Goal: Transaction & Acquisition: Book appointment/travel/reservation

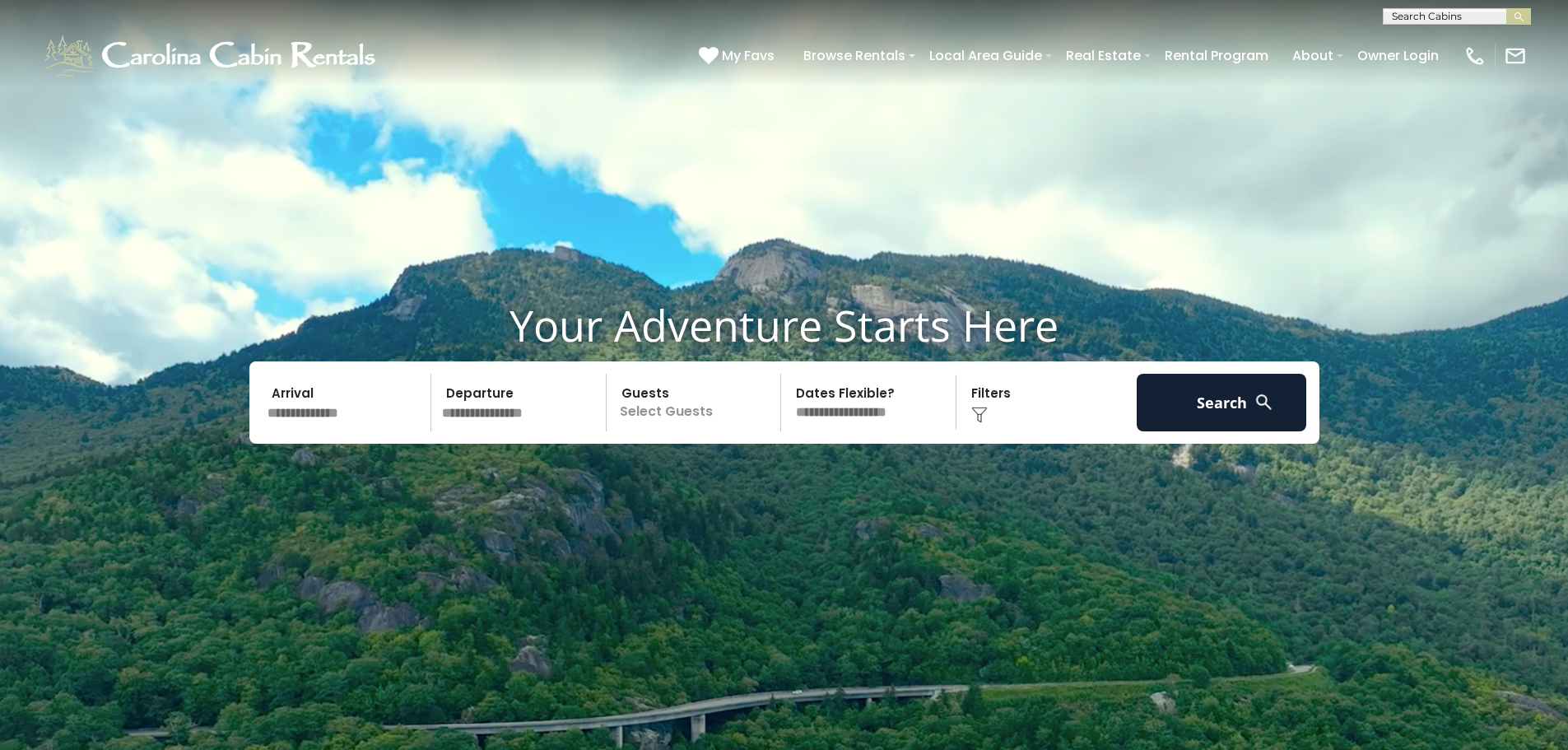
click at [982, 416] on img at bounding box center [979, 414] width 16 height 16
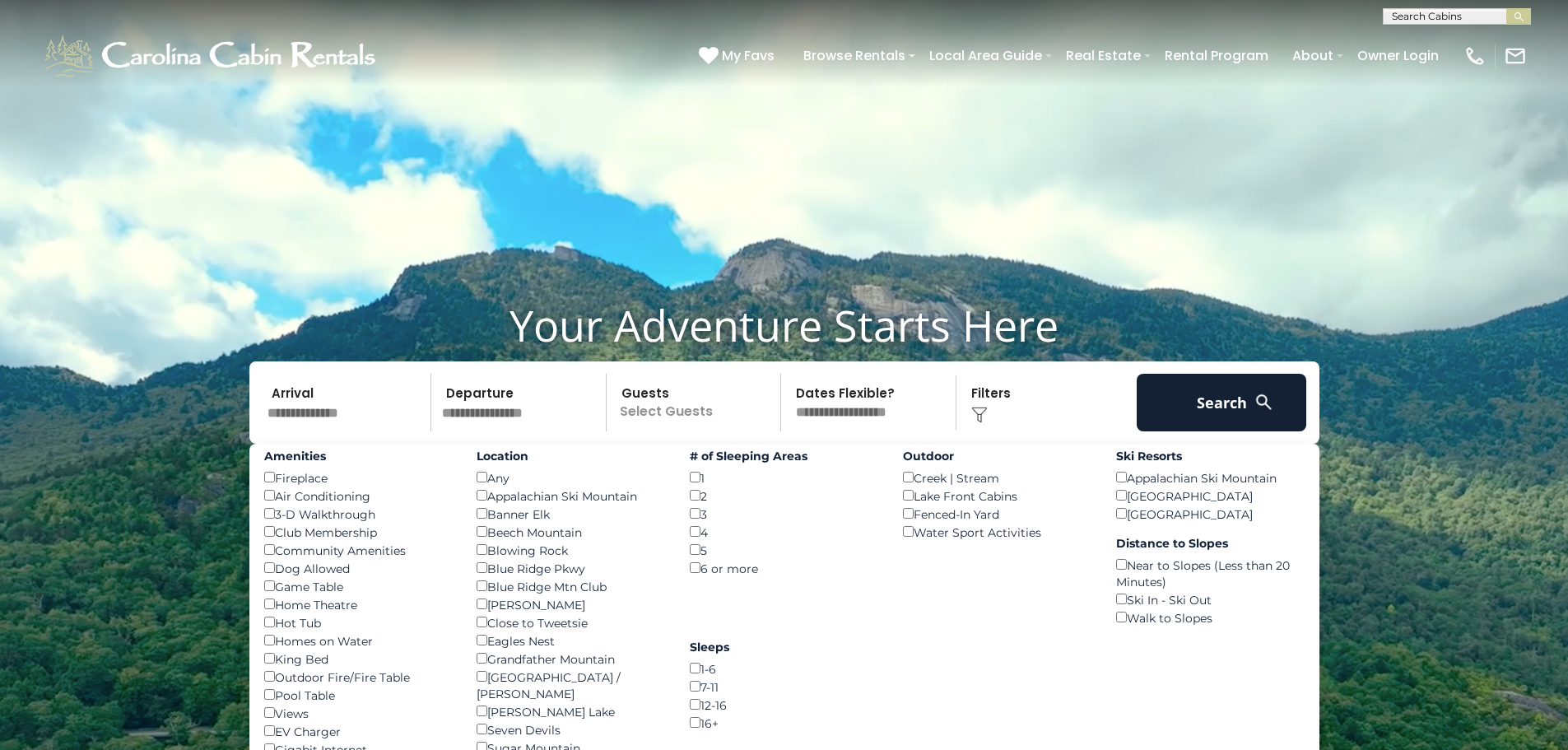
click at [821, 410] on select "**********" at bounding box center [870, 403] width 169 height 58
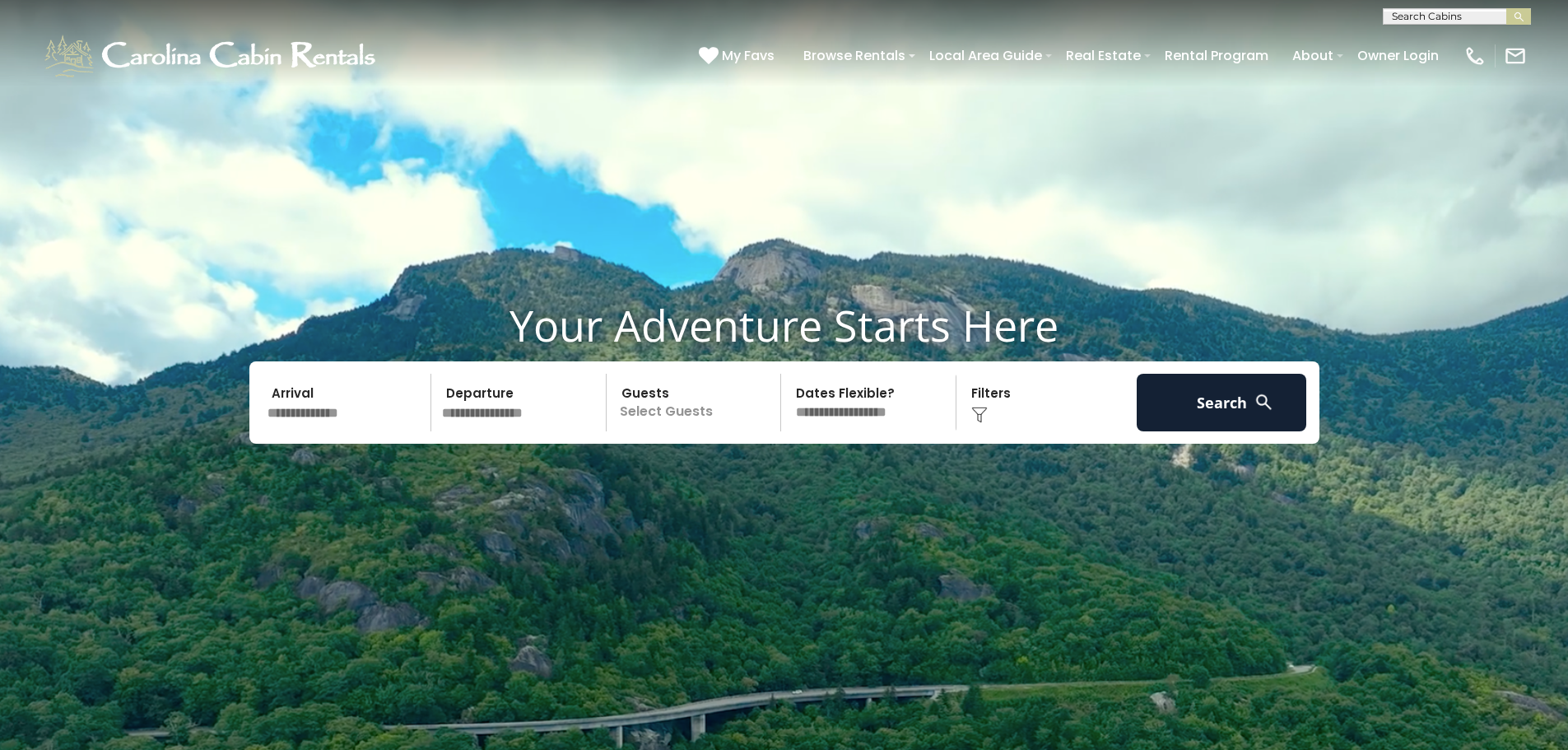
click at [667, 414] on p "Select Guests" at bounding box center [696, 403] width 169 height 58
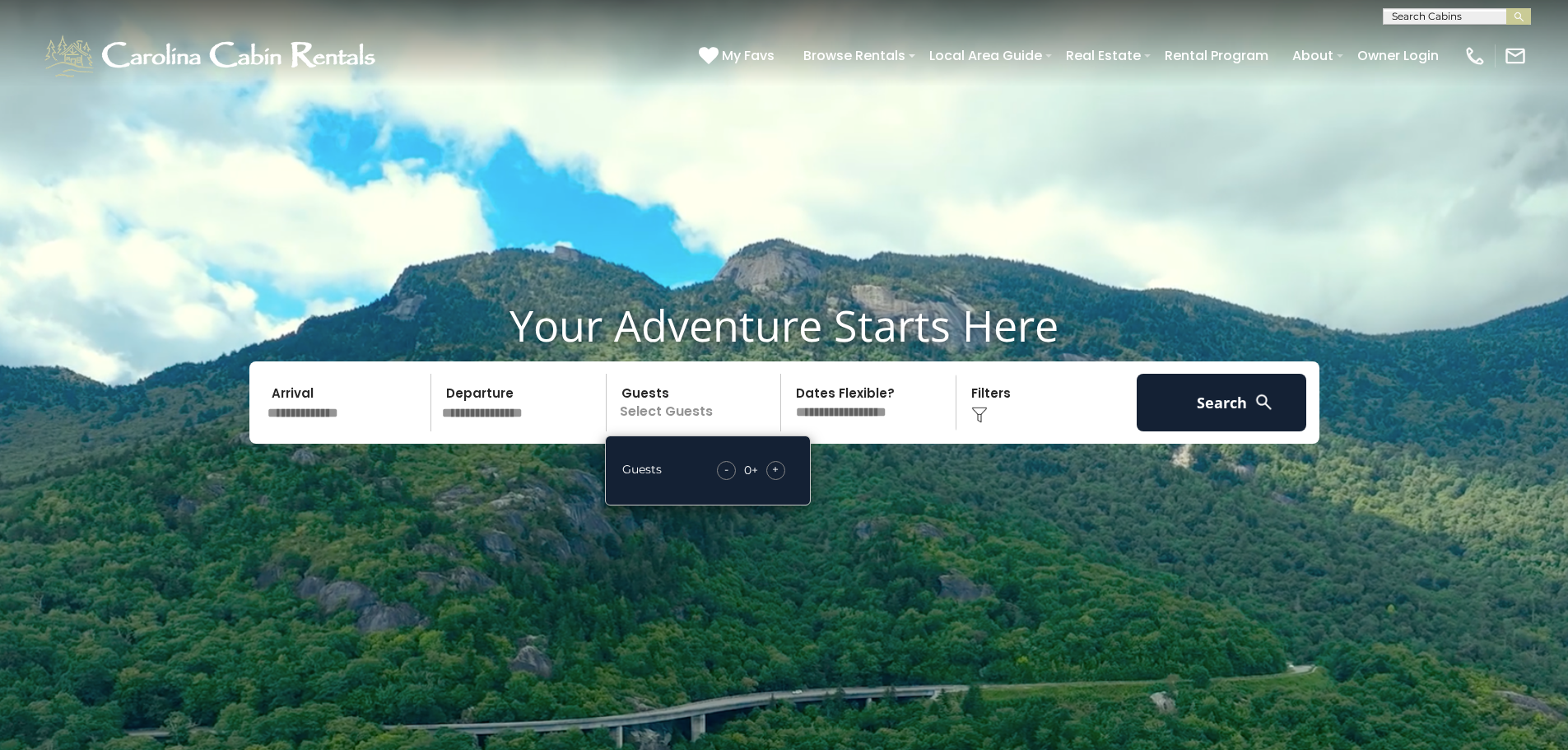
click at [777, 469] on span "+" at bounding box center [774, 469] width 6 height 16
click at [496, 410] on input "text" at bounding box center [521, 403] width 170 height 58
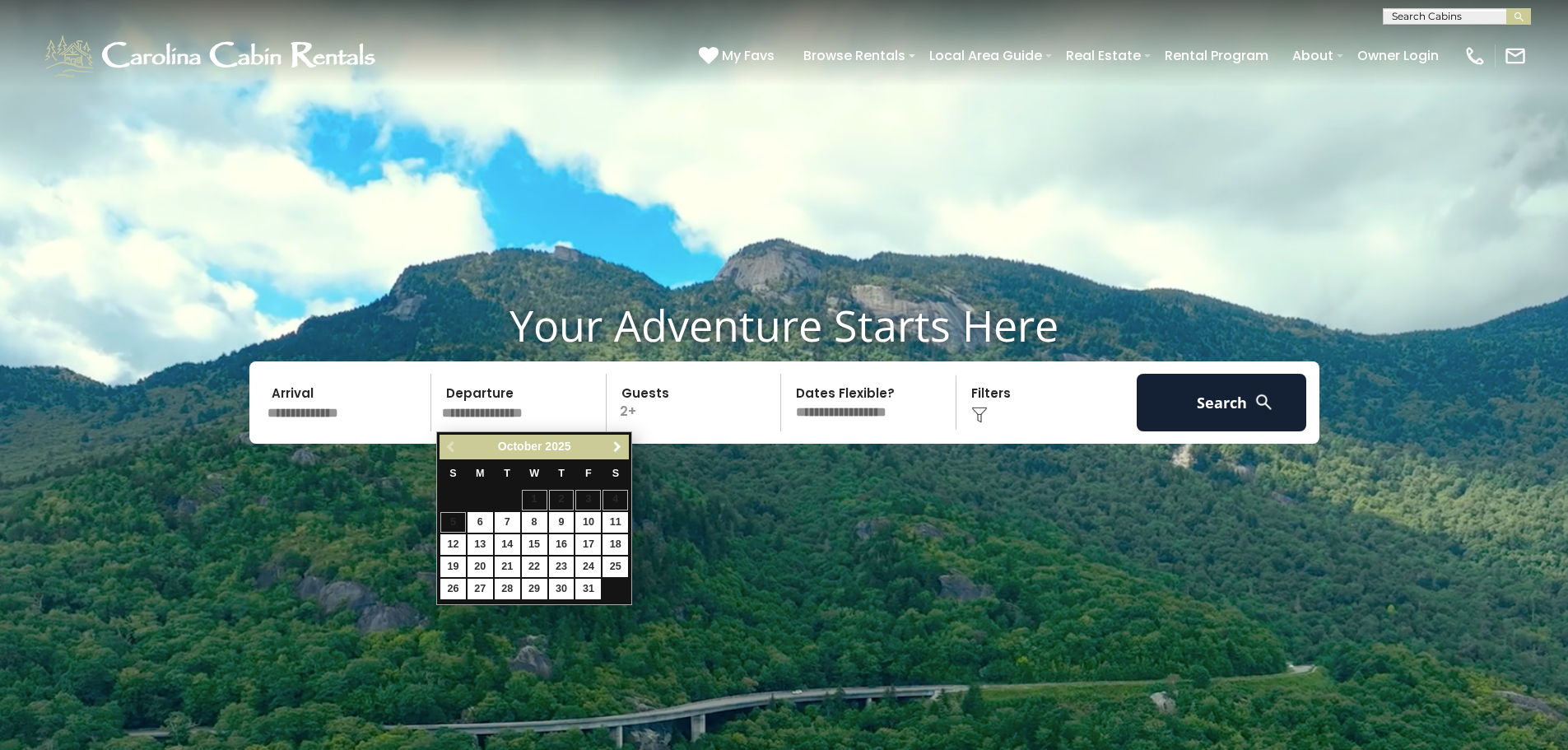
click at [614, 446] on span "Next" at bounding box center [617, 447] width 14 height 14
click at [460, 527] on link "2" at bounding box center [453, 522] width 25 height 21
type input "*******"
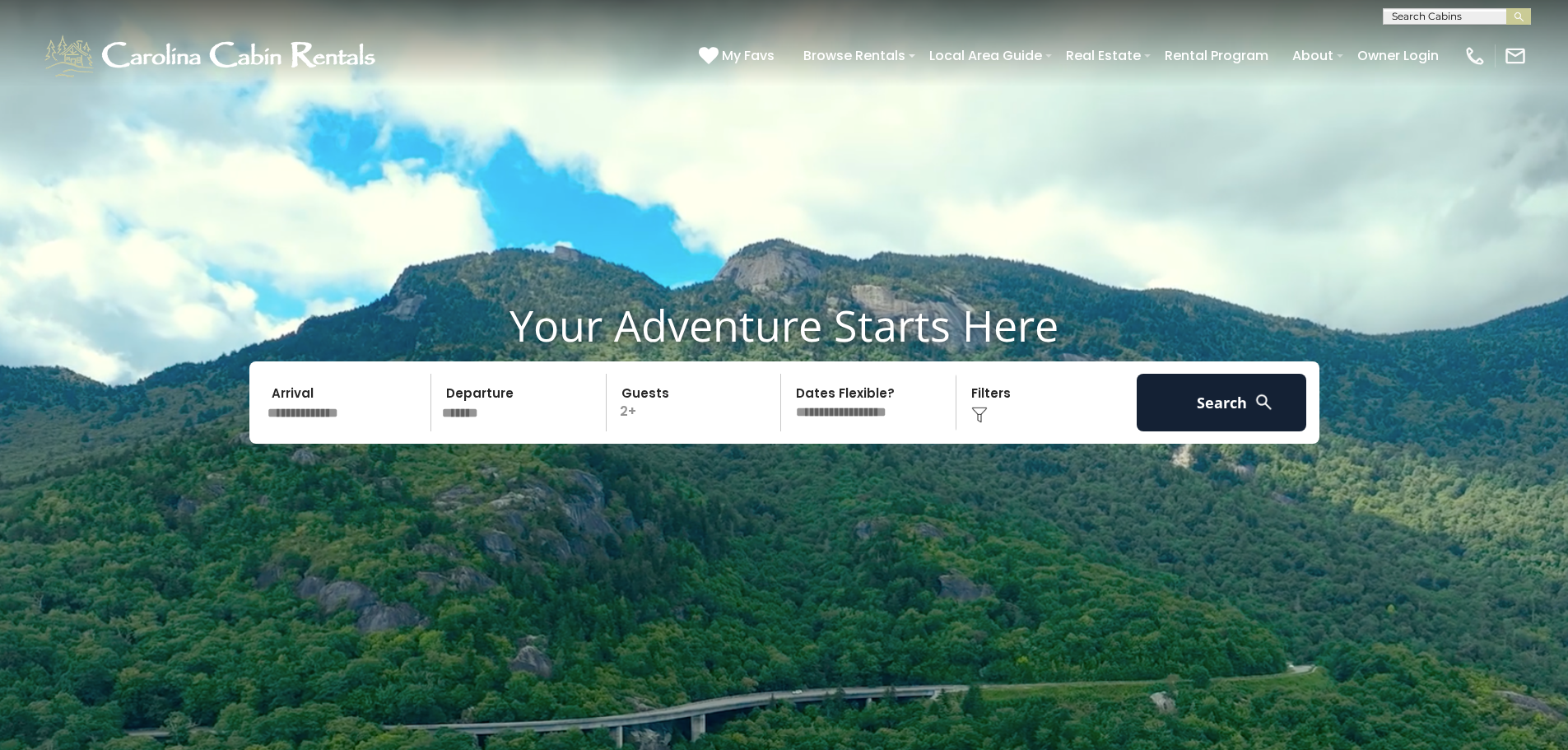
click at [357, 420] on input "text" at bounding box center [347, 403] width 170 height 58
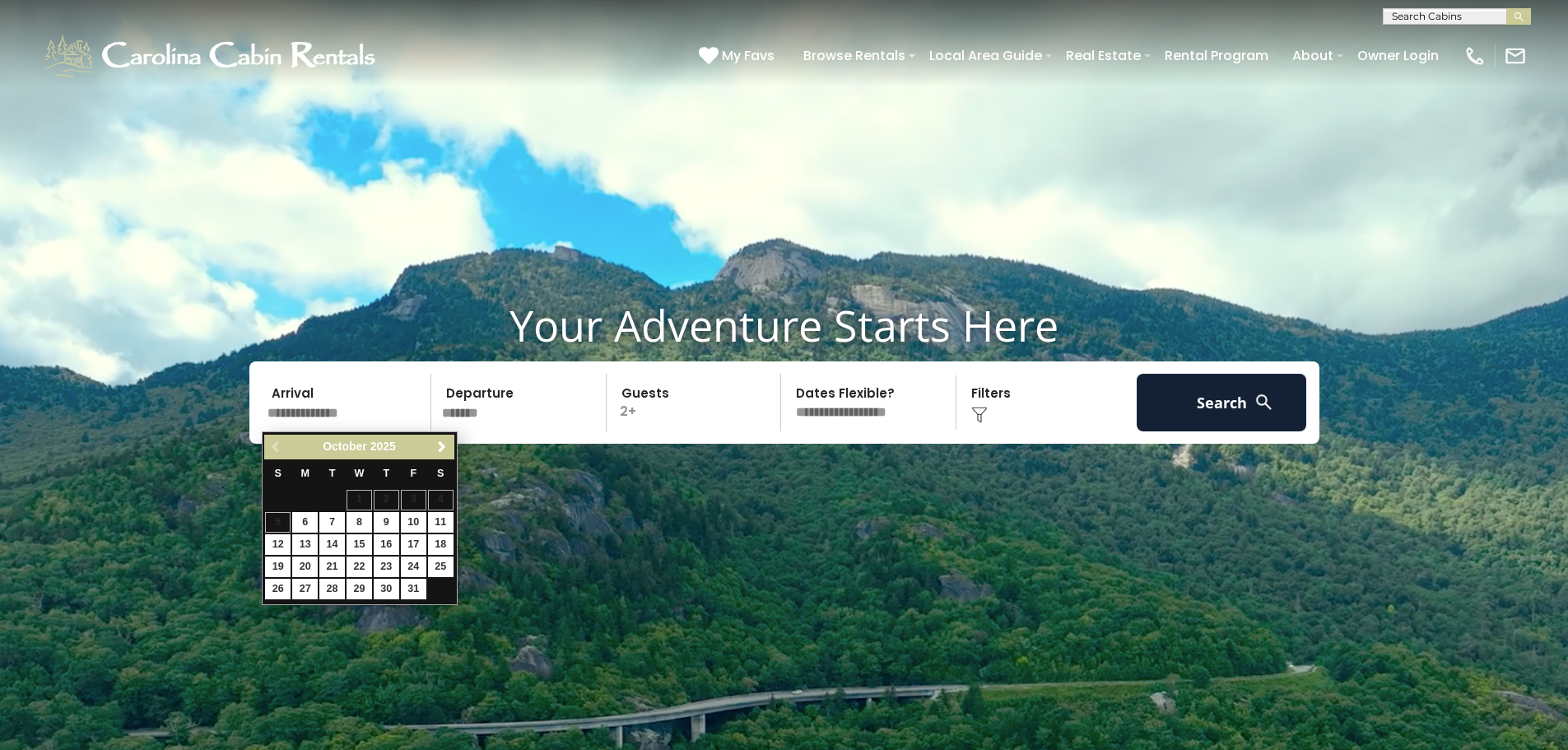
click at [435, 590] on table "S M T W T F S 1 2 3 4 5 6 7 8 9 10 11 12 13 14 15 16 17 18 19 20 21 22 23 24 25…" at bounding box center [358, 530] width 189 height 141
click at [442, 450] on span "Next" at bounding box center [442, 447] width 14 height 14
click at [444, 497] on link "1" at bounding box center [441, 499] width 25 height 21
type input "*******"
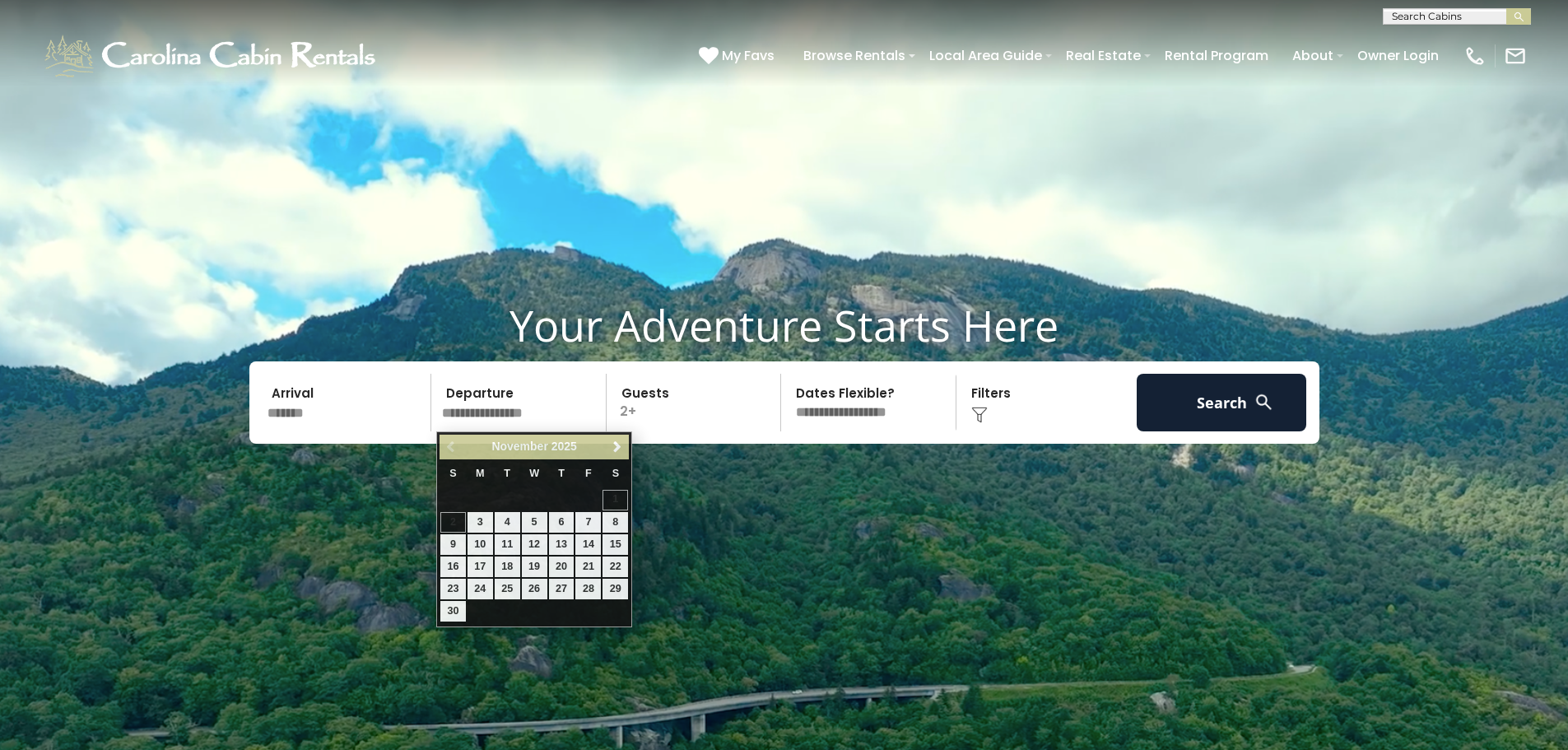
click at [988, 567] on video at bounding box center [784, 392] width 1568 height 784
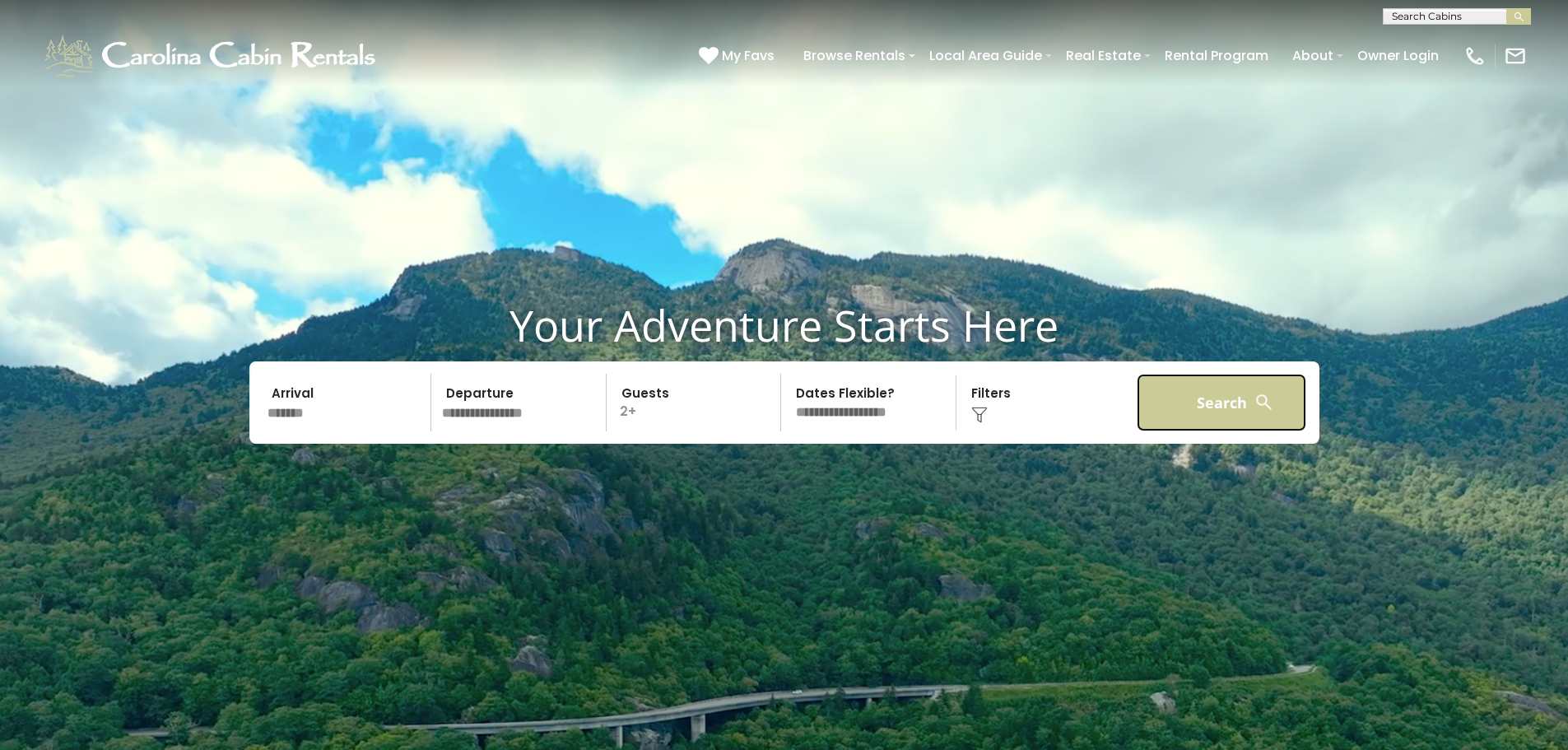
click at [1223, 407] on button "Search" at bounding box center [1221, 403] width 170 height 58
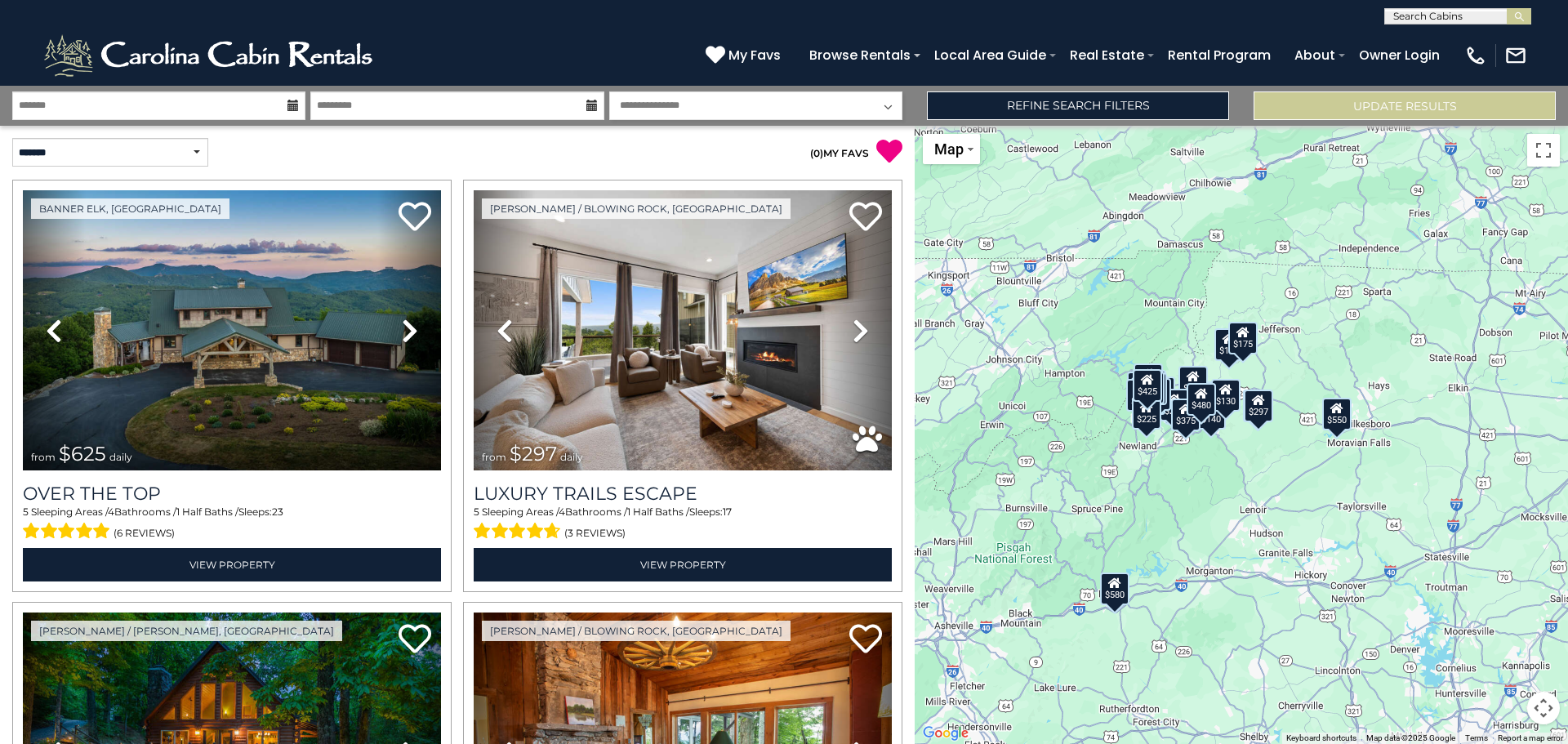
drag, startPoint x: 1464, startPoint y: 564, endPoint x: 1376, endPoint y: 561, distance: 88.1
click at [1376, 561] on div "$625 $297 $175 $165 $300 $580 $290 $424 $395 $270 $185 $265 $230 $550 $349 $230…" at bounding box center [1242, 434] width 654 height 618
click at [1219, 515] on div "$625 $297 $175 $165 $300 $580 $290 $424 $395 $270 $185 $265 $230 $550 $349 $230…" at bounding box center [1242, 434] width 654 height 618
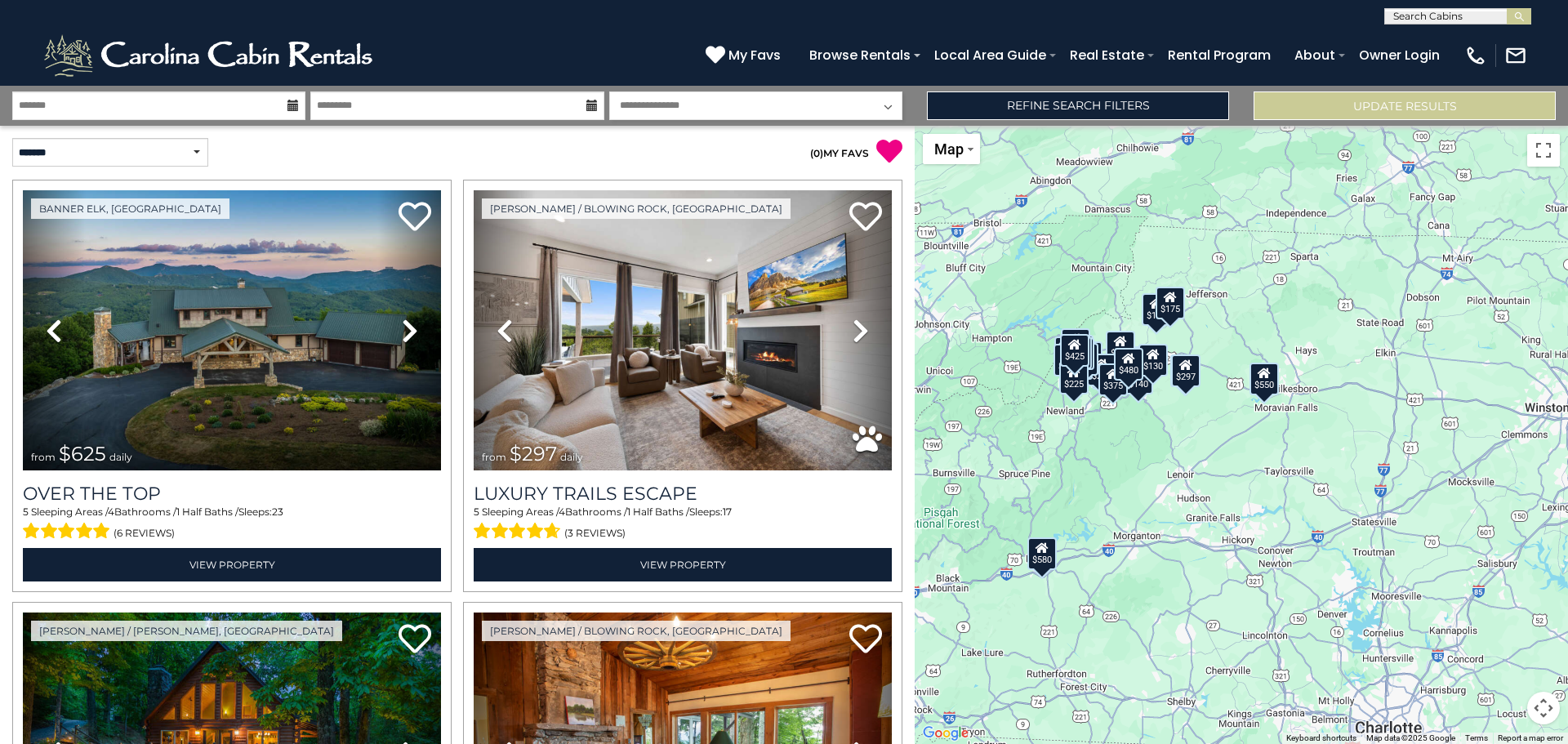
drag, startPoint x: 1311, startPoint y: 469, endPoint x: 1231, endPoint y: 433, distance: 87.7
click at [1231, 433] on div "$625 $297 $175 $165 $300 $580 $290 $424 $395 $270 $185 $265 $230 $550 $349 $230…" at bounding box center [1242, 434] width 654 height 618
click at [944, 155] on span "Map" at bounding box center [949, 148] width 30 height 17
click at [958, 212] on li "Map" at bounding box center [973, 204] width 95 height 25
click at [1268, 390] on div "$550" at bounding box center [1264, 378] width 30 height 32
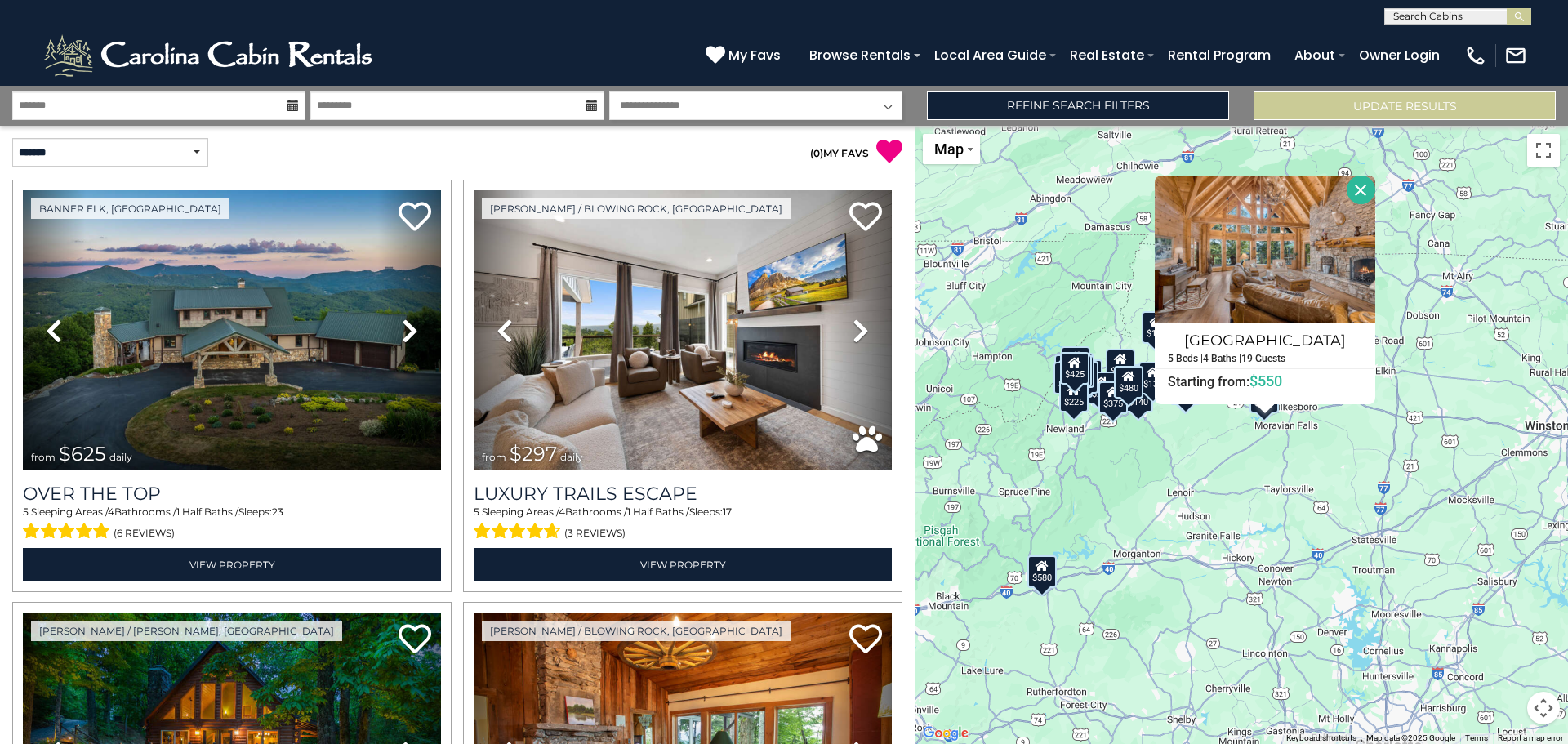
click at [1250, 465] on div "$625 $297 $175 $165 $300 $580 $290 $424 $395 $270 $185 $265 $230 $550 $349 $230…" at bounding box center [1242, 434] width 654 height 618
click at [1127, 492] on div "$625 $297 $175 $165 $300 $580 $290 $424 $395 $270 $185 $265 $230 $550 $349 $230…" at bounding box center [1242, 434] width 654 height 618
click at [1350, 185] on button "Close" at bounding box center [1361, 190] width 29 height 29
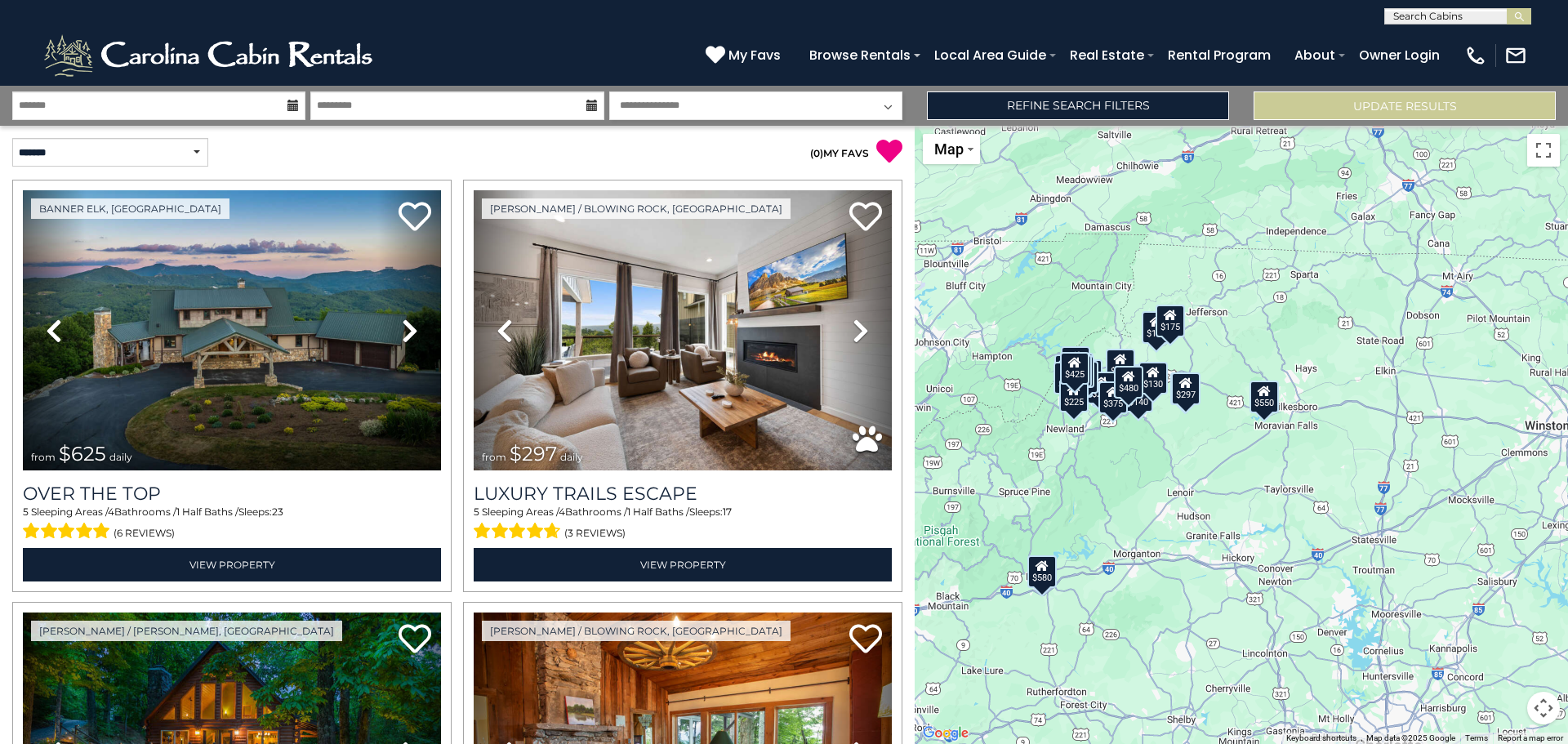
click at [1158, 385] on div "$130" at bounding box center [1153, 378] width 30 height 32
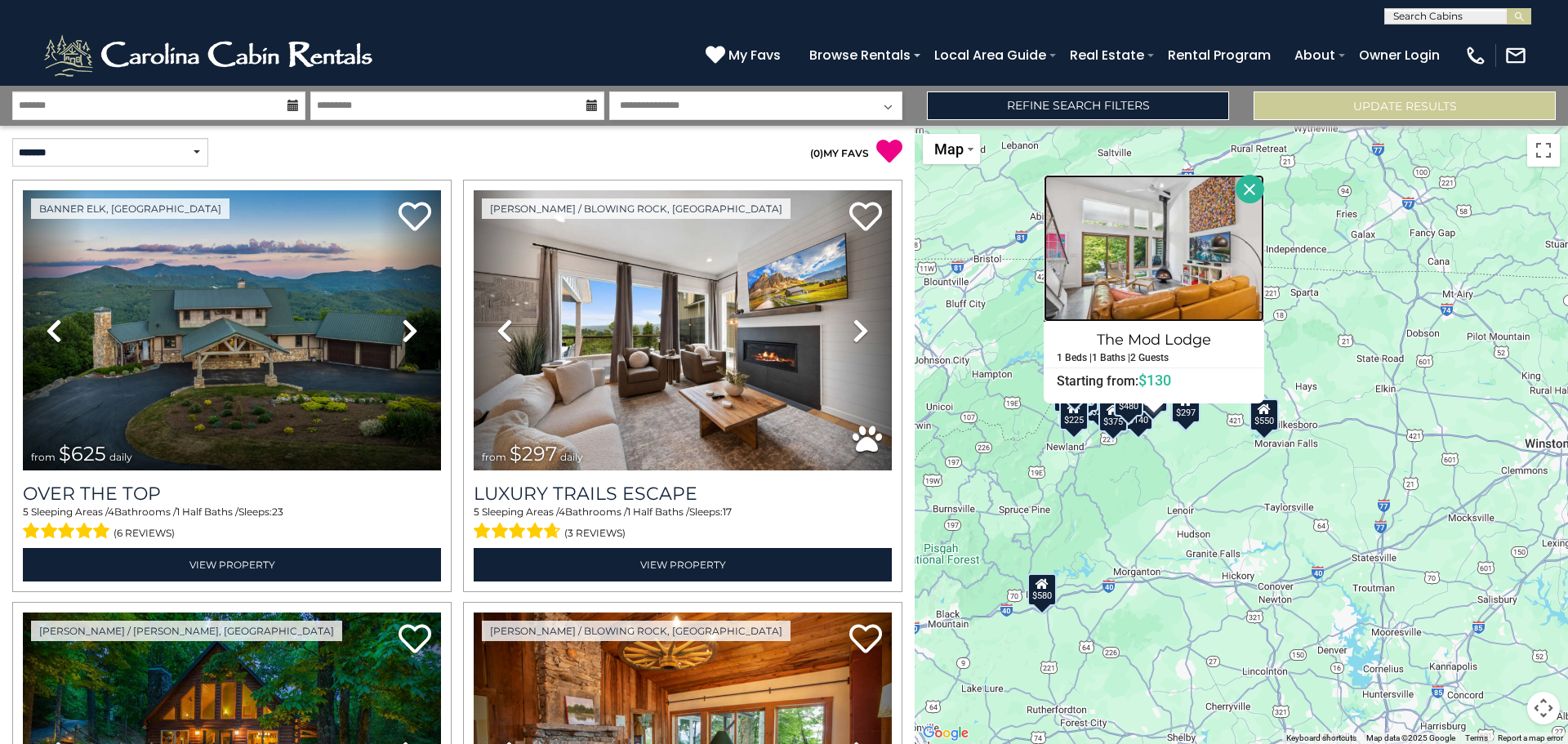
click at [1172, 265] on img at bounding box center [1154, 249] width 221 height 147
click at [1107, 477] on div "$625 $297 $175 $165 $300 $580 $290 $424 $395 $270 $185 $265 $230 $550 $349 $230…" at bounding box center [1242, 434] width 654 height 618
click at [1257, 194] on button "Close" at bounding box center [1250, 189] width 29 height 29
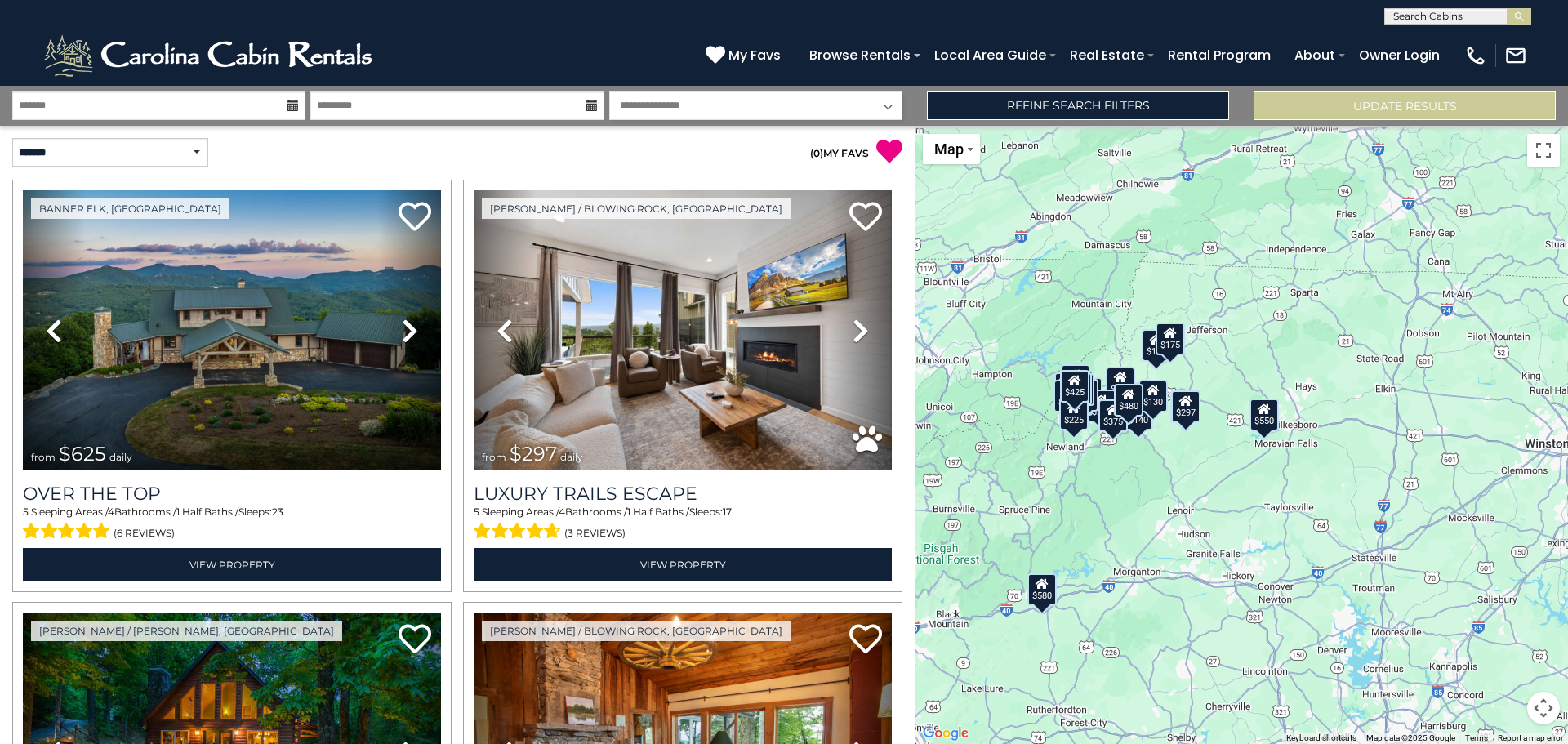
drag, startPoint x: 1547, startPoint y: 709, endPoint x: 1525, endPoint y: 705, distance: 22.4
click at [1523, 705] on div "$625 $297 $175 $165 $300 $580 $290 $424 $395 $270 $185 $265 $230 $550 $349 $230…" at bounding box center [1242, 434] width 654 height 618
click at [1542, 711] on button "Map camera controls" at bounding box center [1544, 707] width 32 height 32
click at [1455, 627] on button "Move up" at bounding box center [1462, 626] width 32 height 32
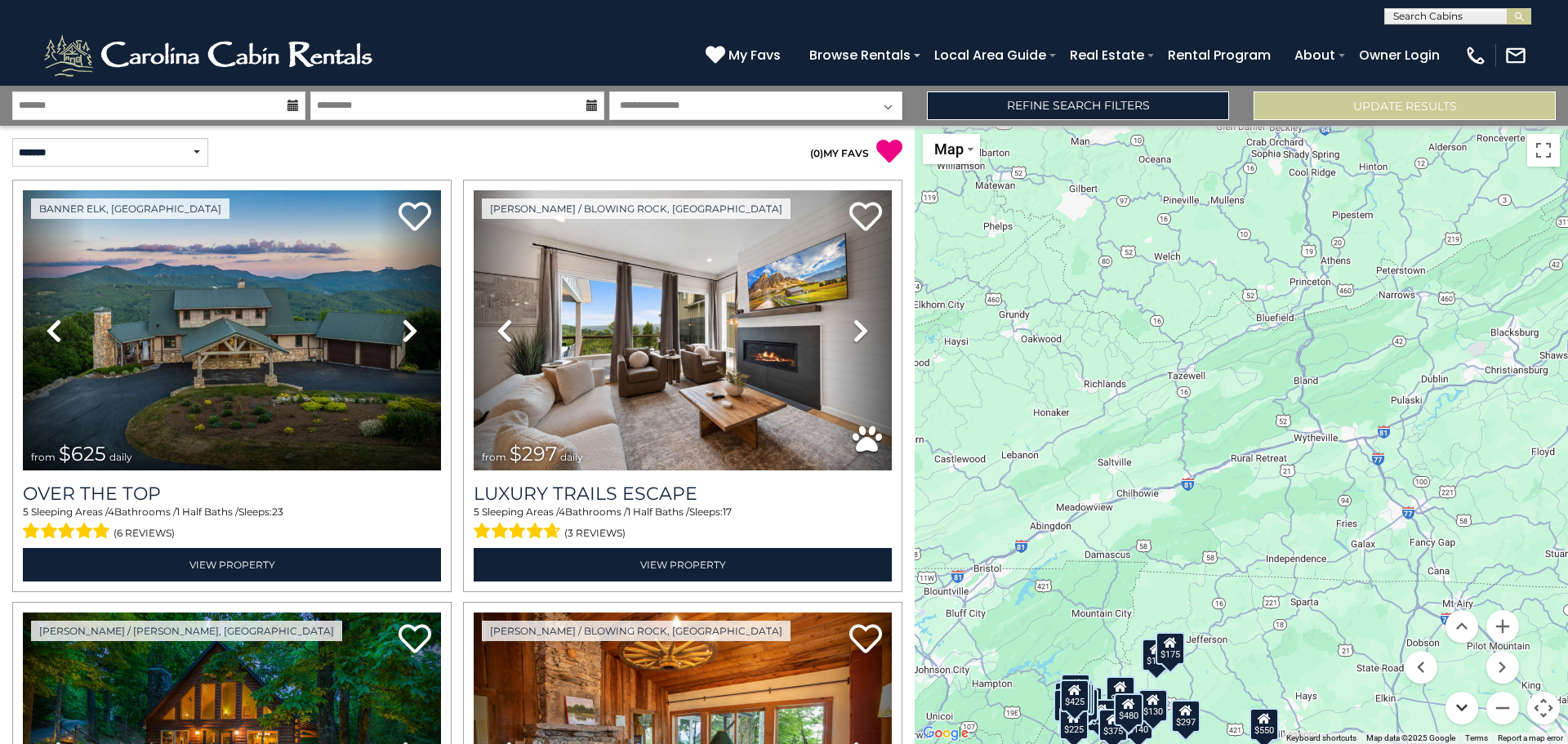
click at [1467, 705] on button "Move down" at bounding box center [1462, 707] width 32 height 32
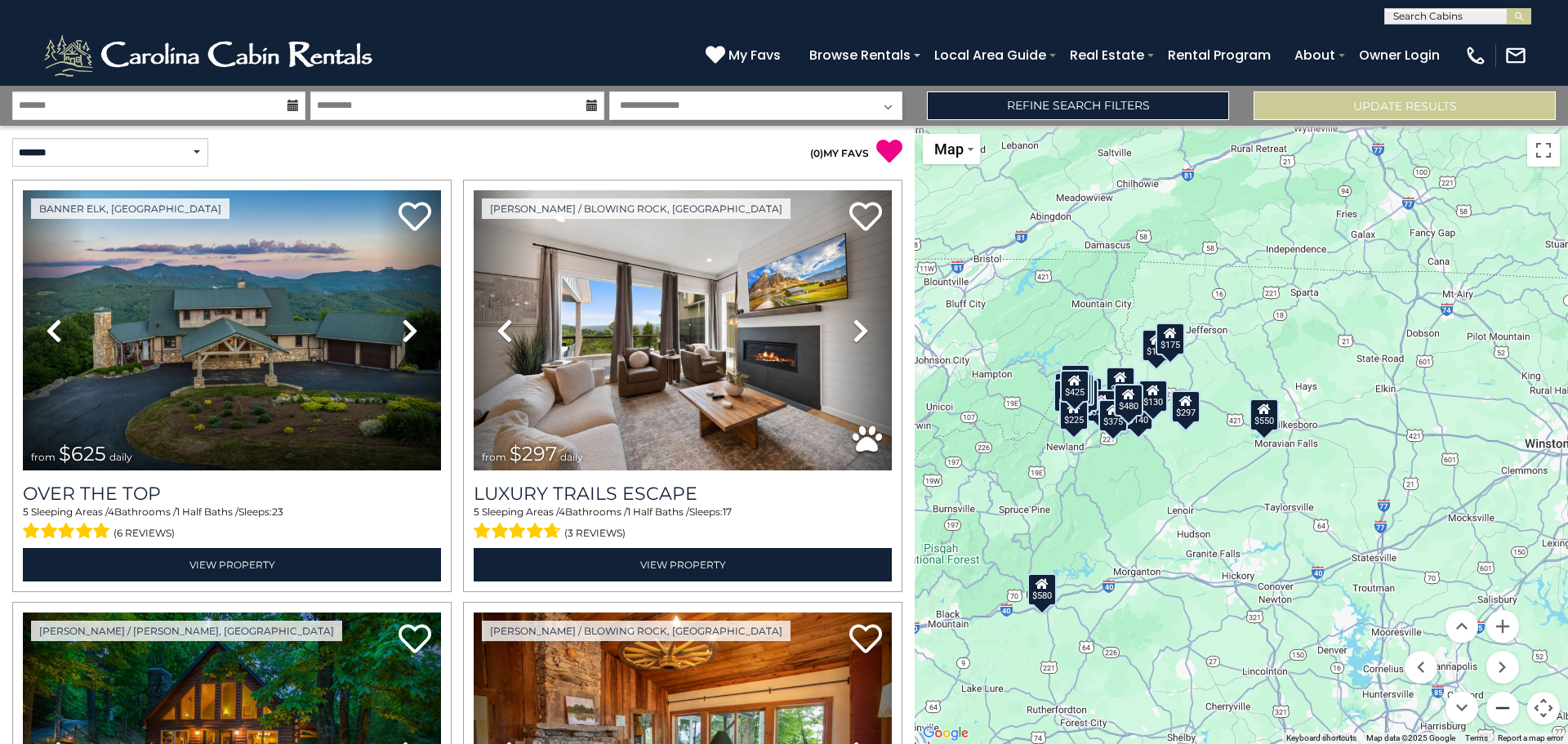
click at [1503, 713] on button "Zoom out" at bounding box center [1502, 707] width 32 height 32
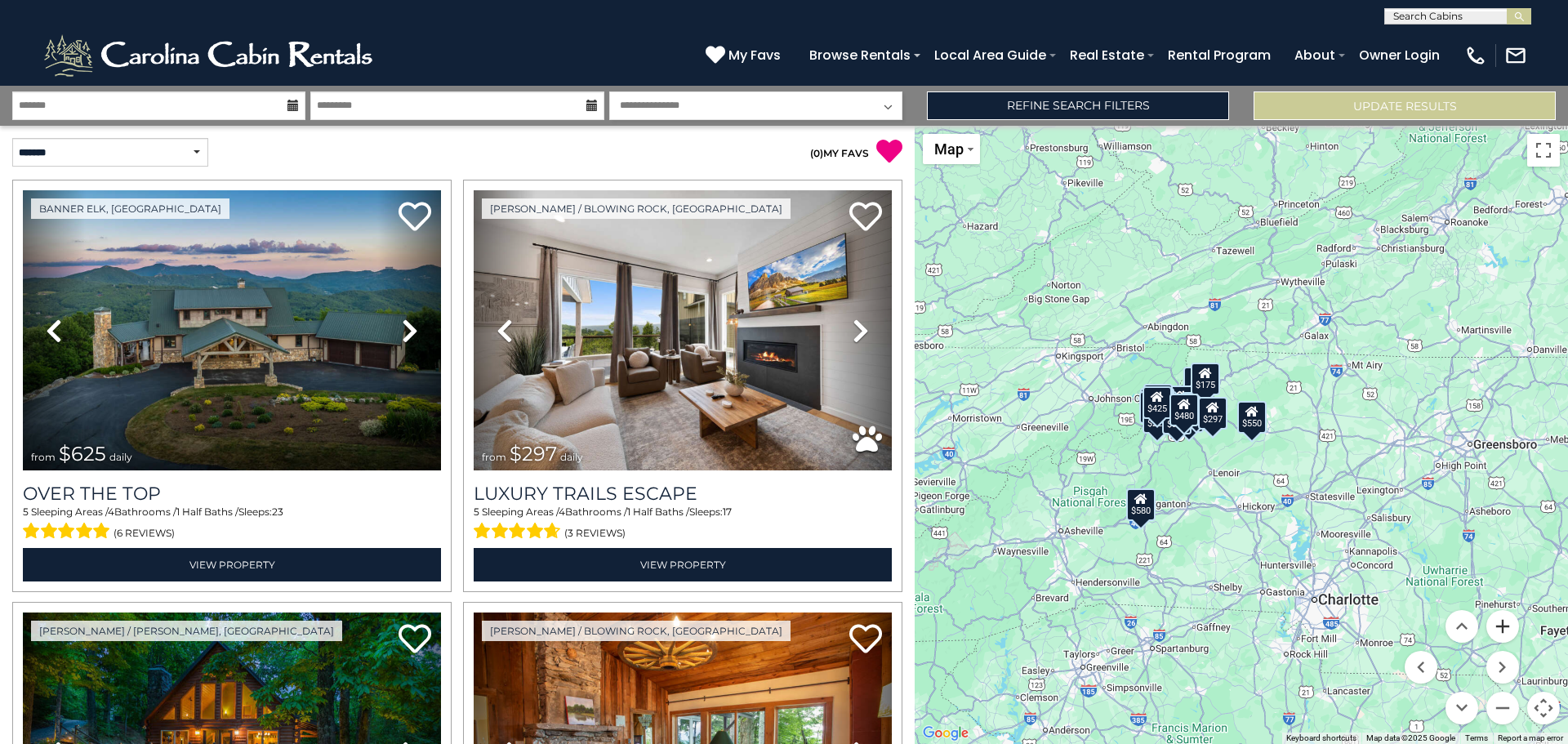
click at [1503, 626] on button "Zoom in" at bounding box center [1502, 626] width 32 height 32
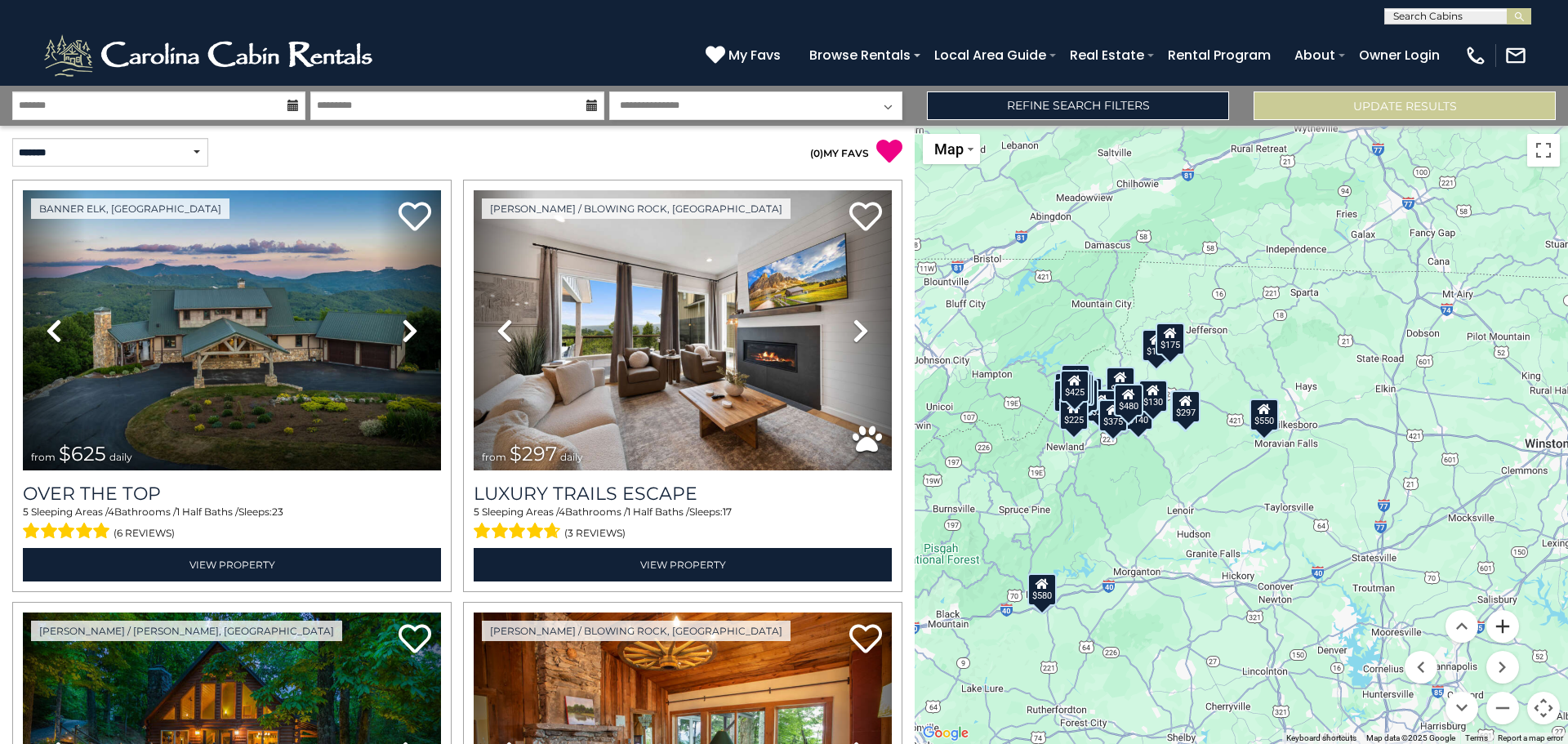
click at [1503, 626] on button "Zoom in" at bounding box center [1502, 626] width 32 height 32
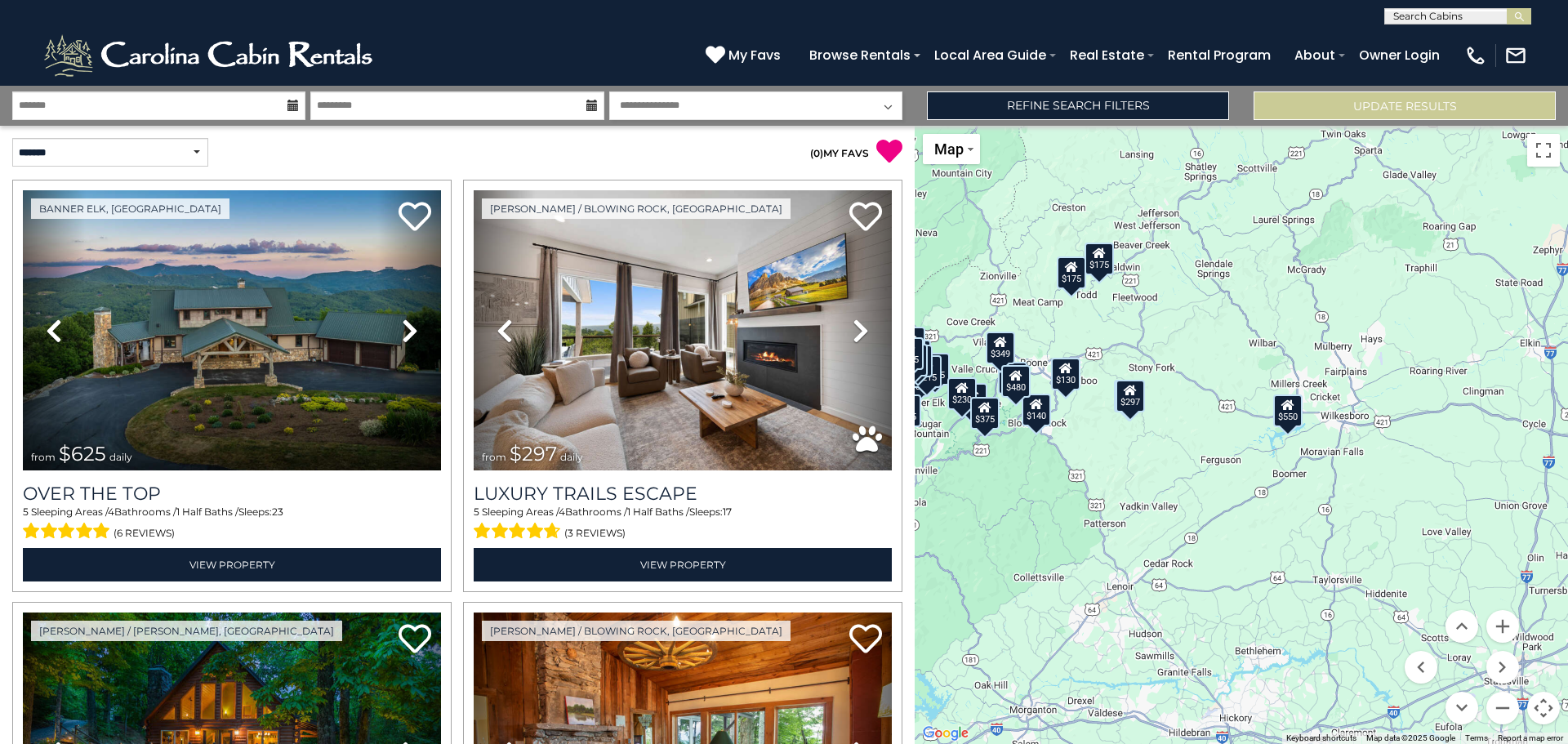
click at [1035, 420] on div "$140" at bounding box center [1036, 408] width 30 height 32
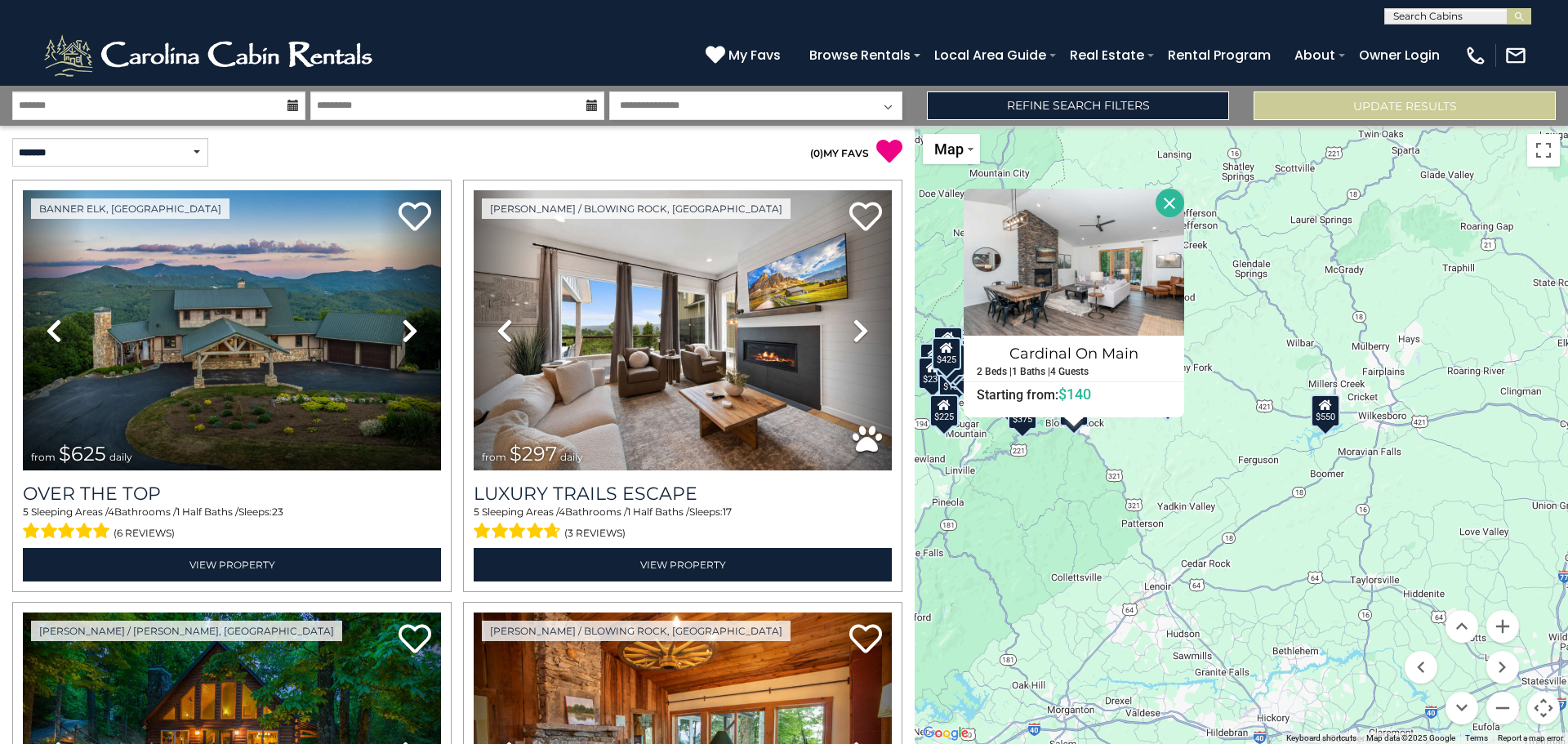
click at [1161, 190] on div at bounding box center [1170, 203] width 29 height 29
click at [1170, 200] on button "Close" at bounding box center [1170, 203] width 29 height 29
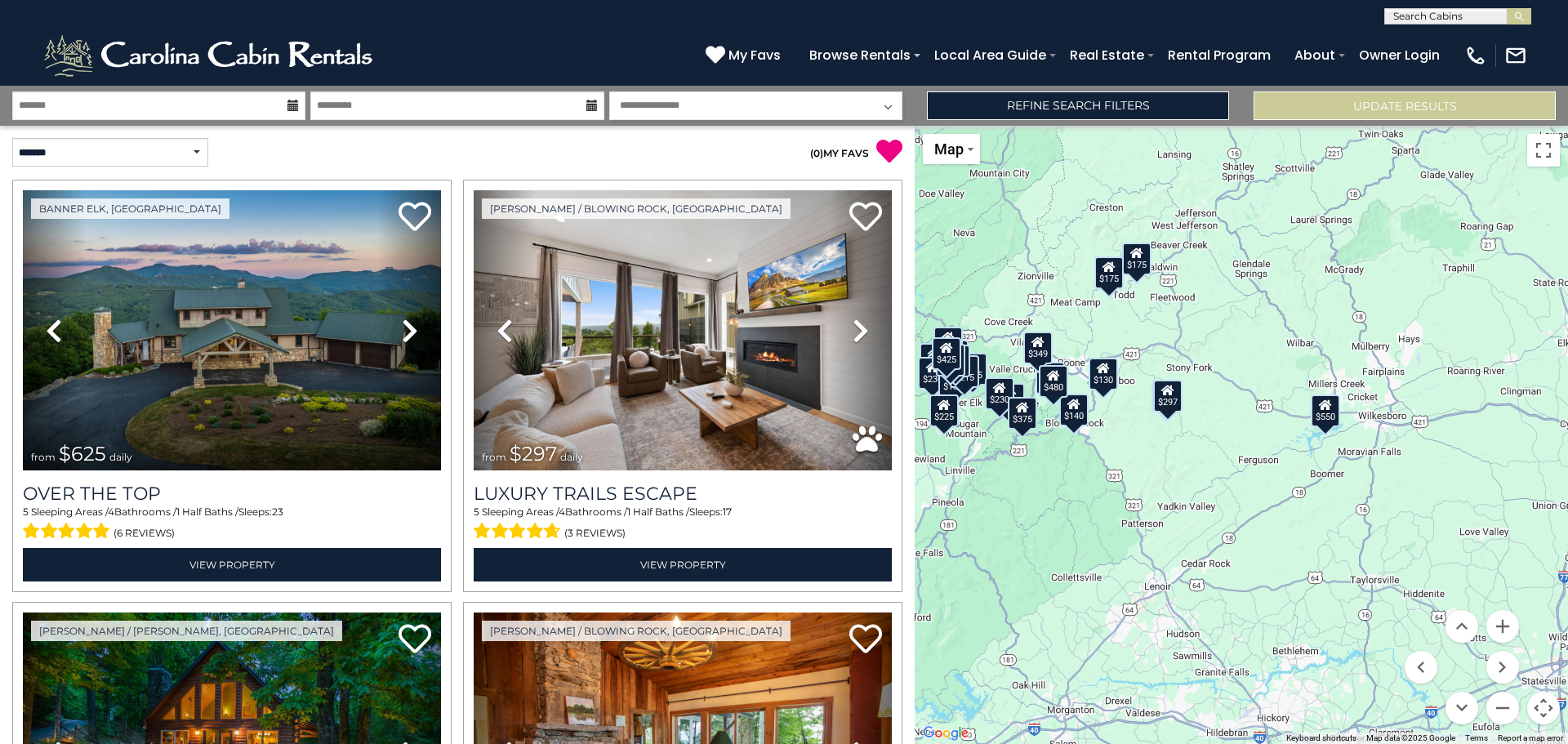
click at [1111, 285] on div "$175" at bounding box center [1109, 273] width 30 height 32
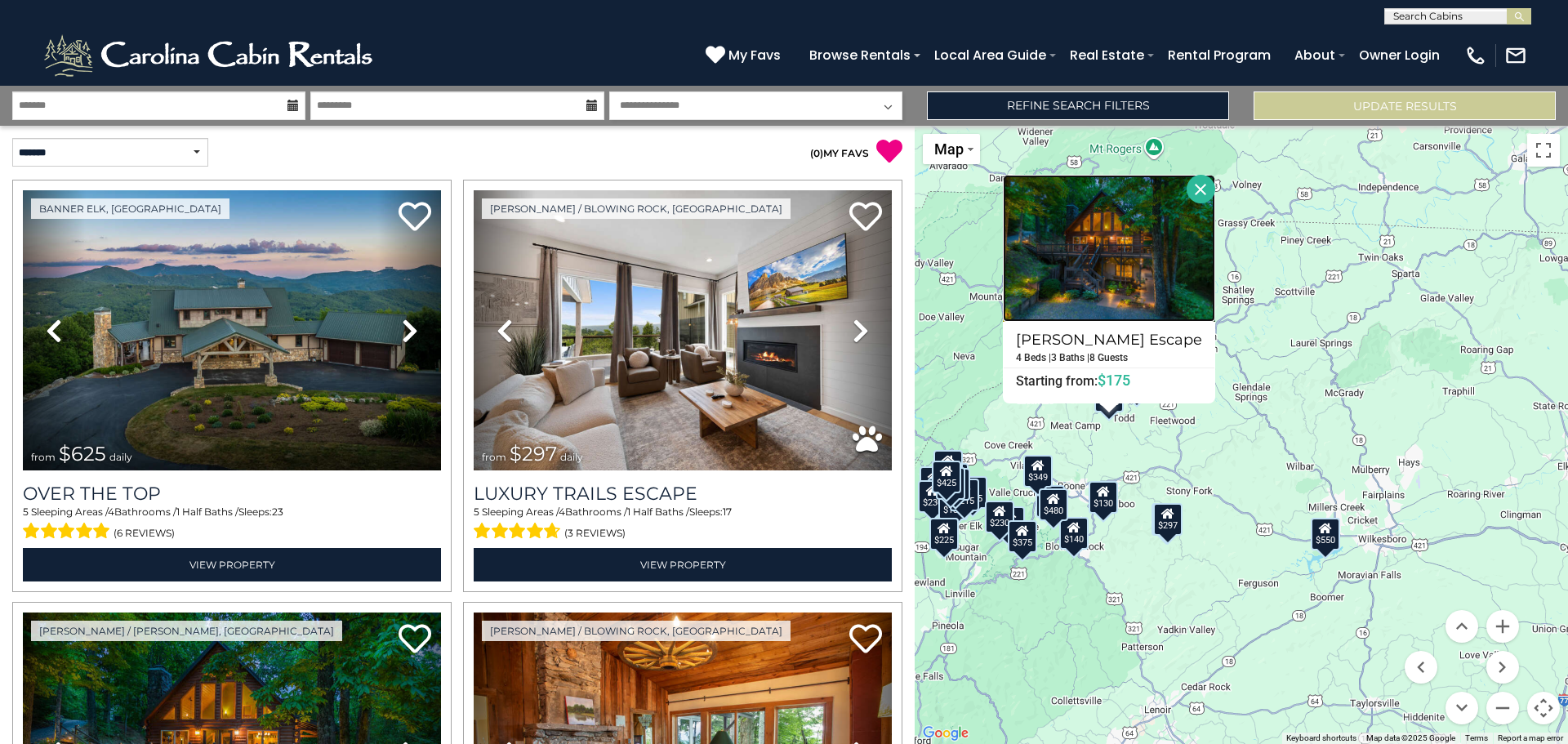
click at [1115, 280] on img at bounding box center [1109, 249] width 212 height 147
click at [1194, 178] on button "Close" at bounding box center [1202, 189] width 29 height 29
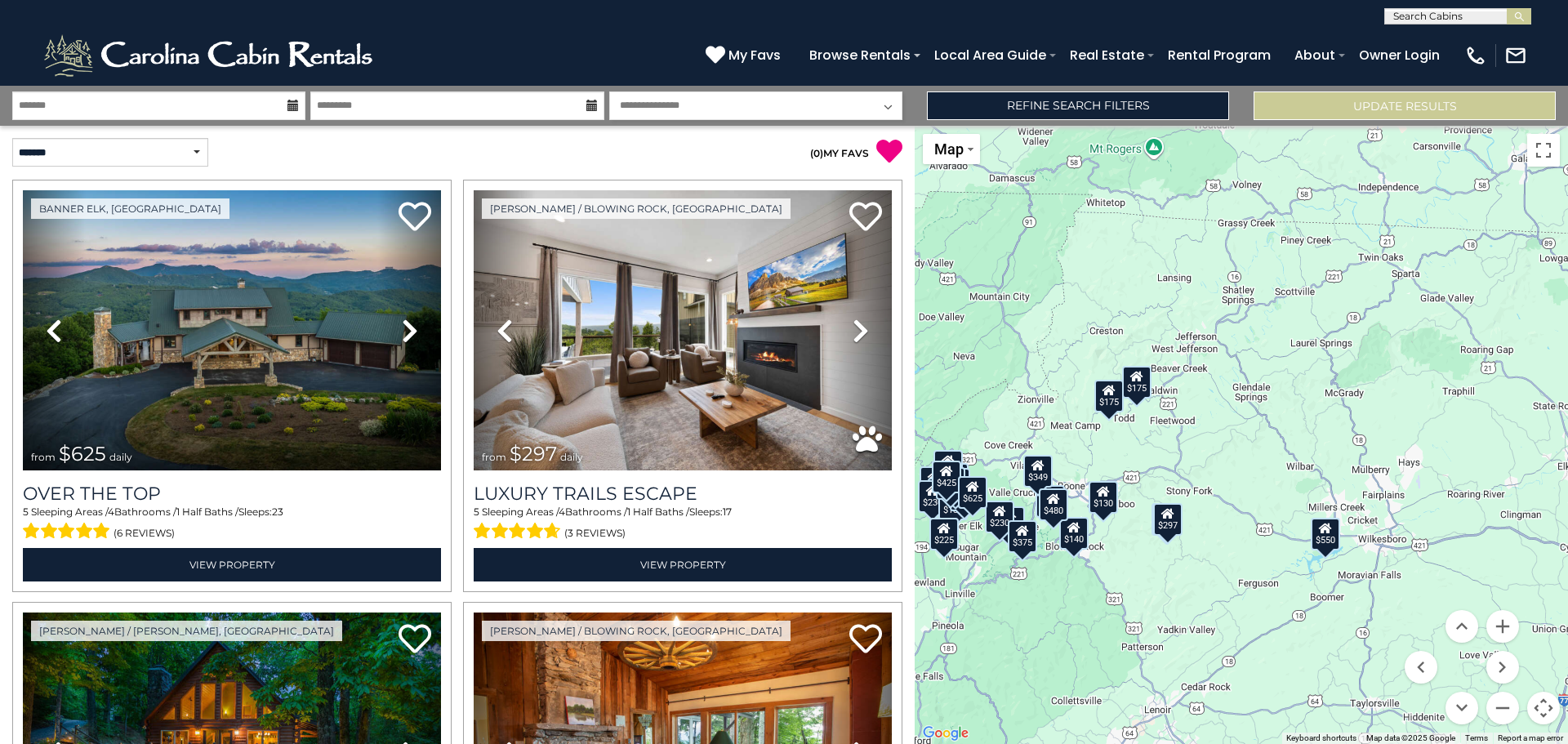
click at [1140, 388] on div "$175" at bounding box center [1137, 381] width 30 height 32
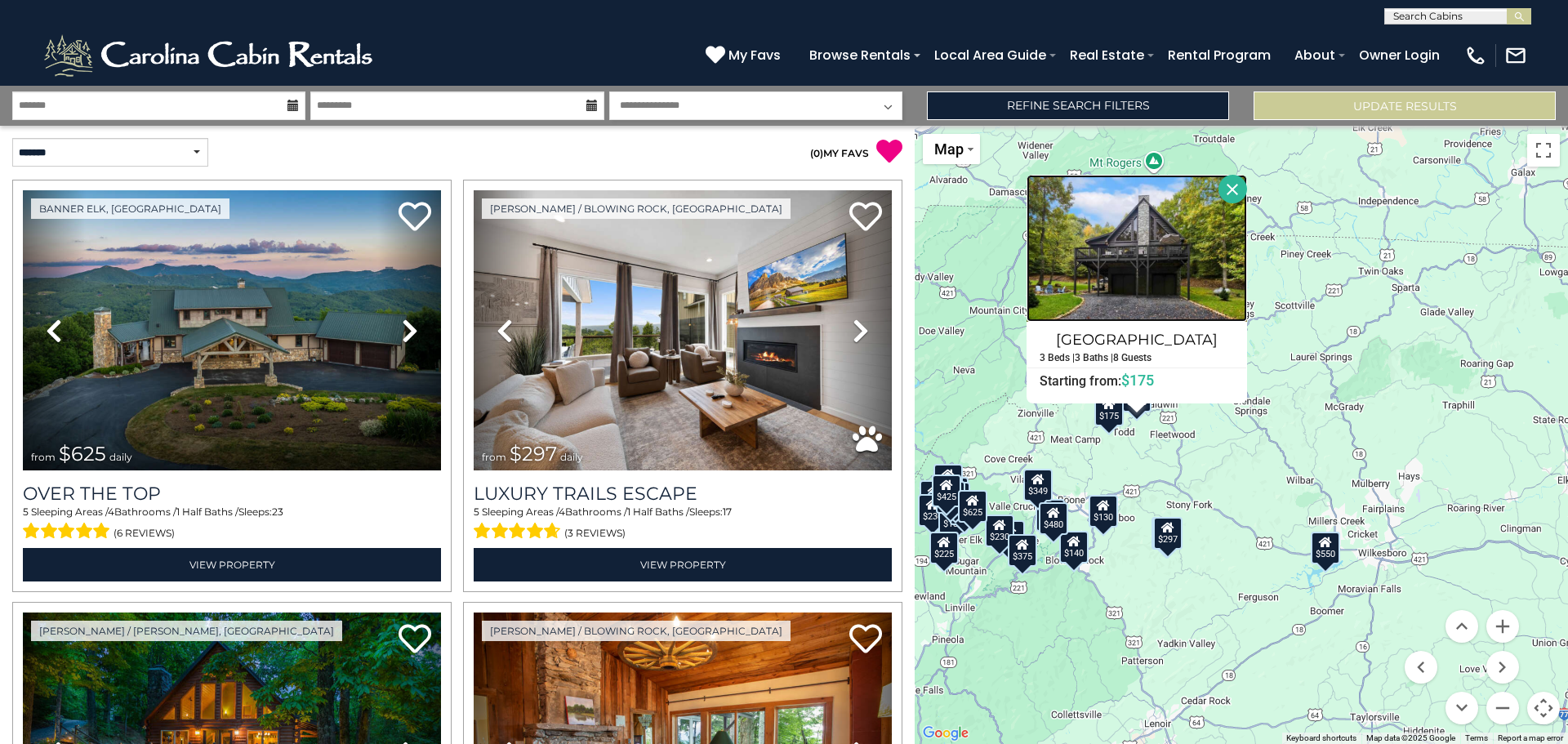
click at [1166, 291] on img at bounding box center [1137, 249] width 221 height 147
click at [1242, 495] on div "$625 $297 $175 $165 $300 $580 $290 $424 $395 $270 $185 $265 $230 $550 $349 $230…" at bounding box center [1242, 434] width 654 height 618
click at [1236, 191] on button "Close" at bounding box center [1233, 189] width 29 height 29
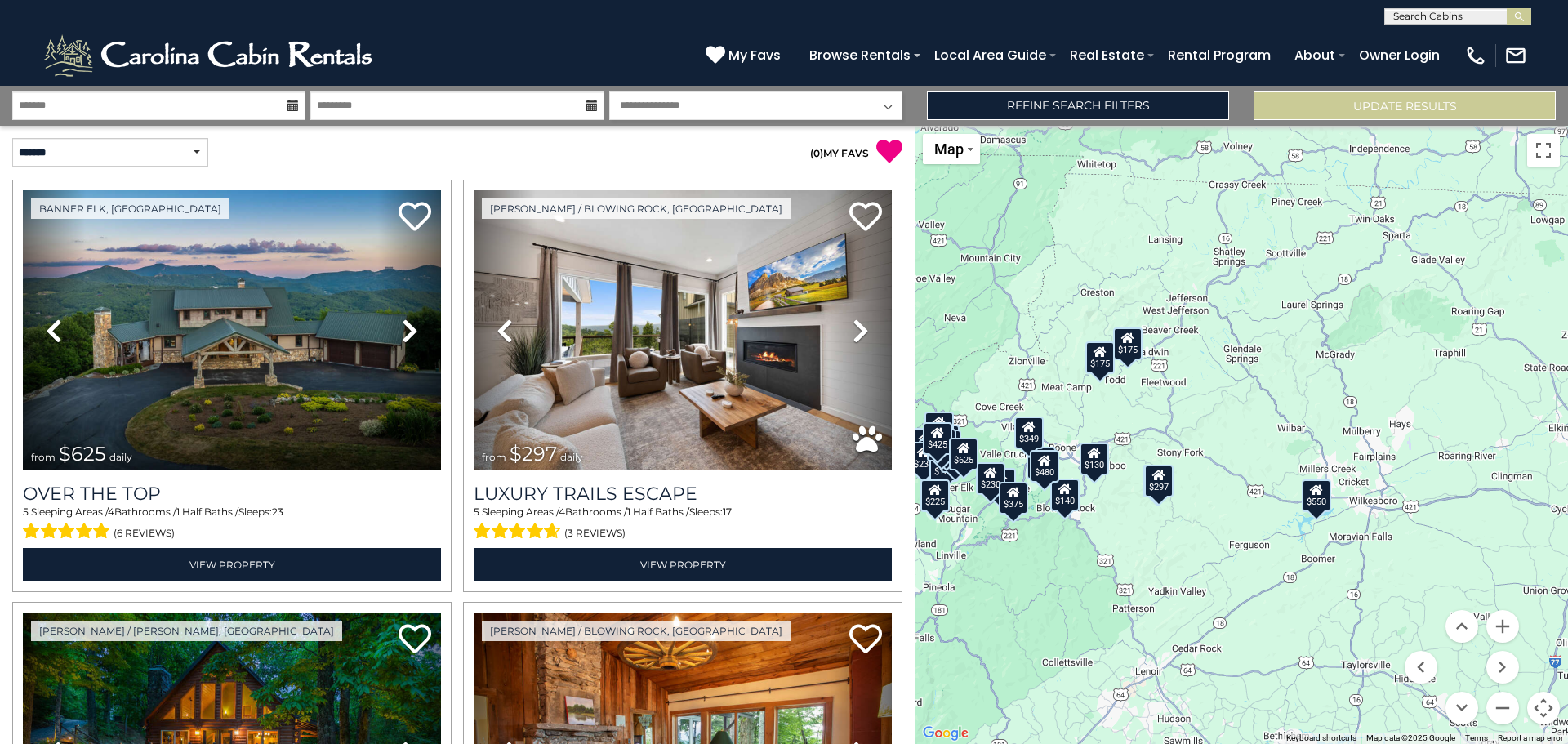
drag, startPoint x: 1303, startPoint y: 396, endPoint x: 1291, endPoint y: 341, distance: 56.3
click at [1291, 341] on div "$625 $297 $175 $165 $300 $580 $290 $424 $395 $270 $185 $265 $230 $550 $349 $230…" at bounding box center [1242, 434] width 654 height 618
click at [1234, 453] on div "$625 $297 $175 $165 $300 $580 $290 $424 $395 $270 $185 $265 $230 $550 $349 $230…" at bounding box center [1242, 434] width 654 height 618
click at [1094, 471] on div "$130" at bounding box center [1094, 459] width 30 height 32
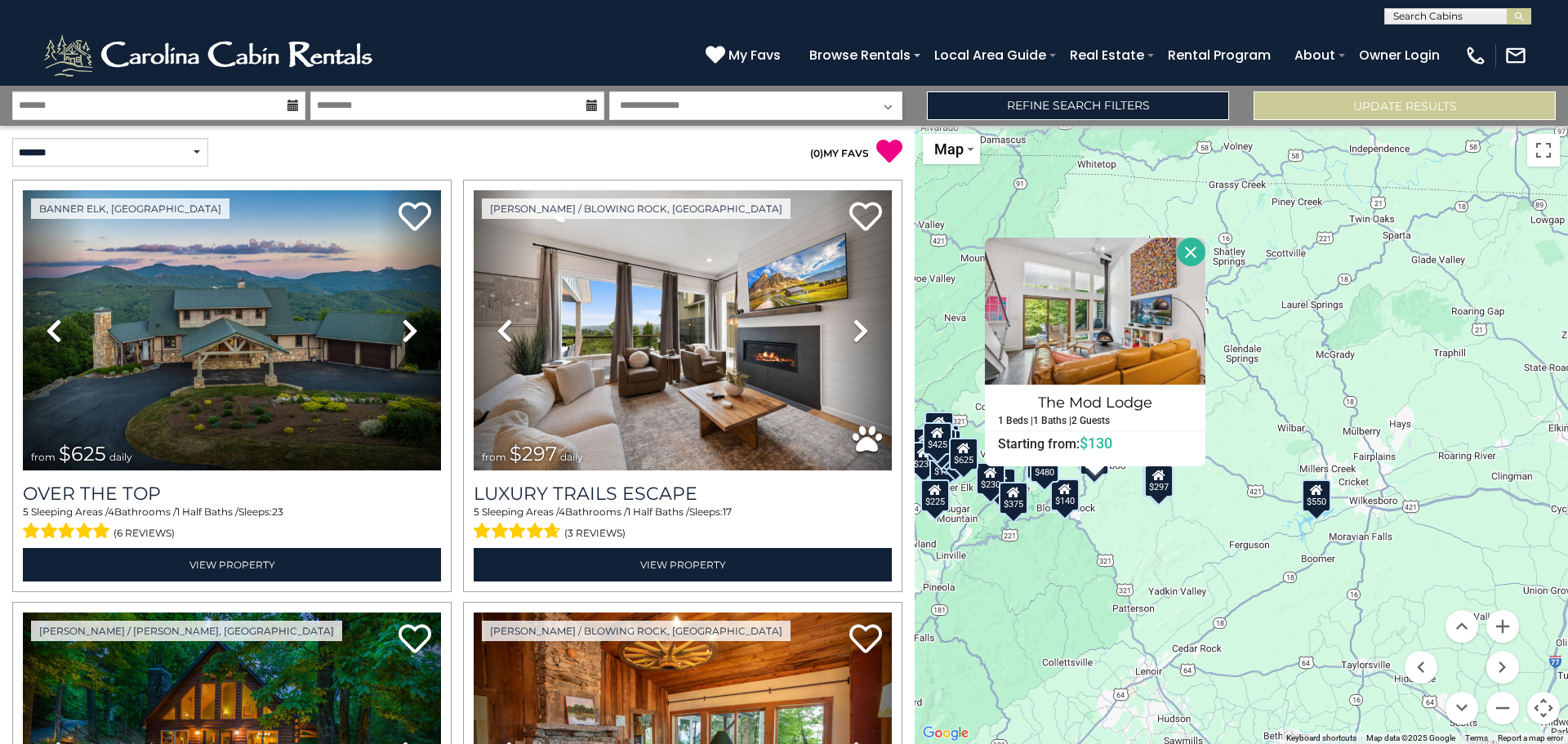
click at [1117, 513] on div "$625 $297 $175 $165 $300 $580 $290 $424 $395 $270 $185 $265 $230 $550 $349 $230…" at bounding box center [1242, 434] width 654 height 618
click at [1194, 251] on button "Close" at bounding box center [1192, 252] width 29 height 29
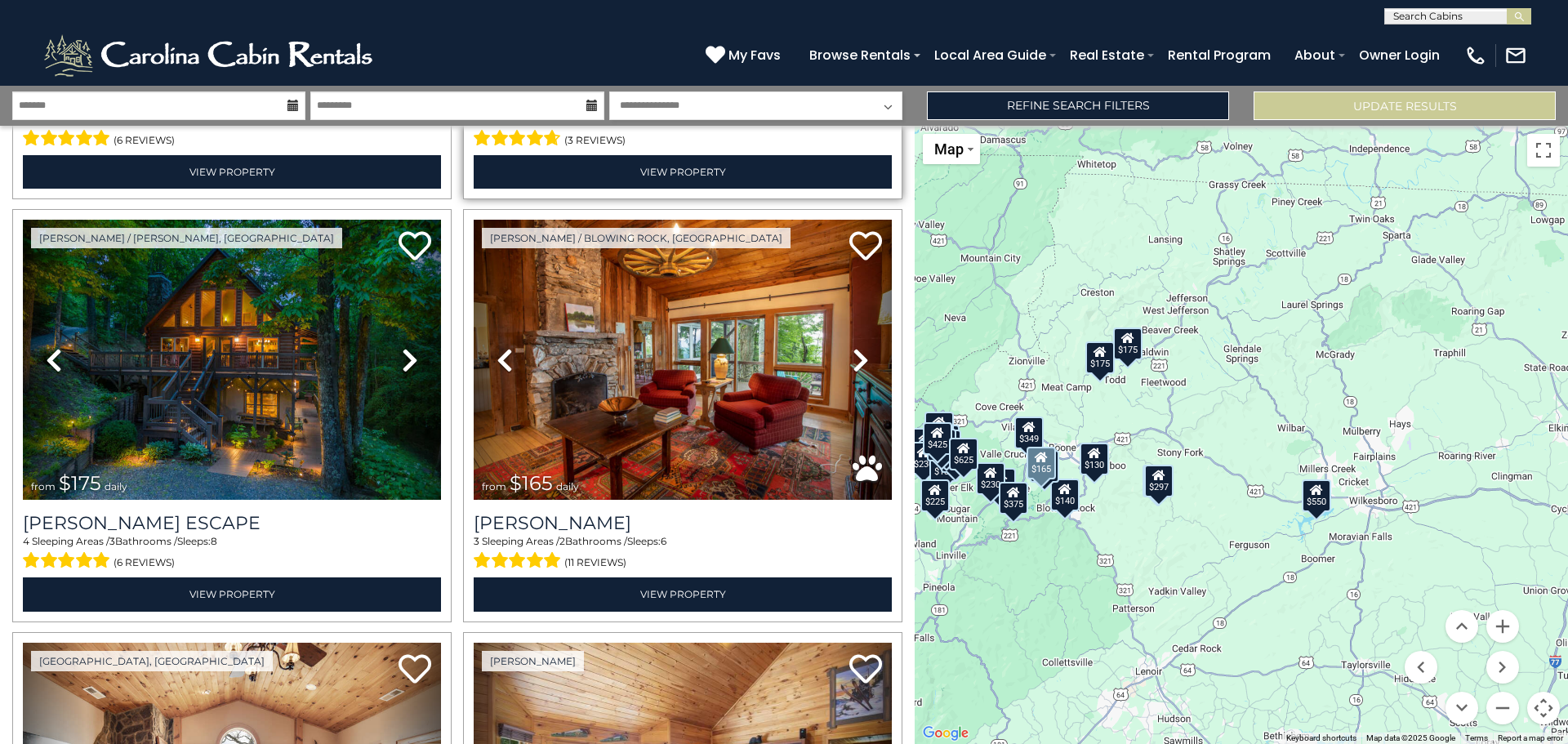
scroll to position [490, 0]
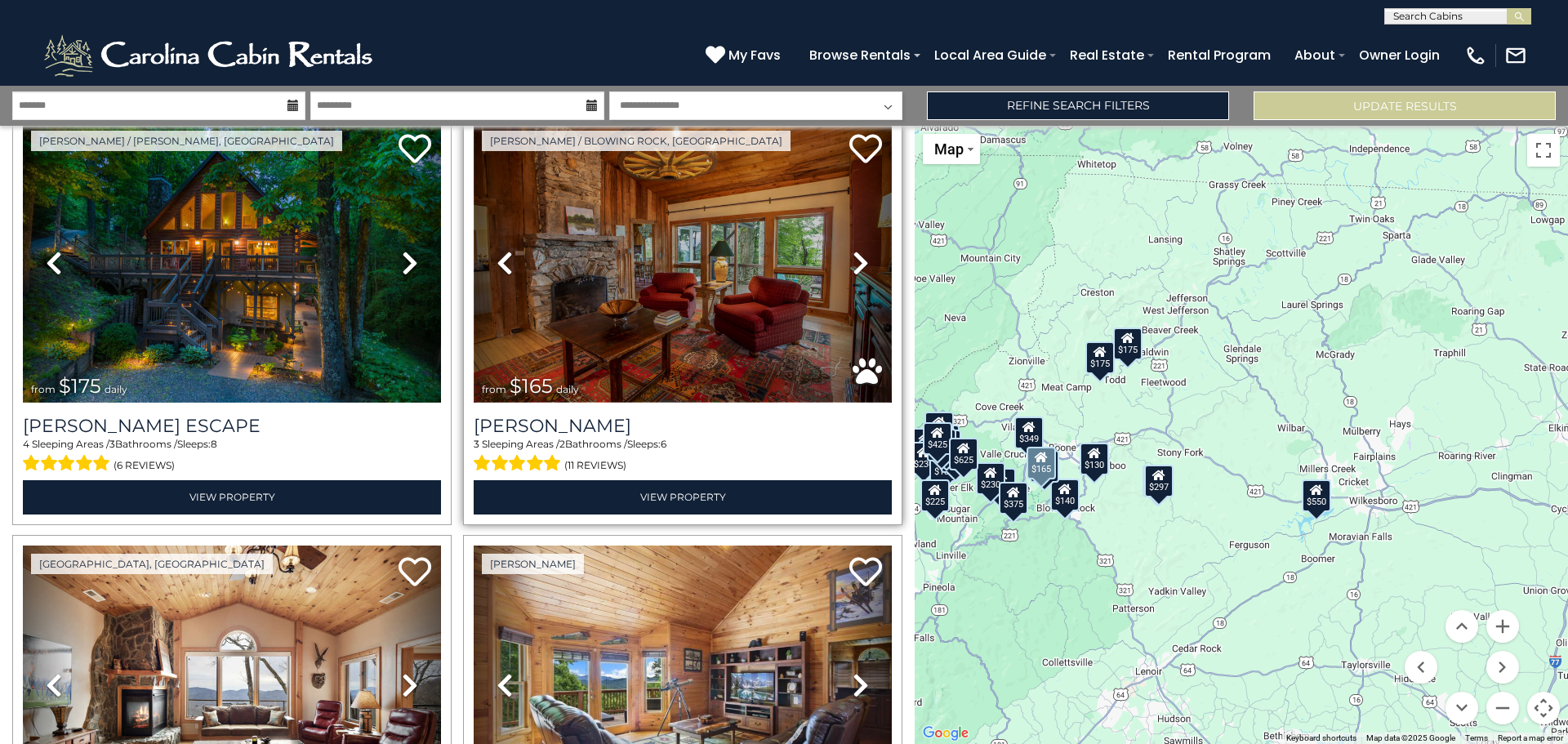
click at [692, 318] on img at bounding box center [683, 262] width 418 height 280
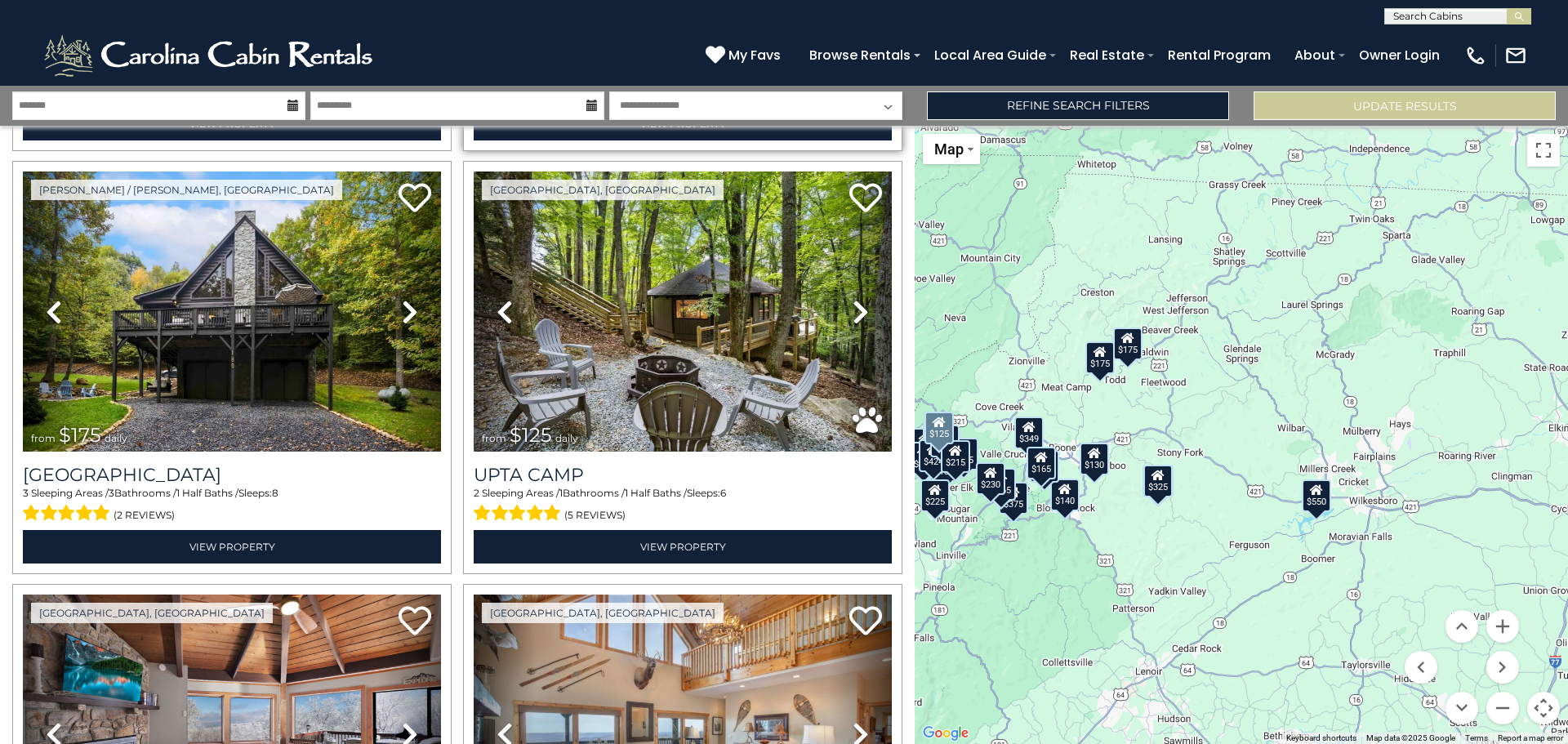
scroll to position [4652, 0]
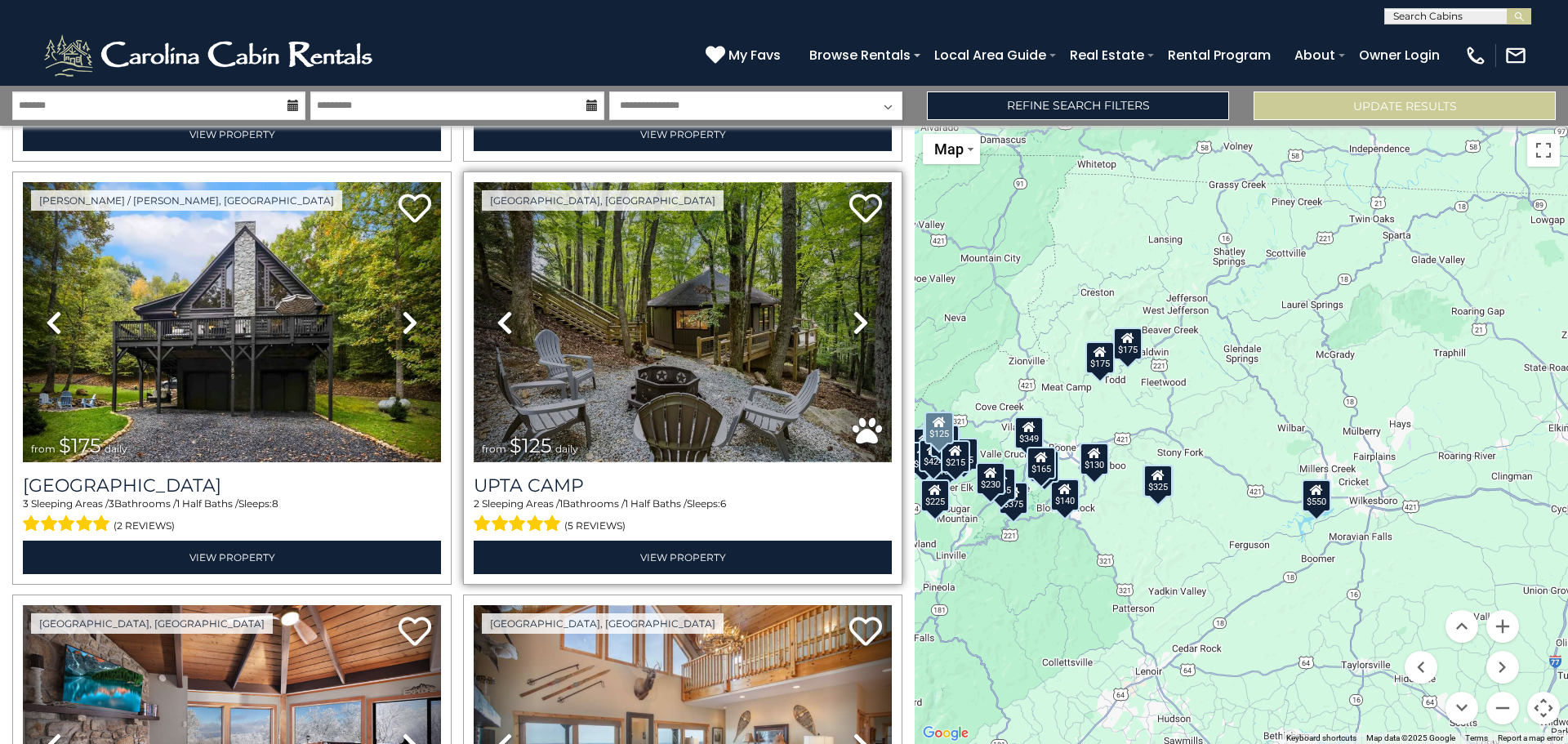
click at [671, 326] on img at bounding box center [683, 322] width 418 height 280
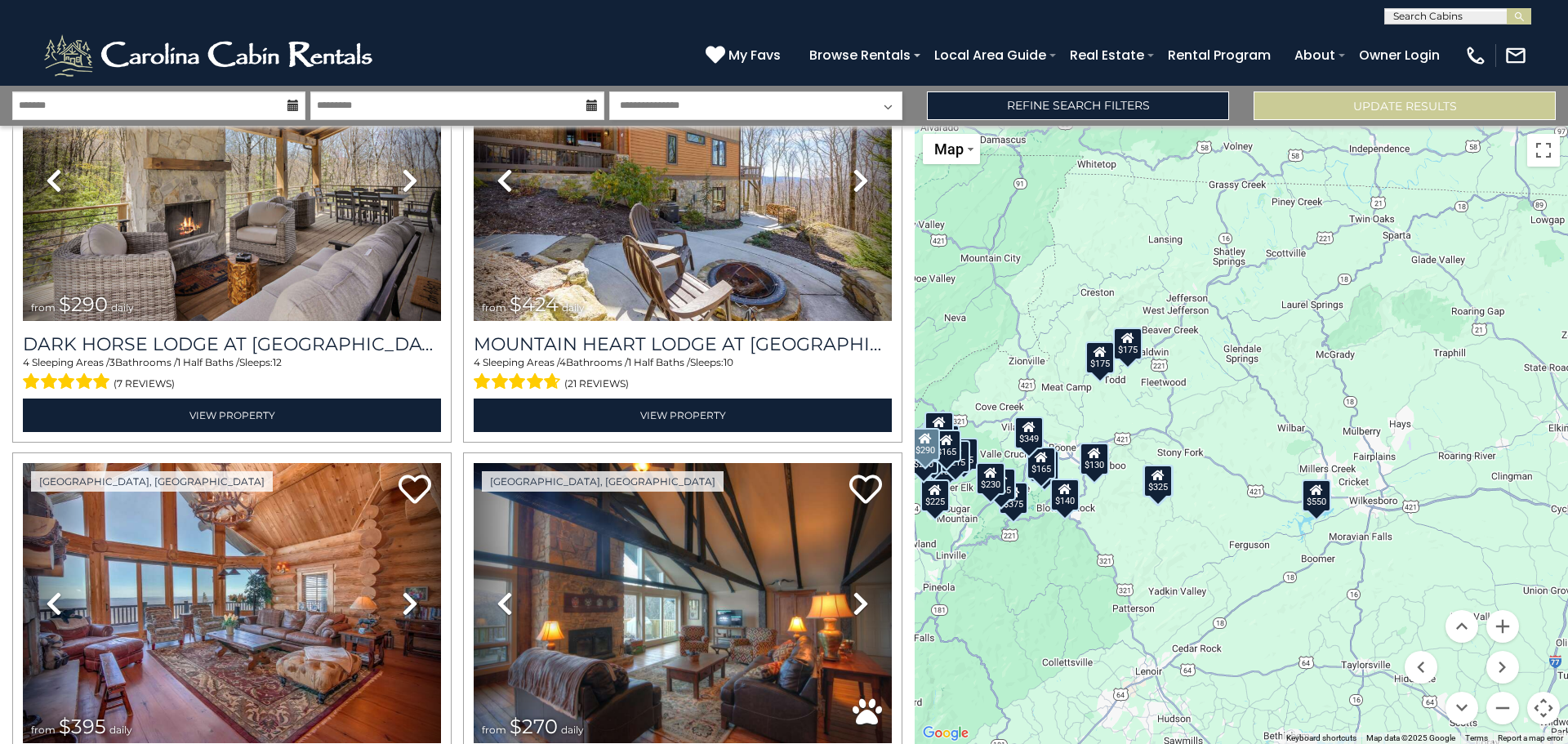
scroll to position [1387, 0]
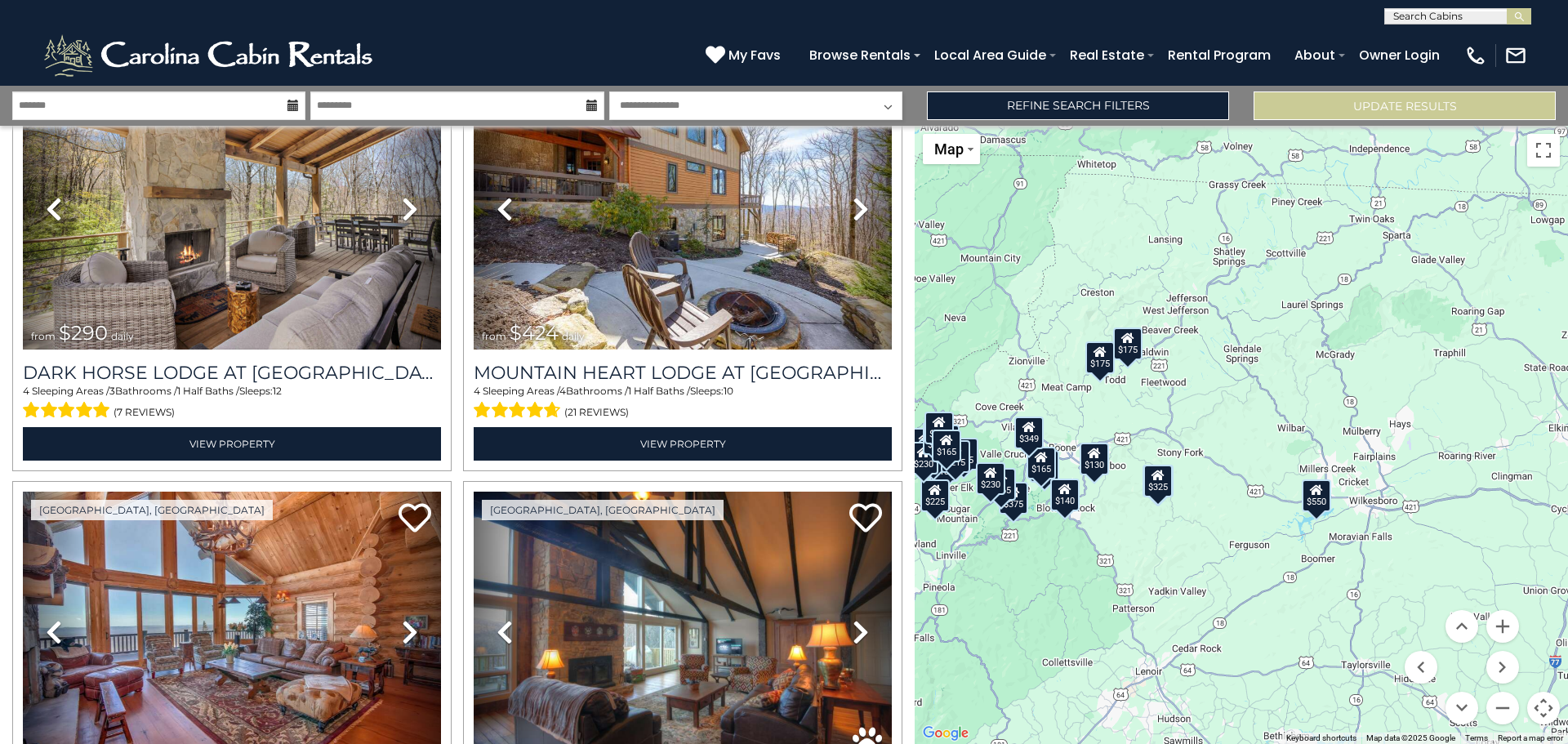
click at [291, 105] on icon at bounding box center [293, 105] width 12 height 12
click at [292, 109] on icon at bounding box center [293, 105] width 12 height 12
click at [294, 102] on icon at bounding box center [293, 105] width 12 height 12
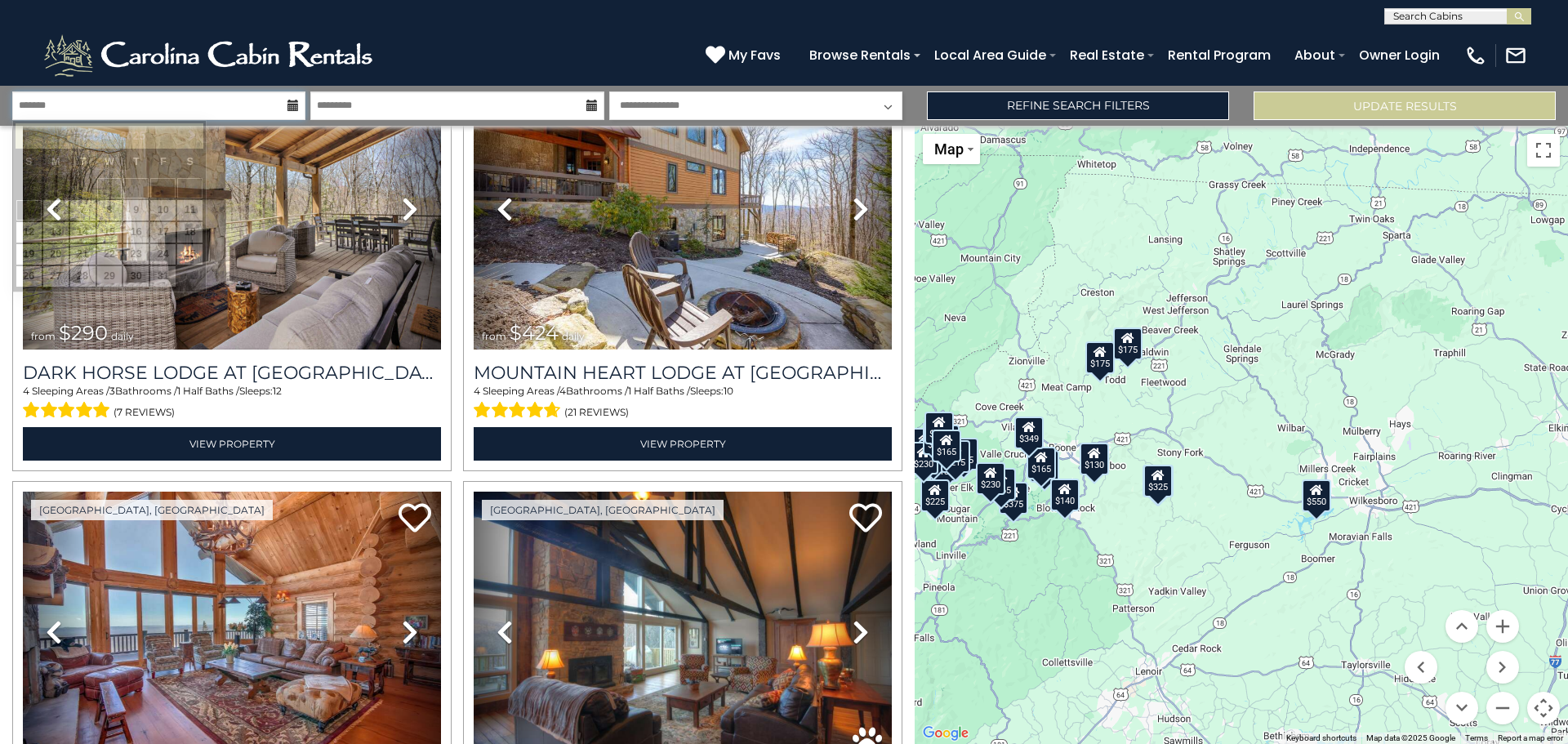
click at [246, 113] on input "text" at bounding box center [159, 106] width 294 height 29
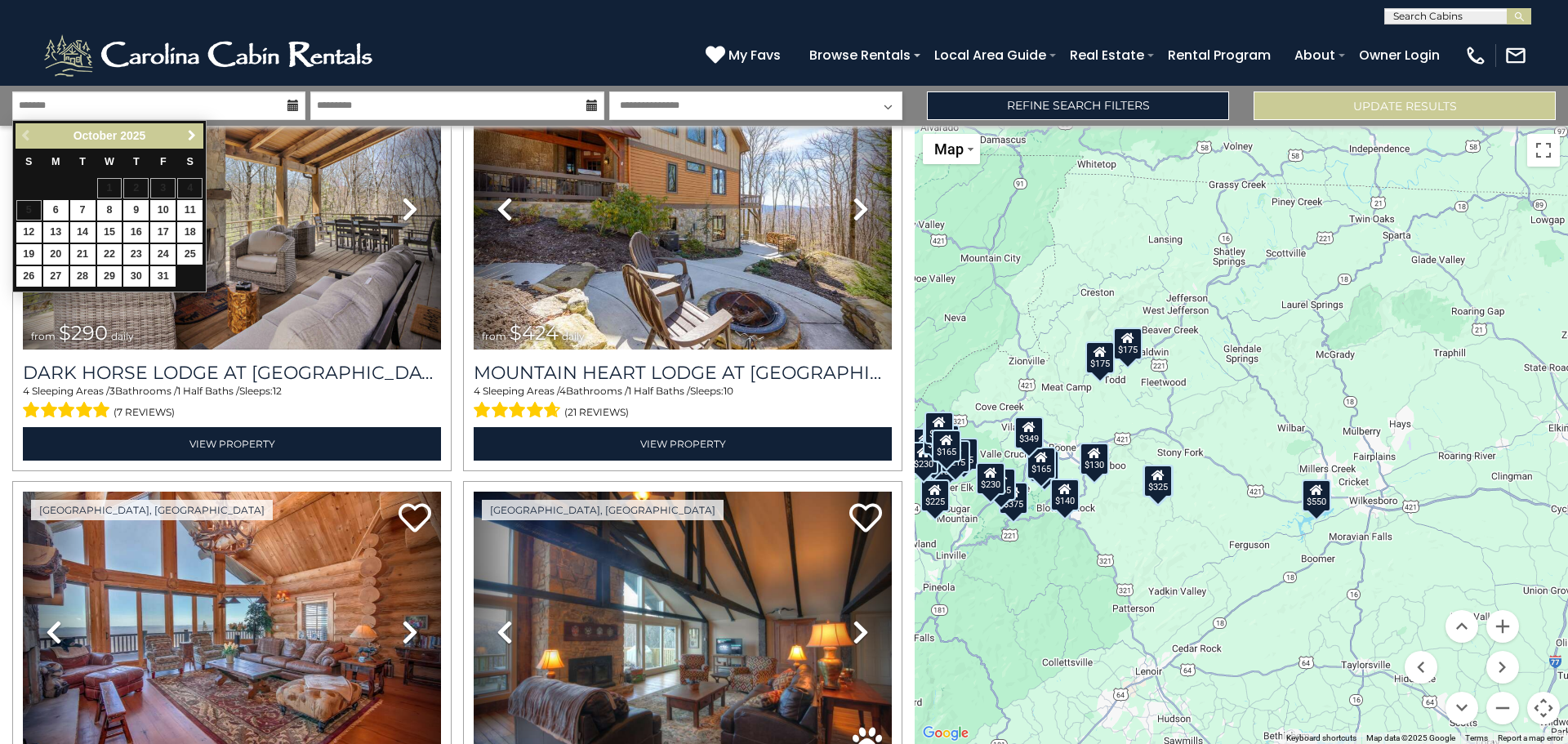
click at [192, 136] on span "Next" at bounding box center [191, 136] width 13 height 13
click at [185, 188] on link "1" at bounding box center [189, 188] width 25 height 21
type input "*******"
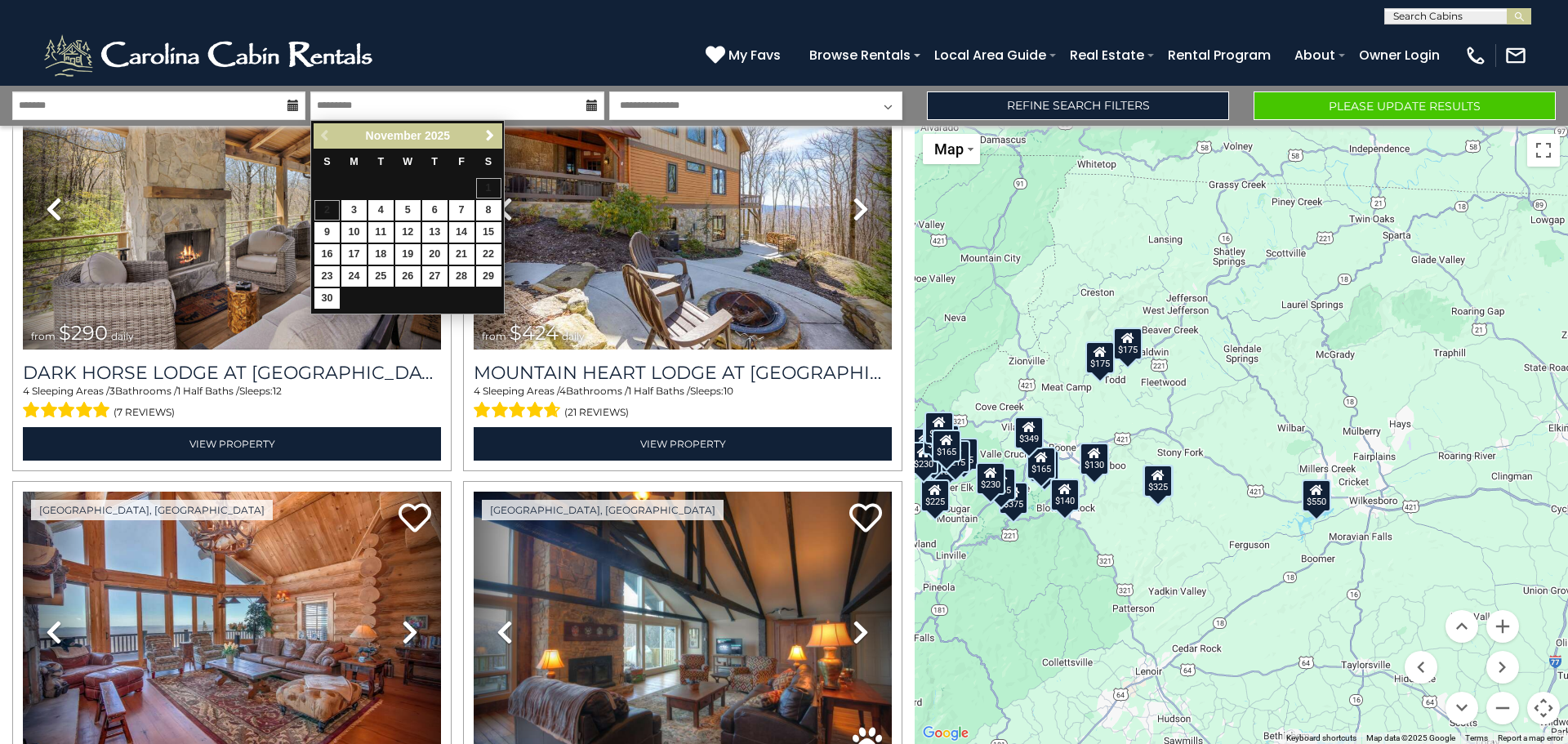
click at [324, 217] on table "S M T W T F S 1 2 3 4 5 6 7 8 9 10 11 12 13 14 15 16 17 18 19 20 21 22 23 24 25…" at bounding box center [407, 230] width 188 height 162
click at [353, 209] on link "3" at bounding box center [354, 210] width 25 height 21
type input "*******"
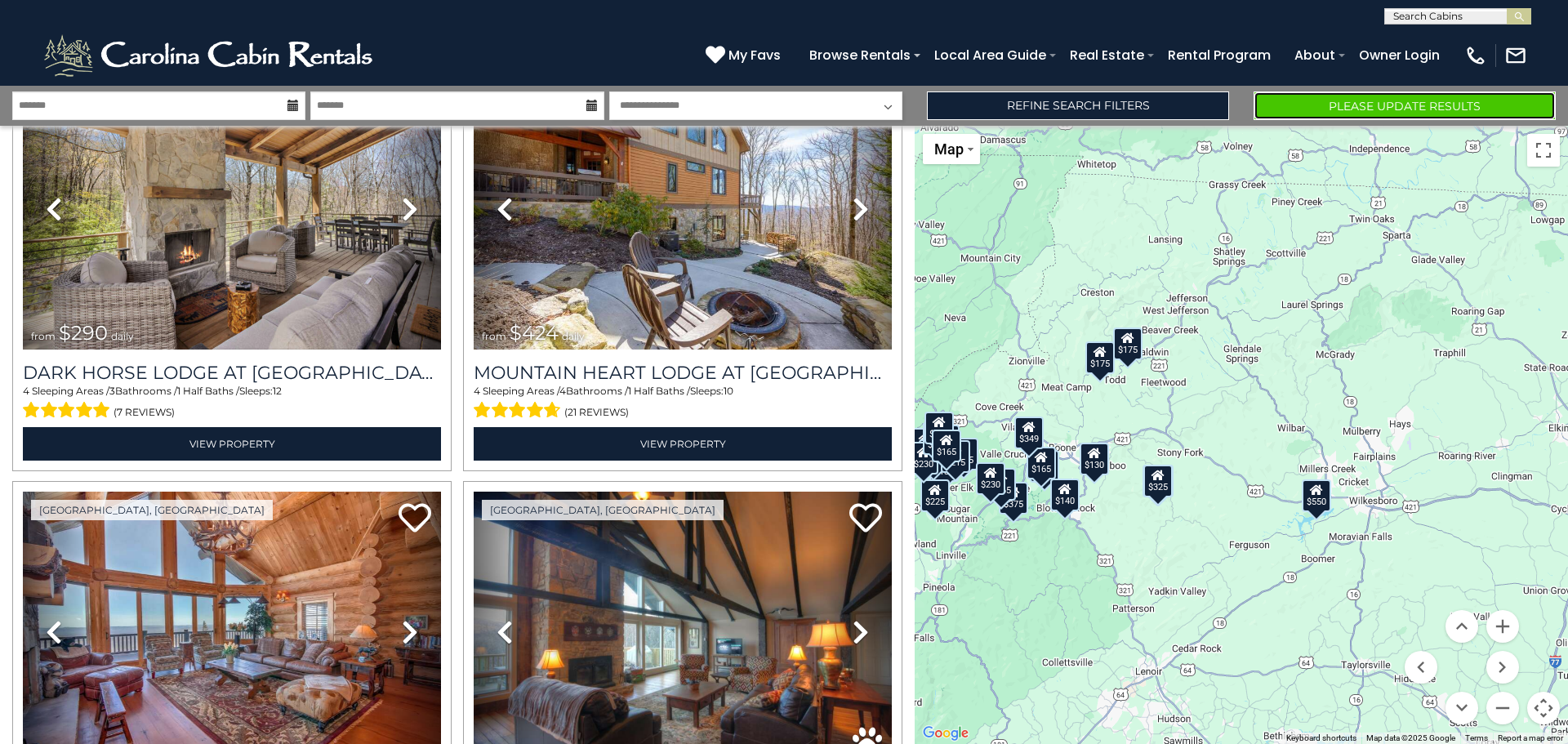
click at [1346, 105] on button "Please Update Results" at bounding box center [1405, 106] width 303 height 29
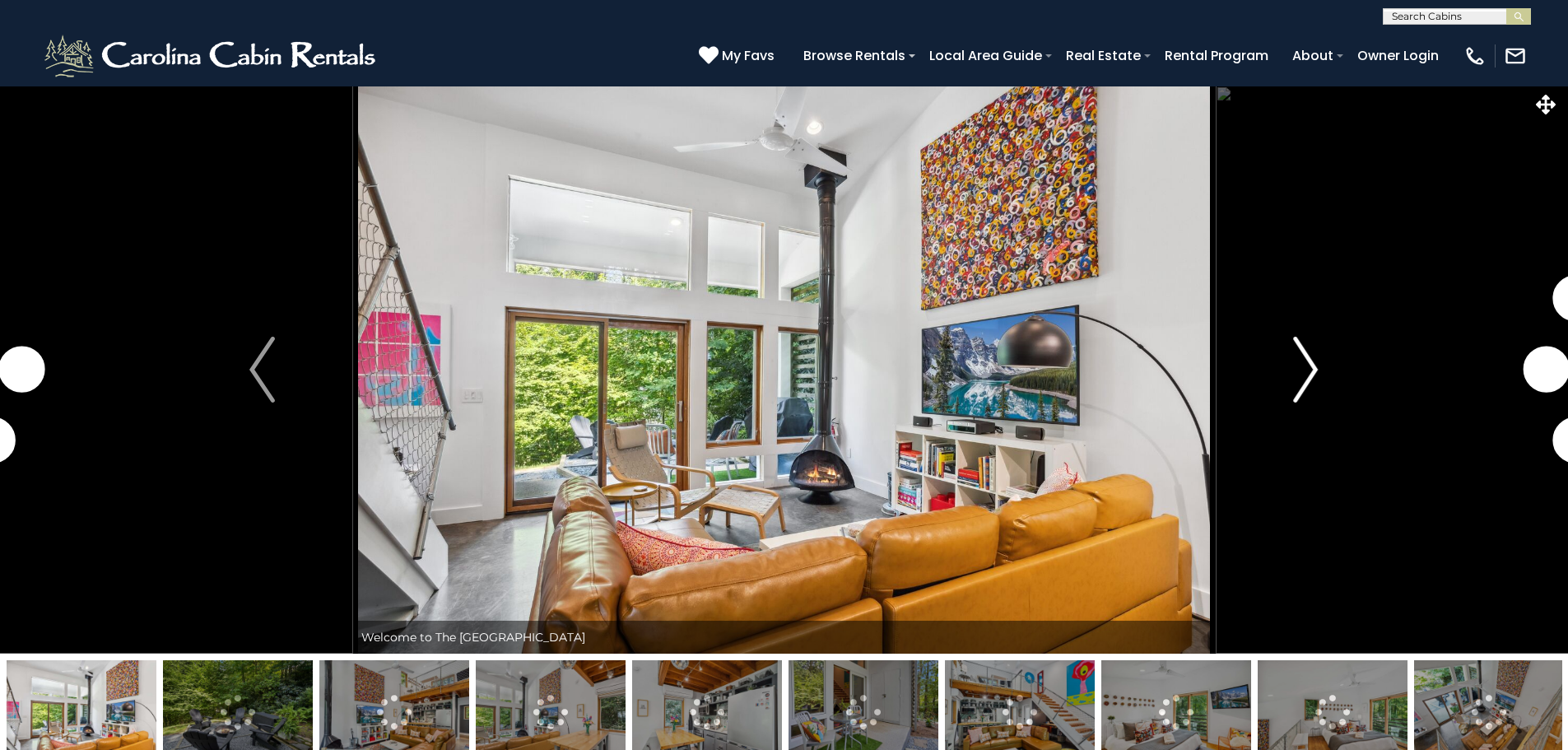
click at [1305, 378] on img "Next" at bounding box center [1305, 369] width 24 height 66
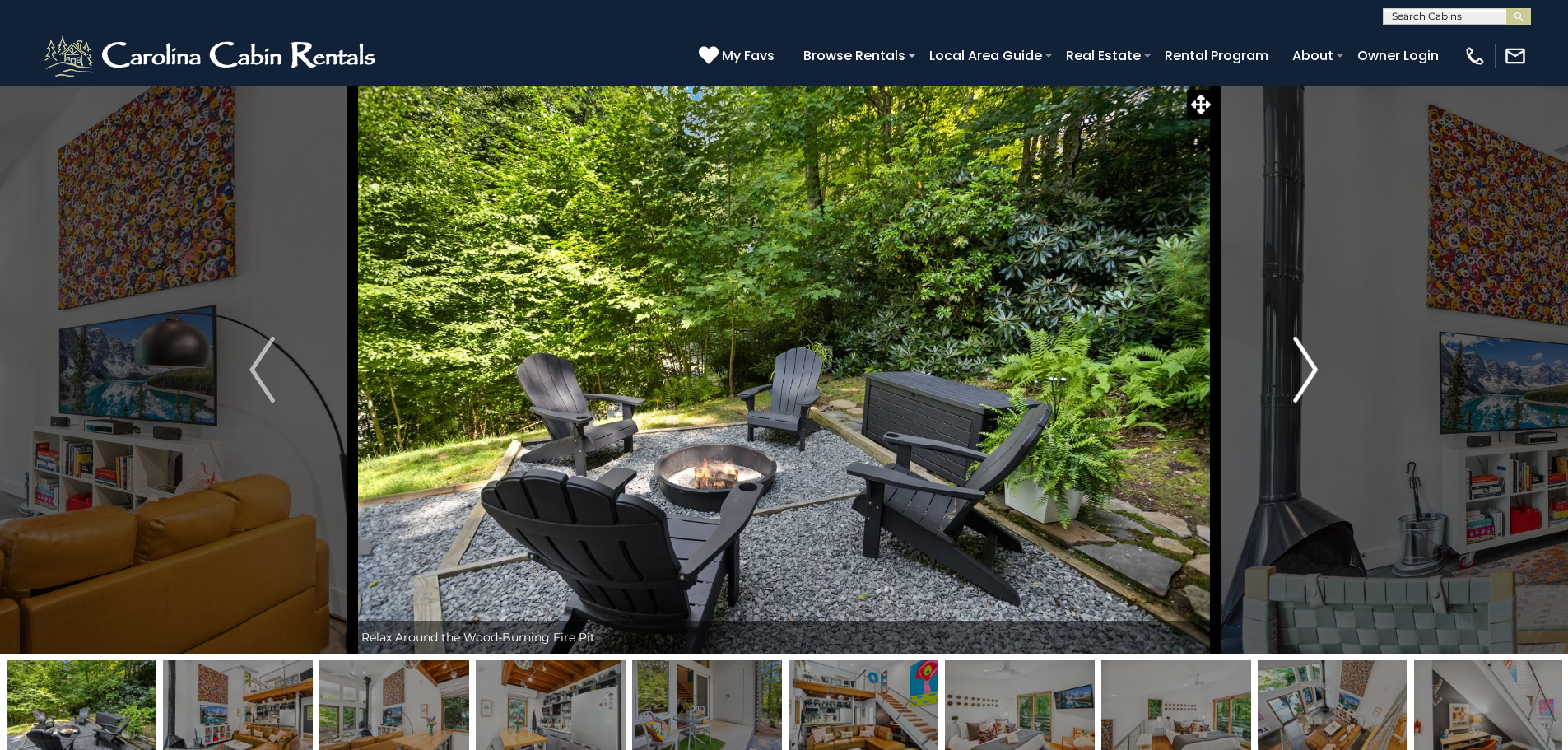
click at [1305, 378] on img "Next" at bounding box center [1305, 369] width 24 height 66
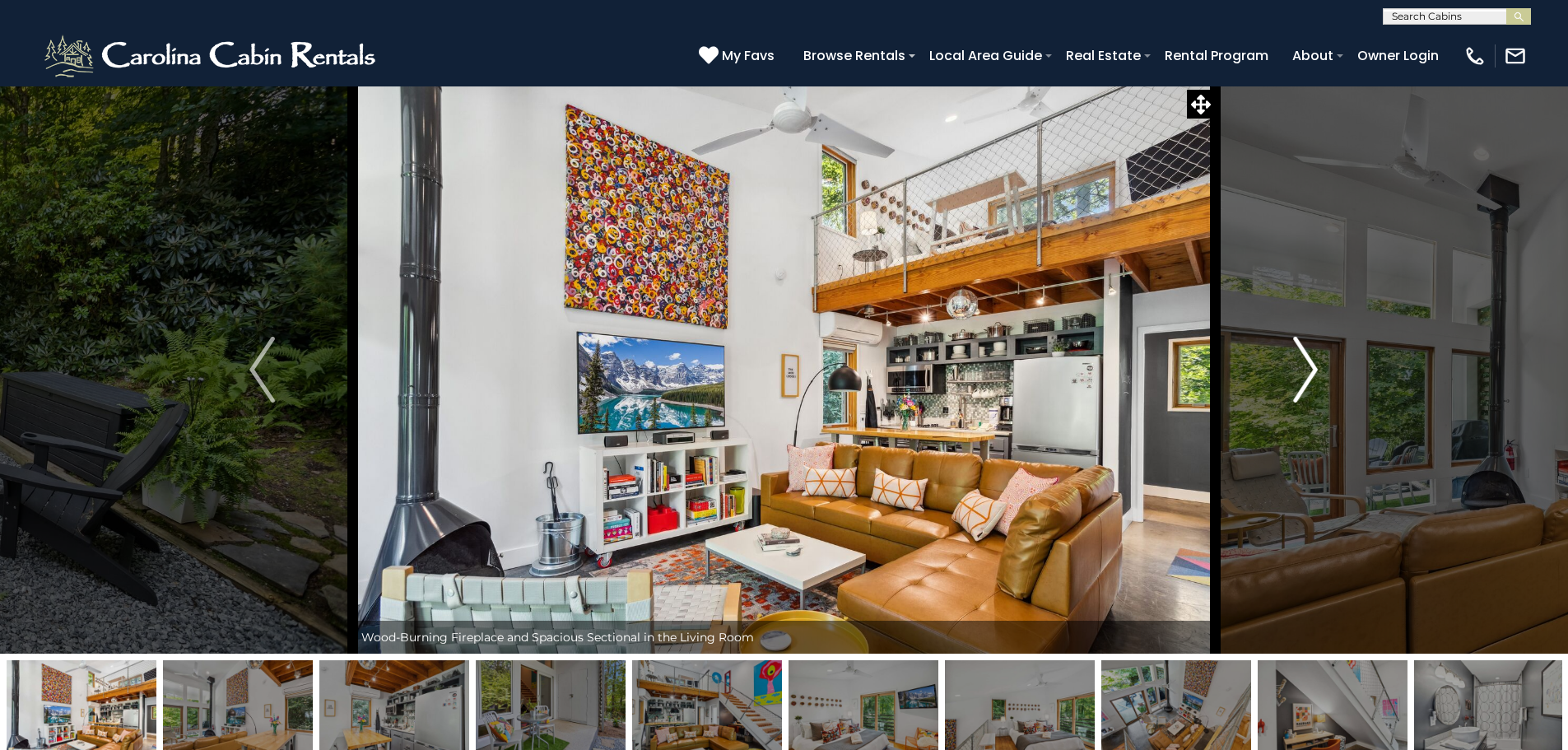
click at [1305, 378] on img "Next" at bounding box center [1305, 369] width 24 height 66
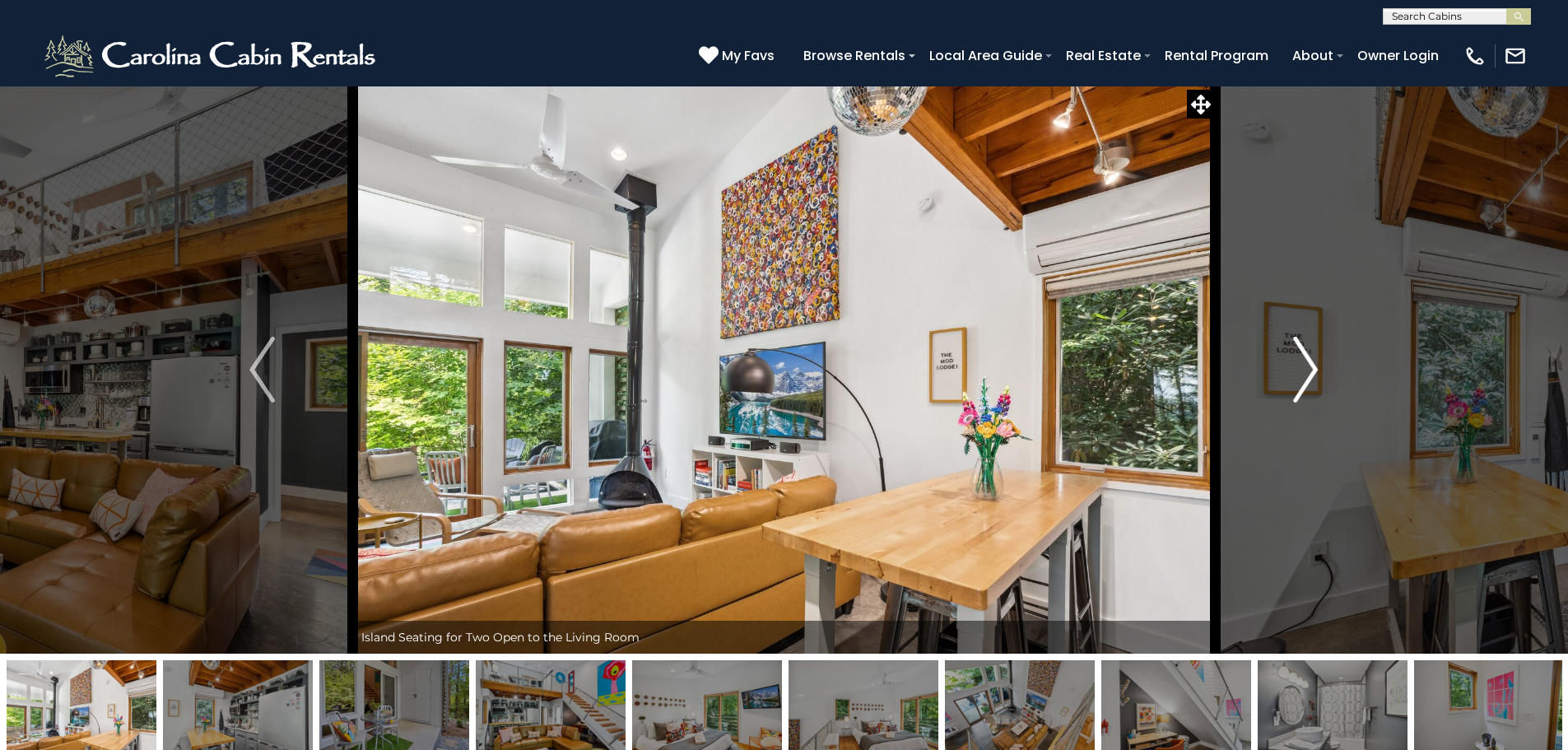
click at [1305, 378] on img "Next" at bounding box center [1305, 369] width 24 height 66
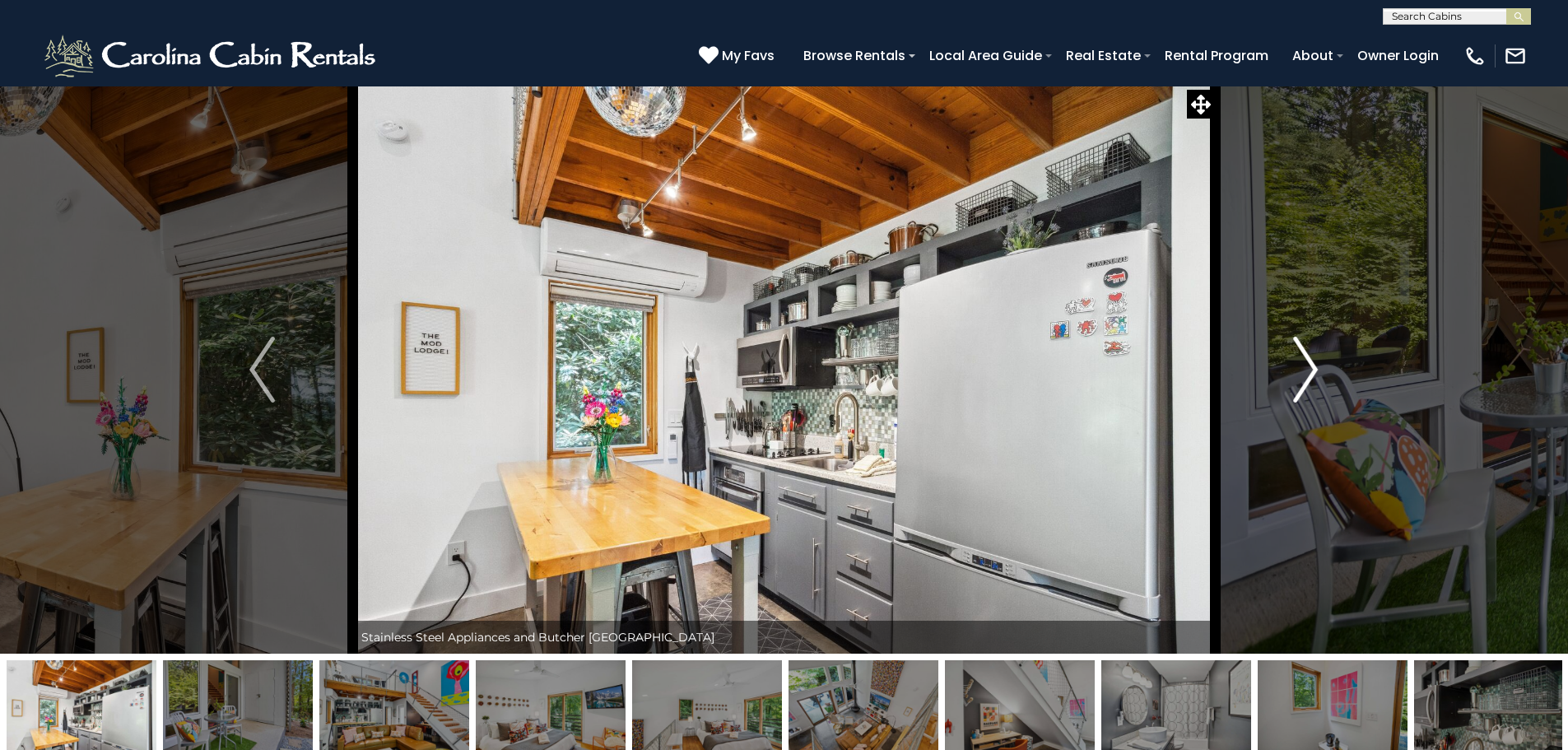
click at [1305, 378] on img "Next" at bounding box center [1305, 369] width 24 height 66
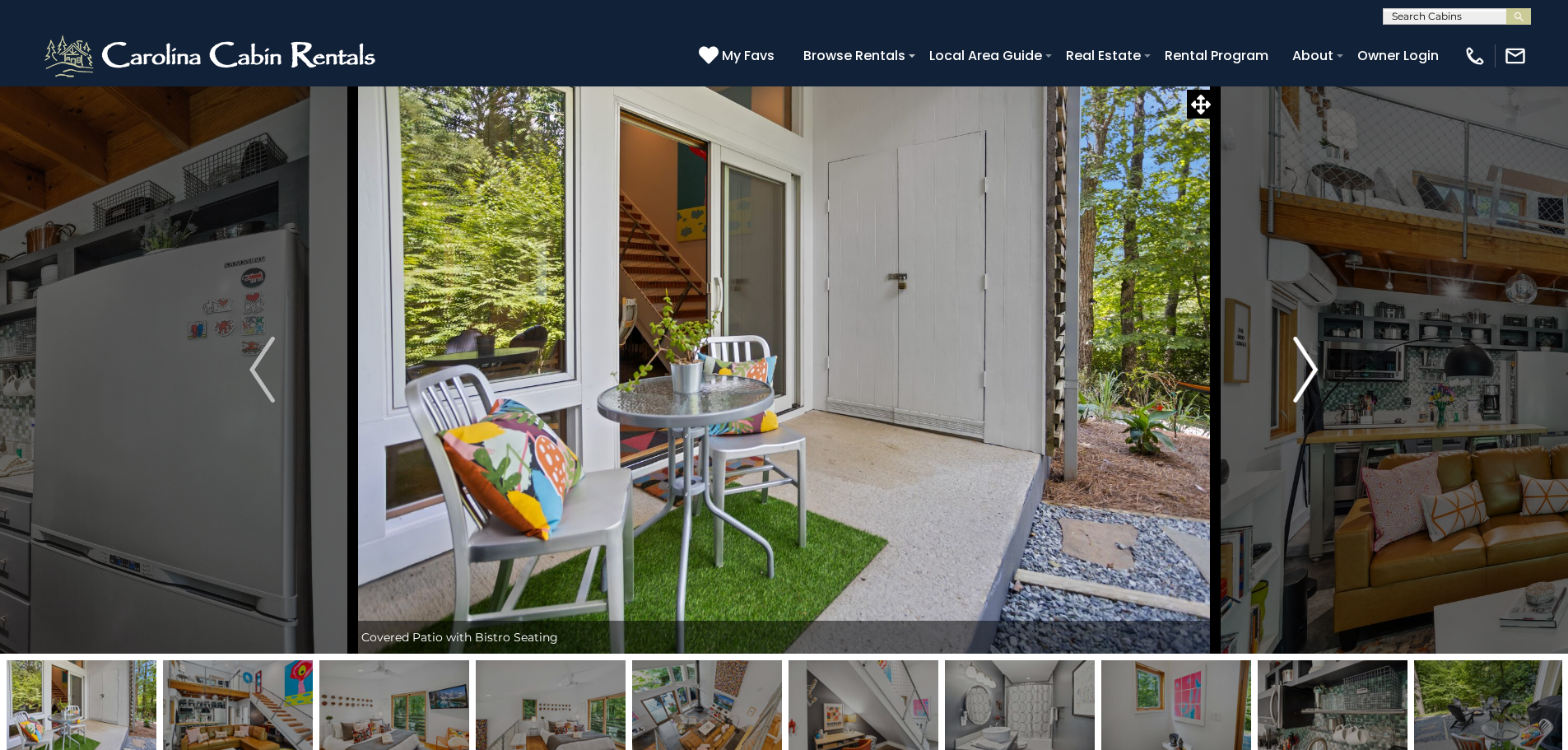
click at [1305, 378] on img "Next" at bounding box center [1305, 369] width 24 height 66
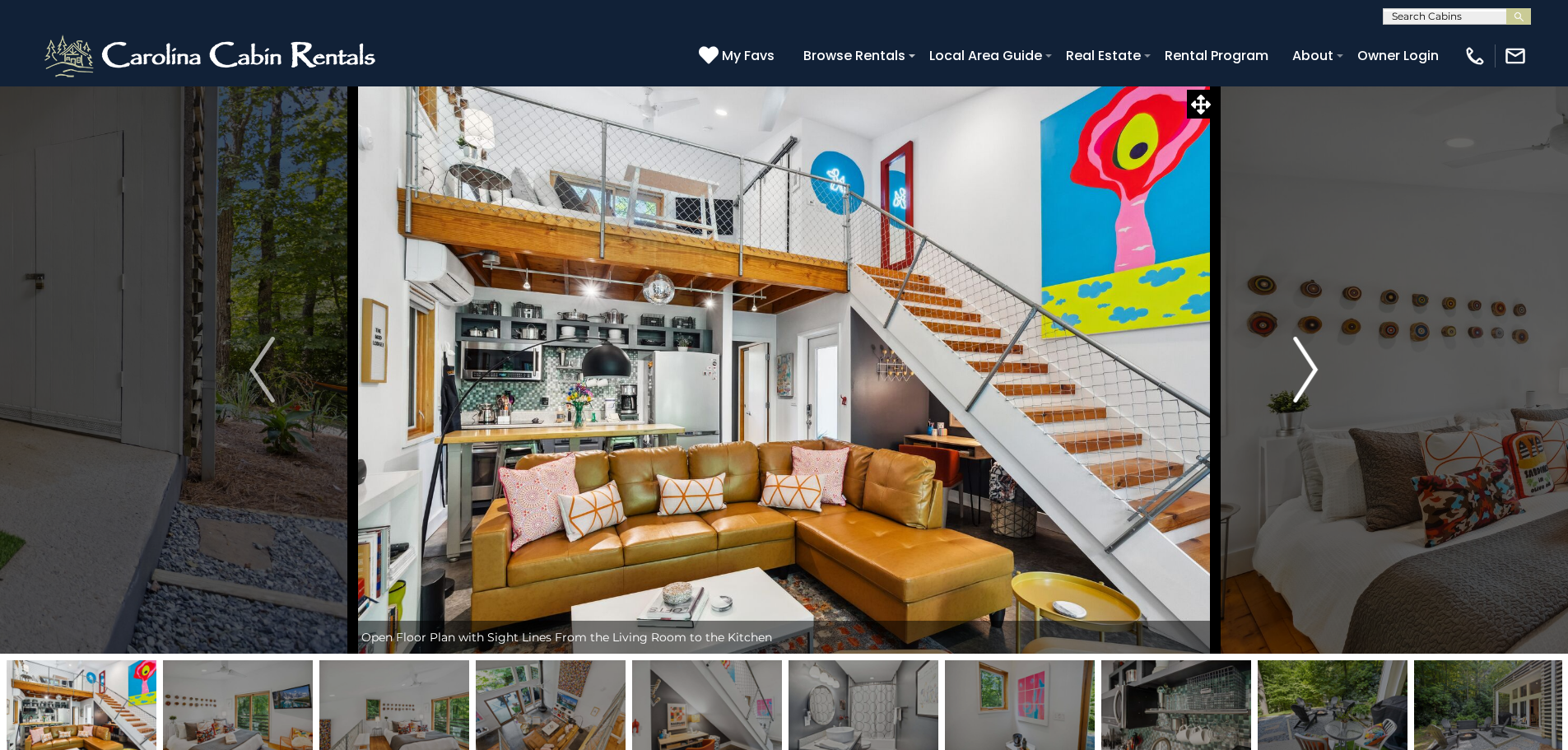
click at [1305, 378] on img "Next" at bounding box center [1305, 369] width 24 height 66
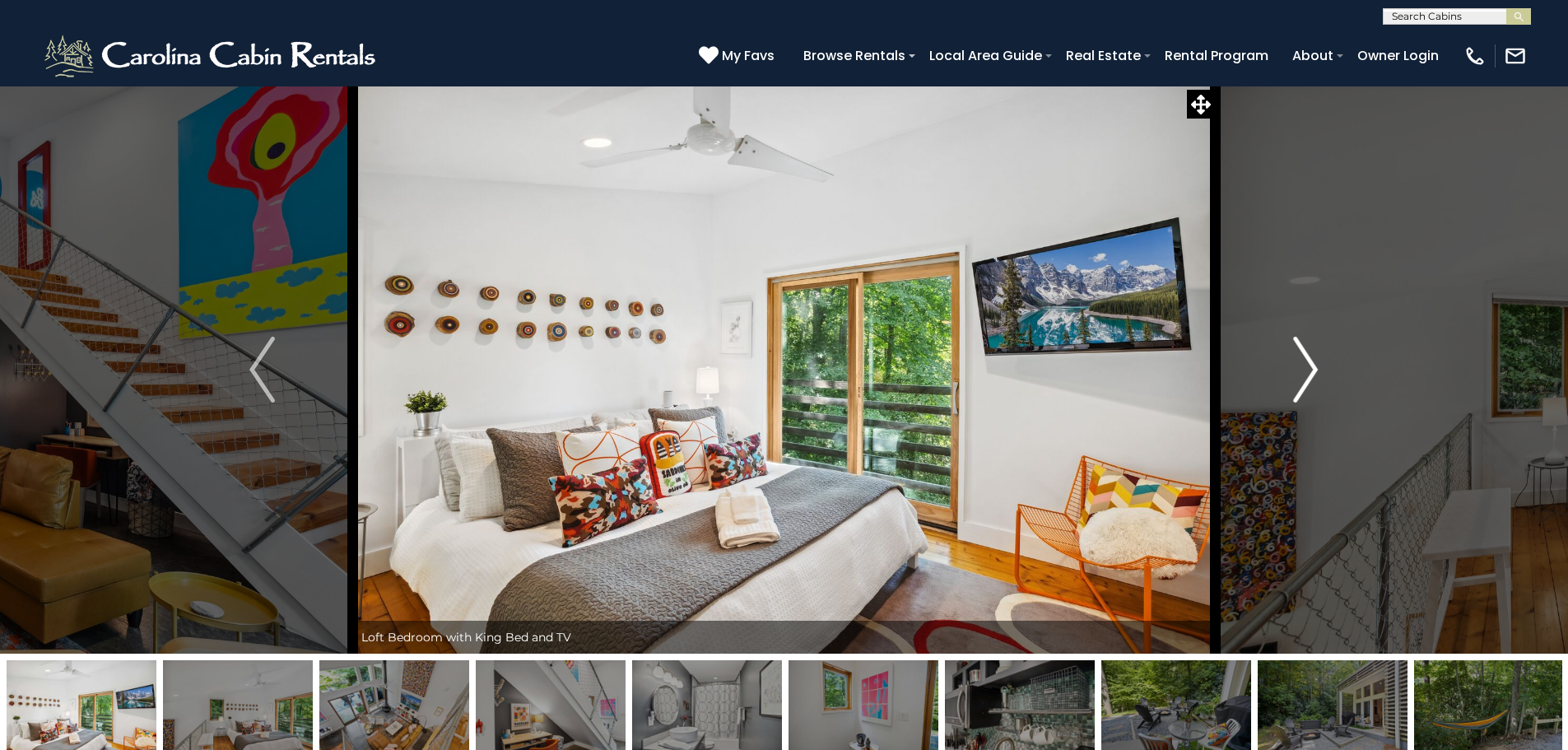
click at [1305, 378] on img "Next" at bounding box center [1305, 369] width 24 height 66
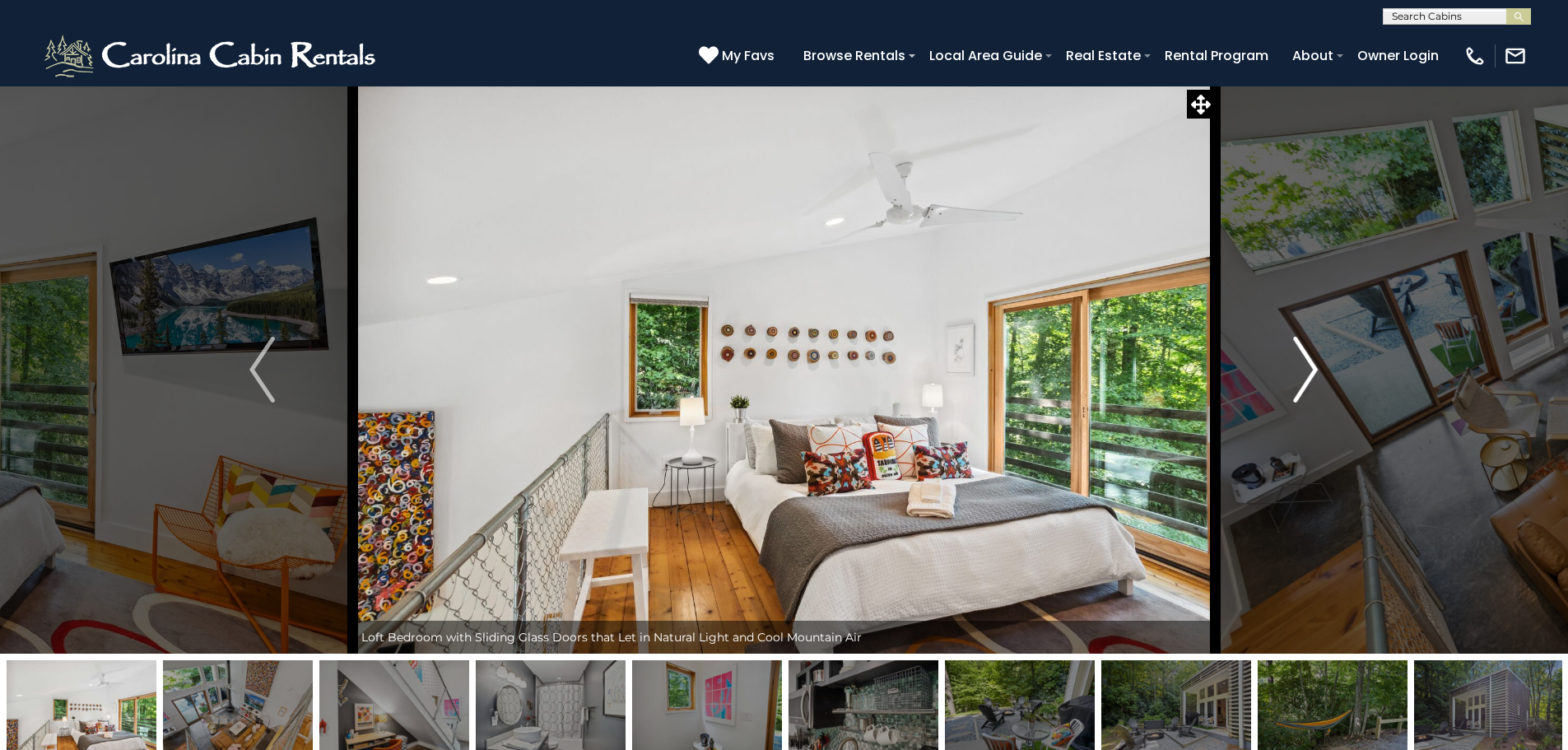
click at [1305, 378] on img "Next" at bounding box center [1305, 369] width 24 height 66
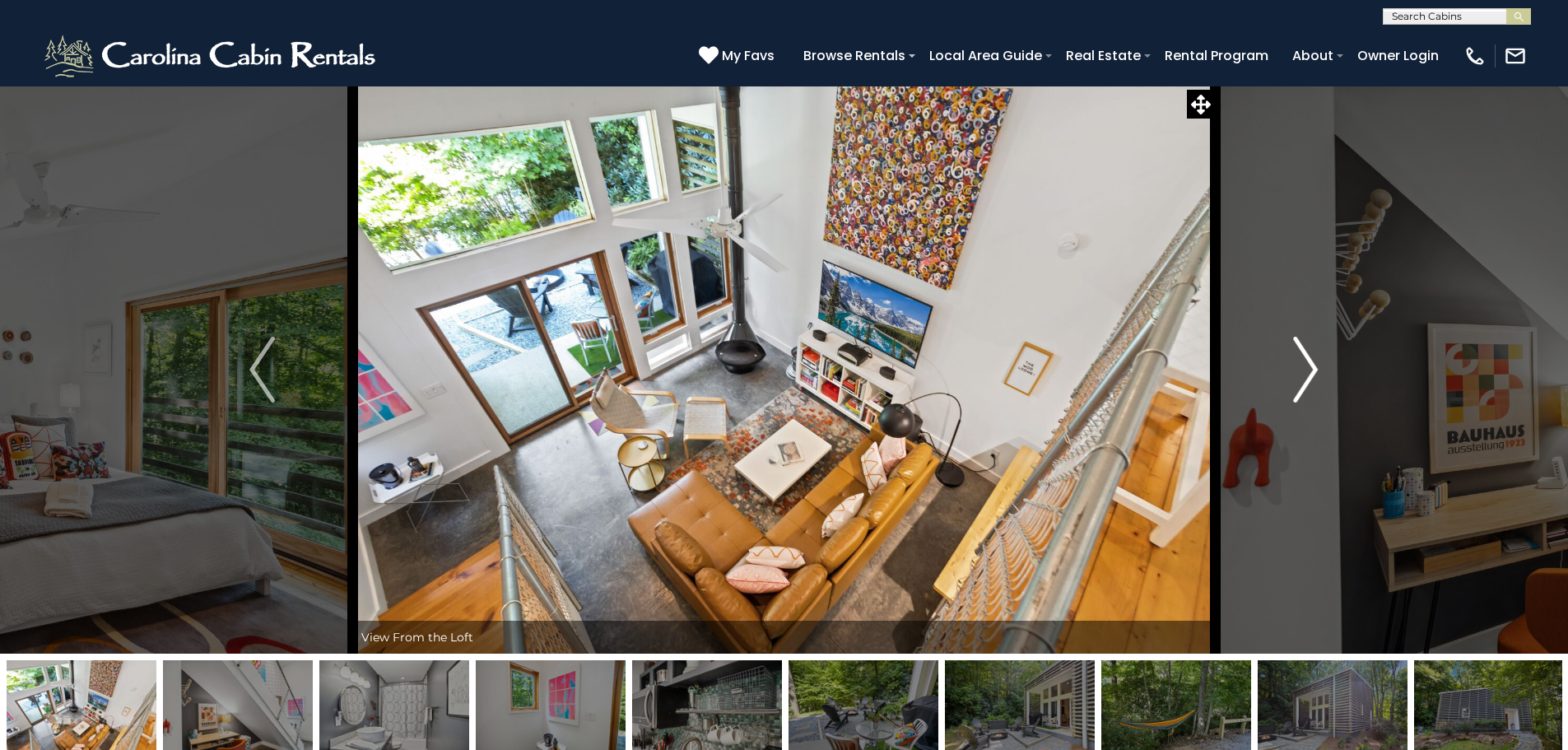
click at [1305, 378] on img "Next" at bounding box center [1305, 369] width 24 height 66
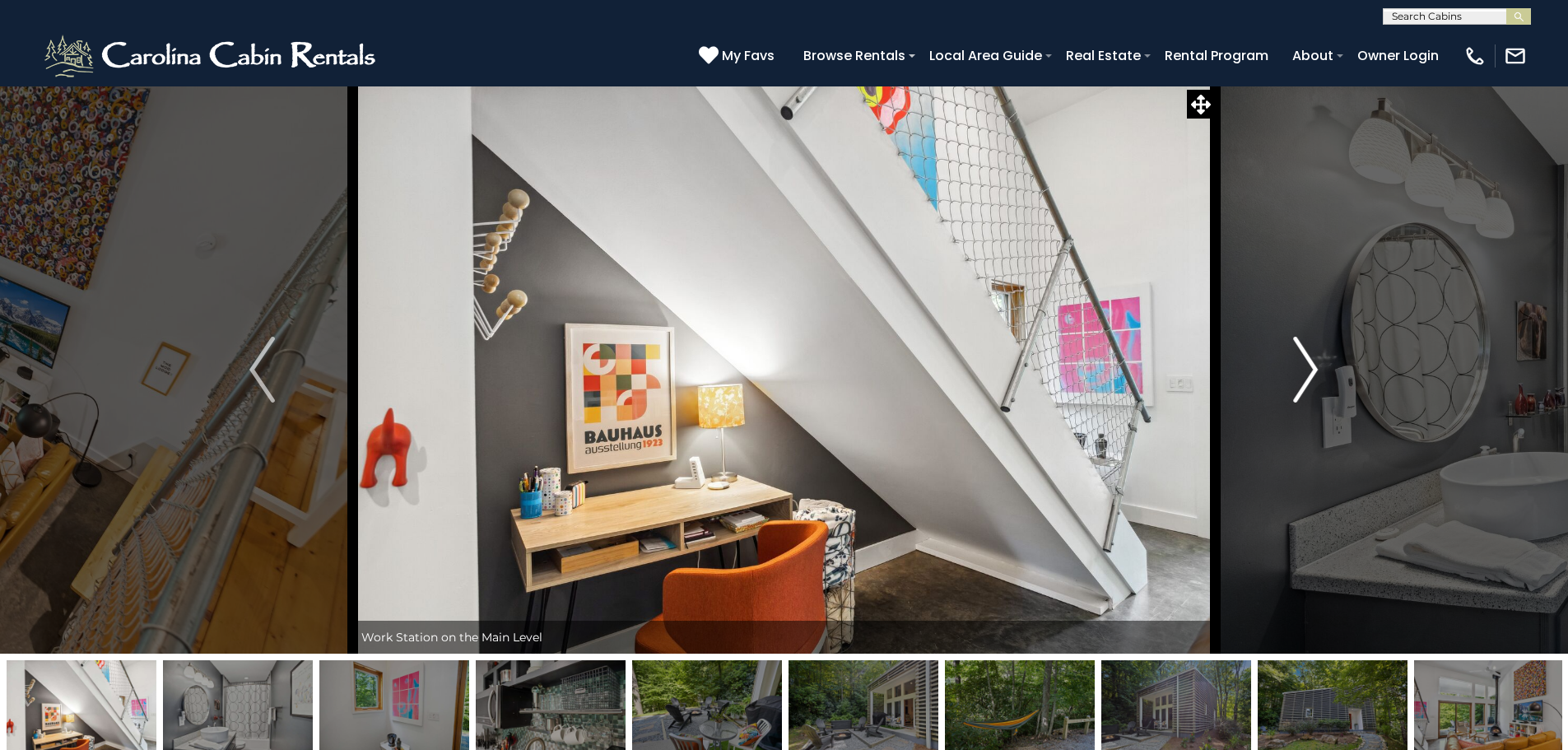
click at [1305, 378] on img "Next" at bounding box center [1305, 369] width 24 height 66
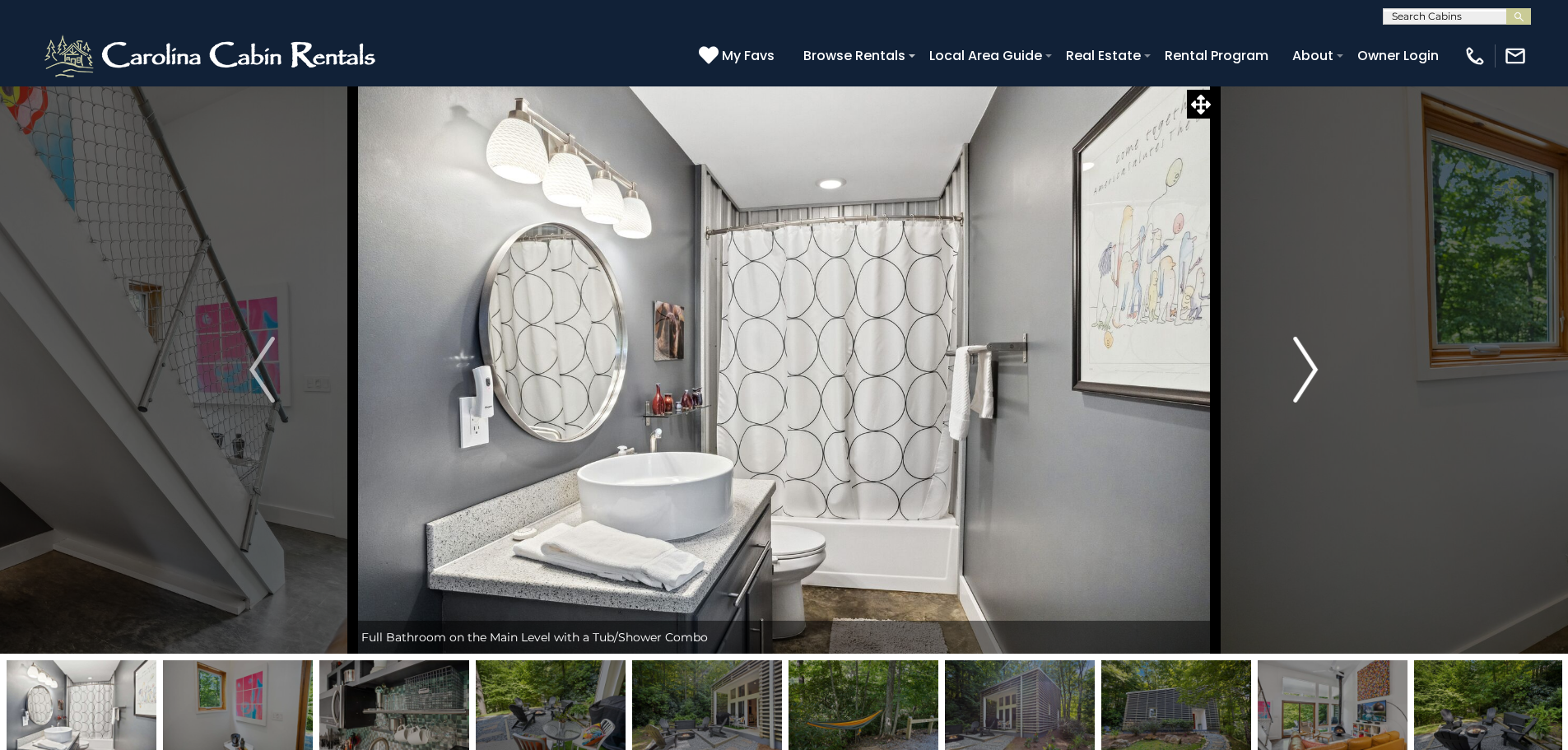
click at [1305, 378] on img "Next" at bounding box center [1305, 369] width 24 height 66
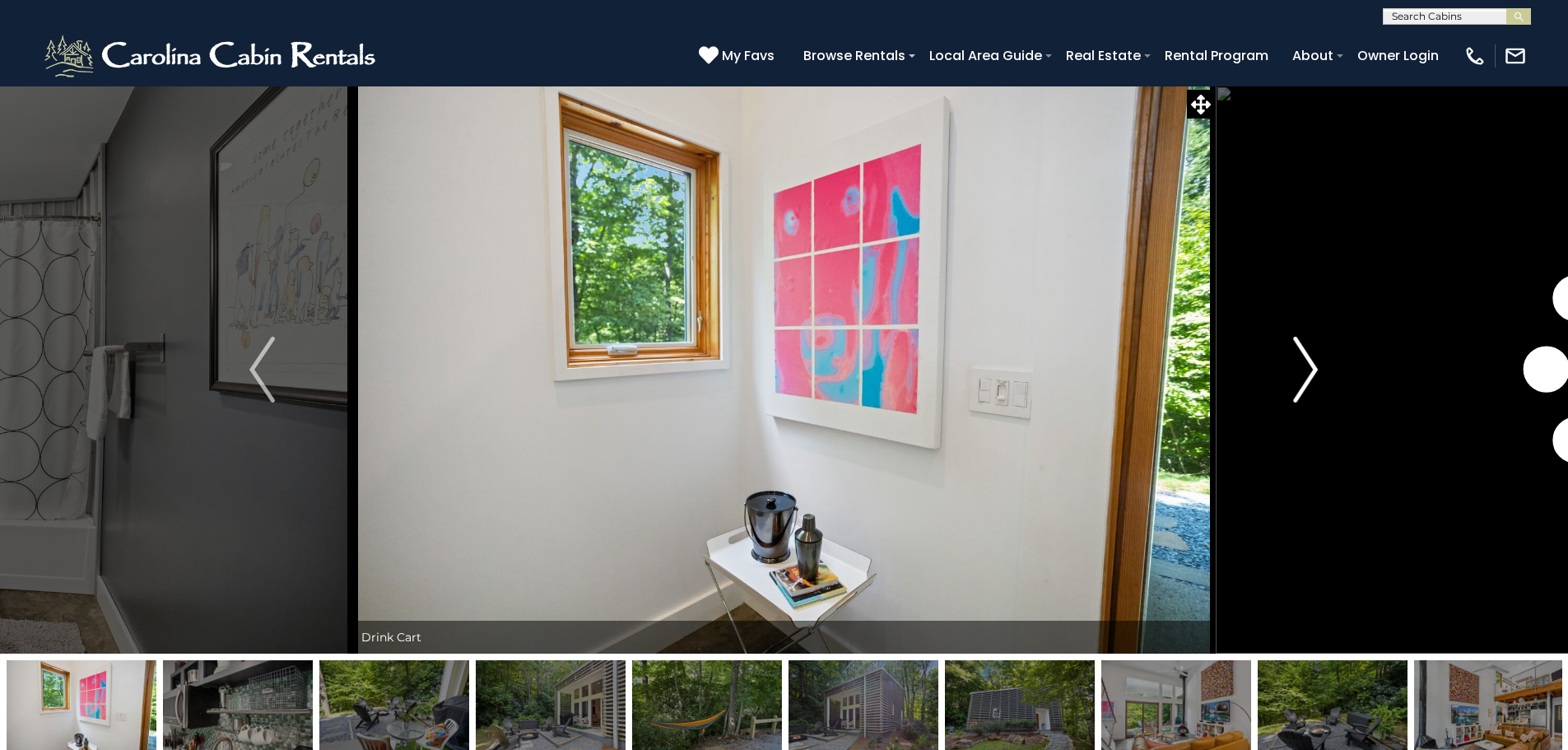
click at [1305, 378] on img "Next" at bounding box center [1305, 369] width 24 height 66
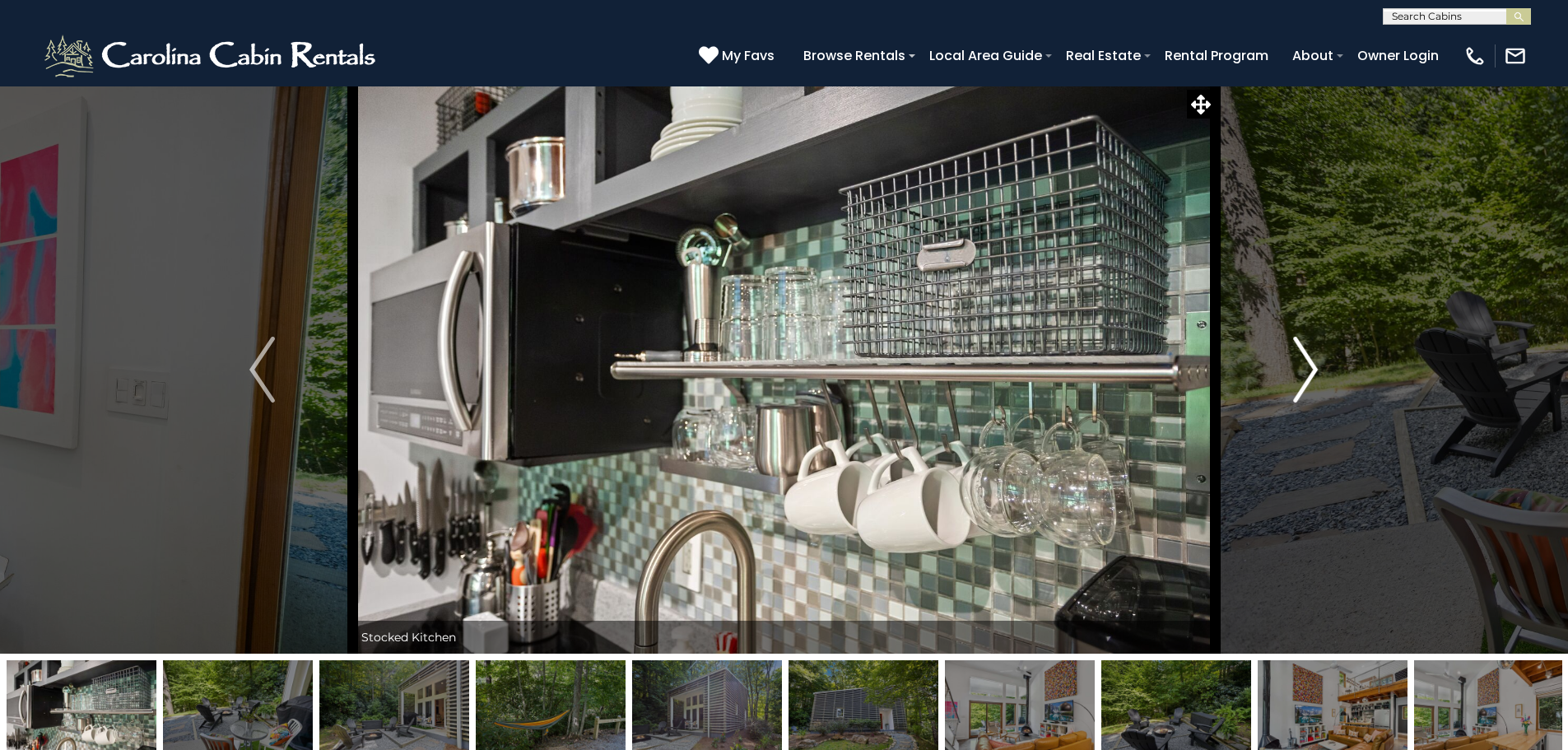
click at [1305, 378] on img "Next" at bounding box center [1305, 369] width 24 height 66
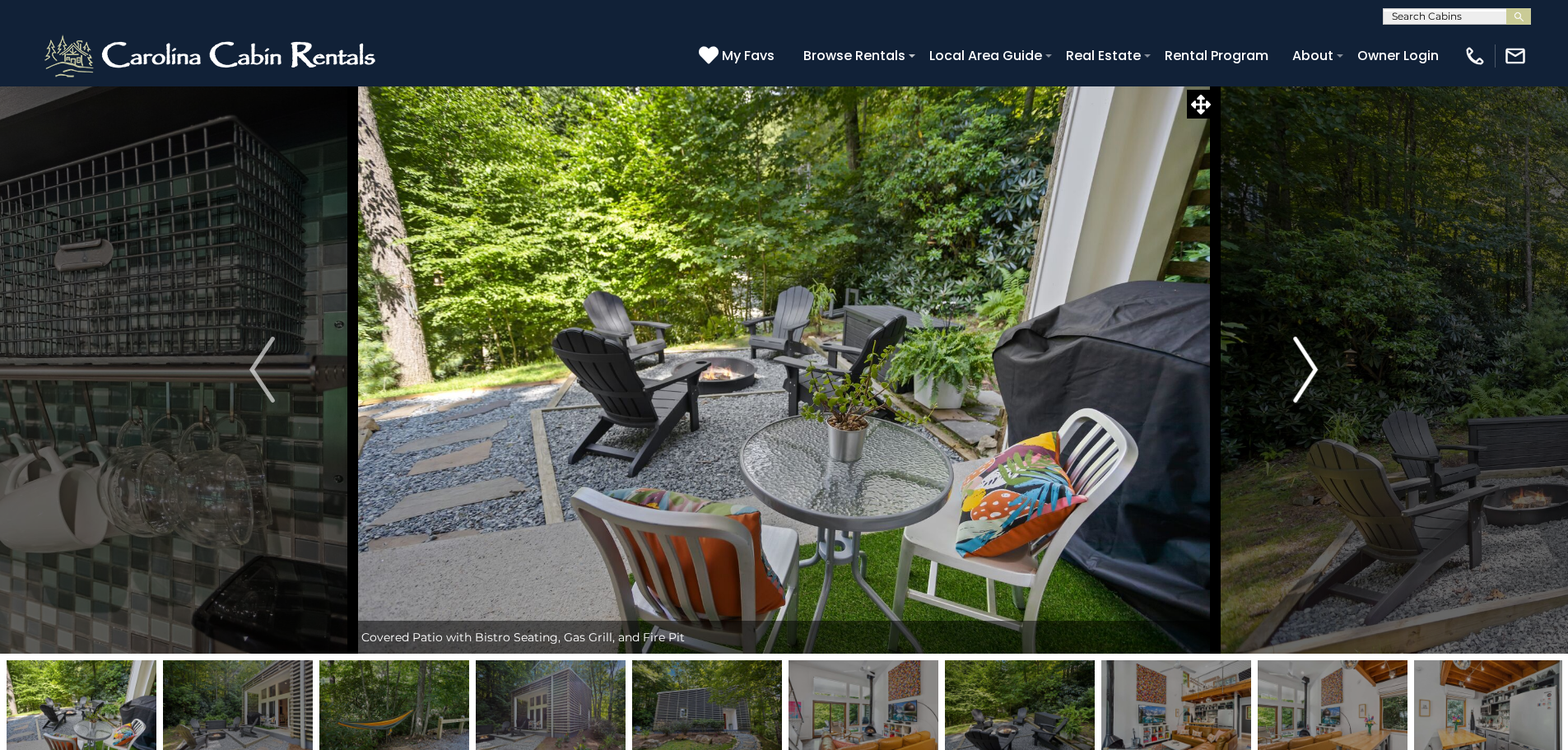
click at [1305, 378] on img "Next" at bounding box center [1305, 369] width 24 height 66
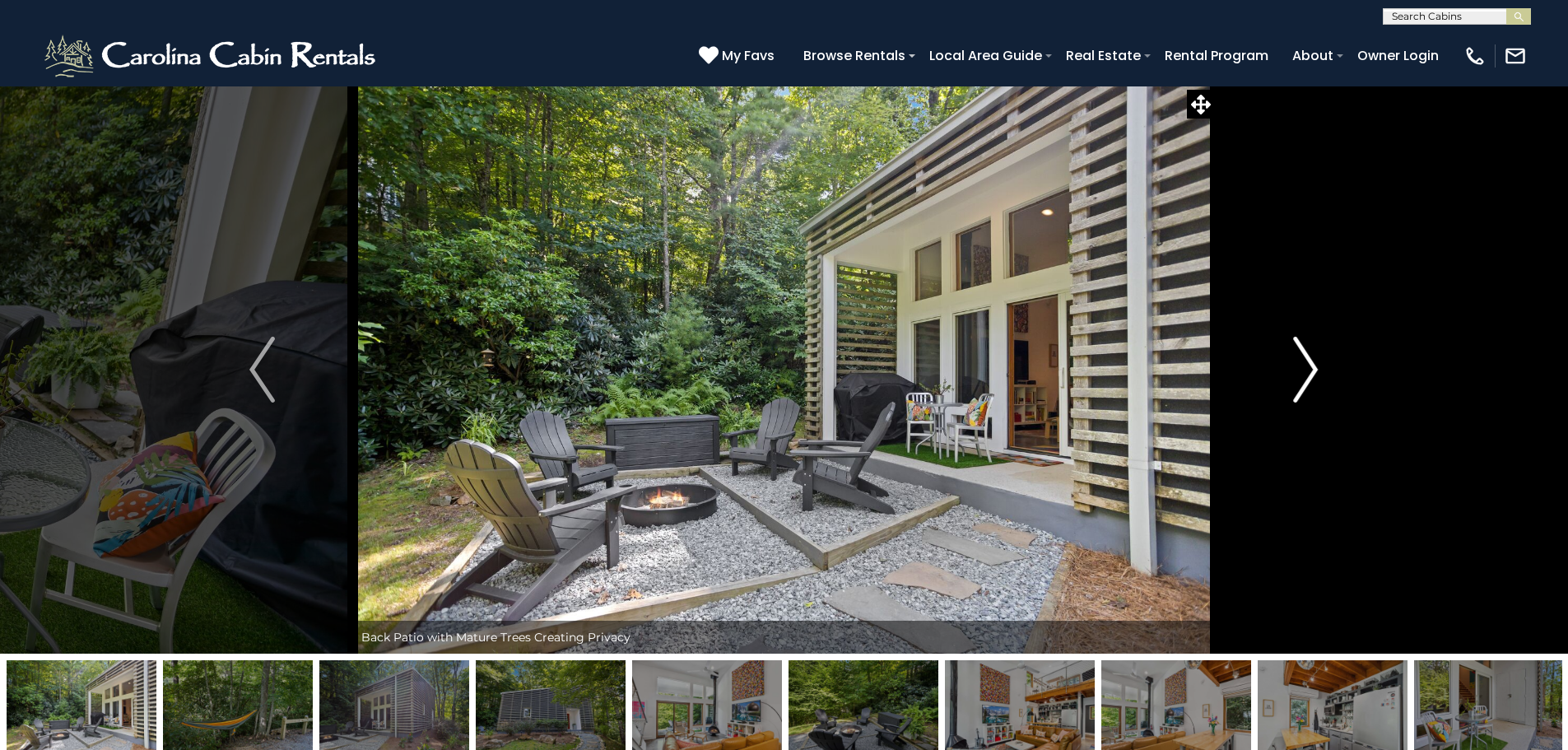
click at [1305, 378] on img "Next" at bounding box center [1305, 369] width 24 height 66
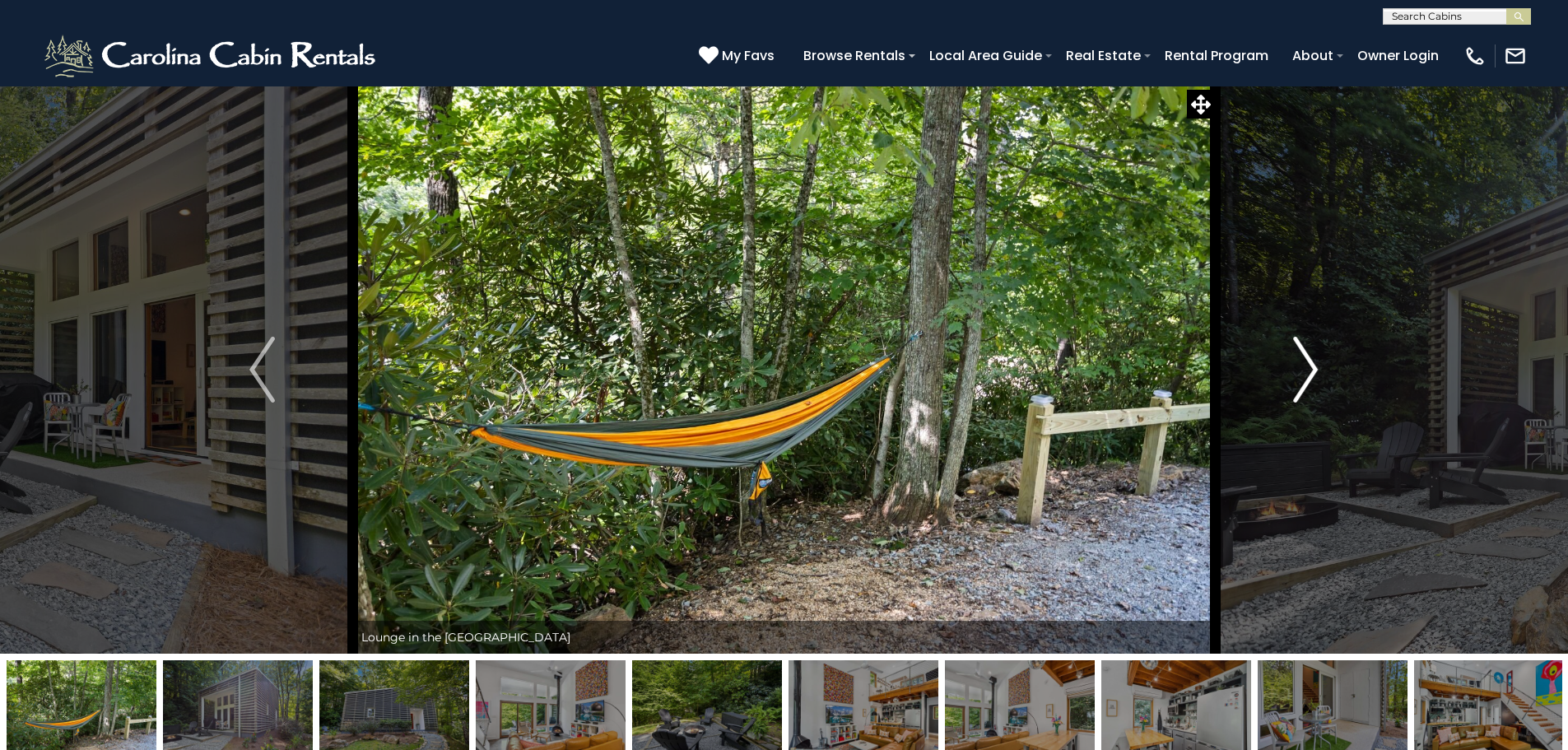
click at [1305, 378] on img "Next" at bounding box center [1305, 369] width 24 height 66
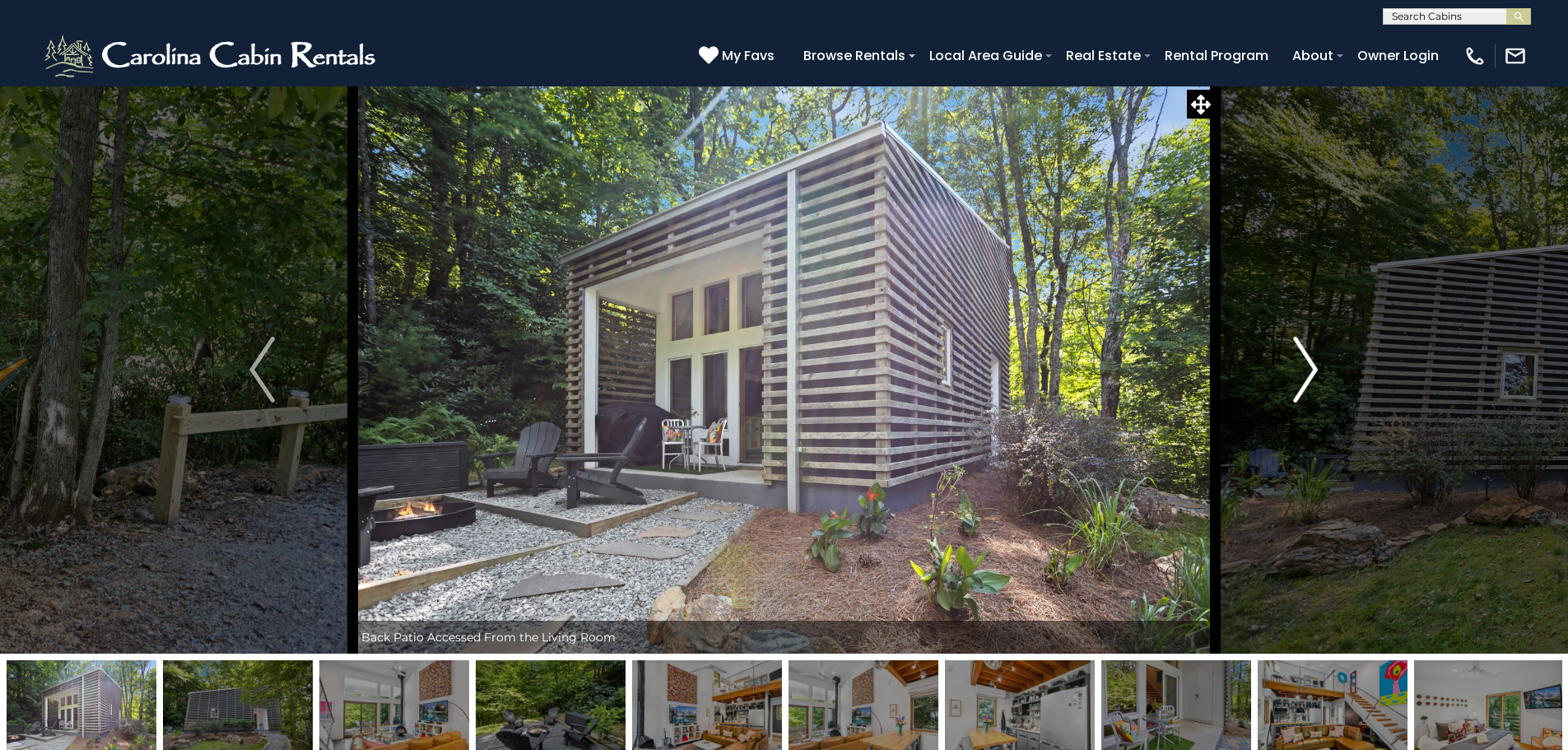
click at [1305, 378] on img "Next" at bounding box center [1305, 369] width 24 height 66
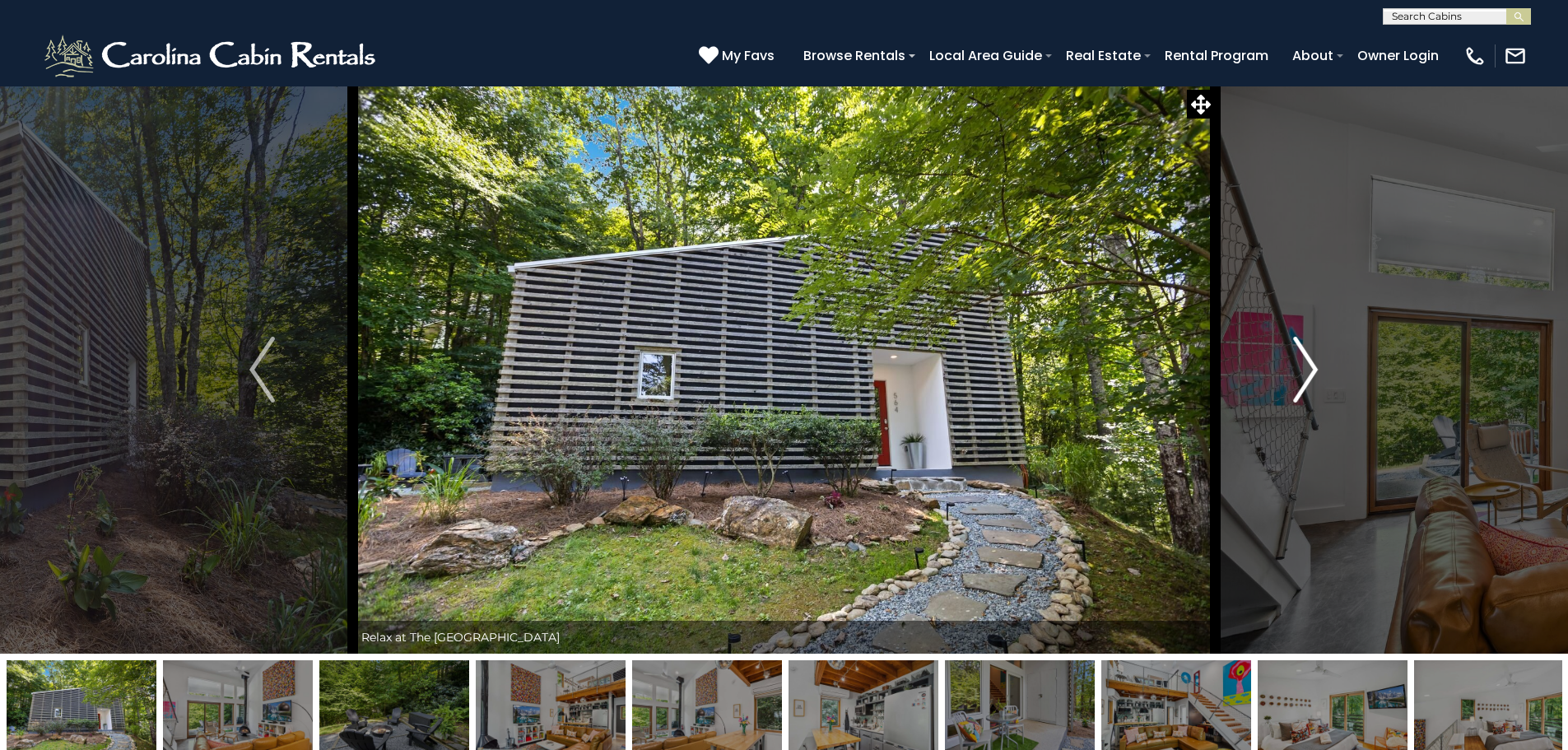
click at [1305, 378] on img "Next" at bounding box center [1305, 369] width 24 height 66
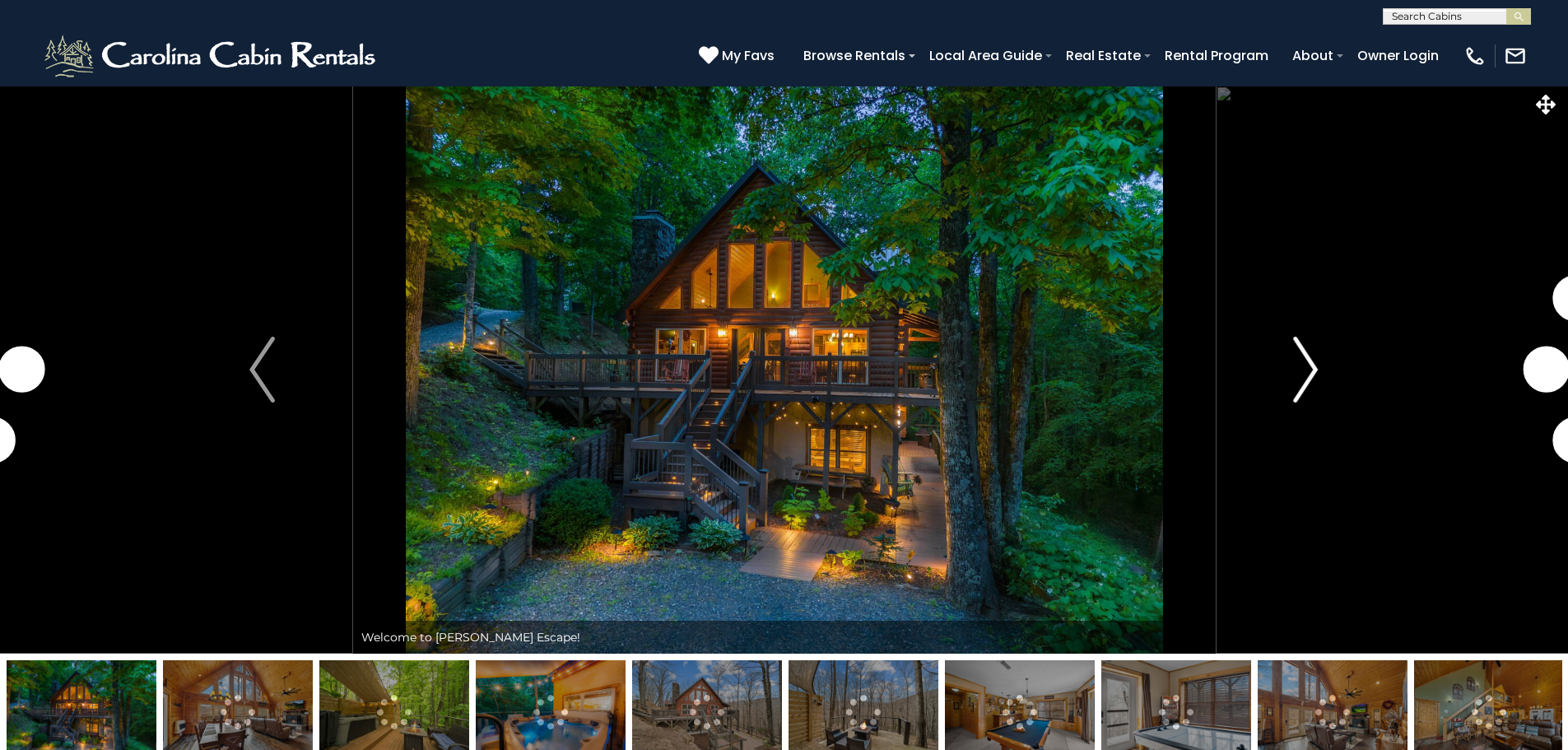
click at [1306, 376] on img "Next" at bounding box center [1305, 369] width 24 height 66
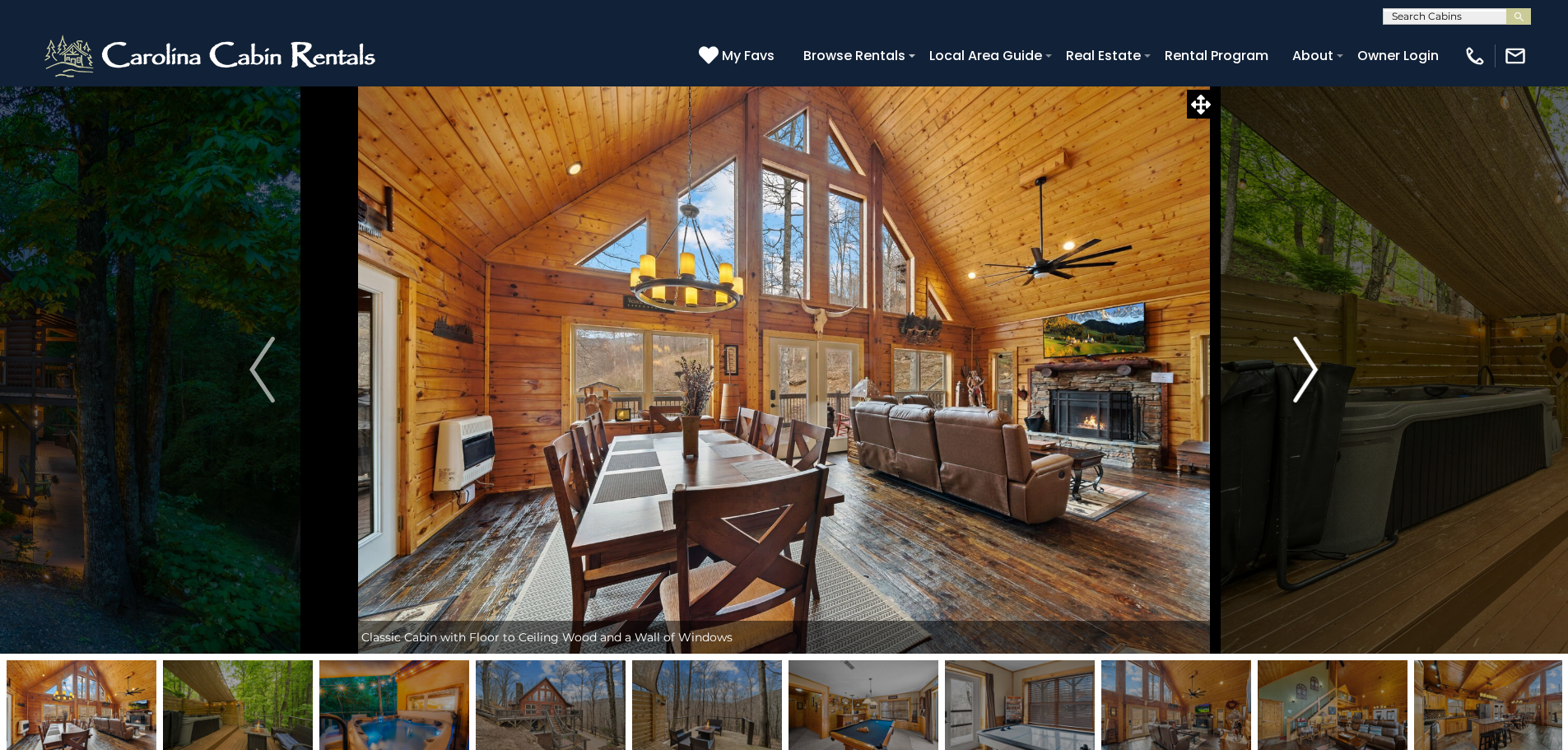
click at [1306, 376] on img "Next" at bounding box center [1305, 369] width 24 height 66
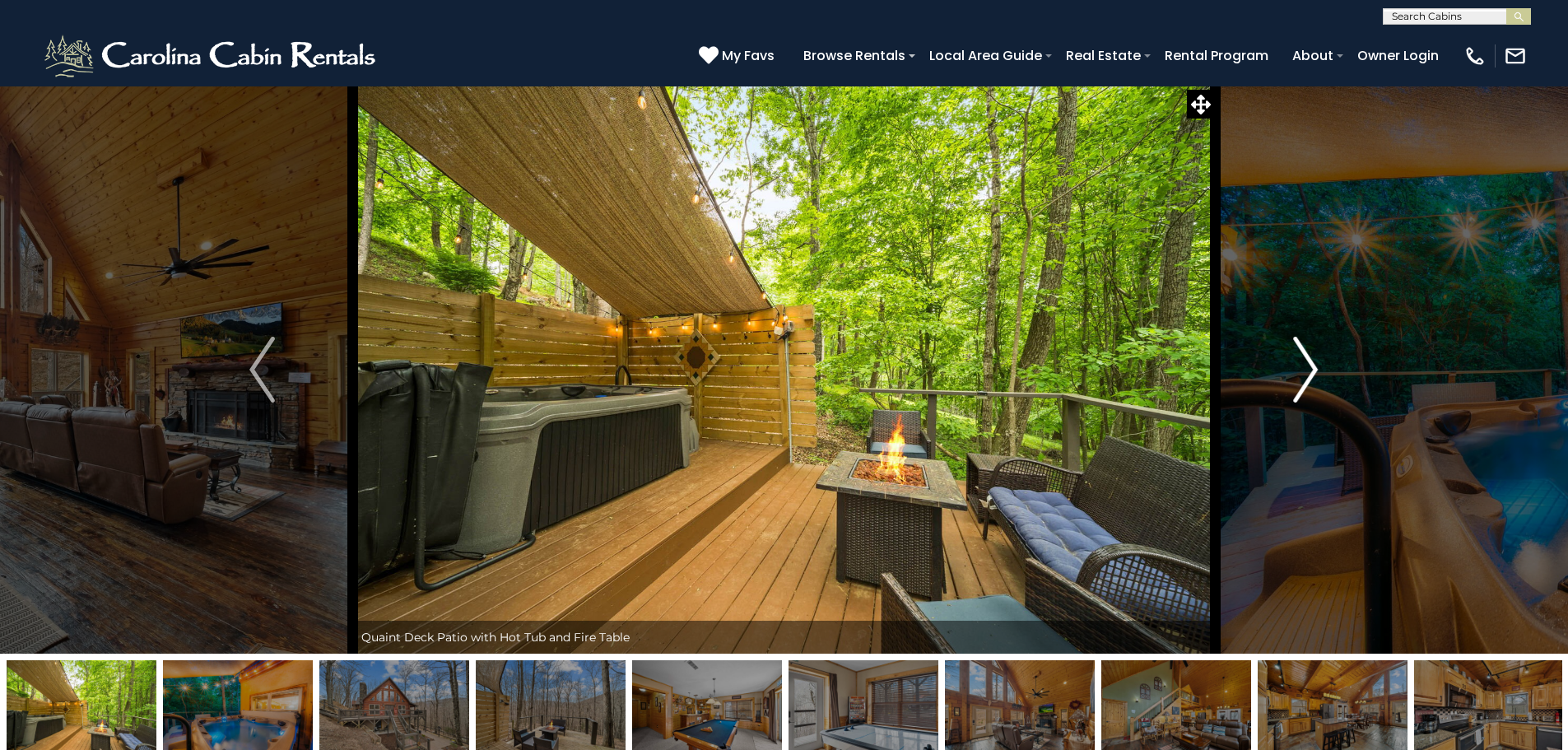
click at [1306, 376] on img "Next" at bounding box center [1305, 369] width 24 height 66
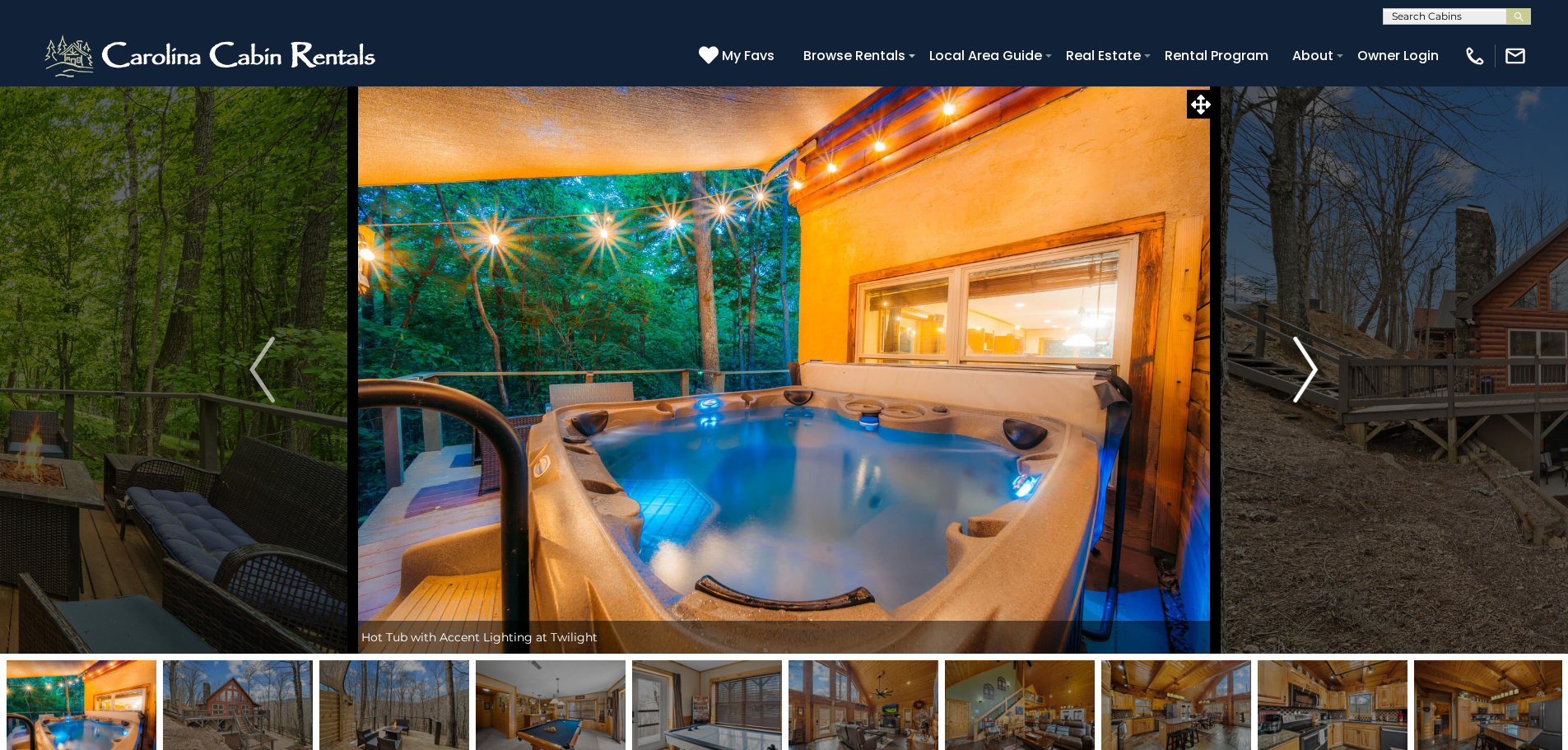
click at [1306, 376] on img "Next" at bounding box center [1305, 369] width 24 height 66
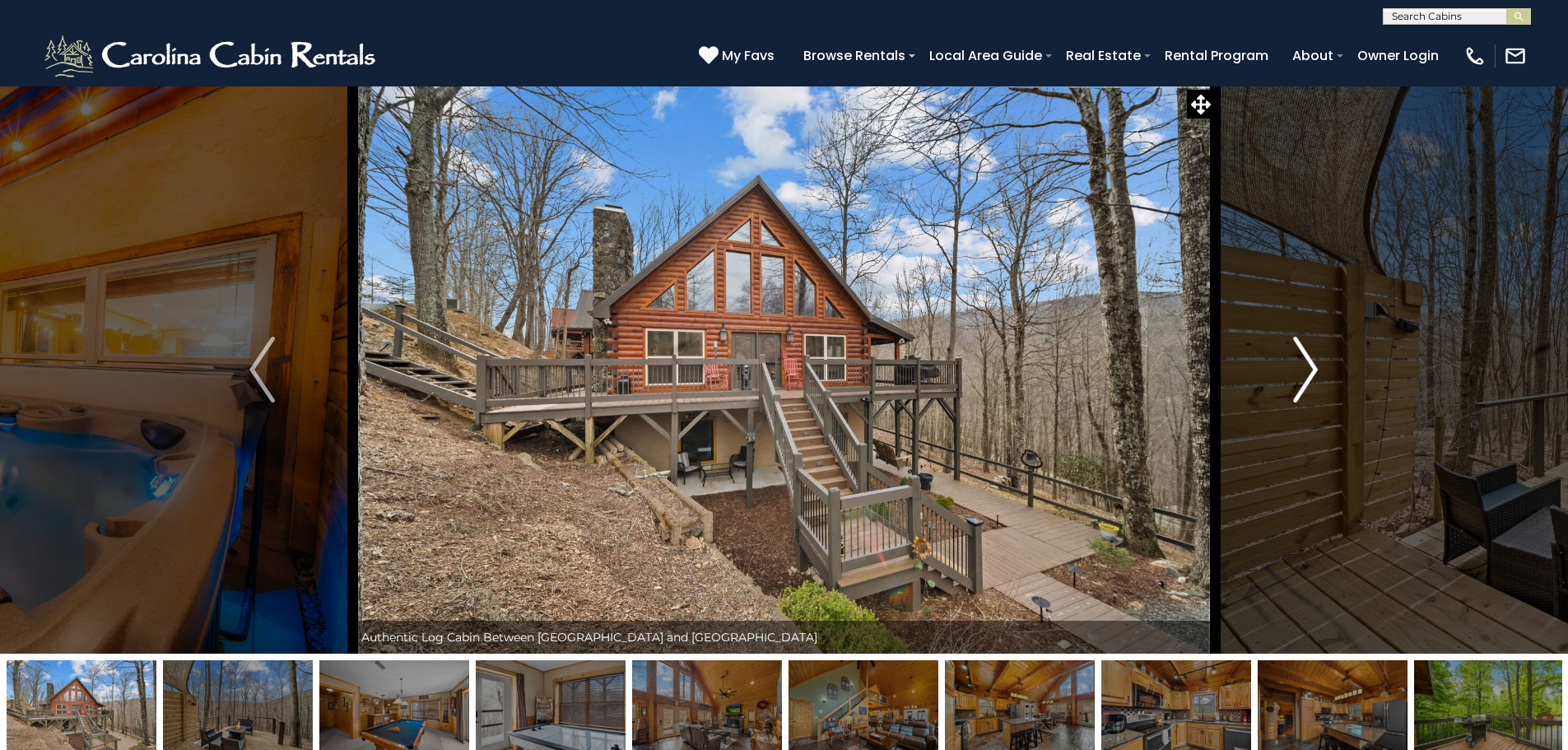
click at [1306, 376] on img "Next" at bounding box center [1305, 369] width 24 height 66
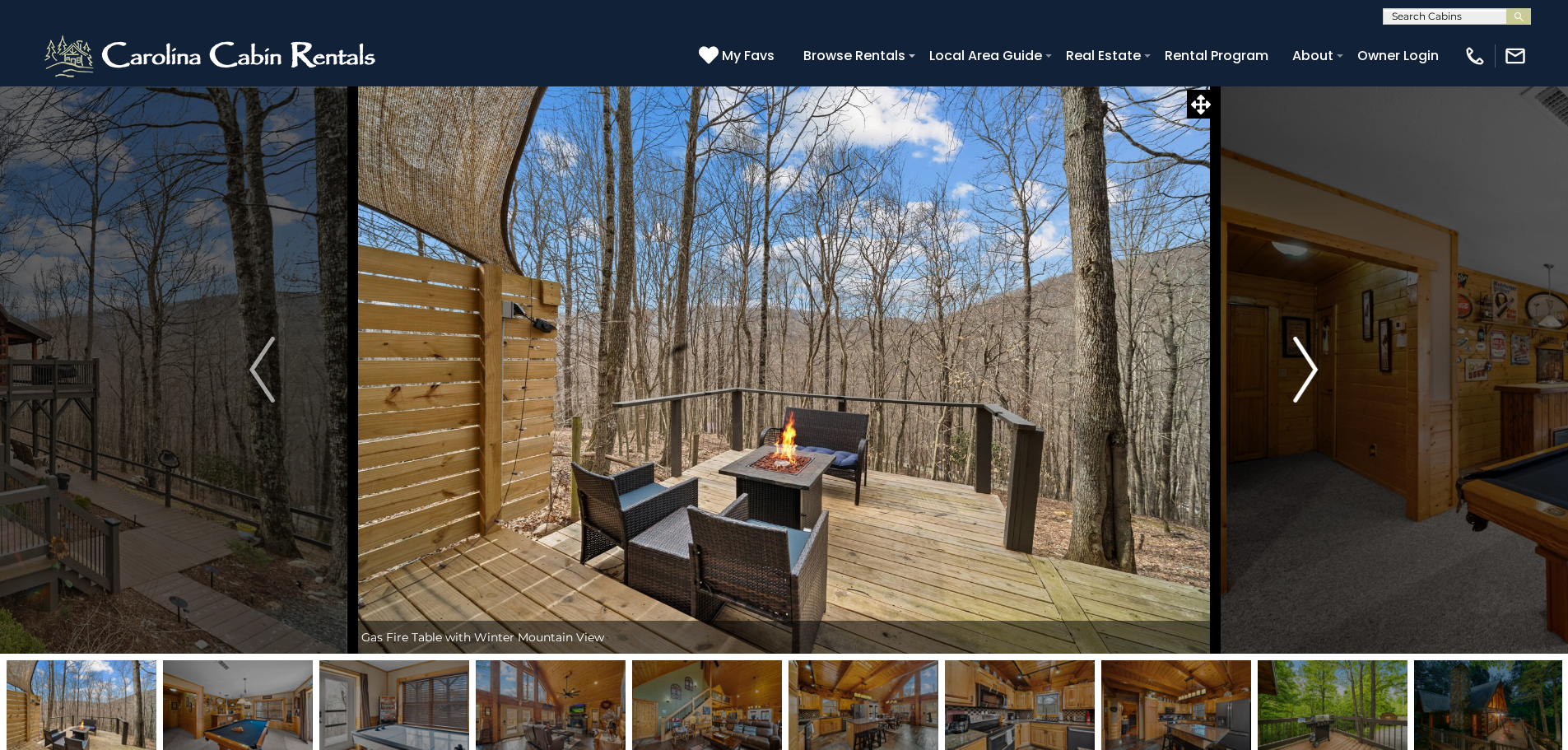
click at [1306, 376] on img "Next" at bounding box center [1305, 369] width 24 height 66
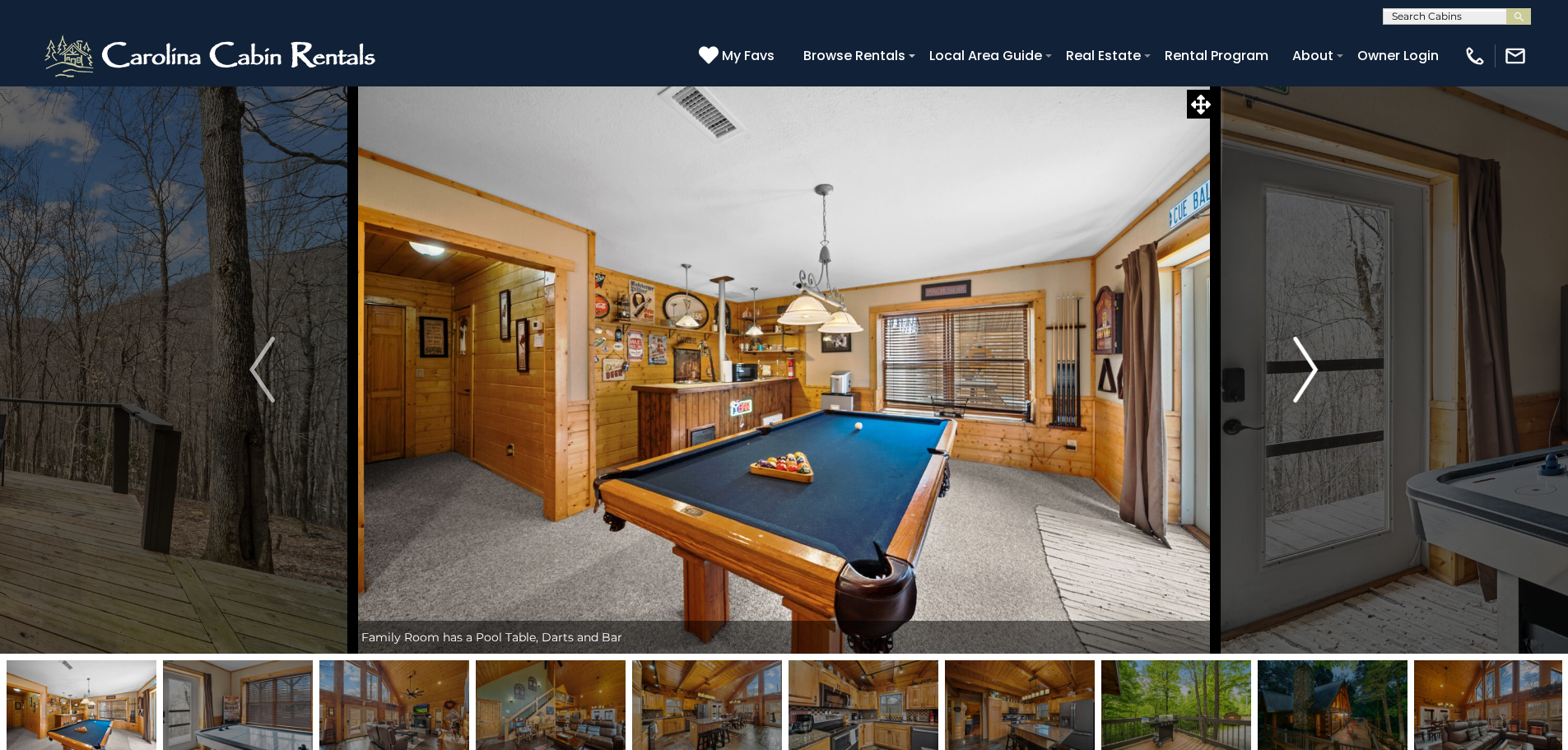
click at [1306, 376] on img "Next" at bounding box center [1305, 369] width 24 height 66
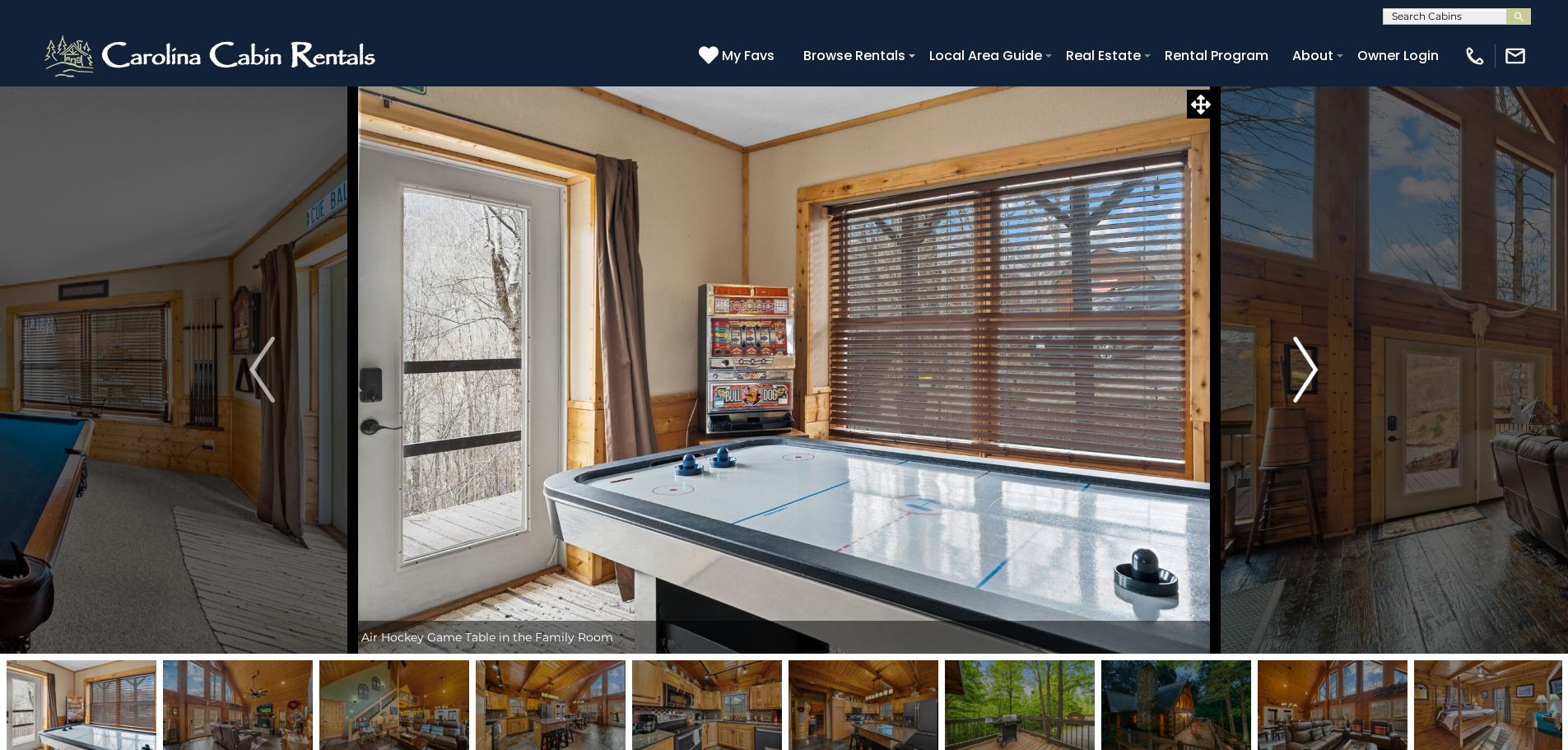
click at [1306, 376] on img "Next" at bounding box center [1305, 369] width 24 height 66
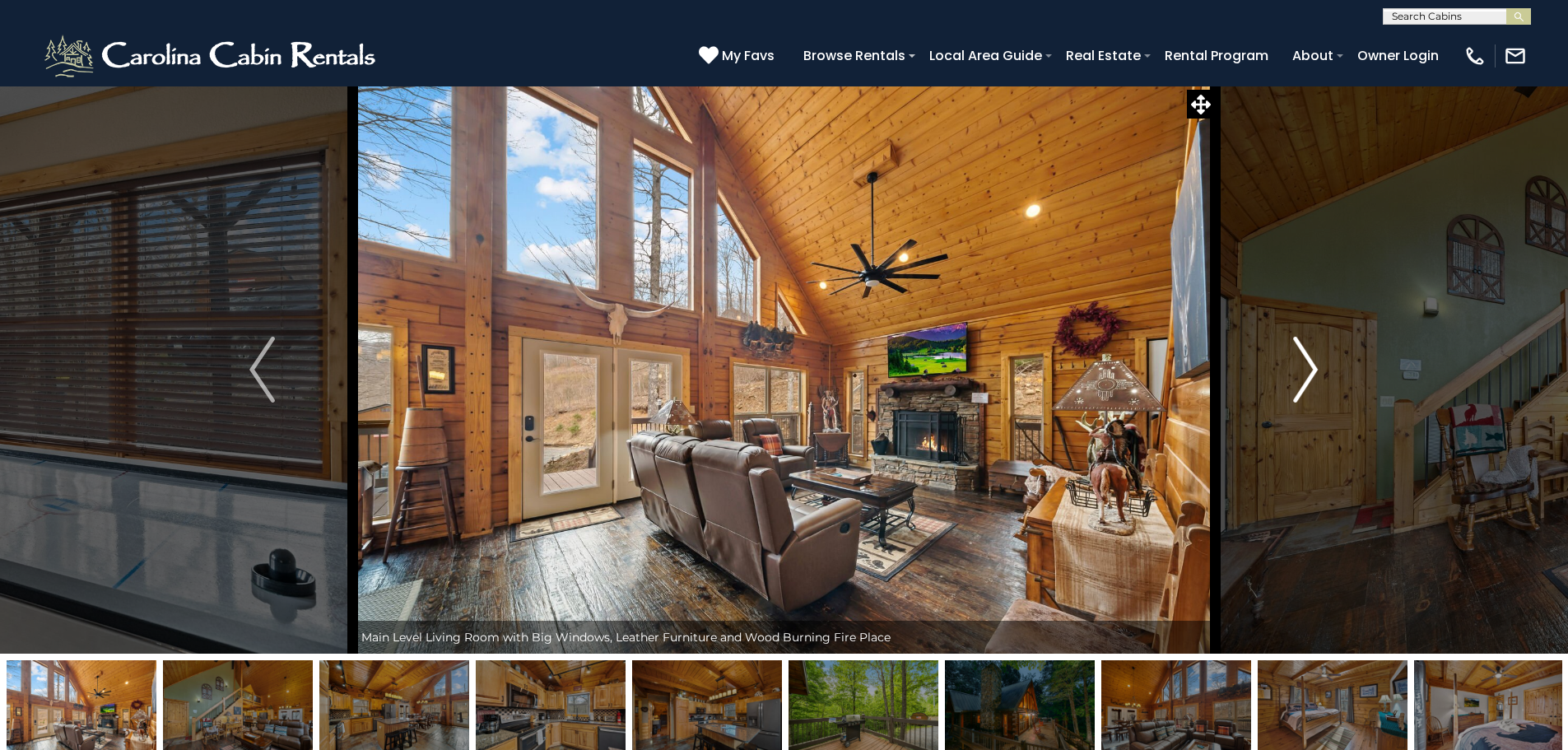
click at [1306, 376] on img "Next" at bounding box center [1305, 369] width 24 height 66
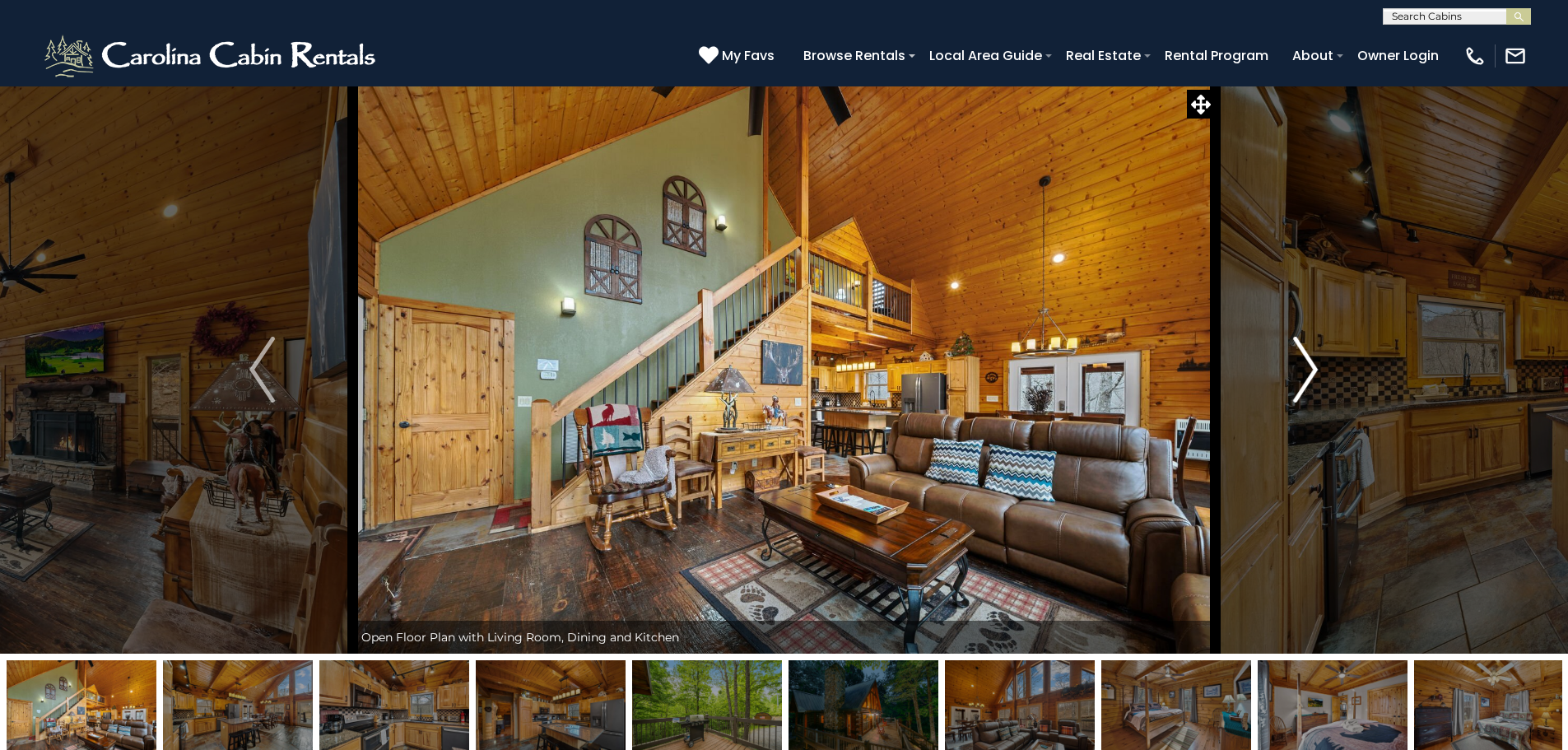
click at [1306, 376] on img "Next" at bounding box center [1305, 369] width 24 height 66
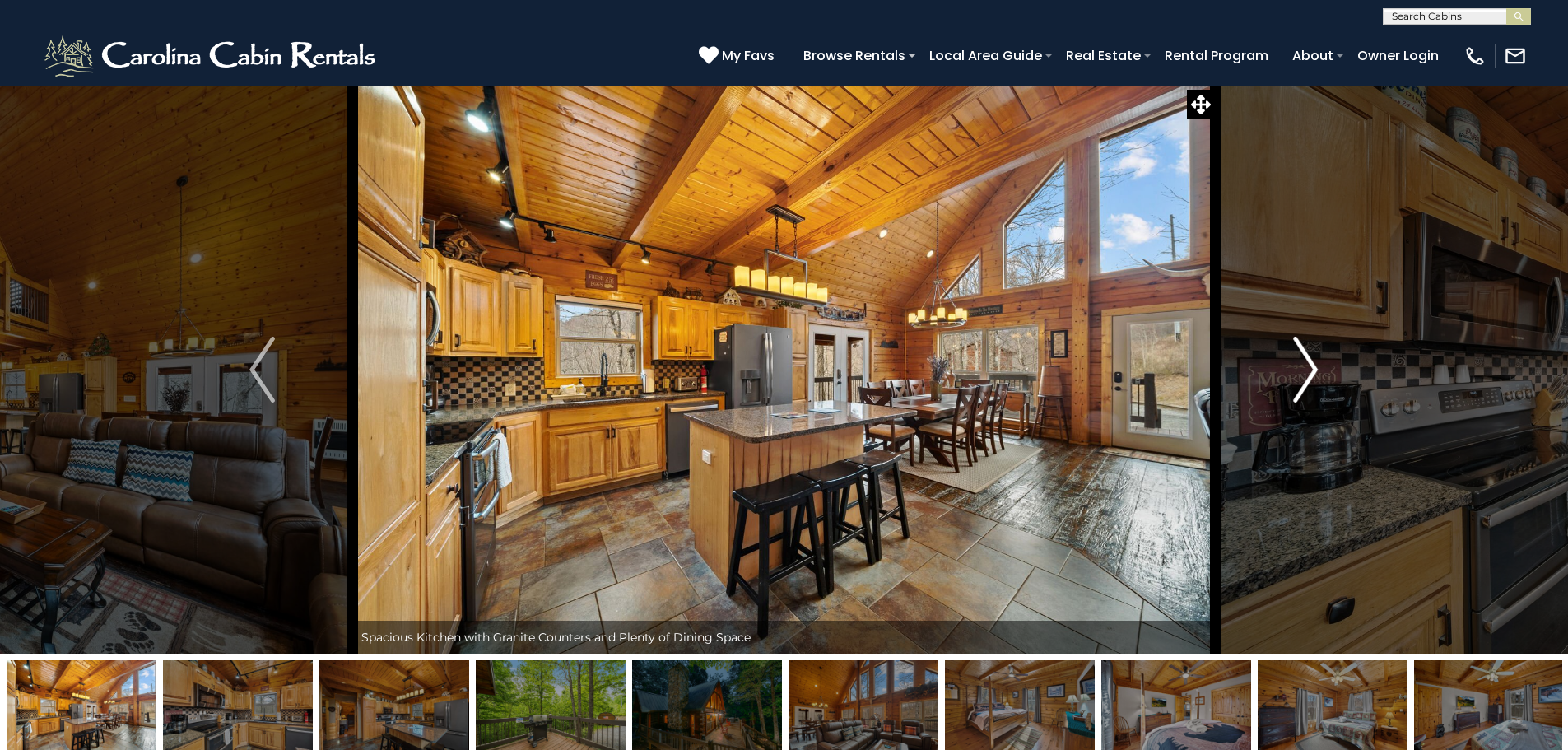
click at [1306, 376] on img "Next" at bounding box center [1305, 369] width 24 height 66
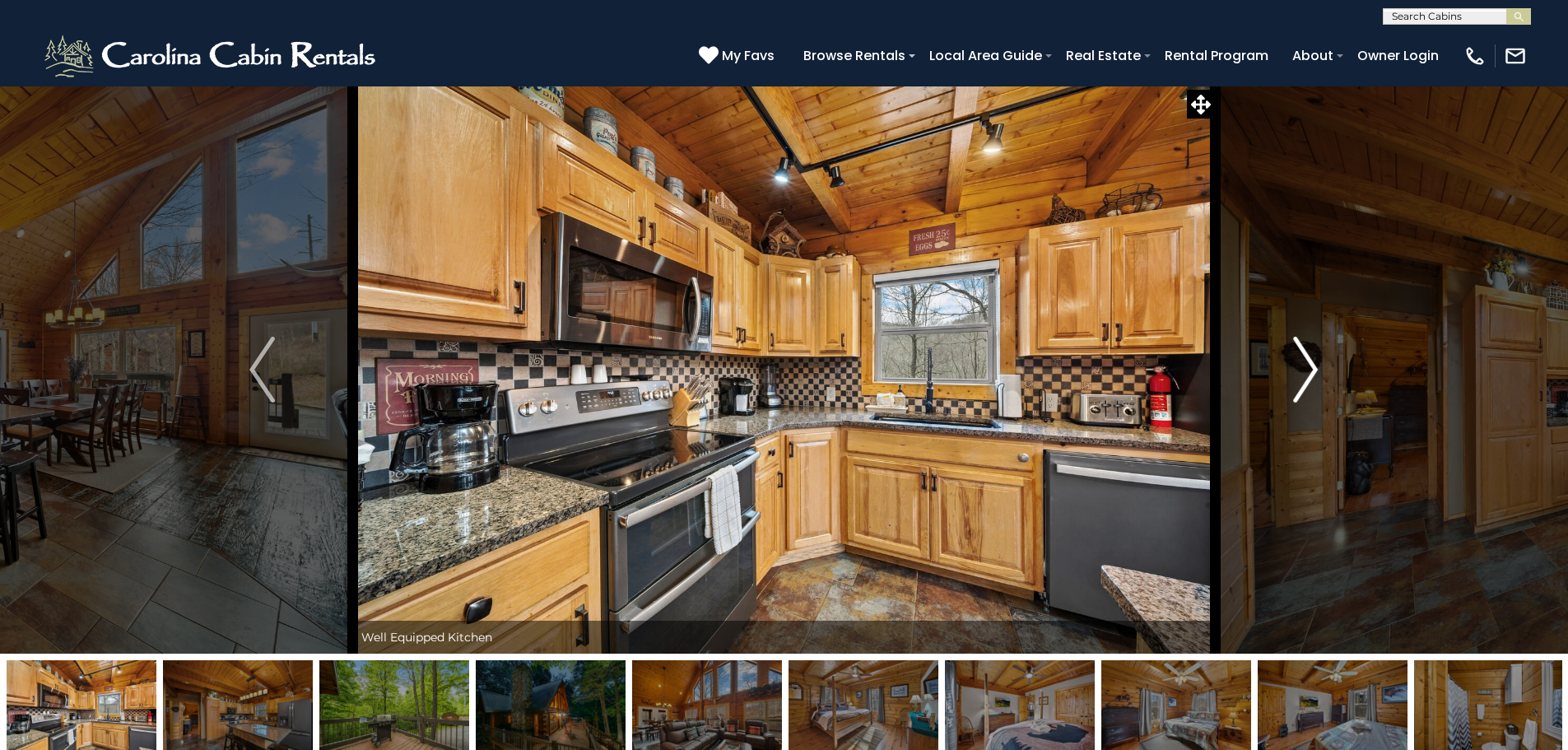
click at [1306, 376] on img "Next" at bounding box center [1305, 369] width 24 height 66
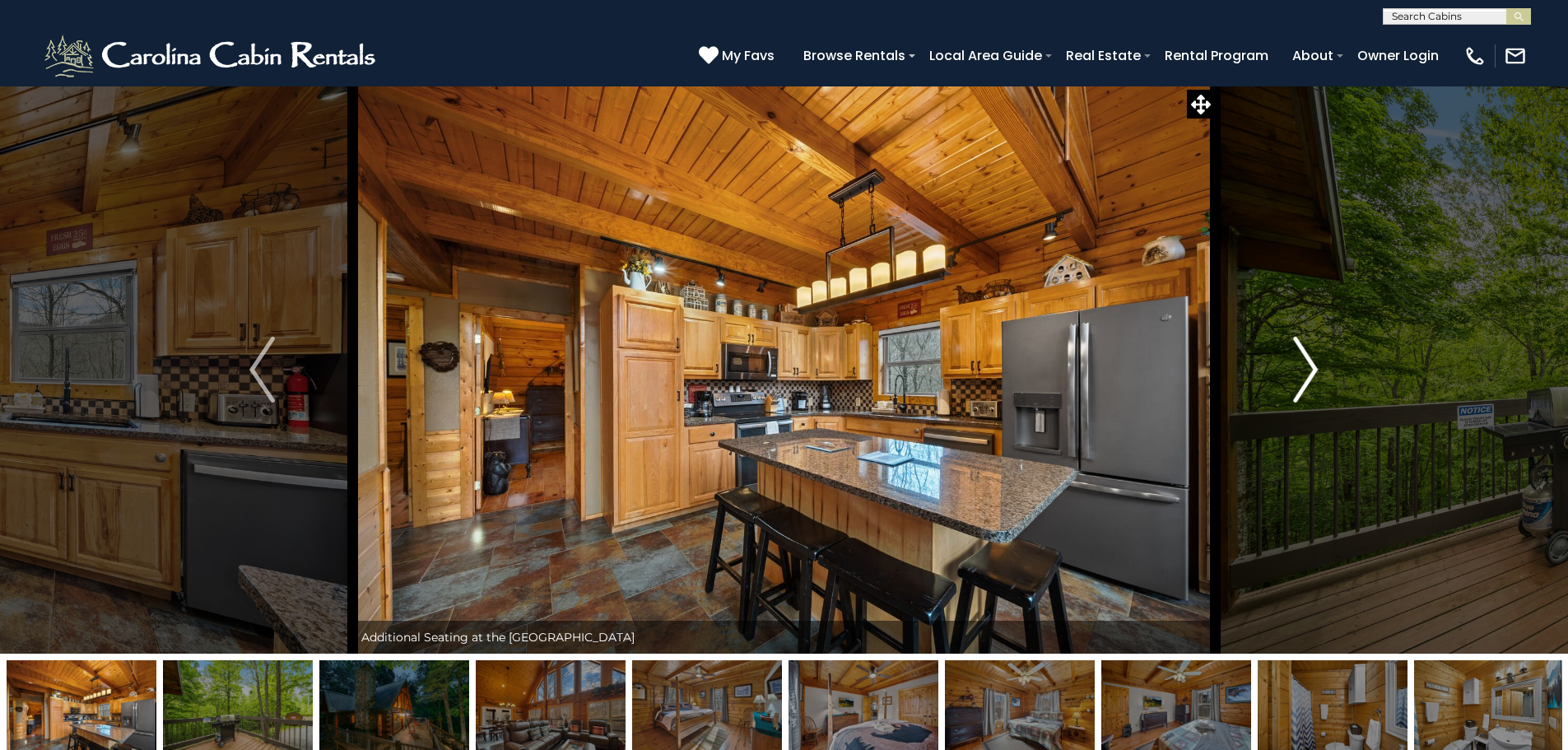
click at [1306, 376] on img "Next" at bounding box center [1305, 369] width 24 height 66
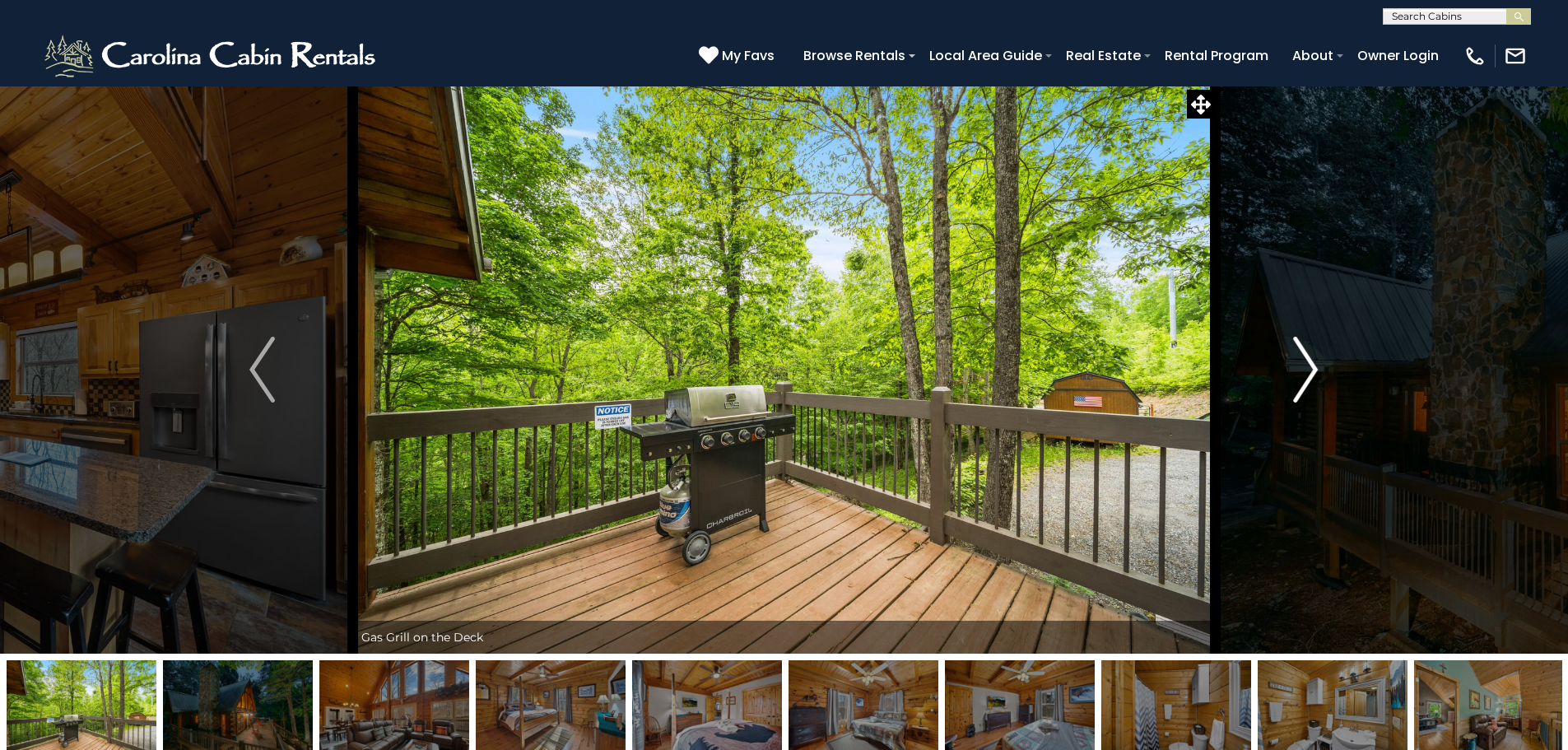
click at [1302, 372] on img "Next" at bounding box center [1305, 369] width 24 height 66
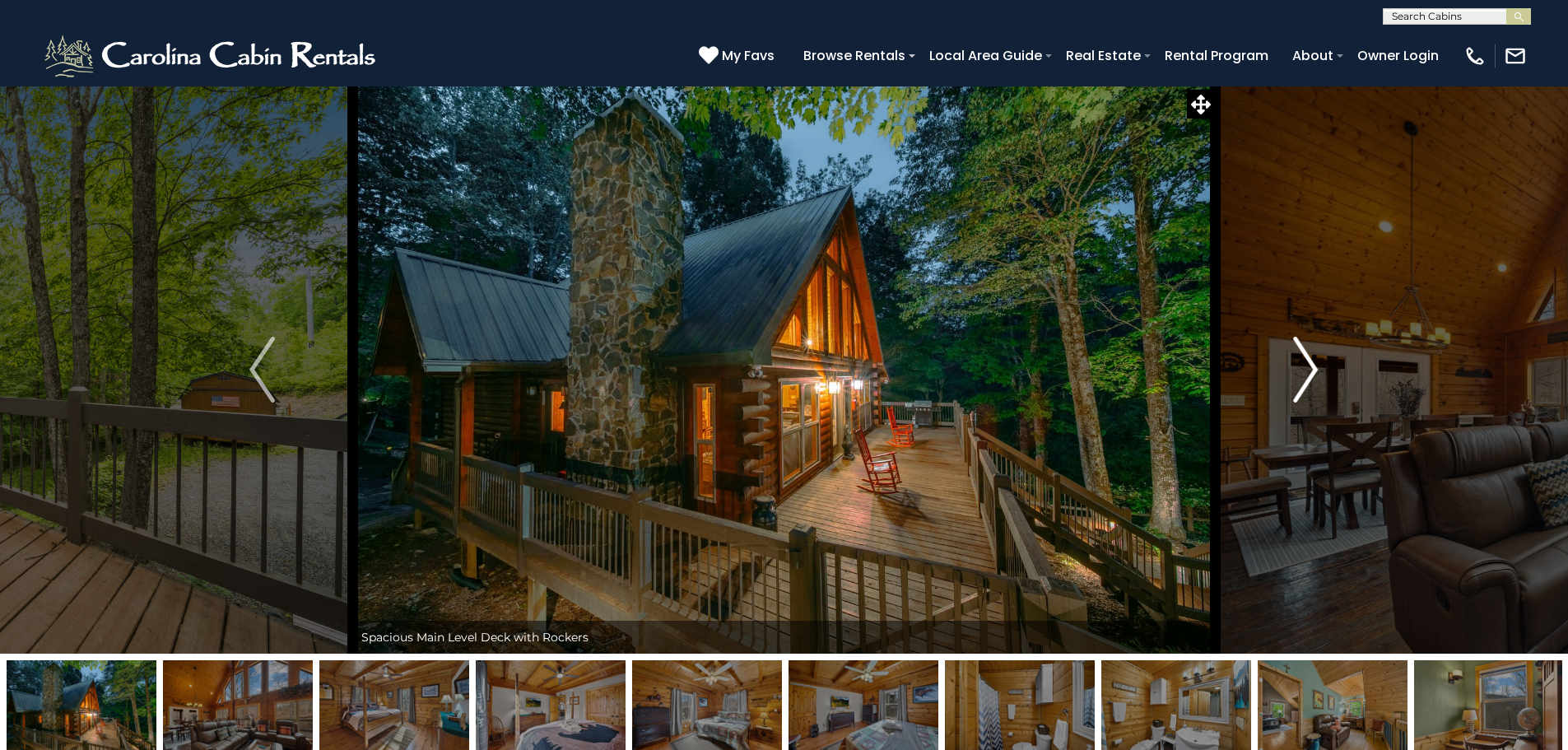
click at [1306, 369] on img "Next" at bounding box center [1305, 369] width 24 height 66
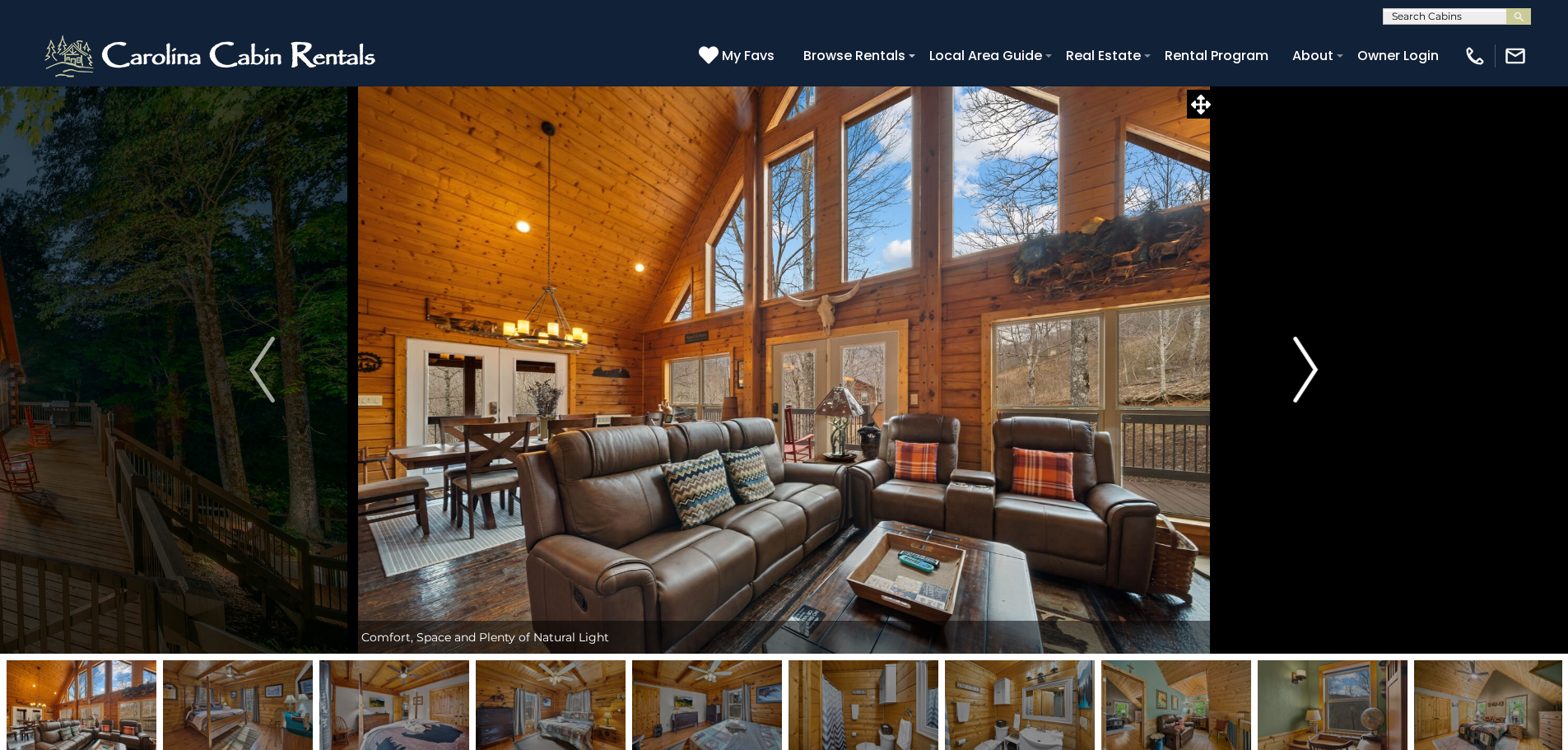
click at [1306, 369] on img "Next" at bounding box center [1305, 369] width 24 height 66
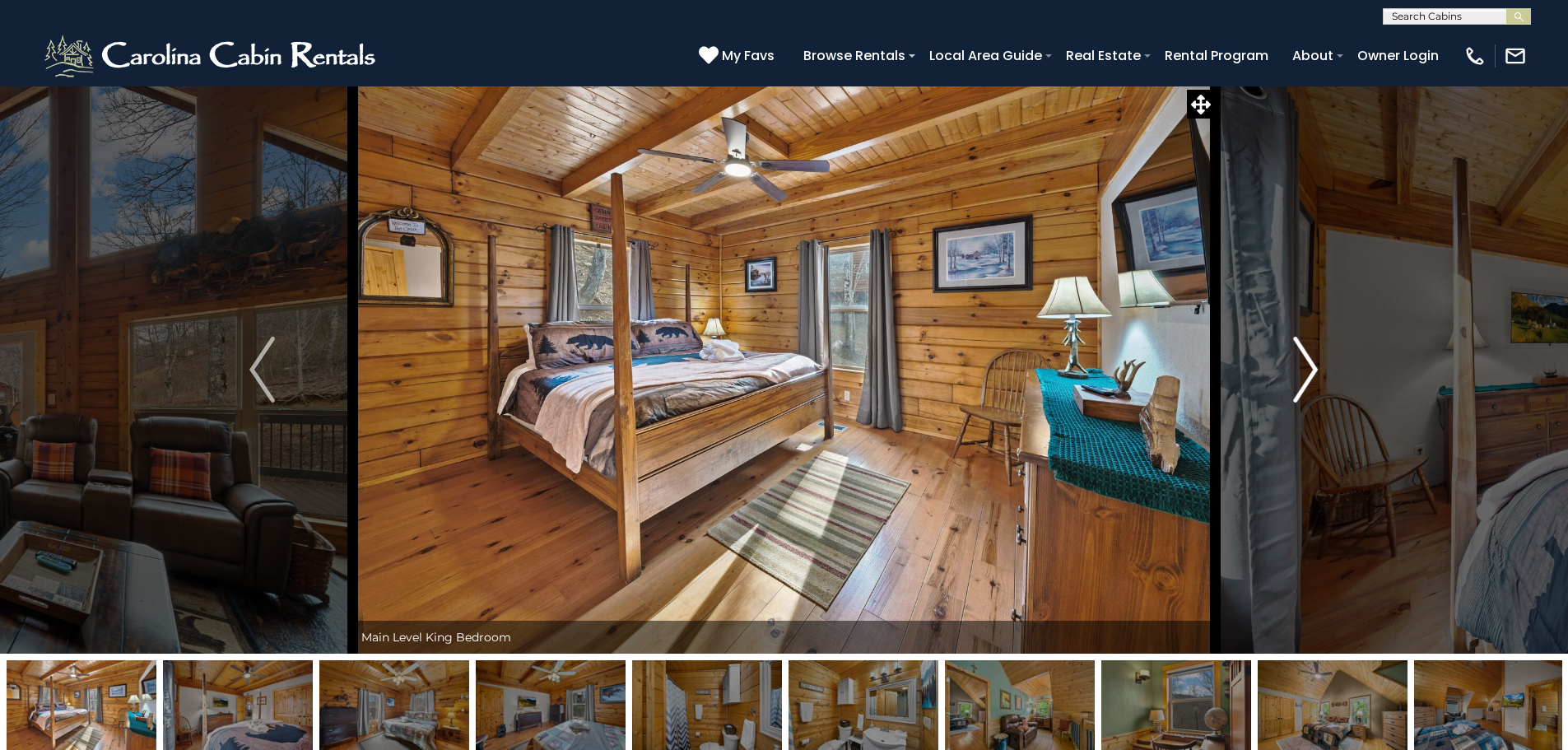
click at [1306, 369] on img "Next" at bounding box center [1305, 369] width 24 height 66
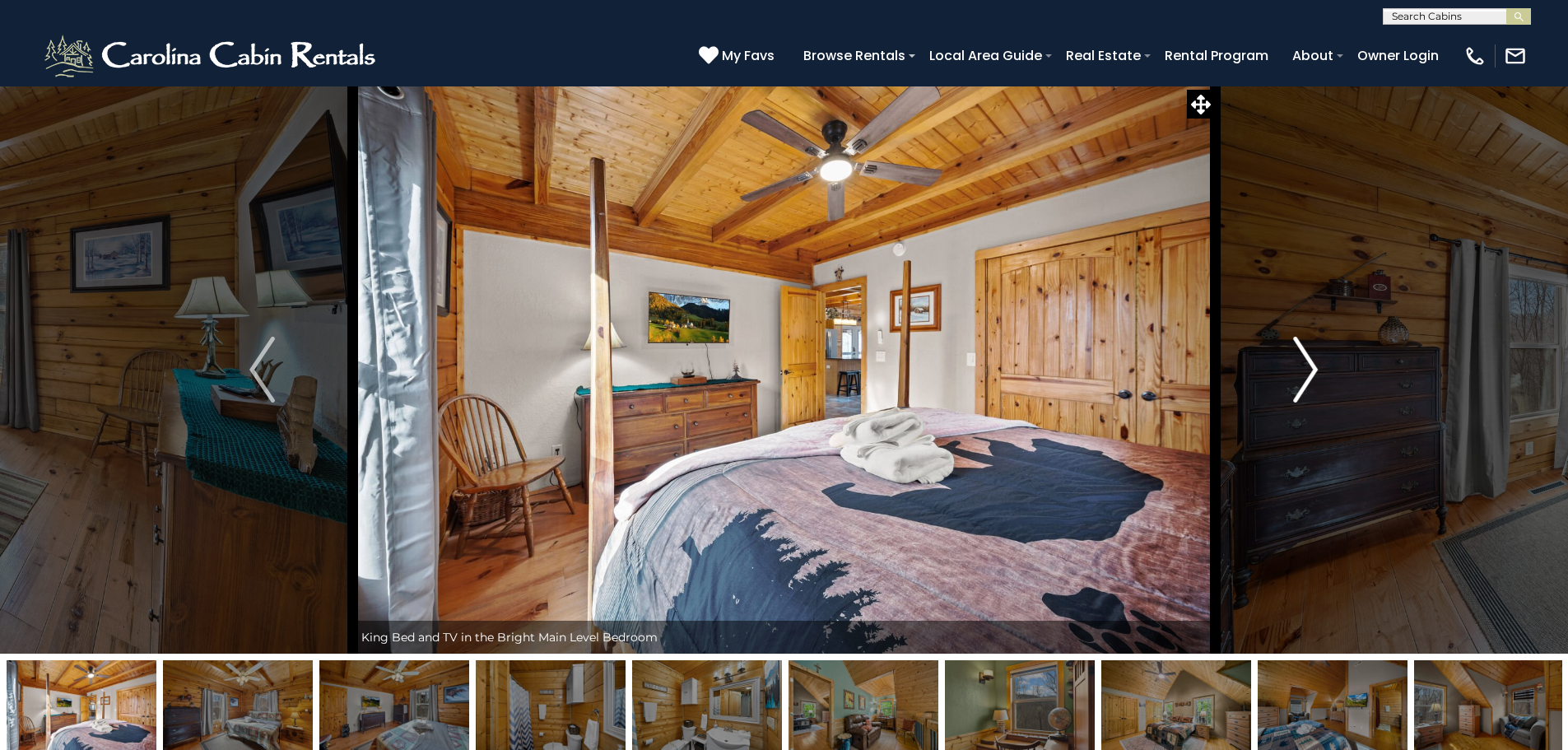
click at [1306, 369] on img "Next" at bounding box center [1305, 369] width 24 height 66
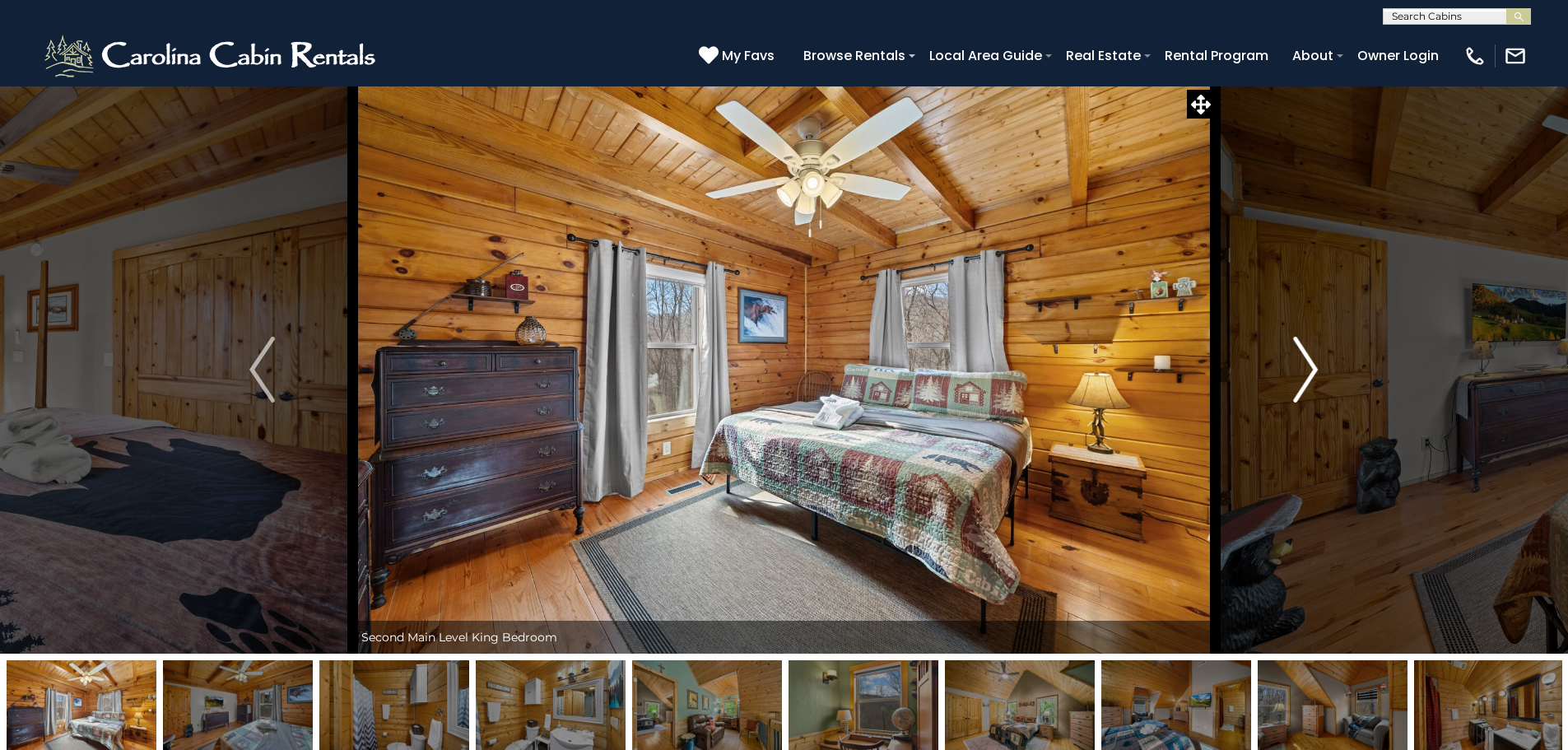
click at [1306, 369] on img "Next" at bounding box center [1305, 369] width 24 height 66
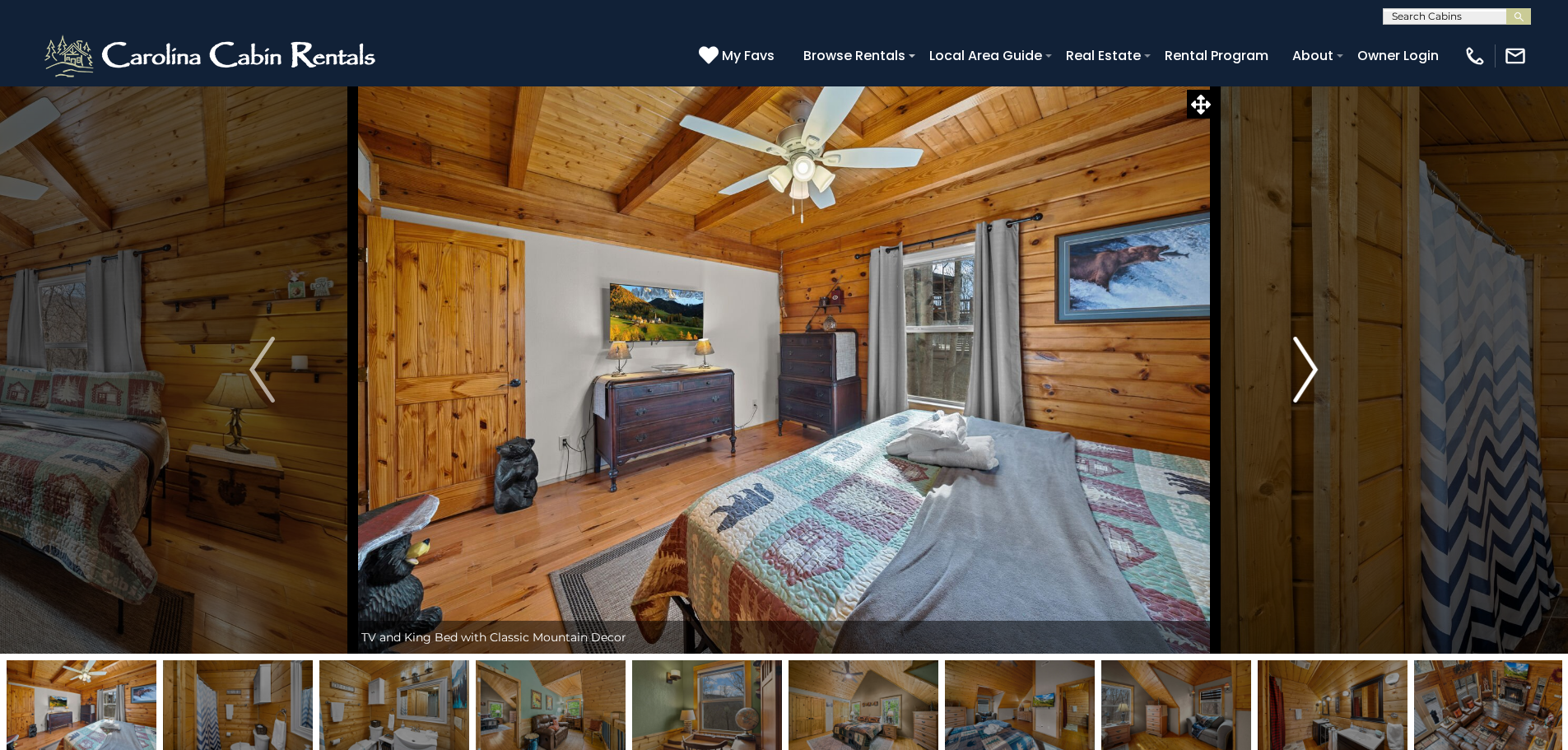
click at [1306, 369] on img "Next" at bounding box center [1305, 369] width 24 height 66
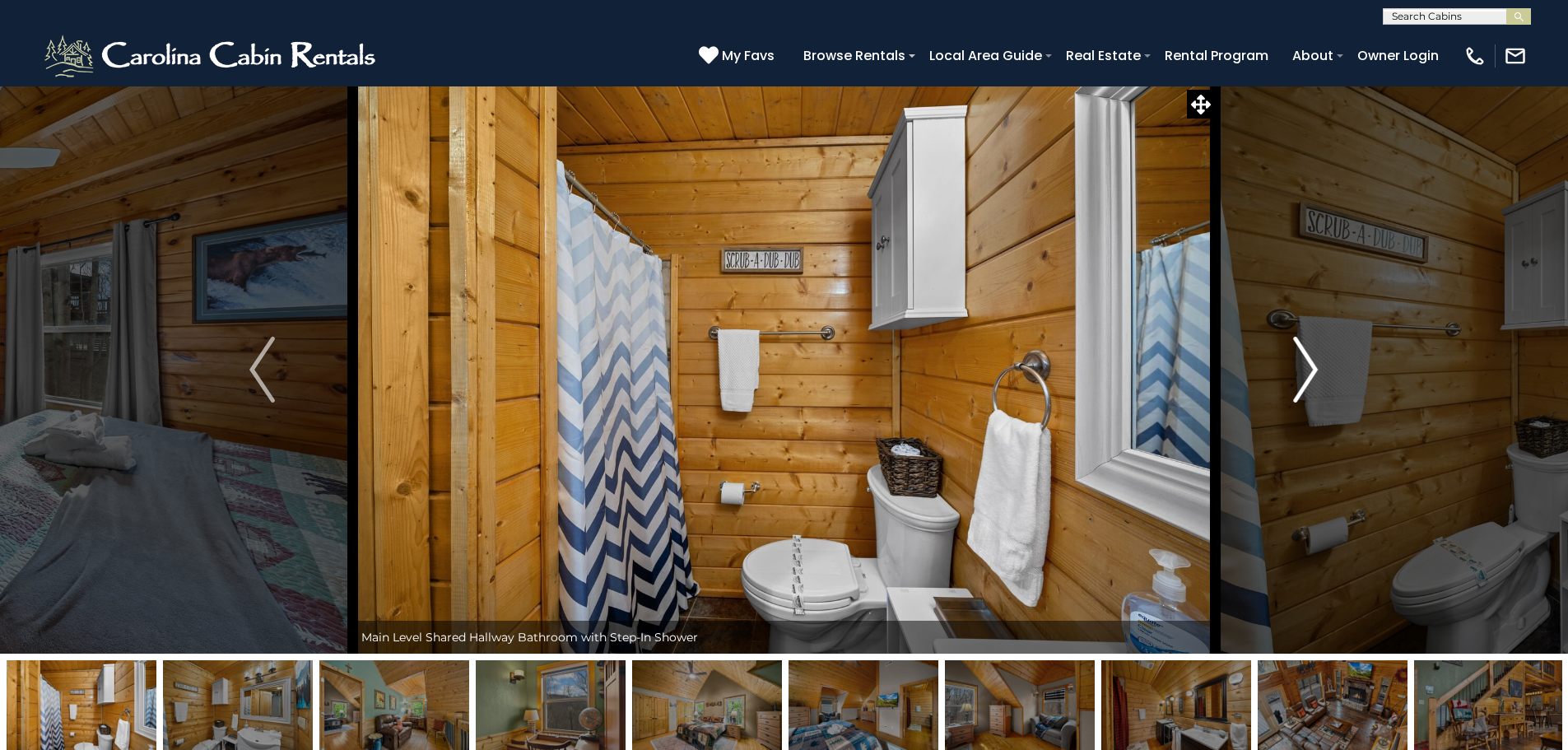
click at [1306, 369] on img "Next" at bounding box center [1305, 369] width 24 height 66
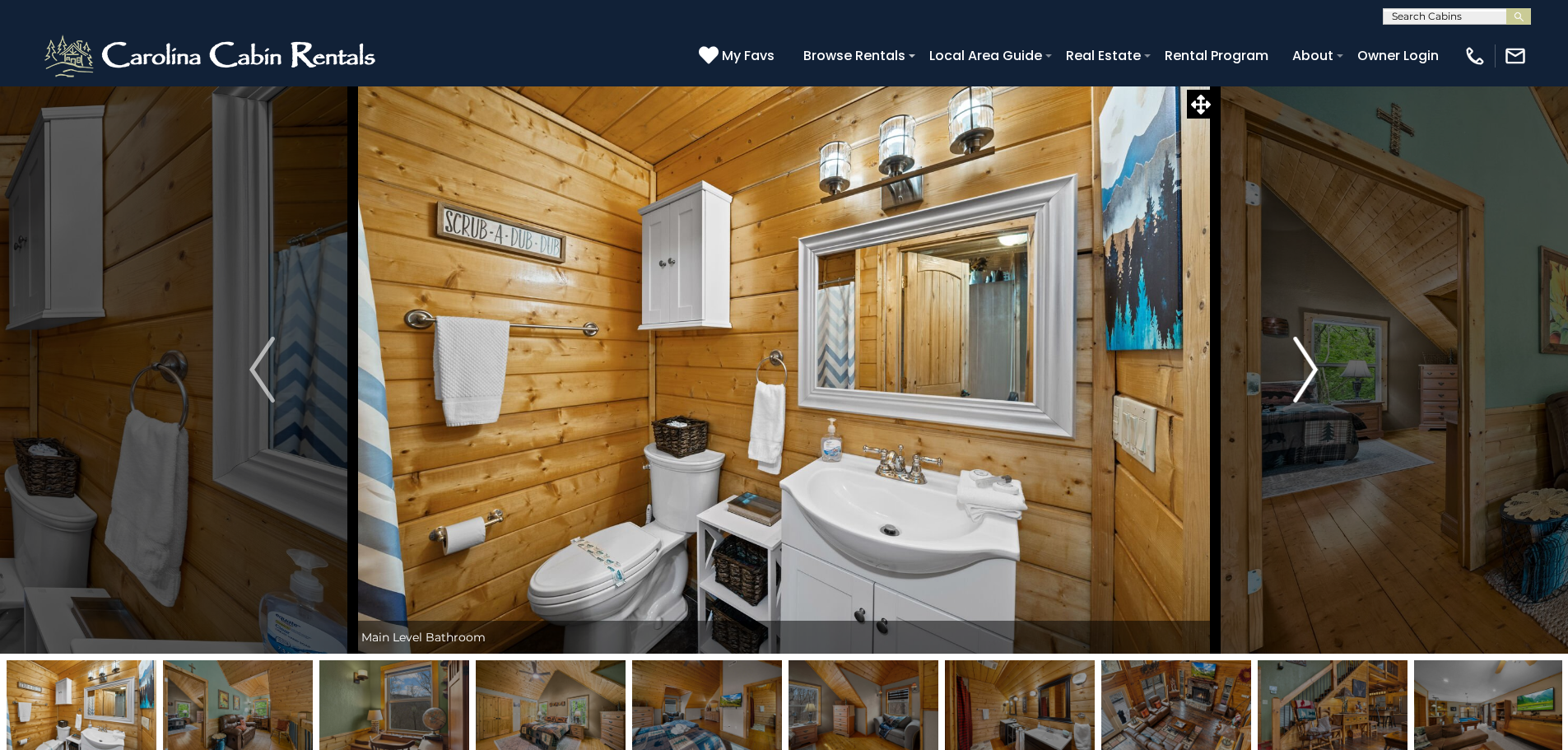
click at [1306, 369] on img "Next" at bounding box center [1305, 369] width 24 height 66
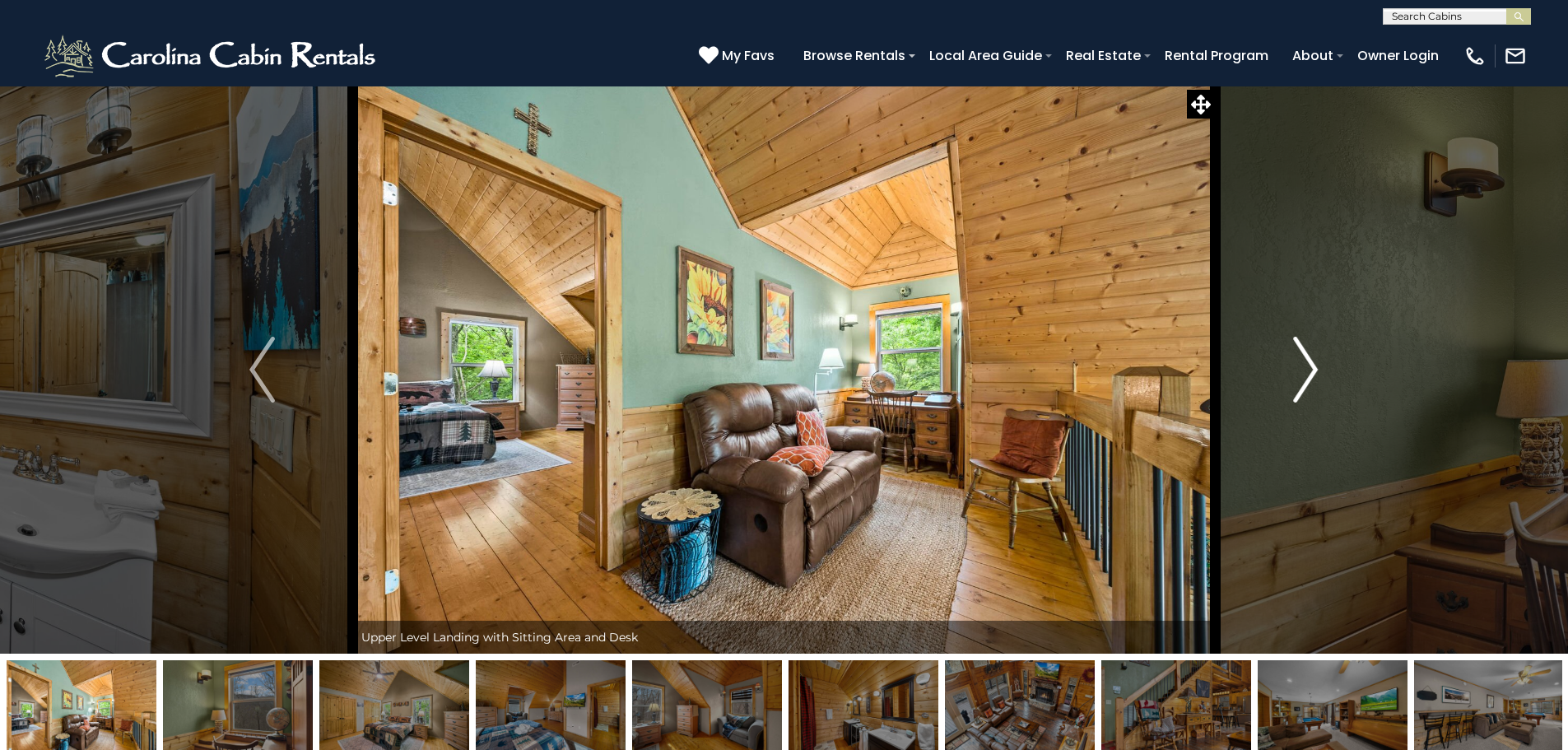
click at [1306, 369] on img "Next" at bounding box center [1305, 369] width 24 height 66
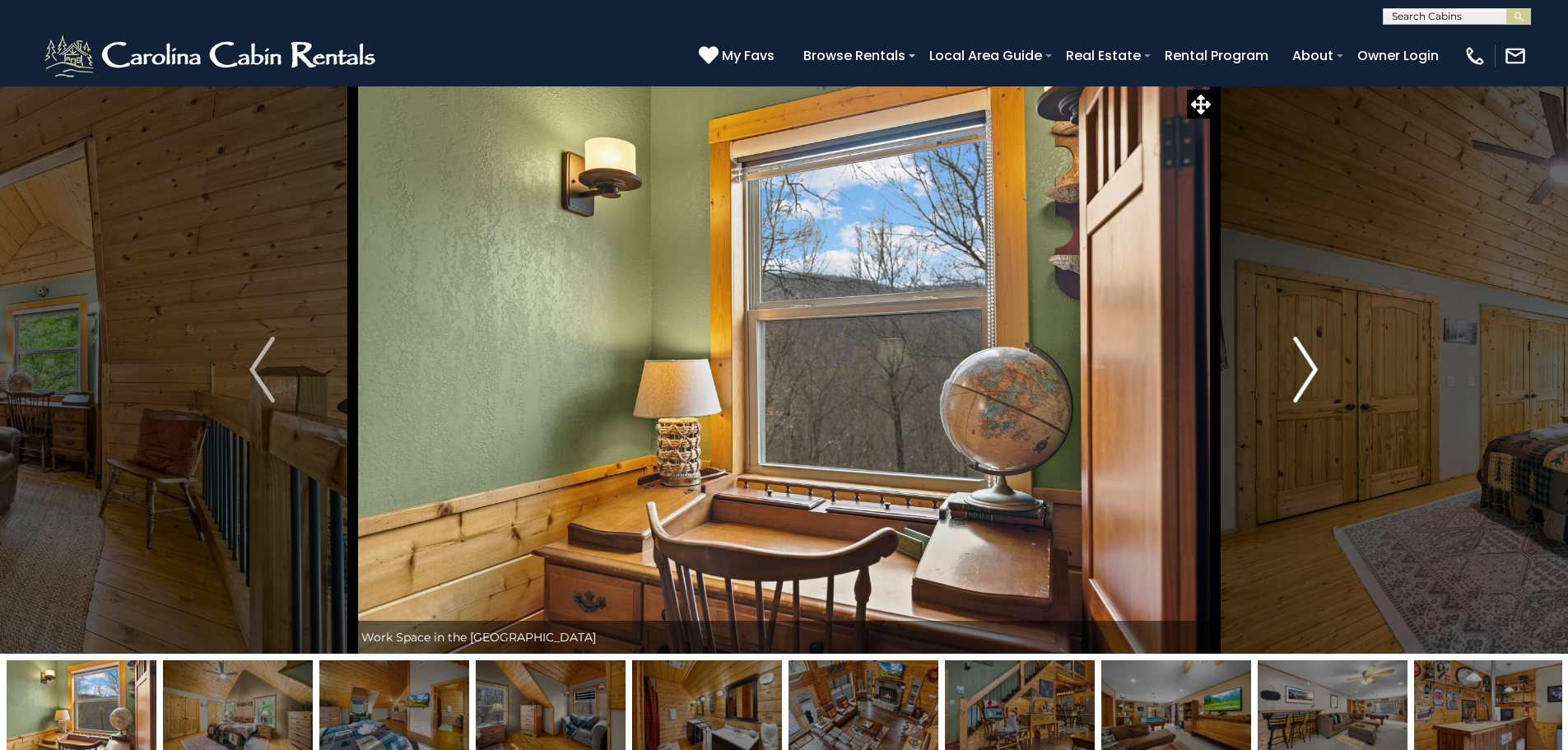
click at [1291, 368] on button "Next" at bounding box center [1305, 370] width 181 height 568
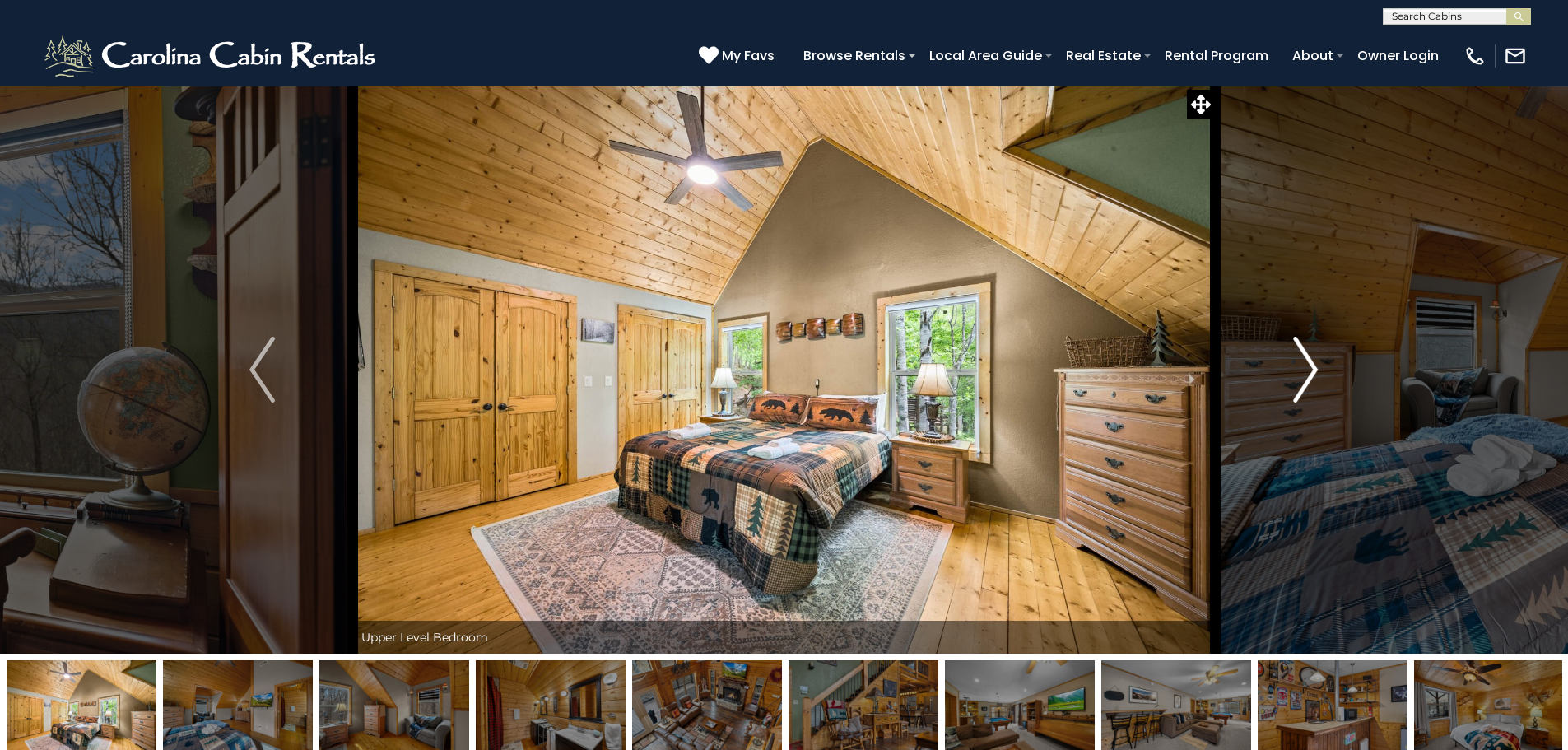
click at [1292, 369] on button "Next" at bounding box center [1305, 370] width 181 height 568
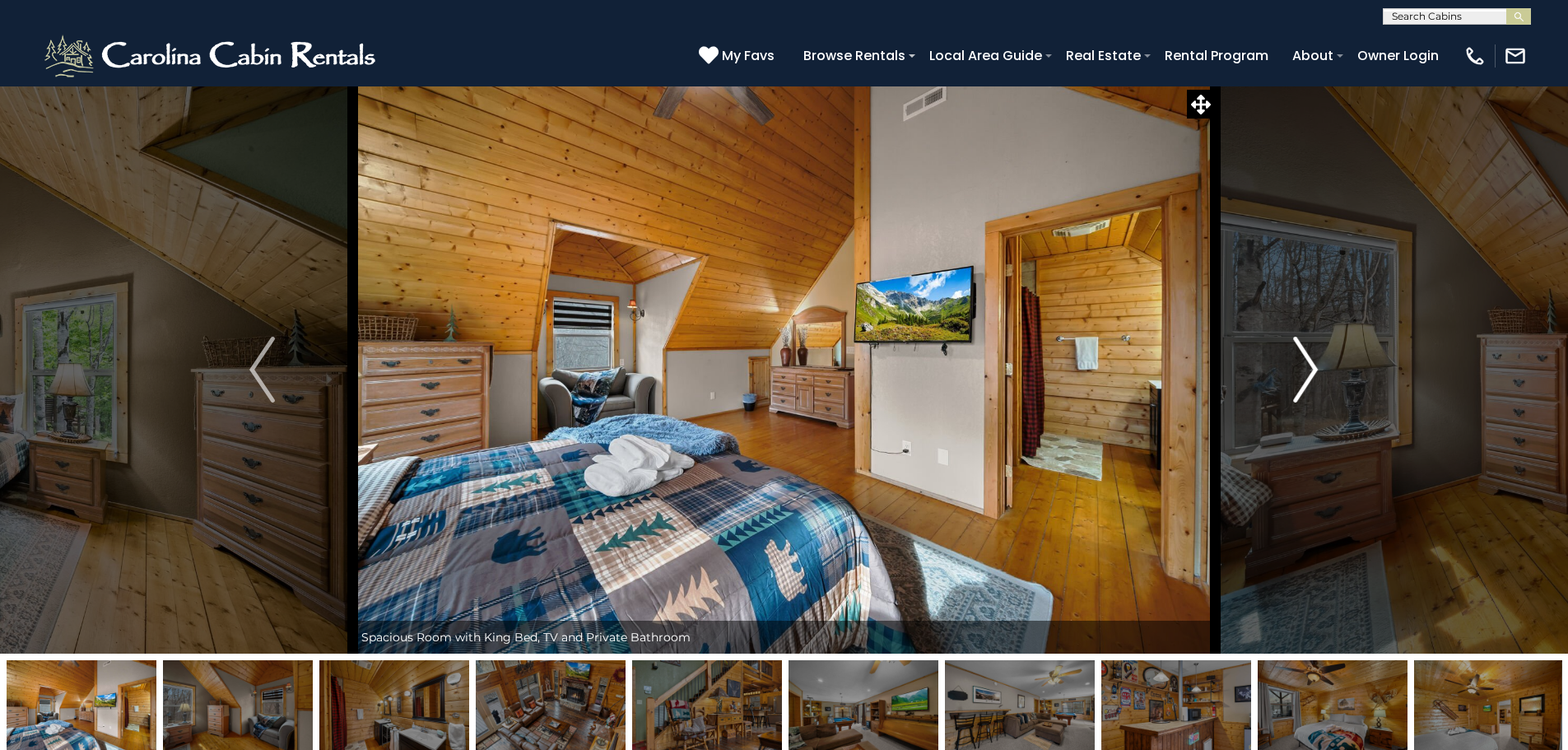
click at [1309, 360] on img "Next" at bounding box center [1305, 369] width 24 height 66
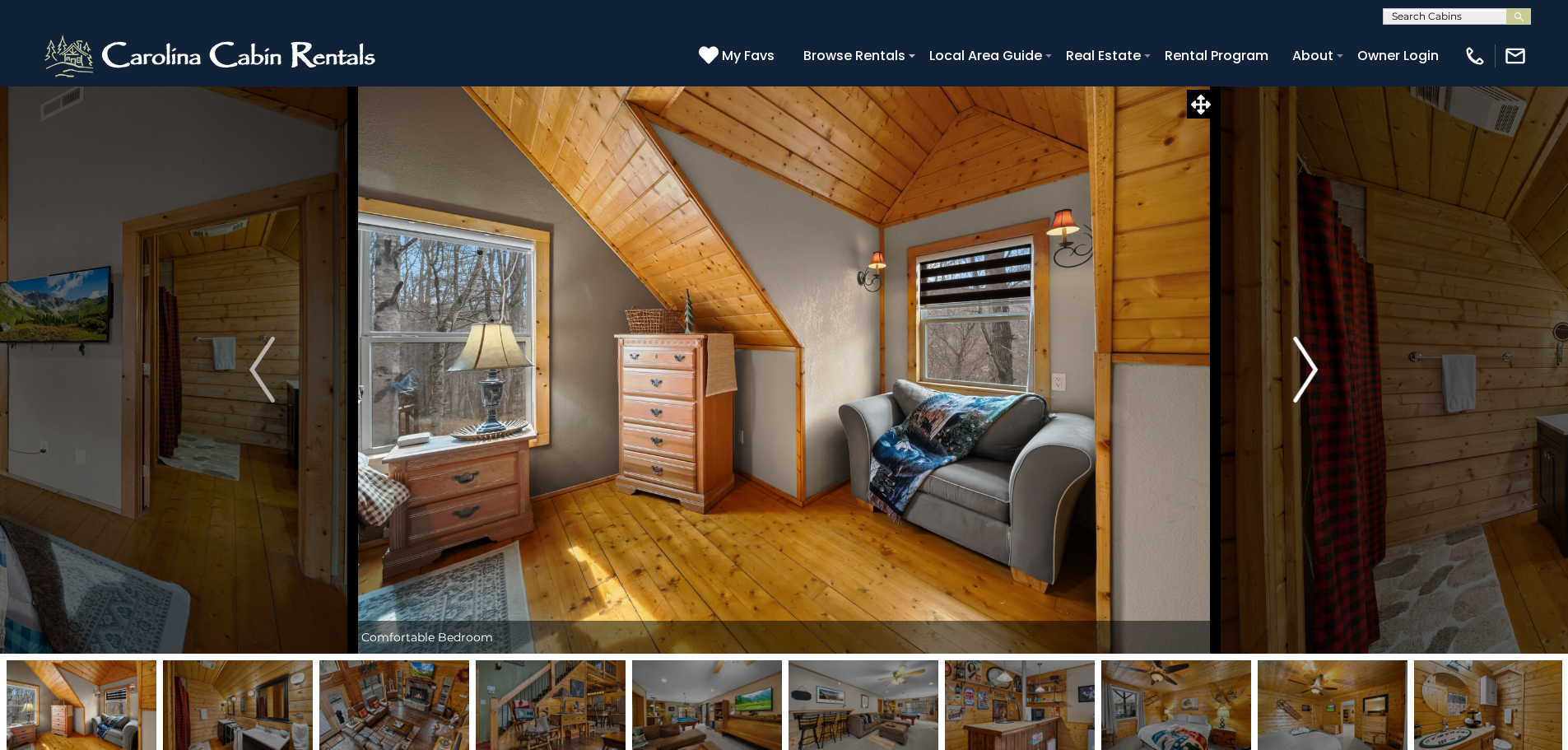
click at [1309, 360] on img "Next" at bounding box center [1305, 369] width 24 height 66
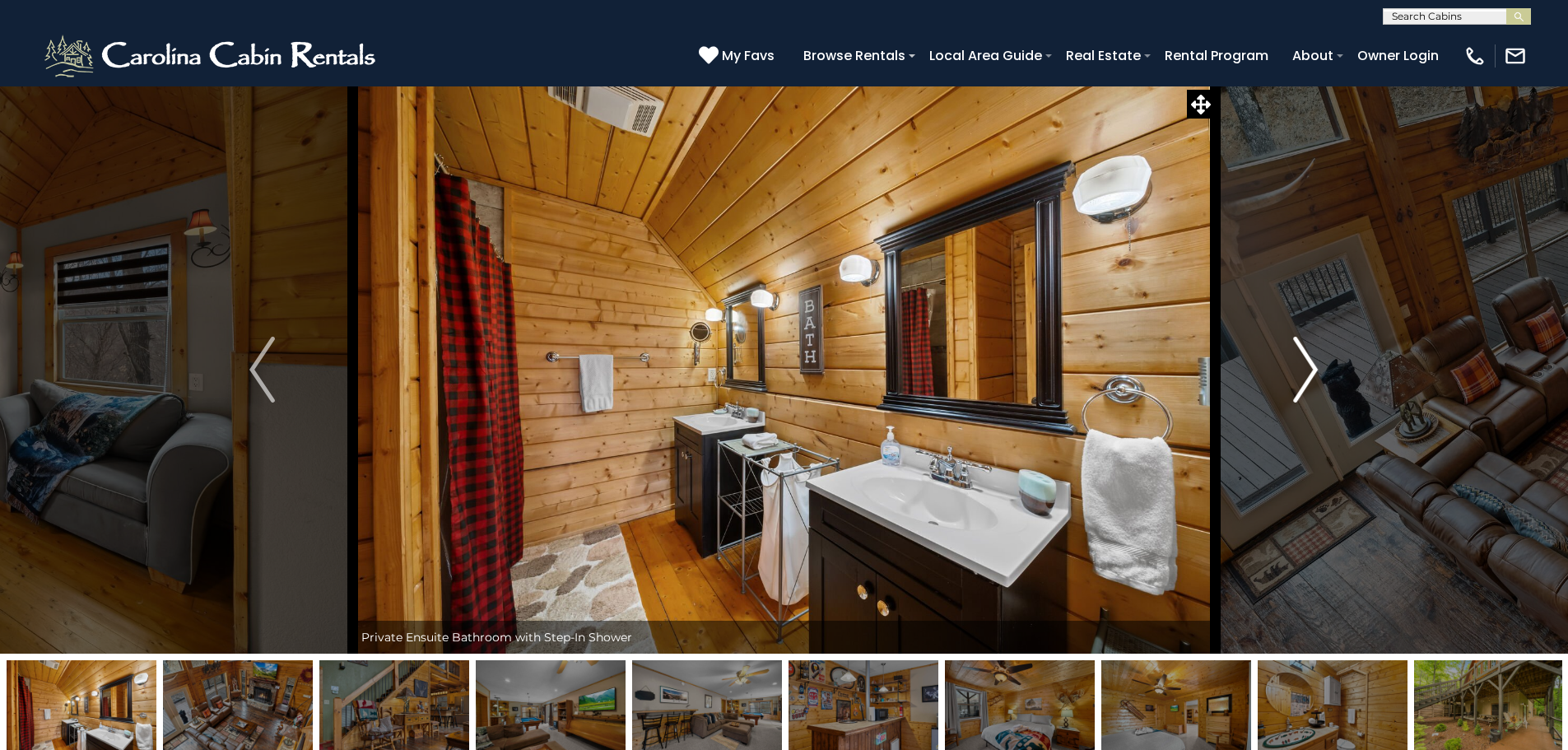
click at [1309, 360] on img "Next" at bounding box center [1305, 369] width 24 height 66
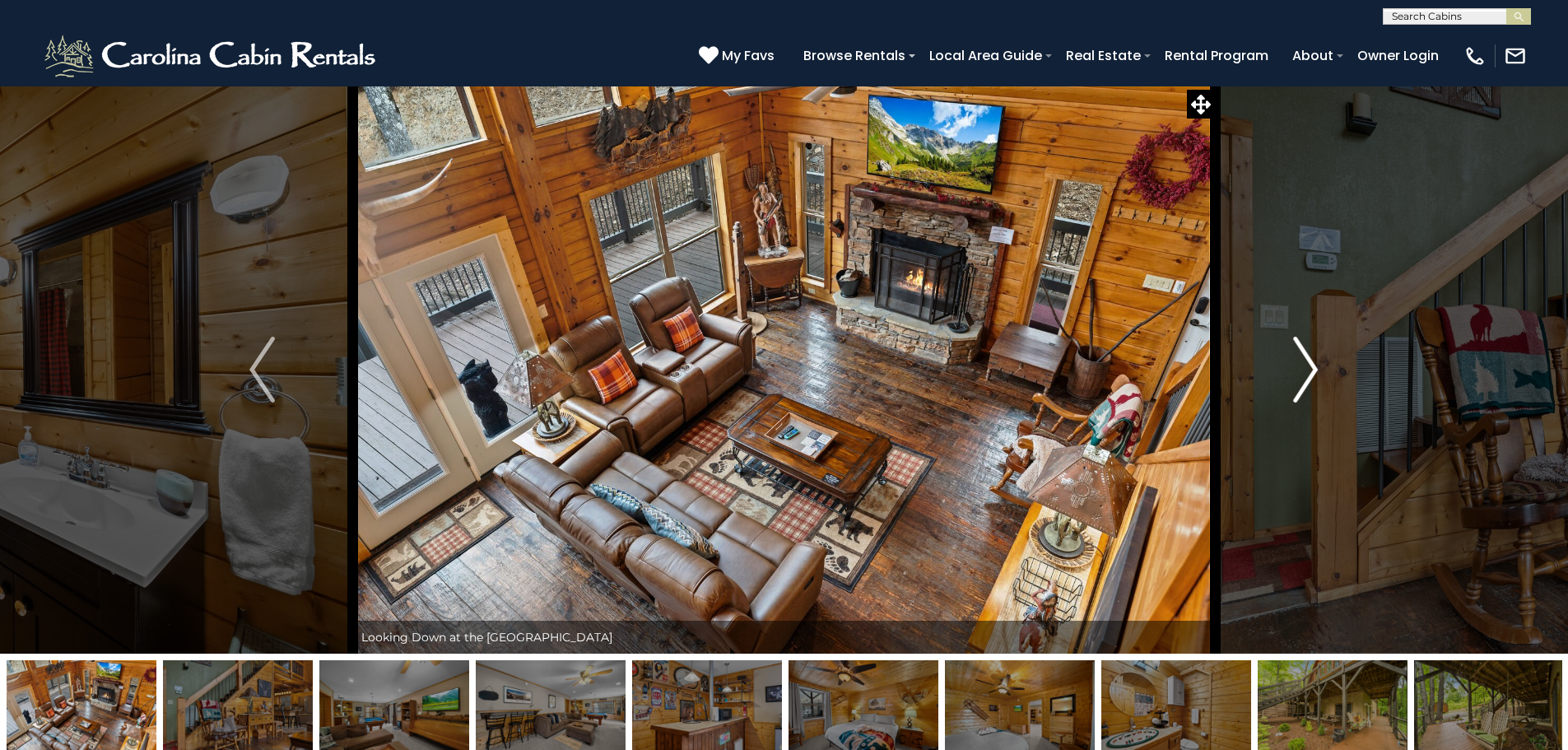
click at [1309, 360] on img "Next" at bounding box center [1305, 369] width 24 height 66
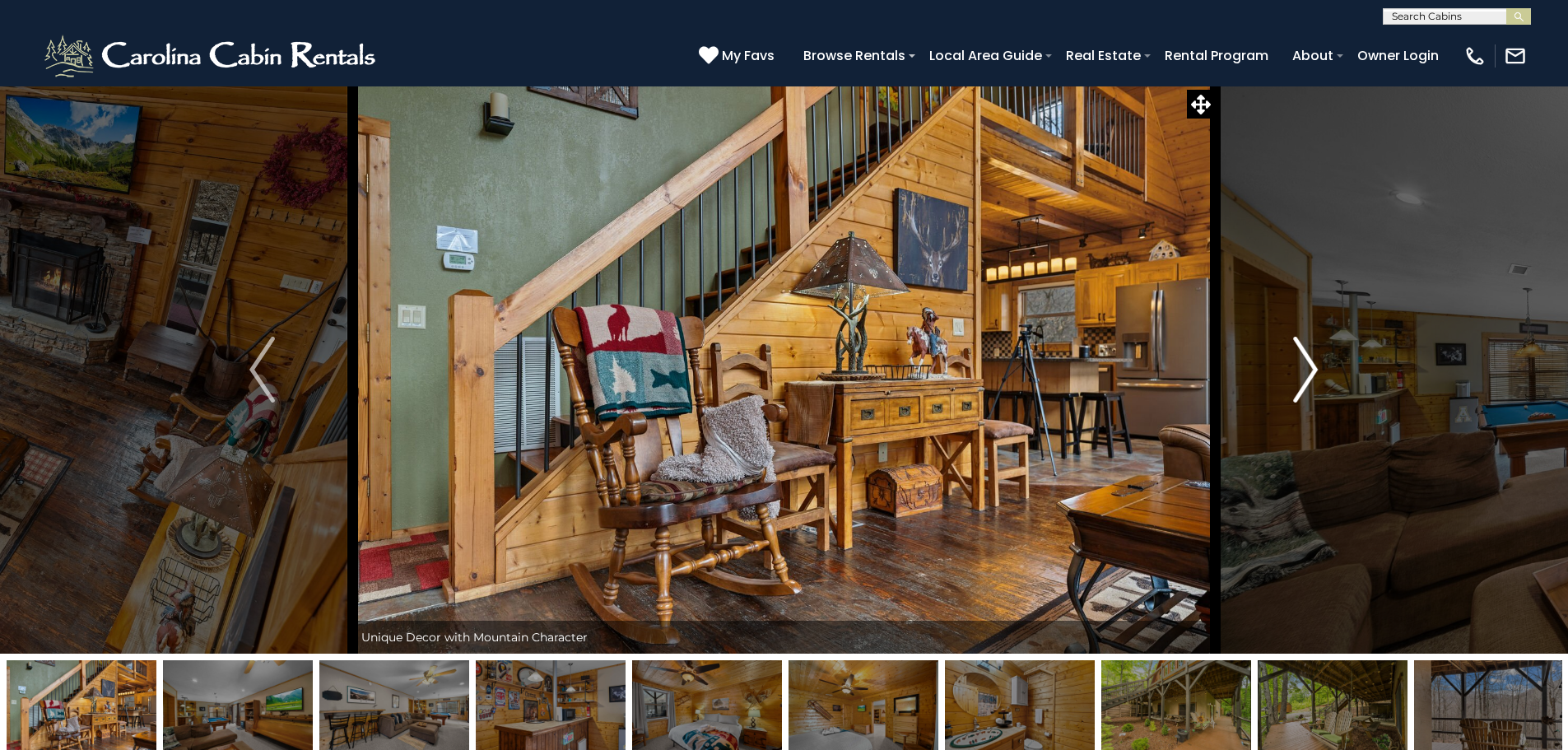
click at [1309, 360] on img "Next" at bounding box center [1305, 369] width 24 height 66
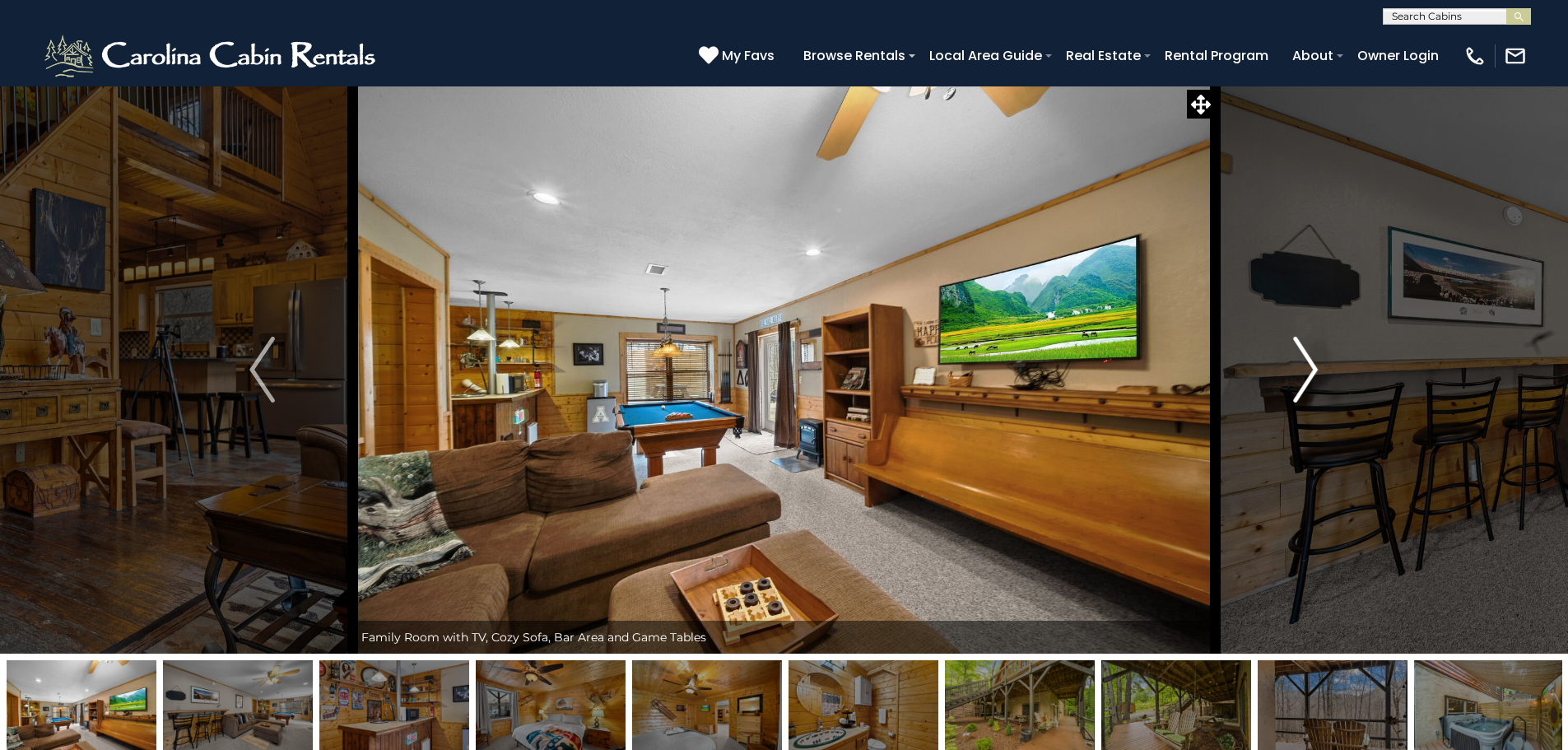
click at [1309, 360] on img "Next" at bounding box center [1305, 369] width 24 height 66
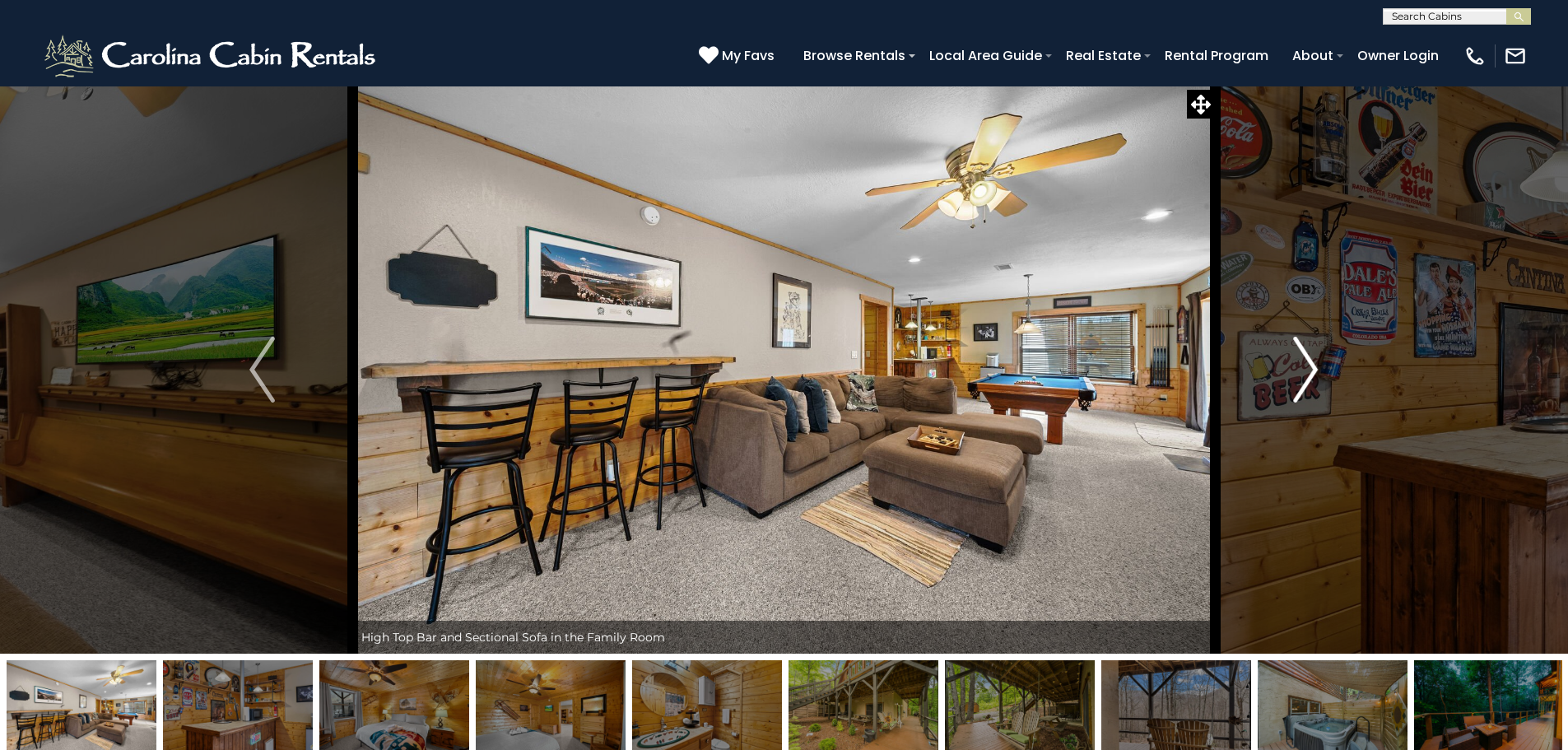
click at [1309, 360] on img "Next" at bounding box center [1305, 369] width 24 height 66
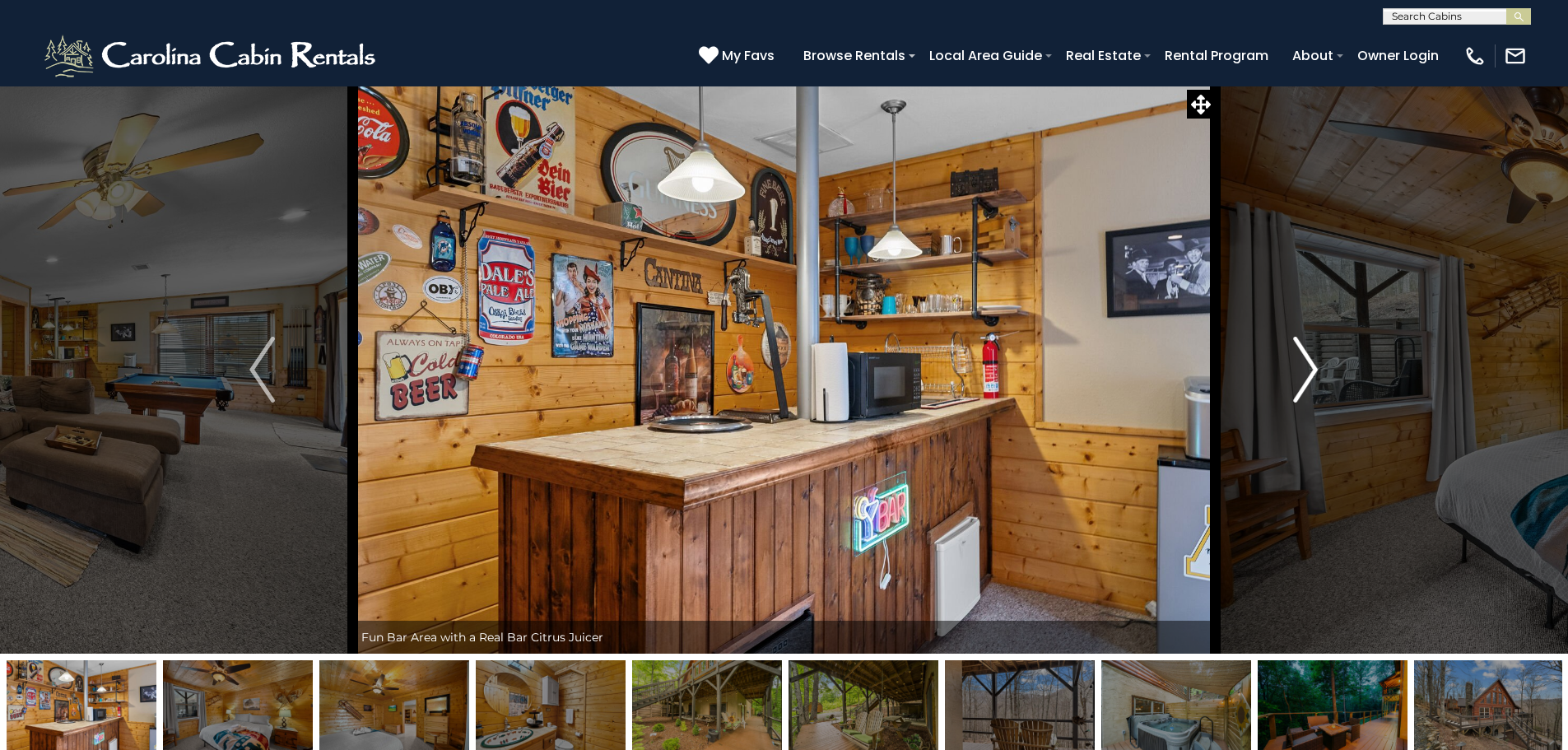
click at [1309, 360] on img "Next" at bounding box center [1305, 369] width 24 height 66
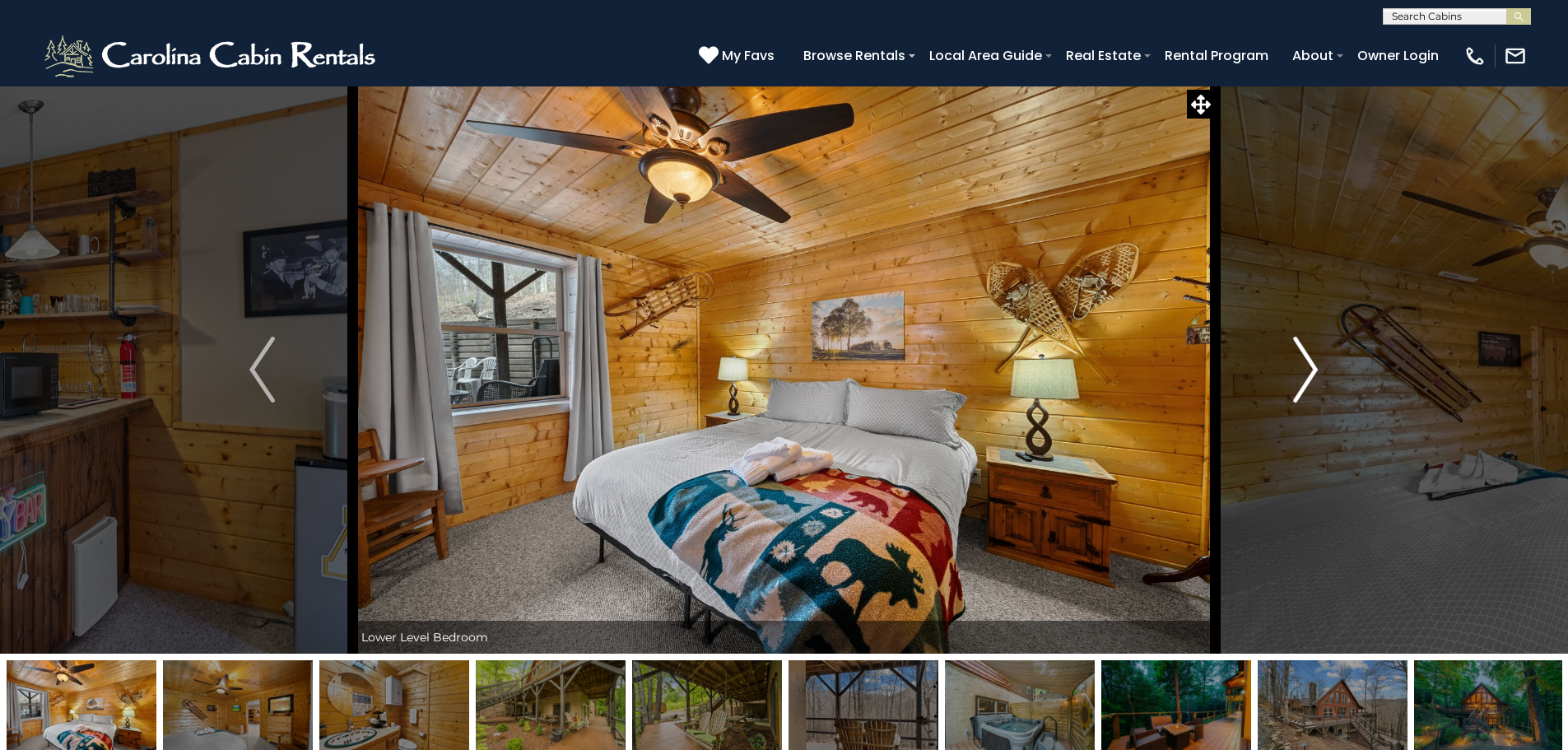
click at [1309, 360] on img "Next" at bounding box center [1305, 369] width 24 height 66
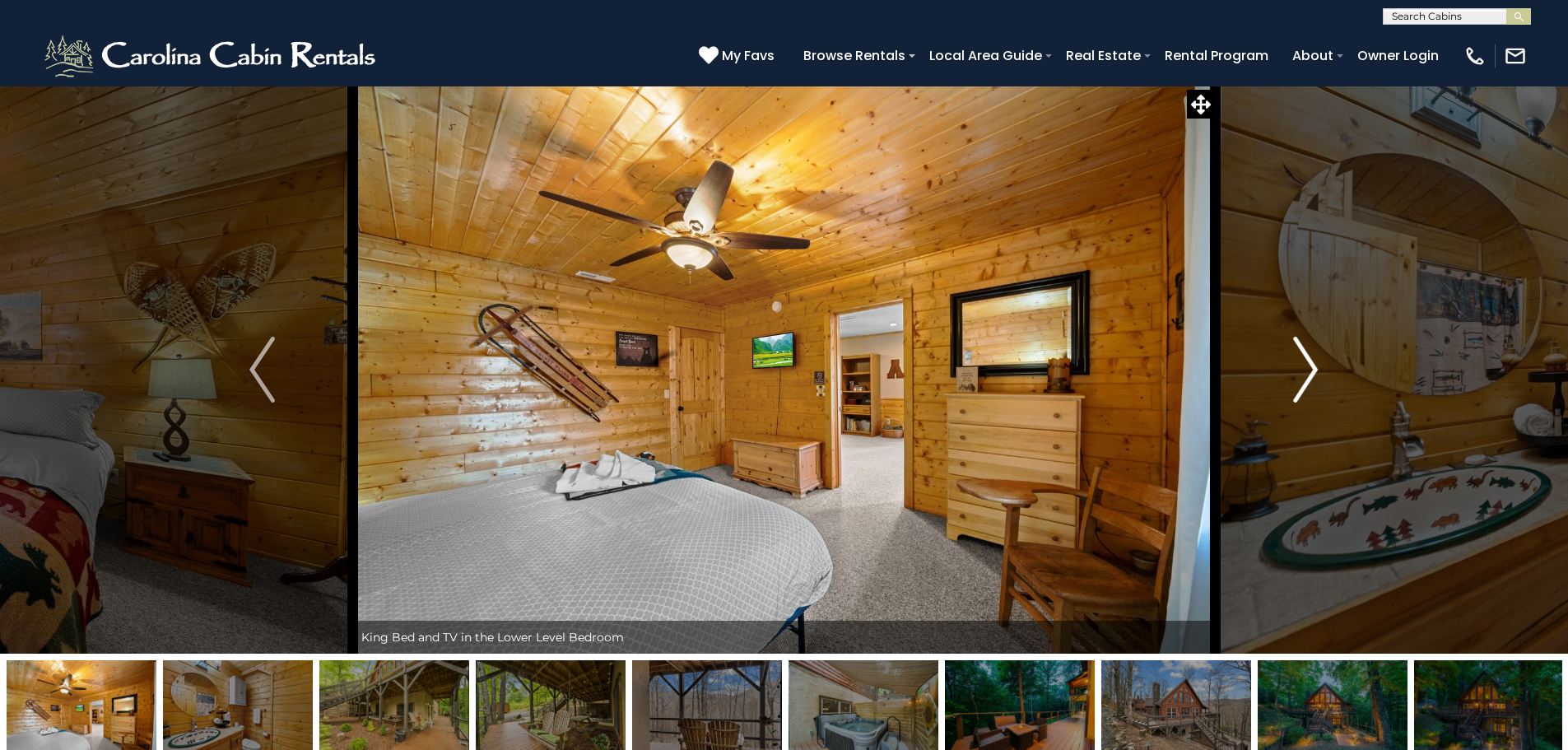
click at [1309, 360] on img "Next" at bounding box center [1305, 369] width 24 height 66
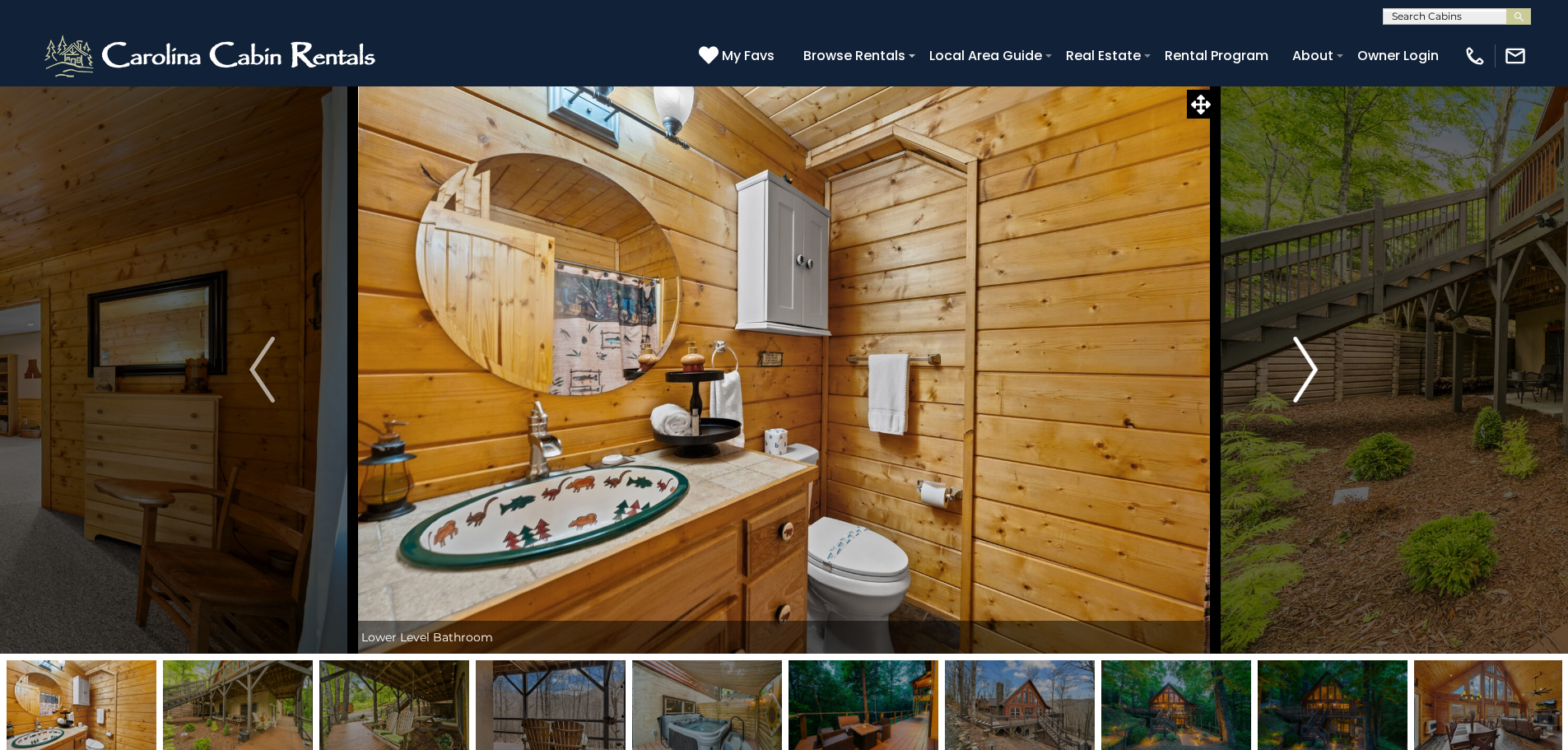
click at [1309, 360] on img "Next" at bounding box center [1305, 369] width 24 height 66
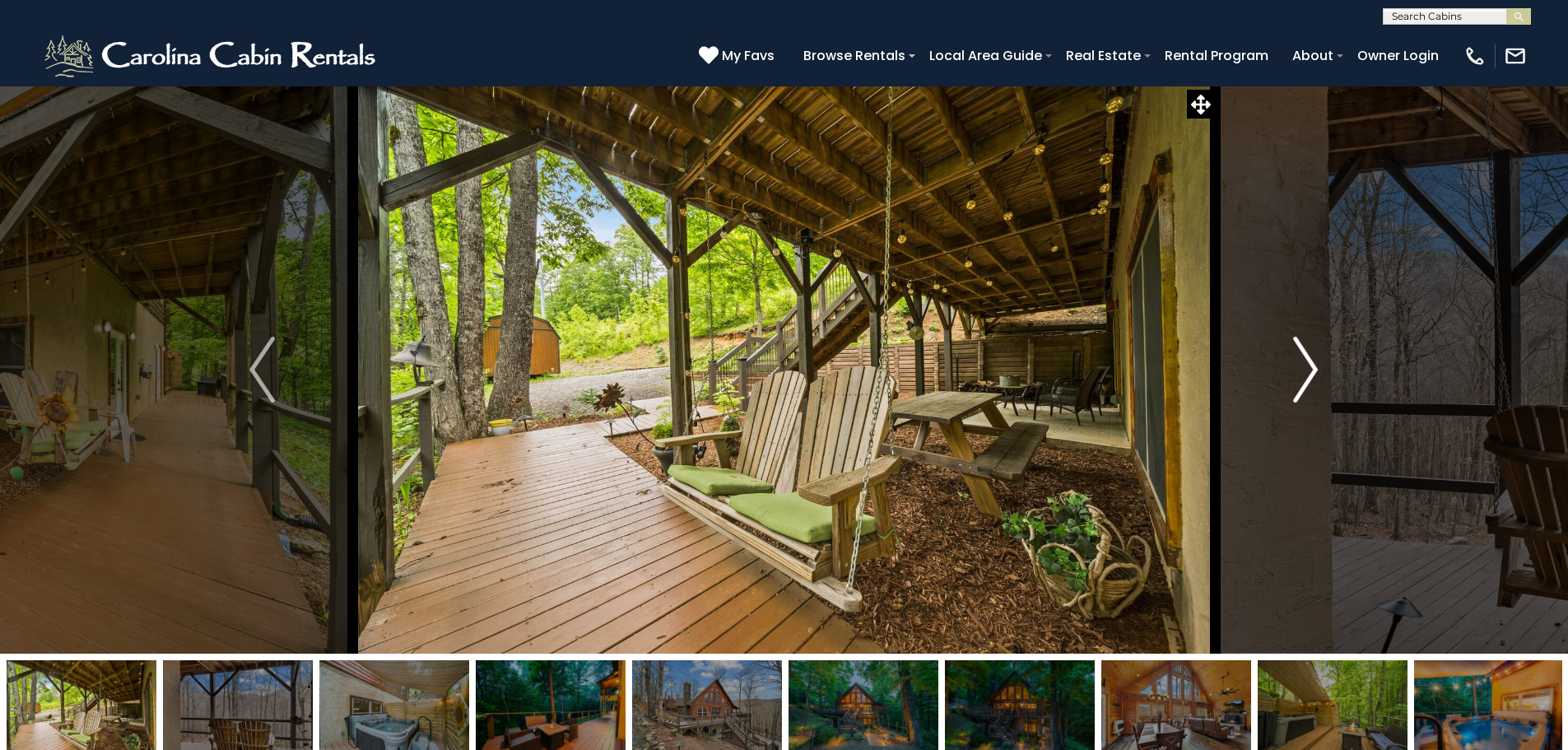
click at [1309, 360] on img "Next" at bounding box center [1305, 369] width 24 height 66
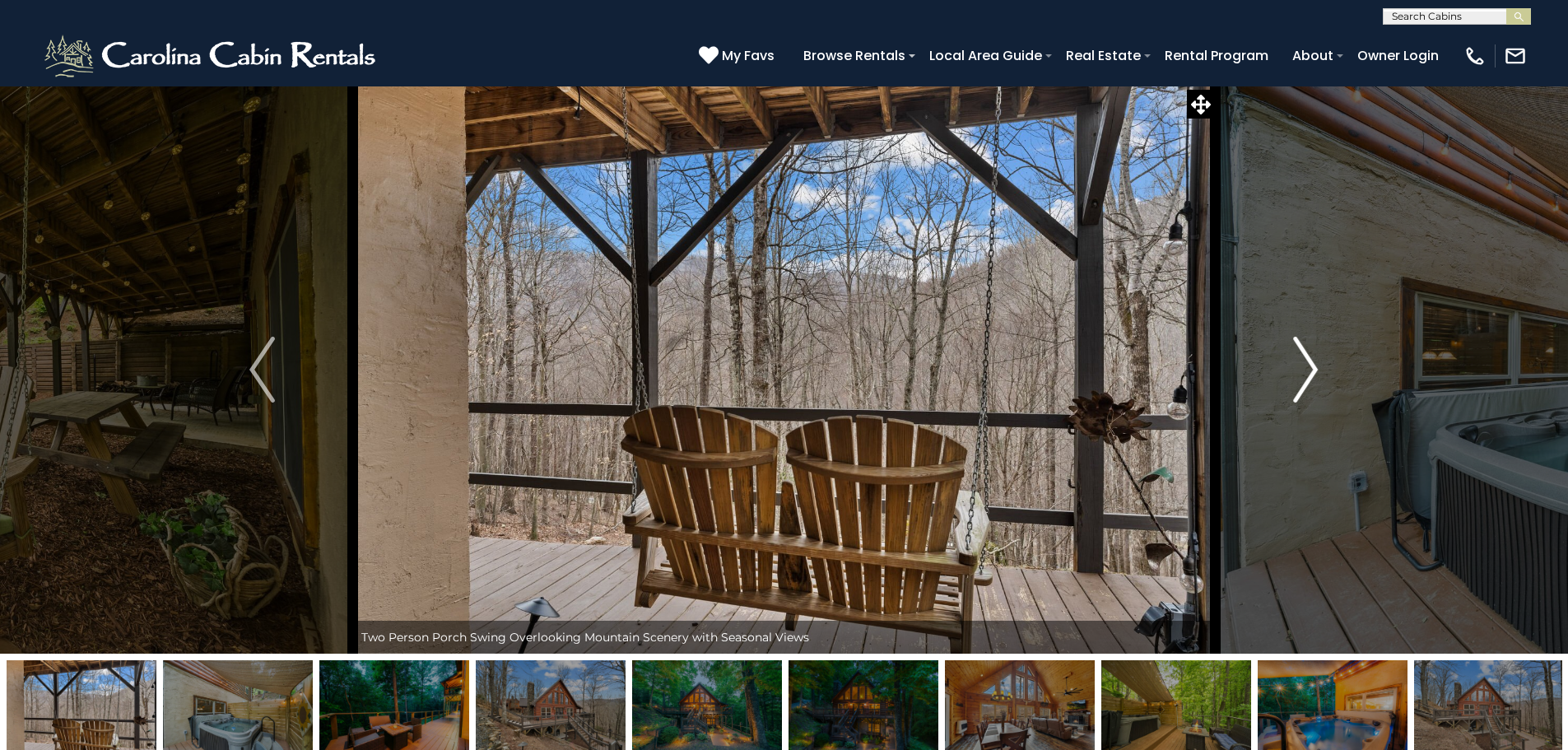
click at [1310, 360] on img "Next" at bounding box center [1305, 369] width 24 height 66
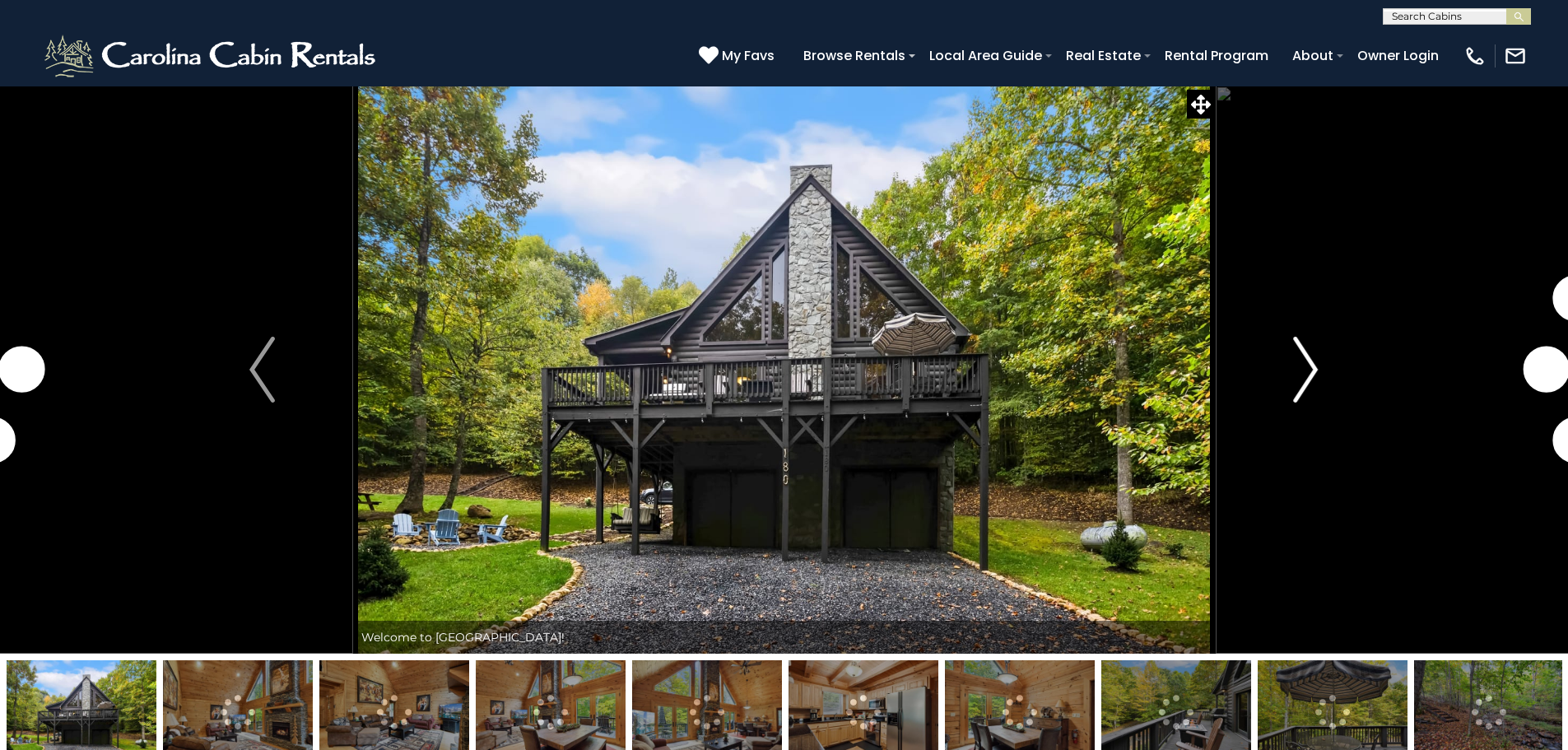
click at [1308, 376] on img "Next" at bounding box center [1305, 369] width 24 height 66
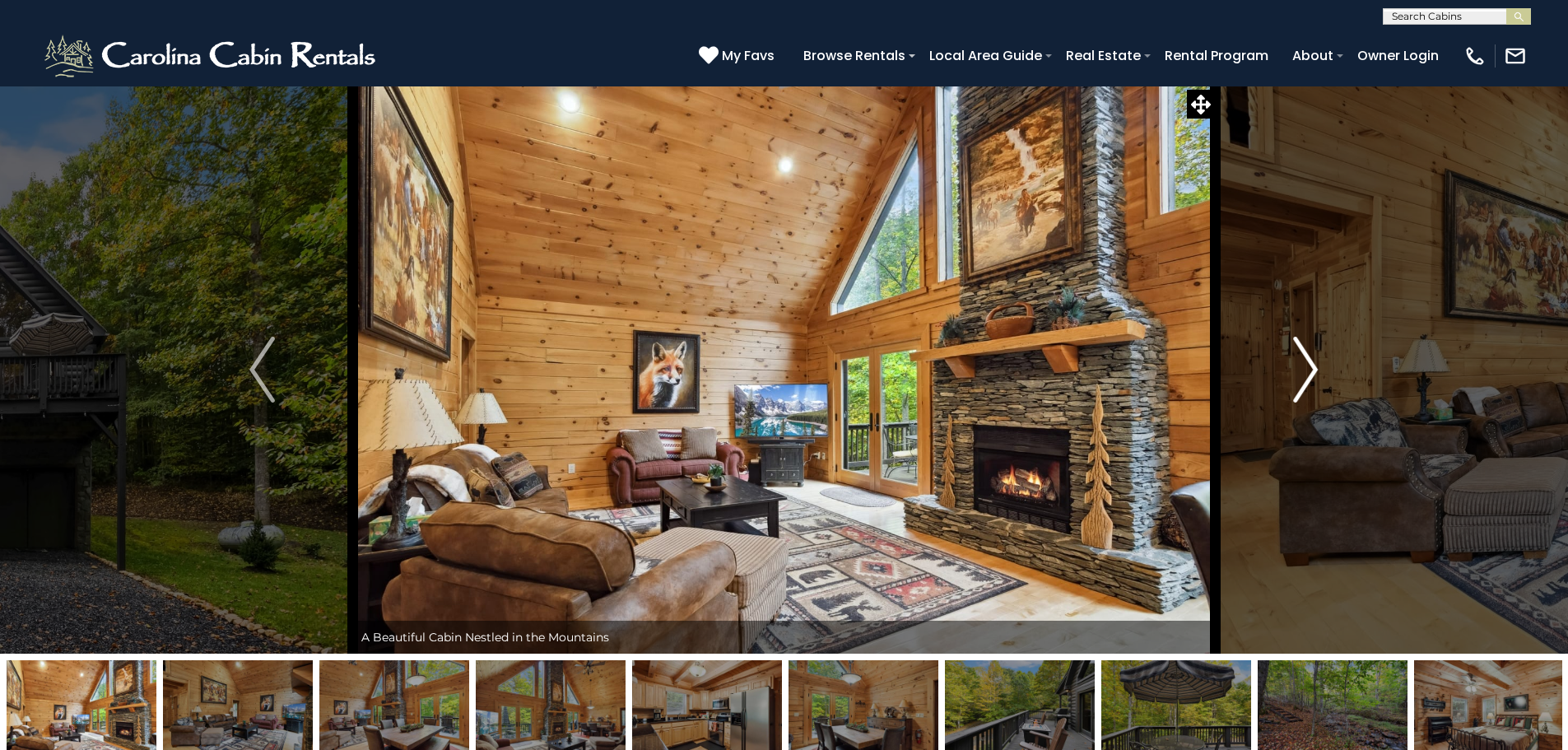
click at [1314, 375] on img "Next" at bounding box center [1305, 369] width 24 height 66
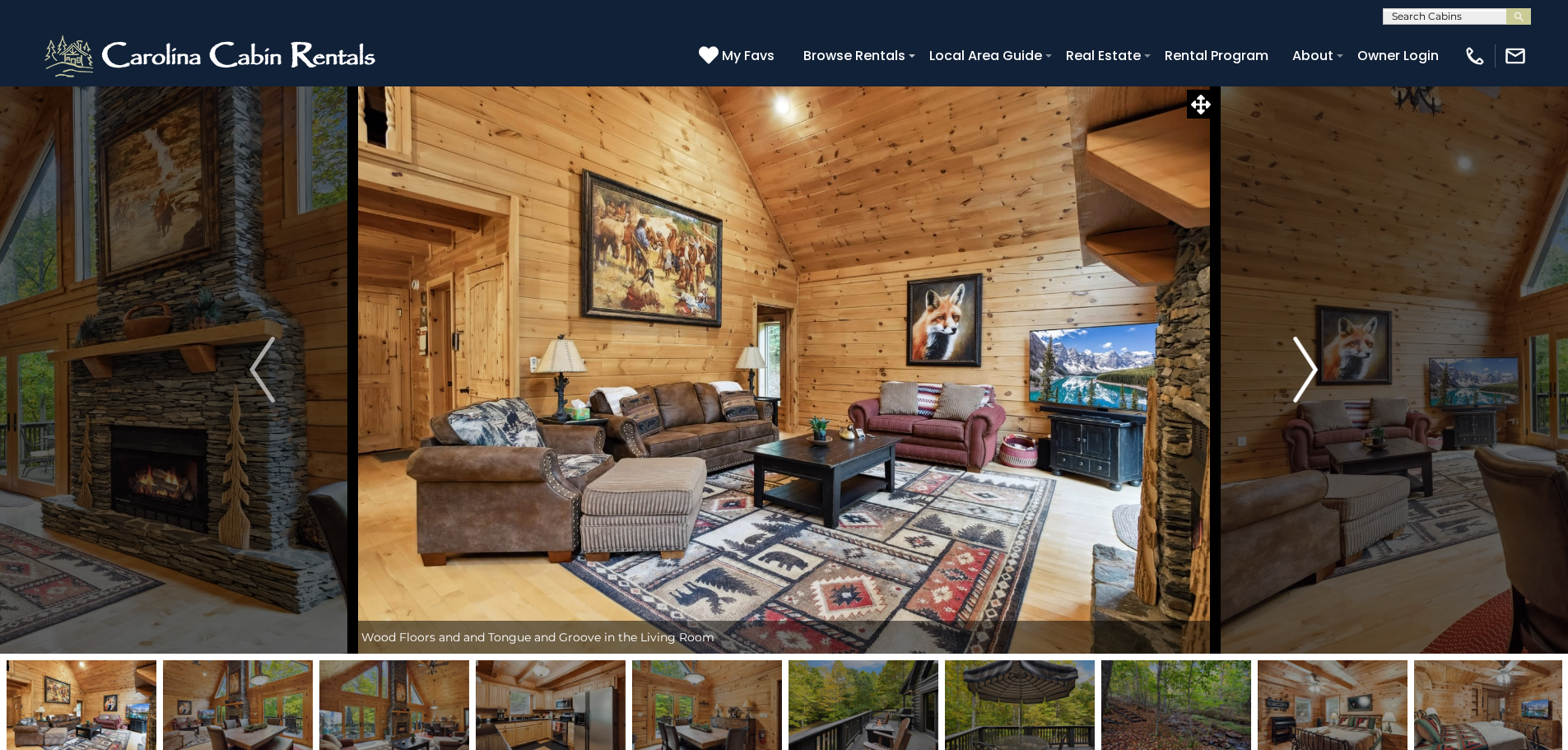
click at [1314, 375] on img "Next" at bounding box center [1305, 369] width 24 height 66
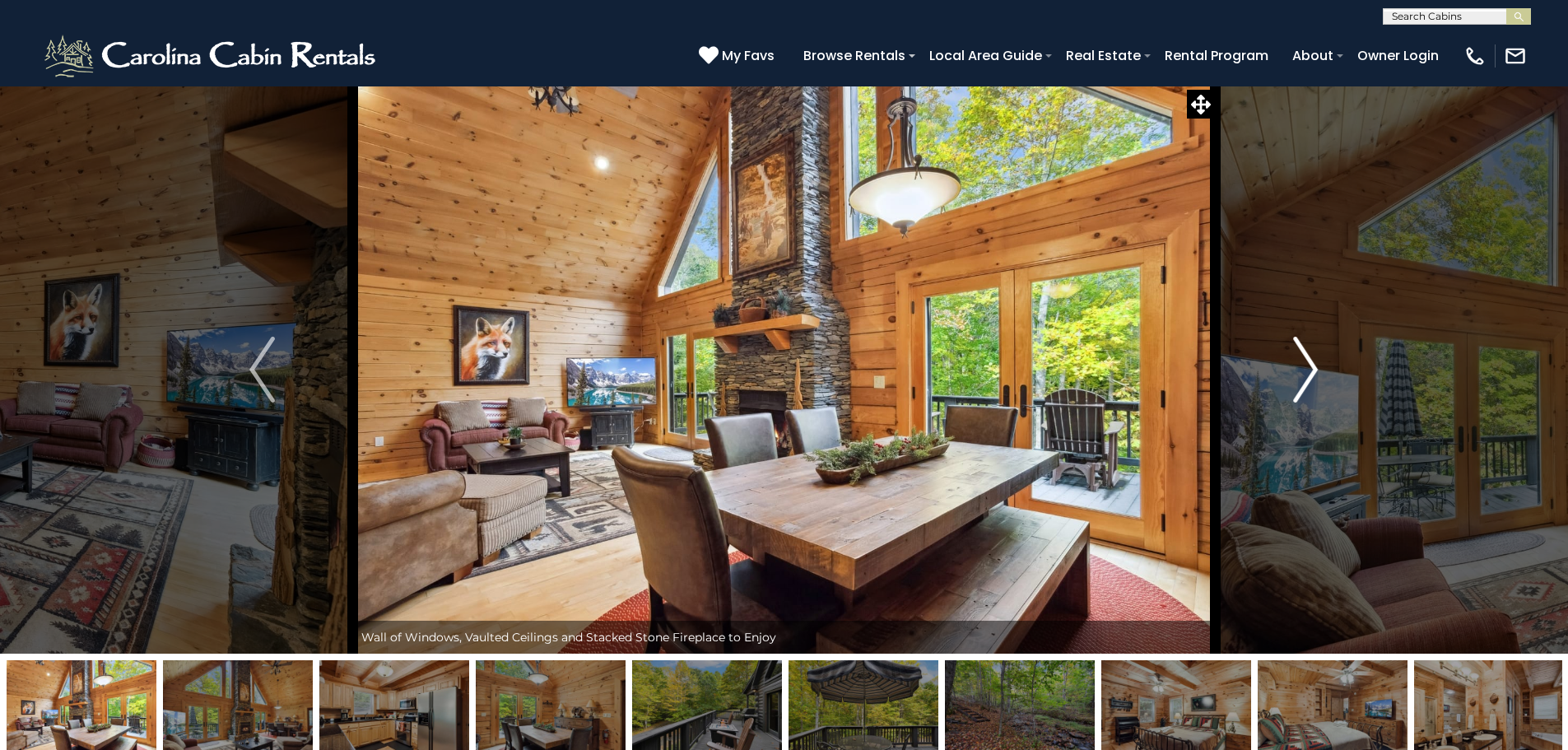
click at [1314, 375] on img "Next" at bounding box center [1305, 369] width 24 height 66
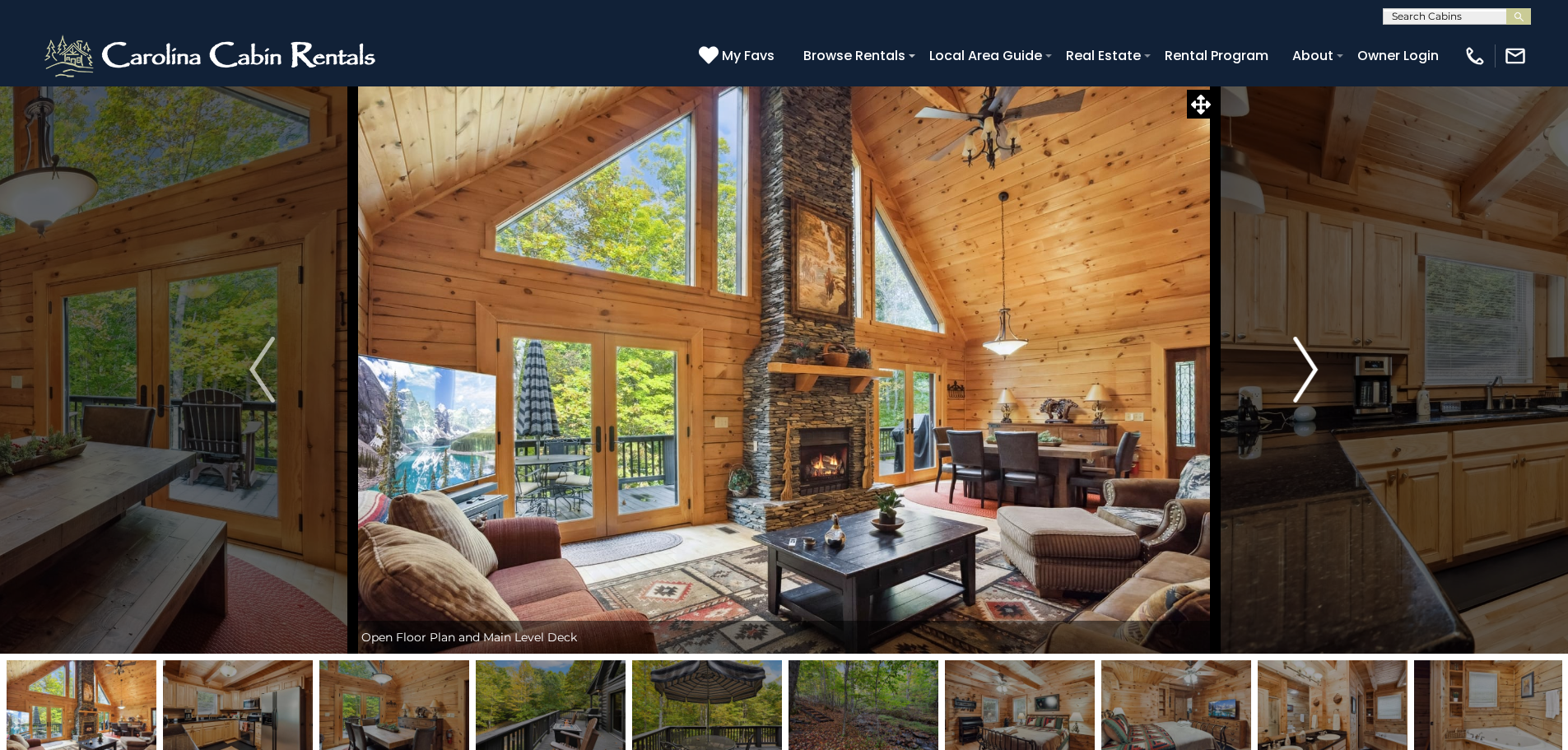
click at [1314, 375] on img "Next" at bounding box center [1305, 369] width 24 height 66
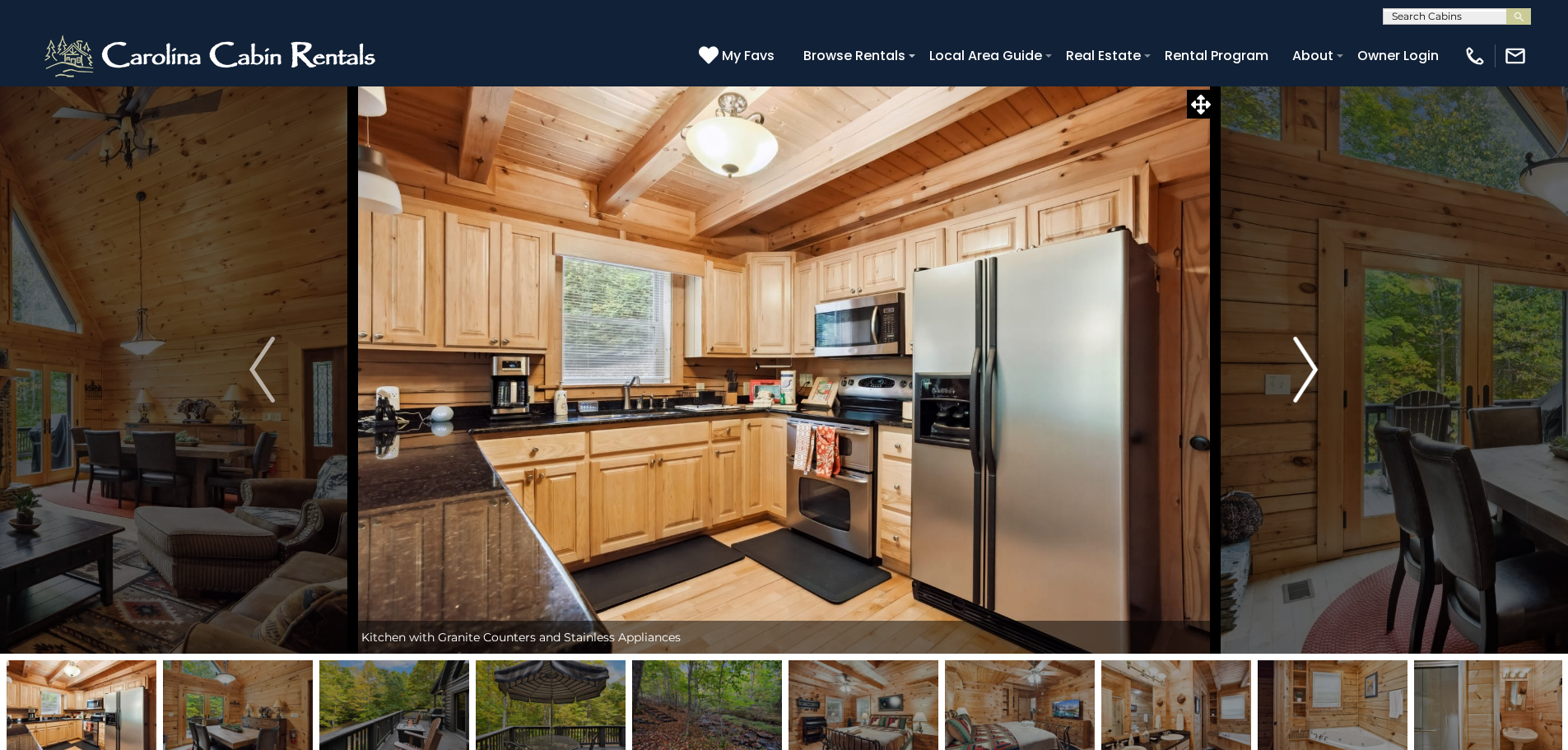
click at [1314, 375] on img "Next" at bounding box center [1305, 369] width 24 height 66
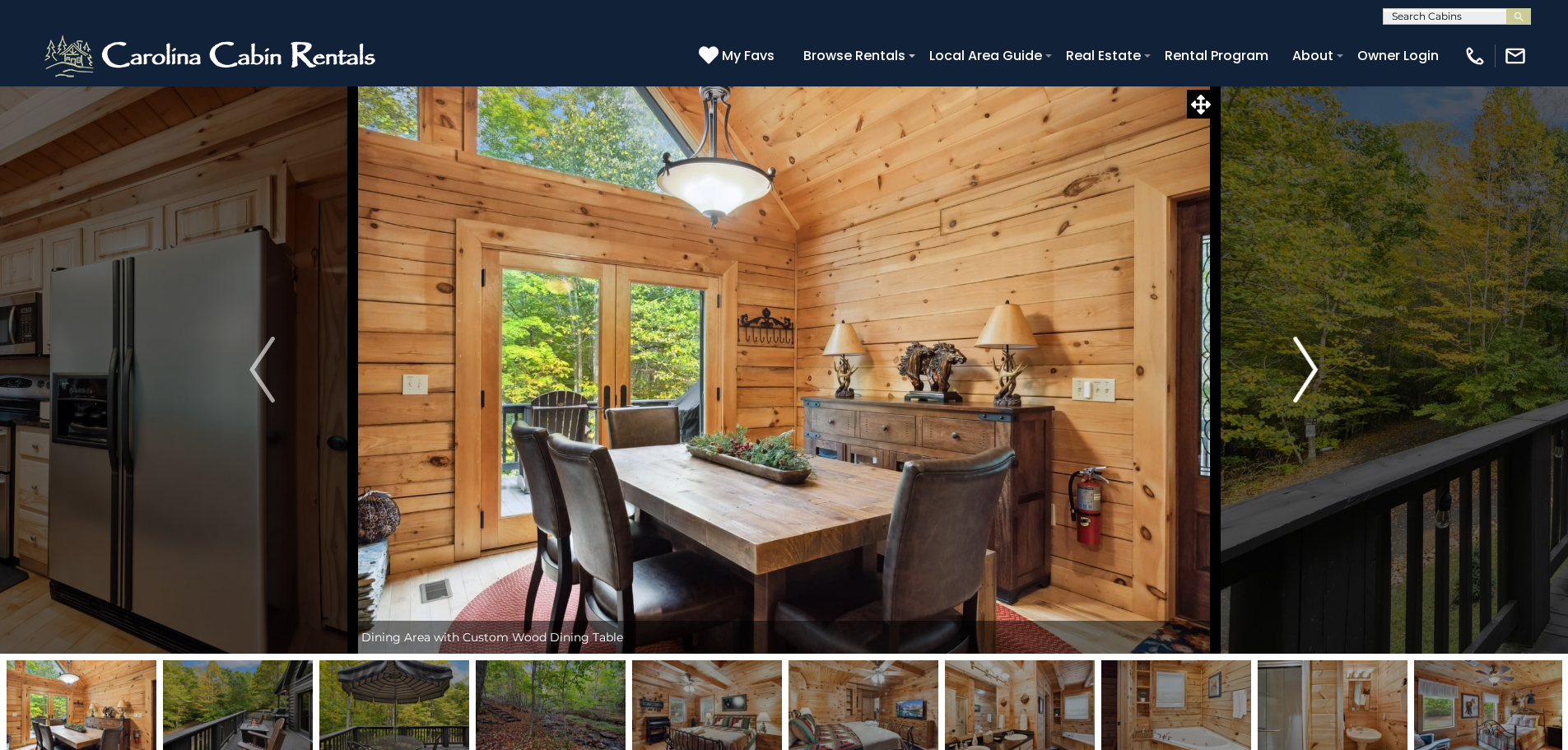
click at [1314, 375] on img "Next" at bounding box center [1305, 369] width 24 height 66
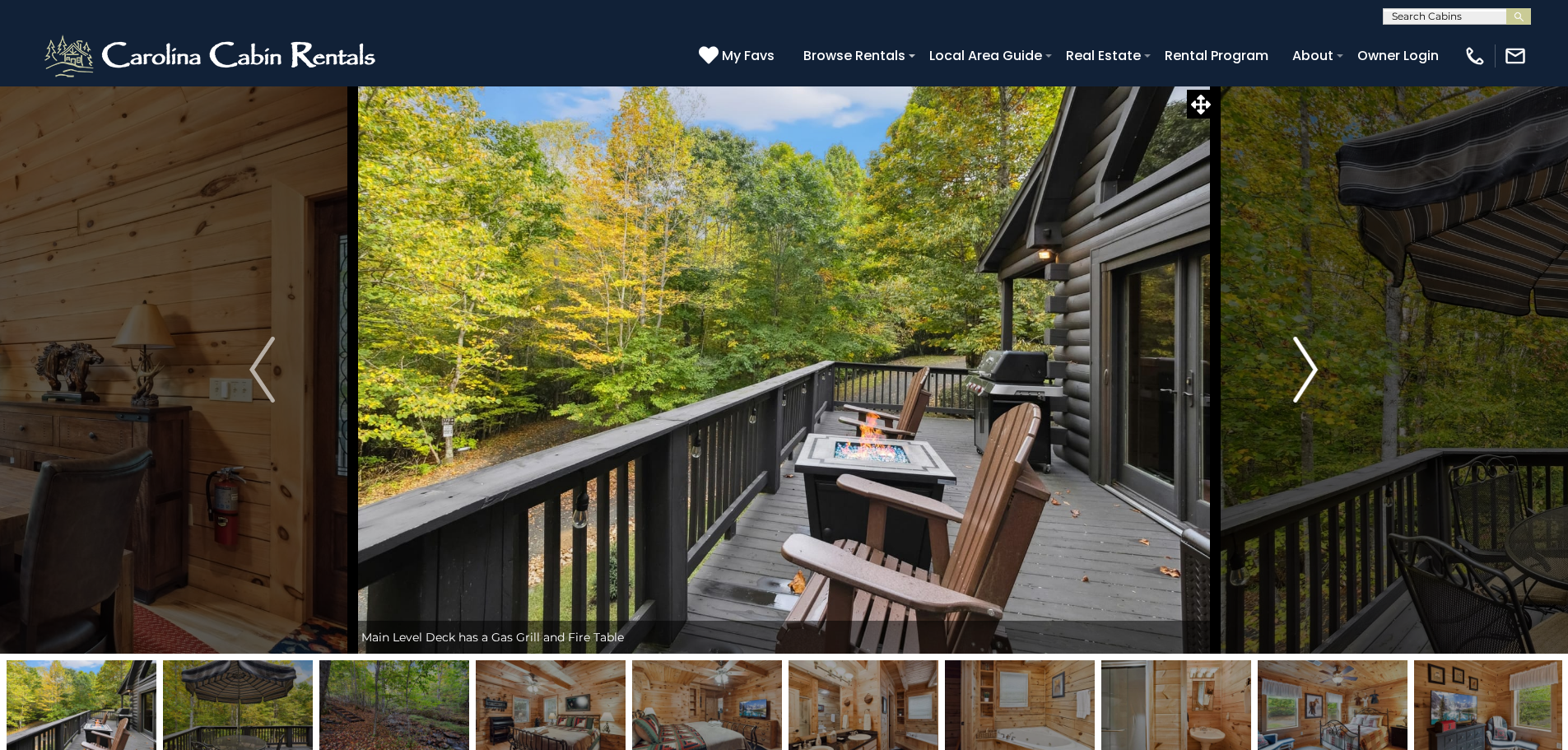
click at [1314, 375] on img "Next" at bounding box center [1305, 369] width 24 height 66
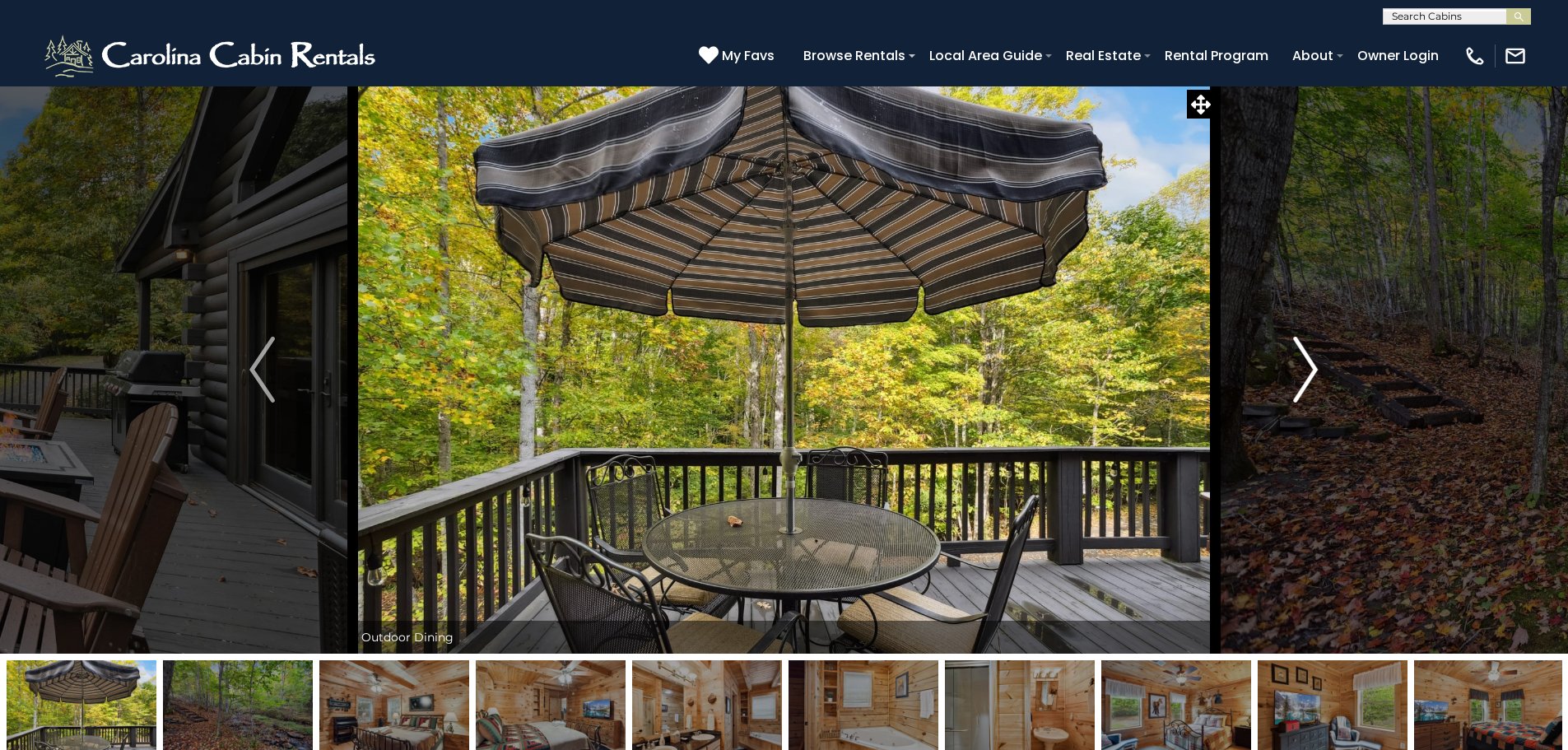
click at [1314, 375] on img "Next" at bounding box center [1305, 369] width 24 height 66
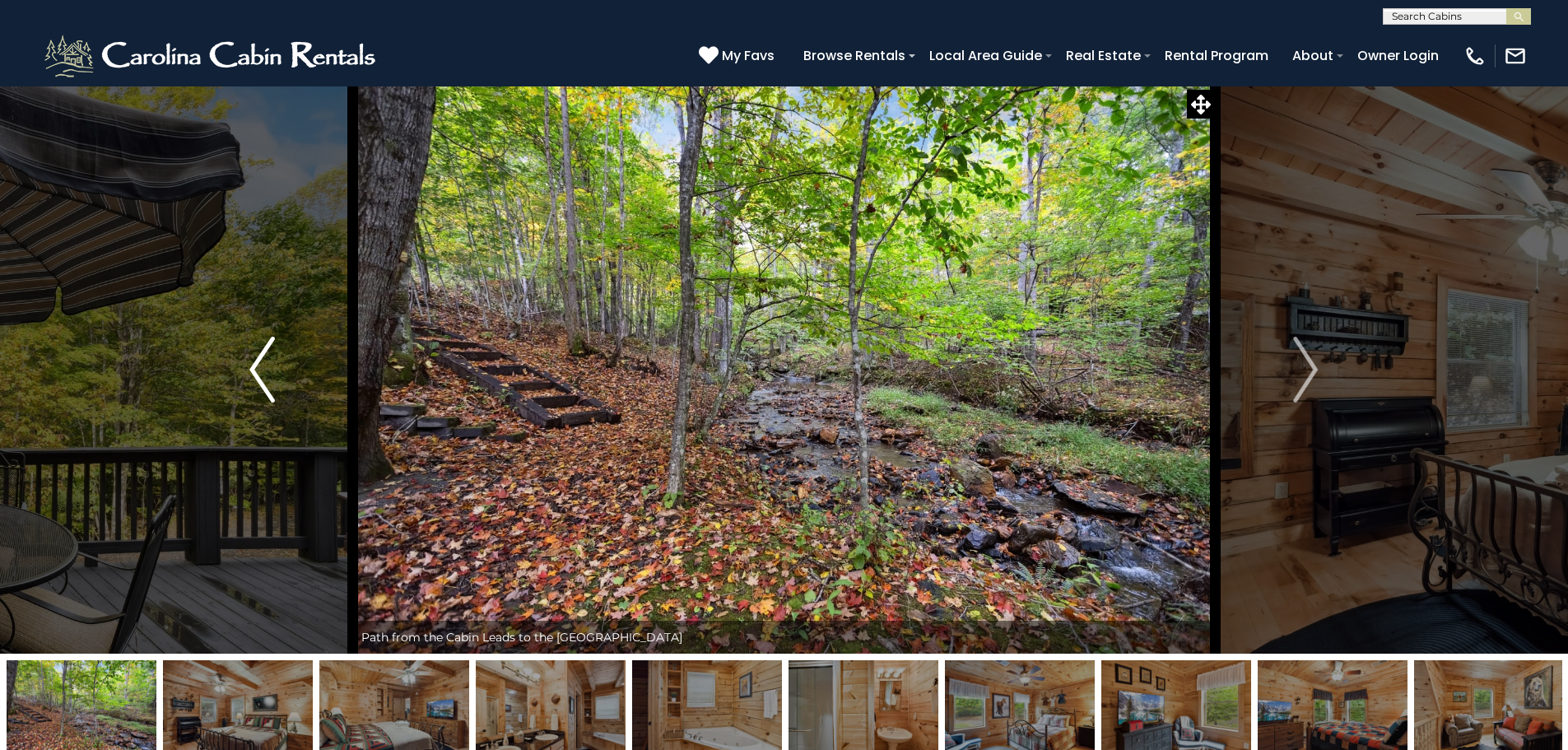
click at [251, 375] on img "Previous" at bounding box center [261, 369] width 24 height 66
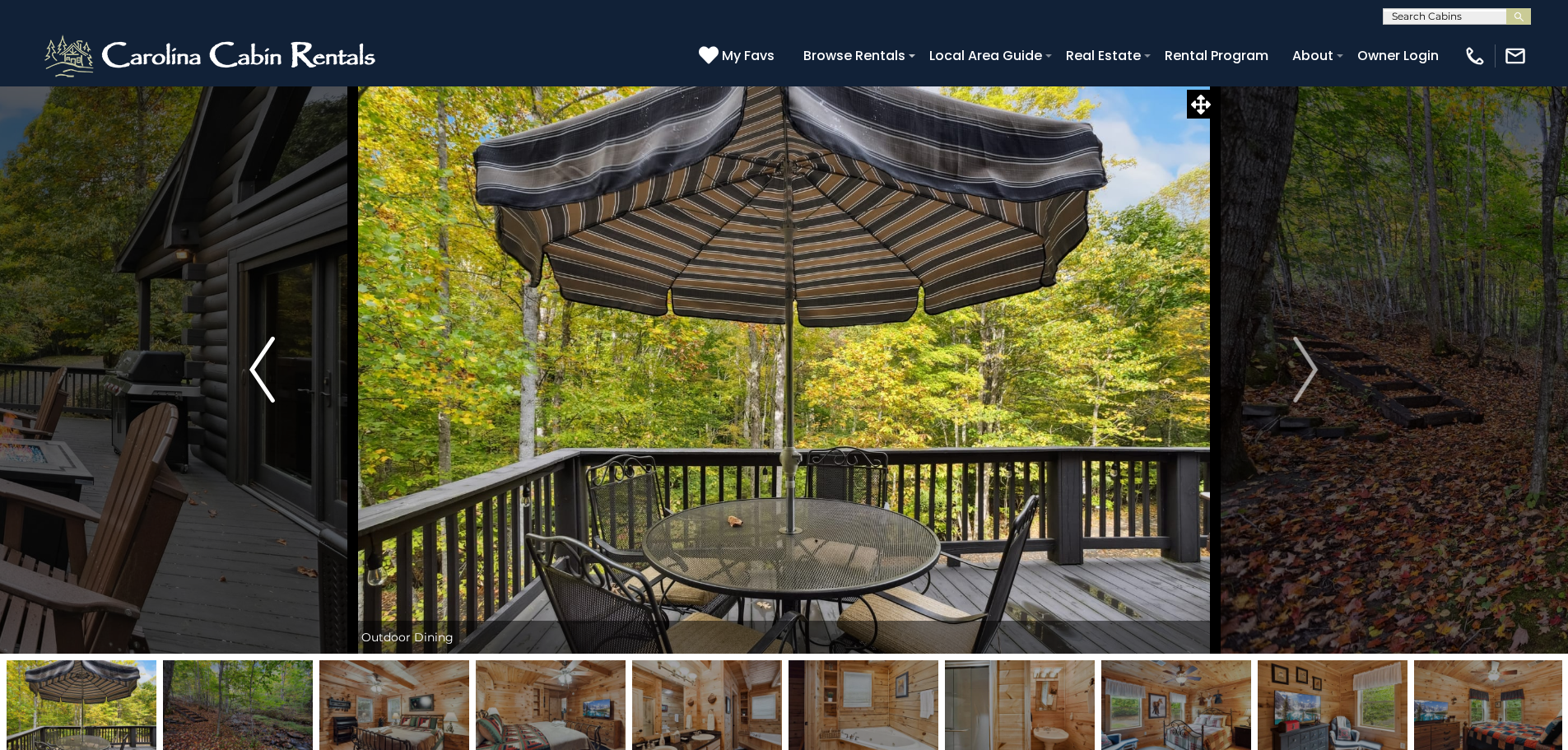
click at [251, 375] on img "Previous" at bounding box center [261, 369] width 24 height 66
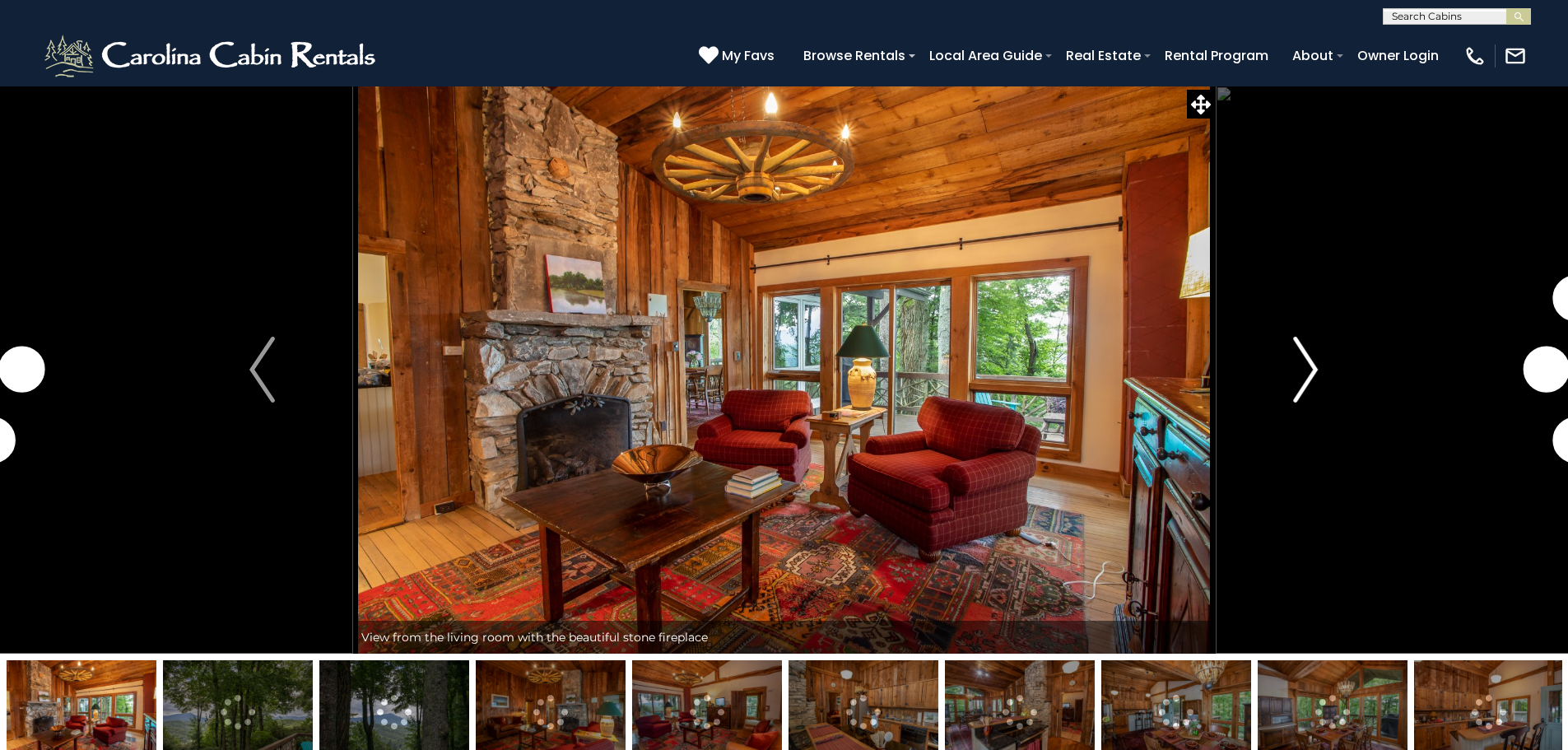
click at [1307, 366] on img "Next" at bounding box center [1305, 369] width 24 height 66
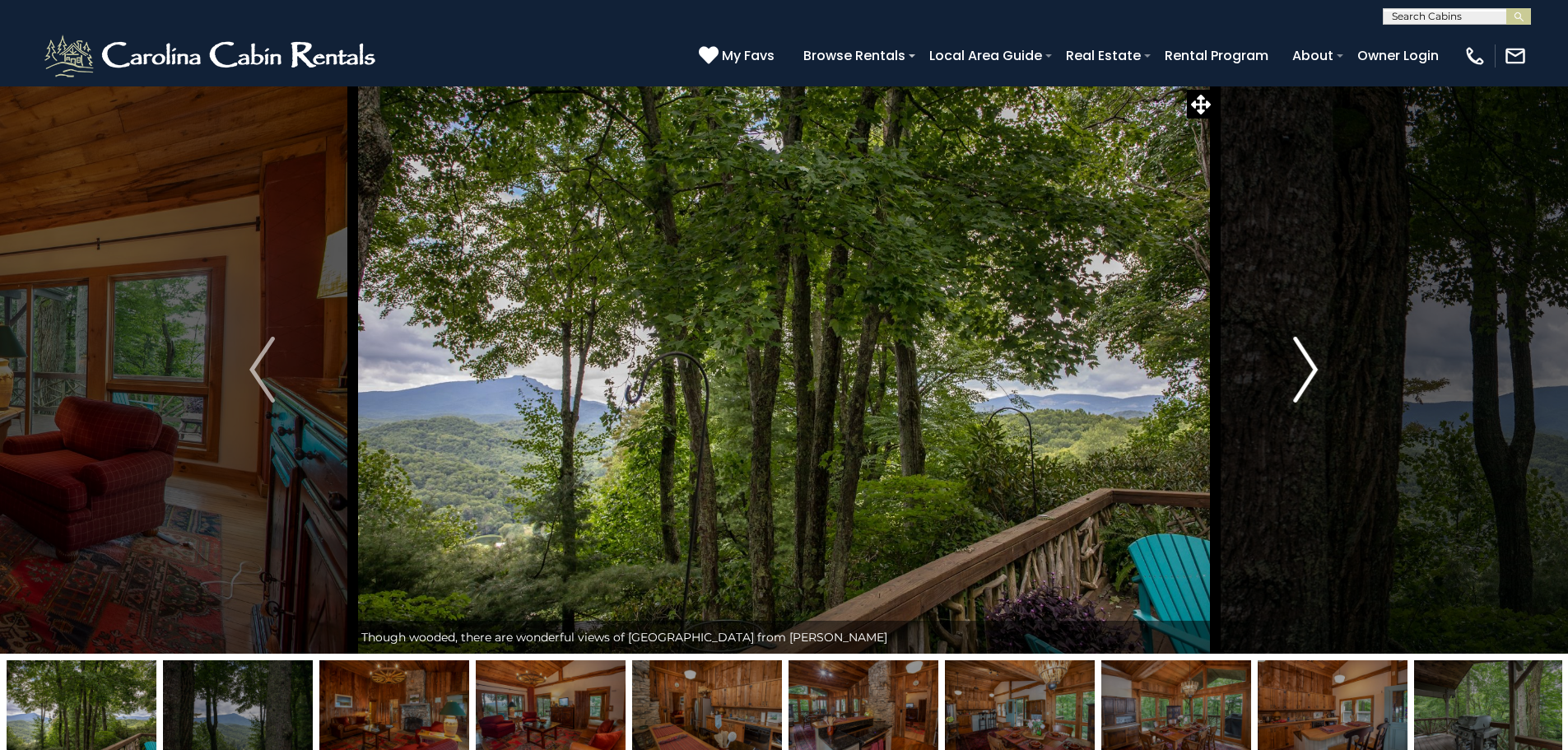
click at [1312, 374] on img "Next" at bounding box center [1305, 369] width 24 height 66
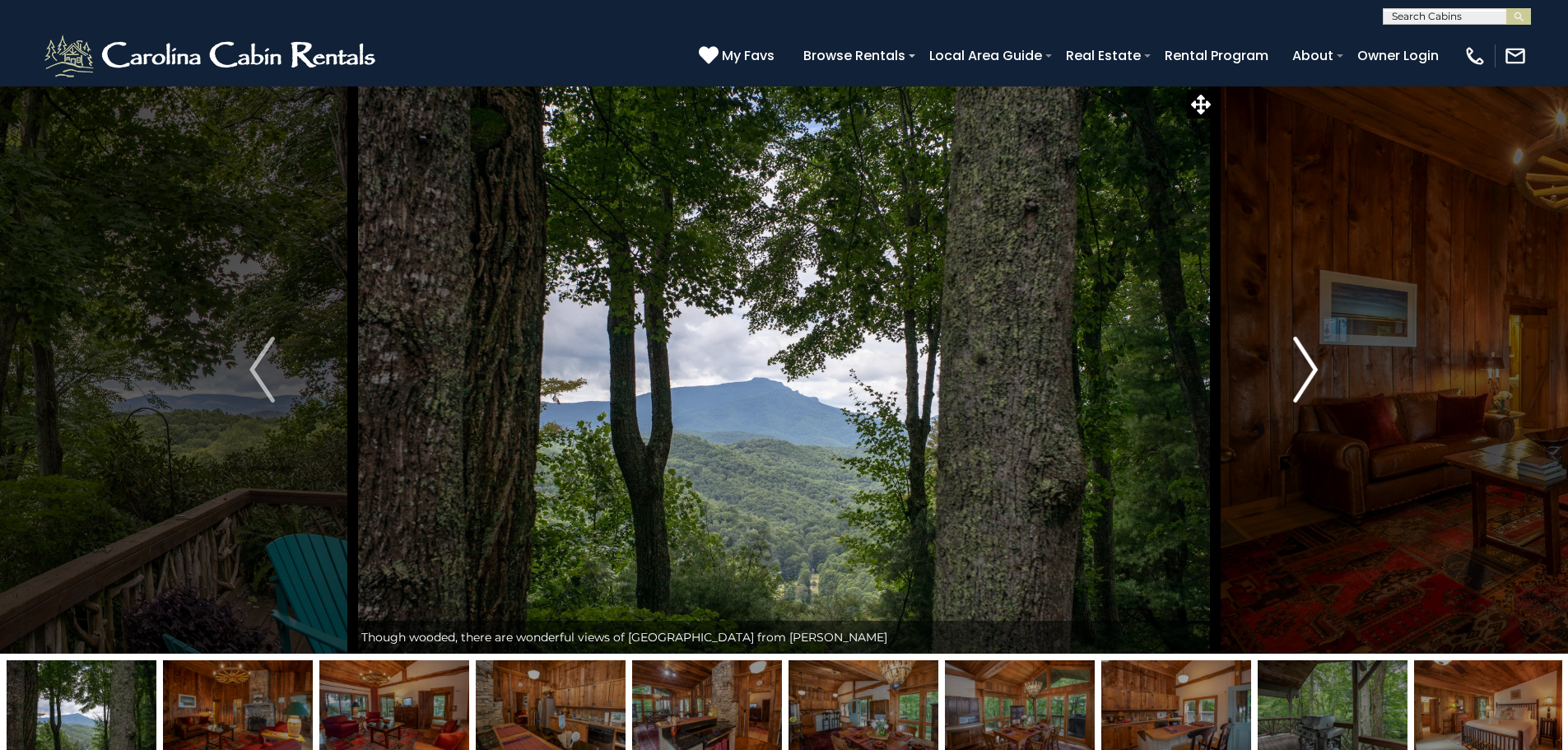
click at [1312, 374] on img "Next" at bounding box center [1305, 369] width 24 height 66
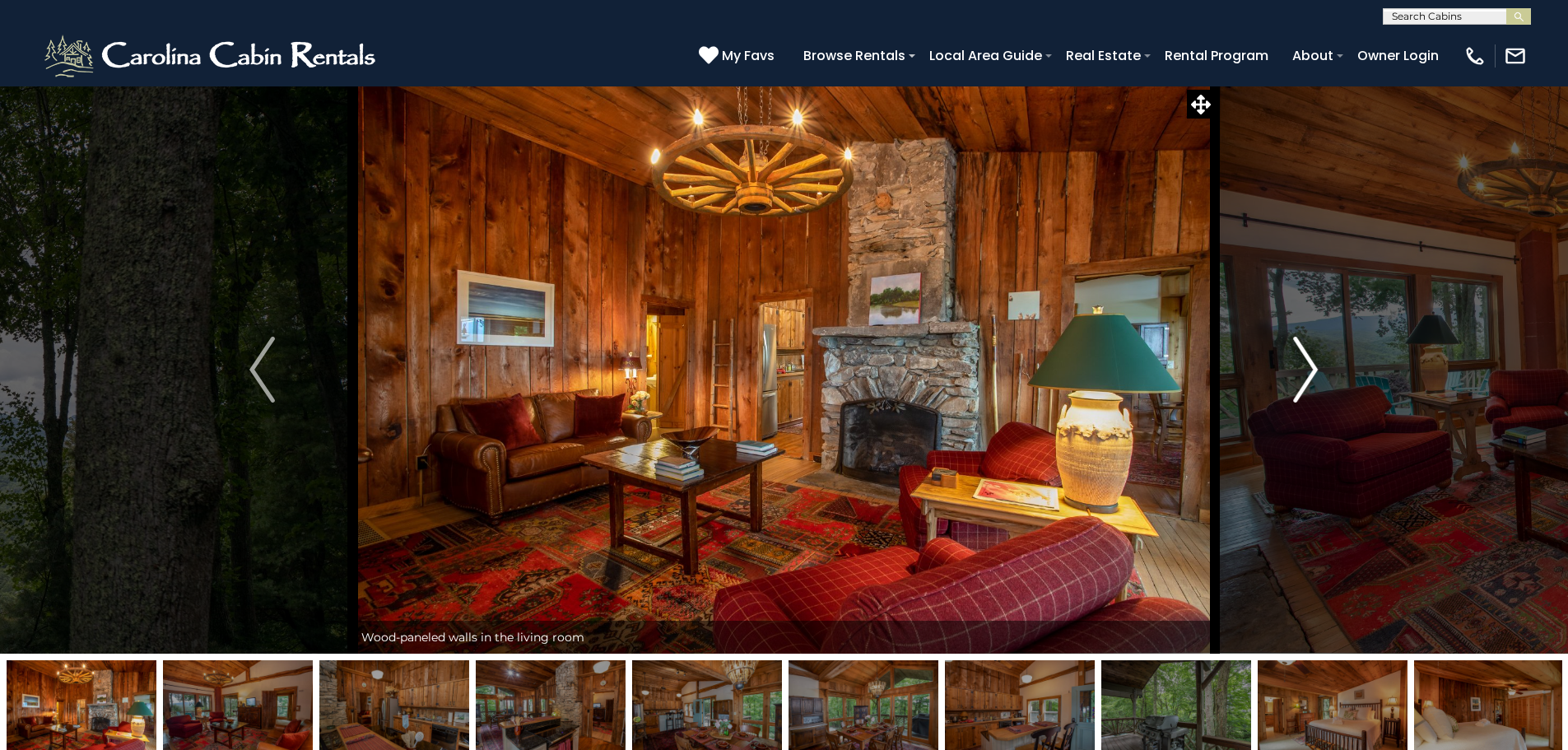
click at [1312, 374] on img "Next" at bounding box center [1305, 369] width 24 height 66
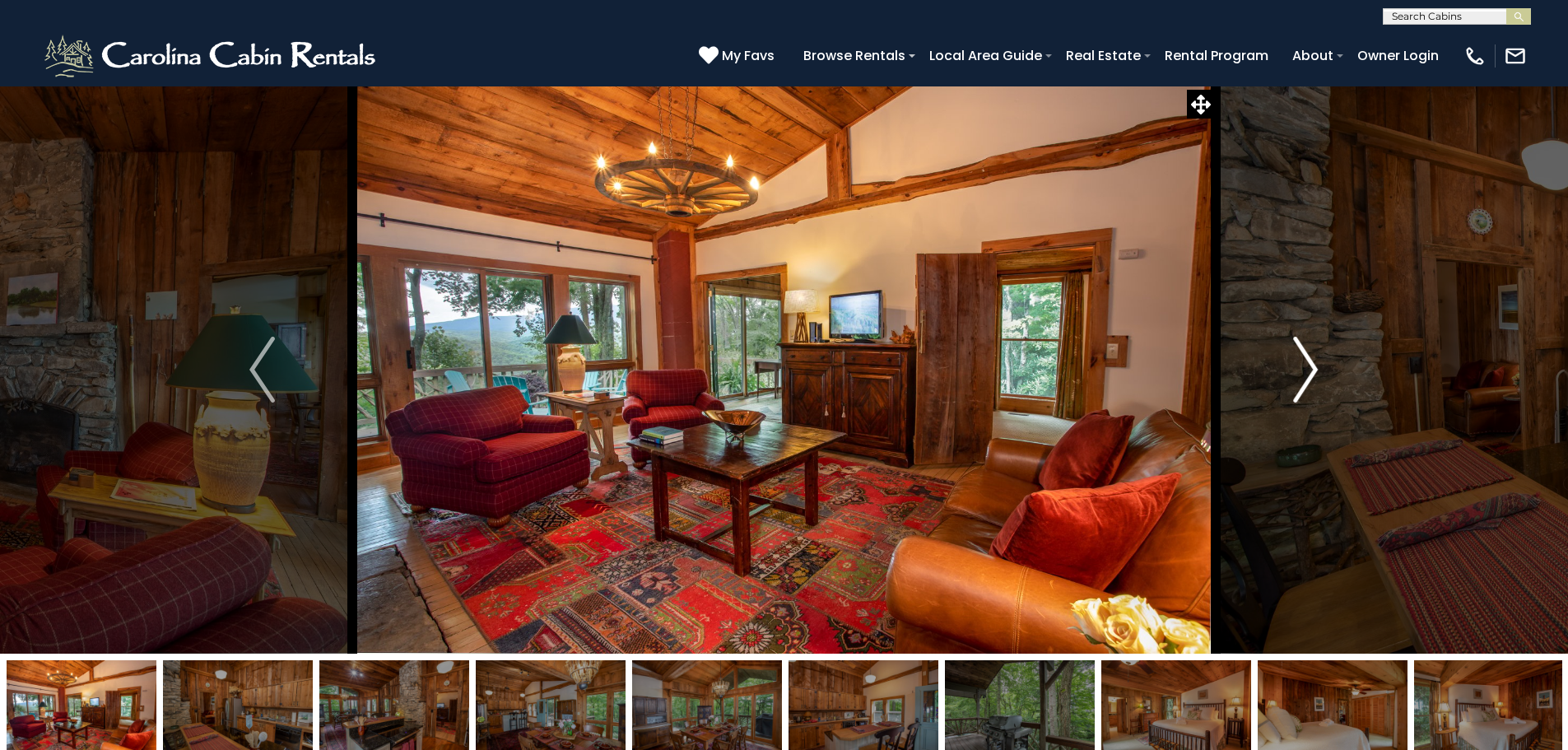
click at [1312, 374] on img "Next" at bounding box center [1305, 369] width 24 height 66
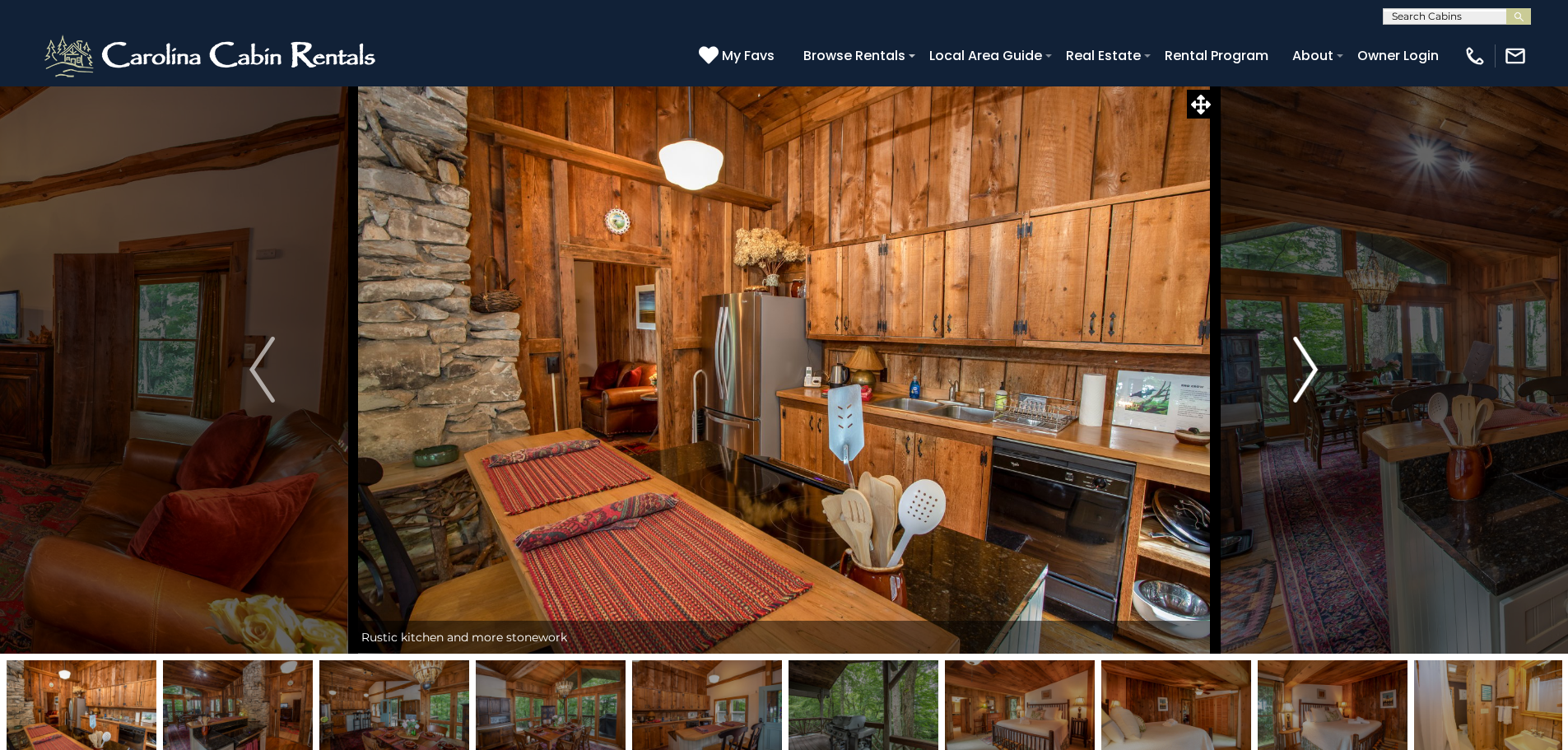
click at [1312, 374] on img "Next" at bounding box center [1305, 369] width 24 height 66
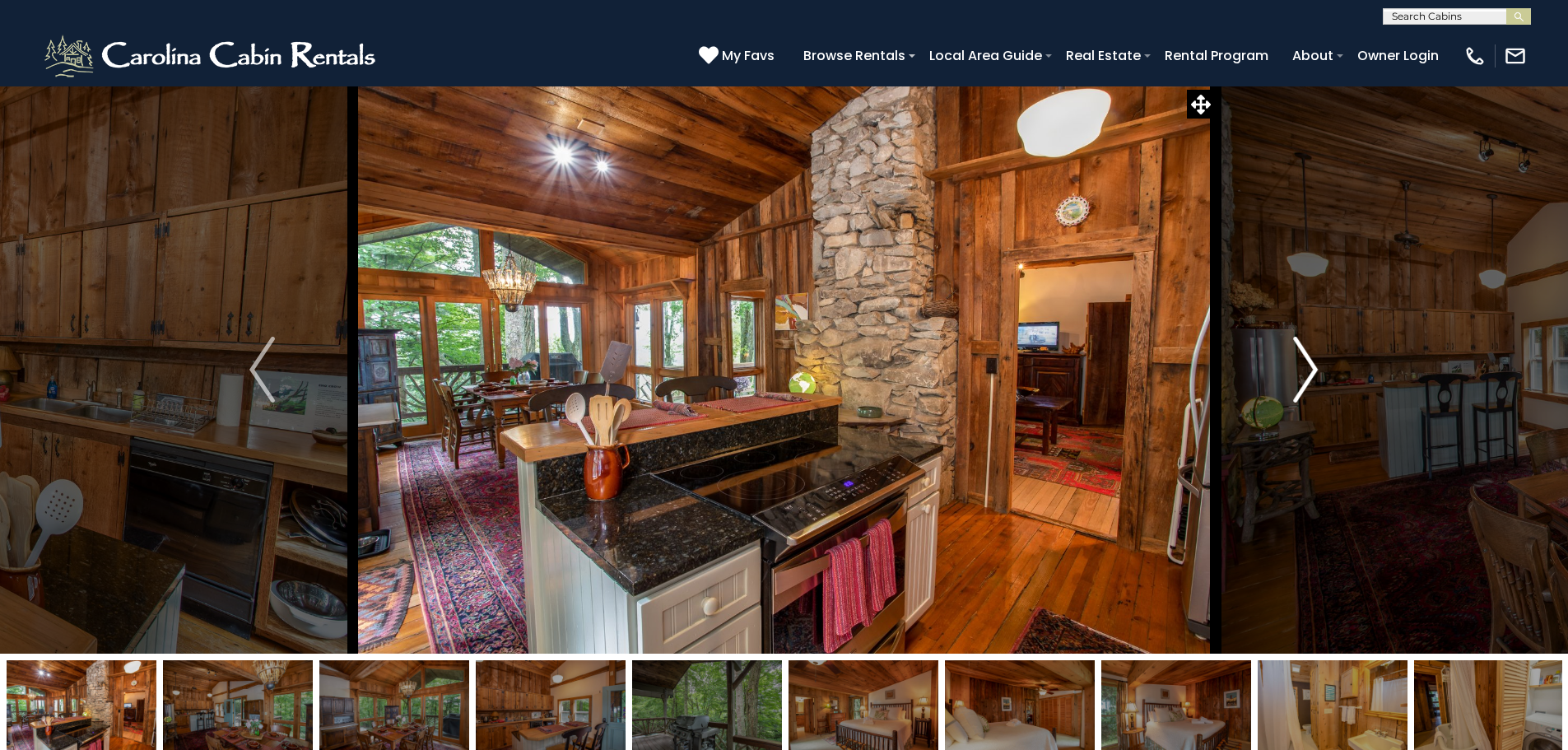
click at [1312, 374] on img "Next" at bounding box center [1305, 369] width 24 height 66
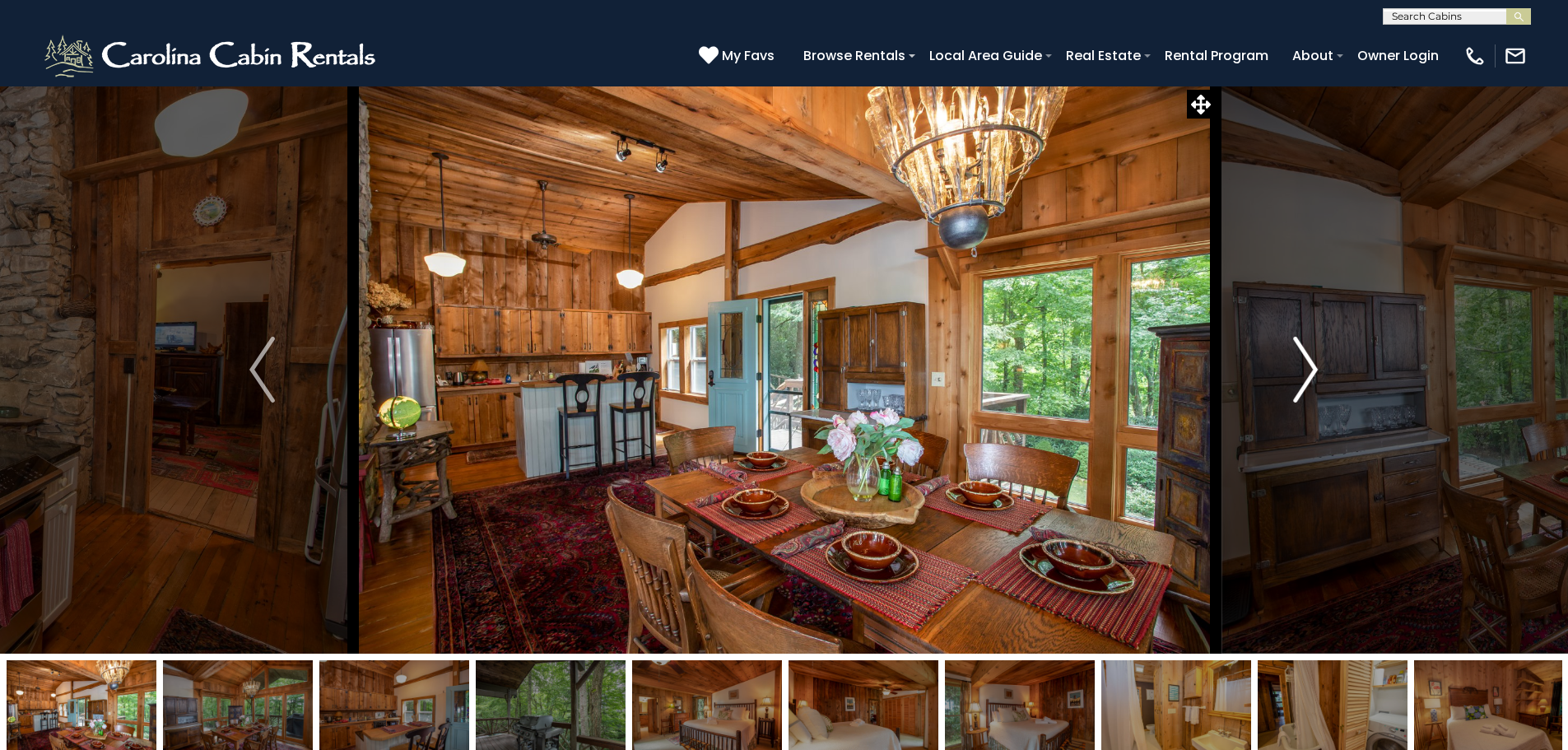
click at [1312, 374] on img "Next" at bounding box center [1305, 369] width 24 height 66
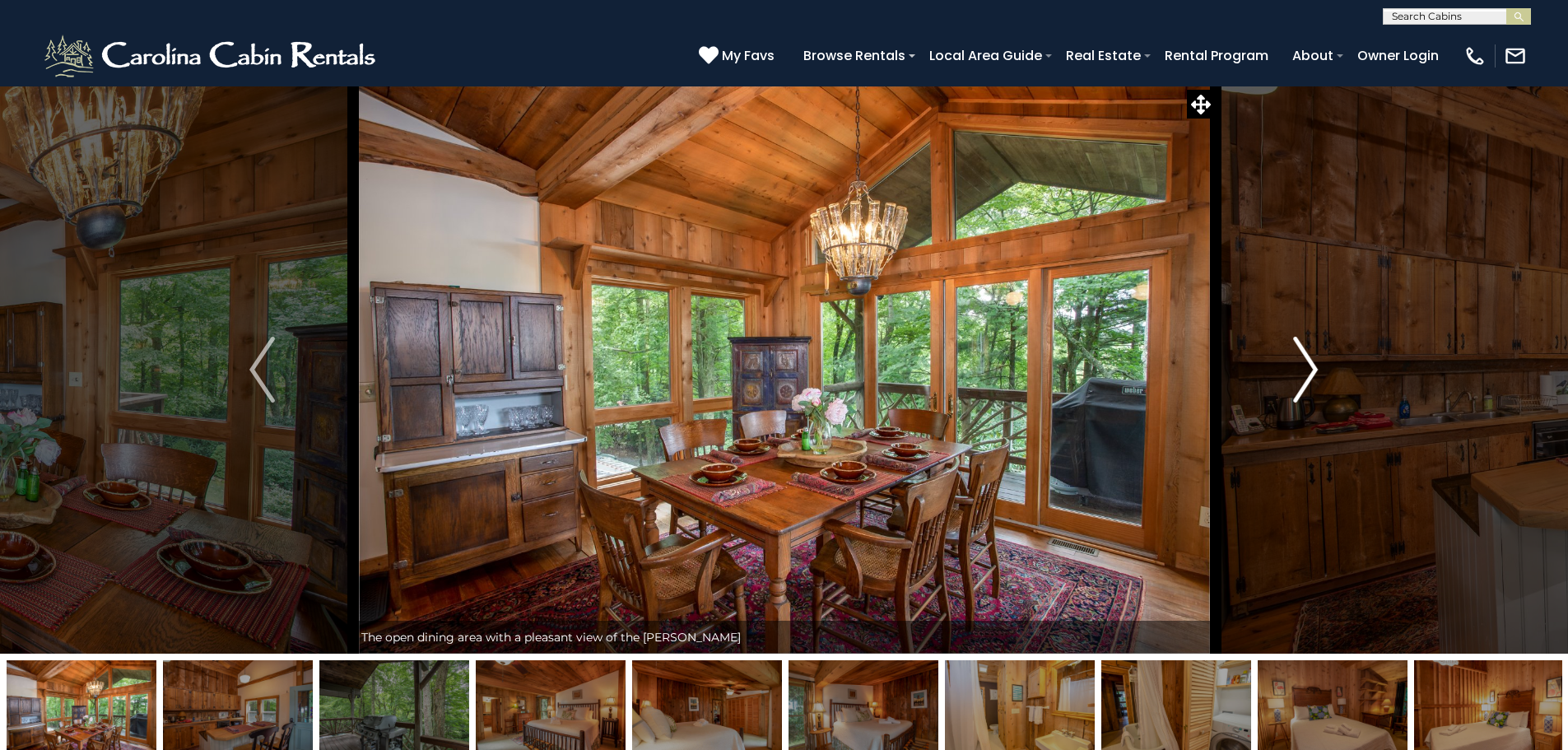
click at [1312, 374] on img "Next" at bounding box center [1305, 369] width 24 height 66
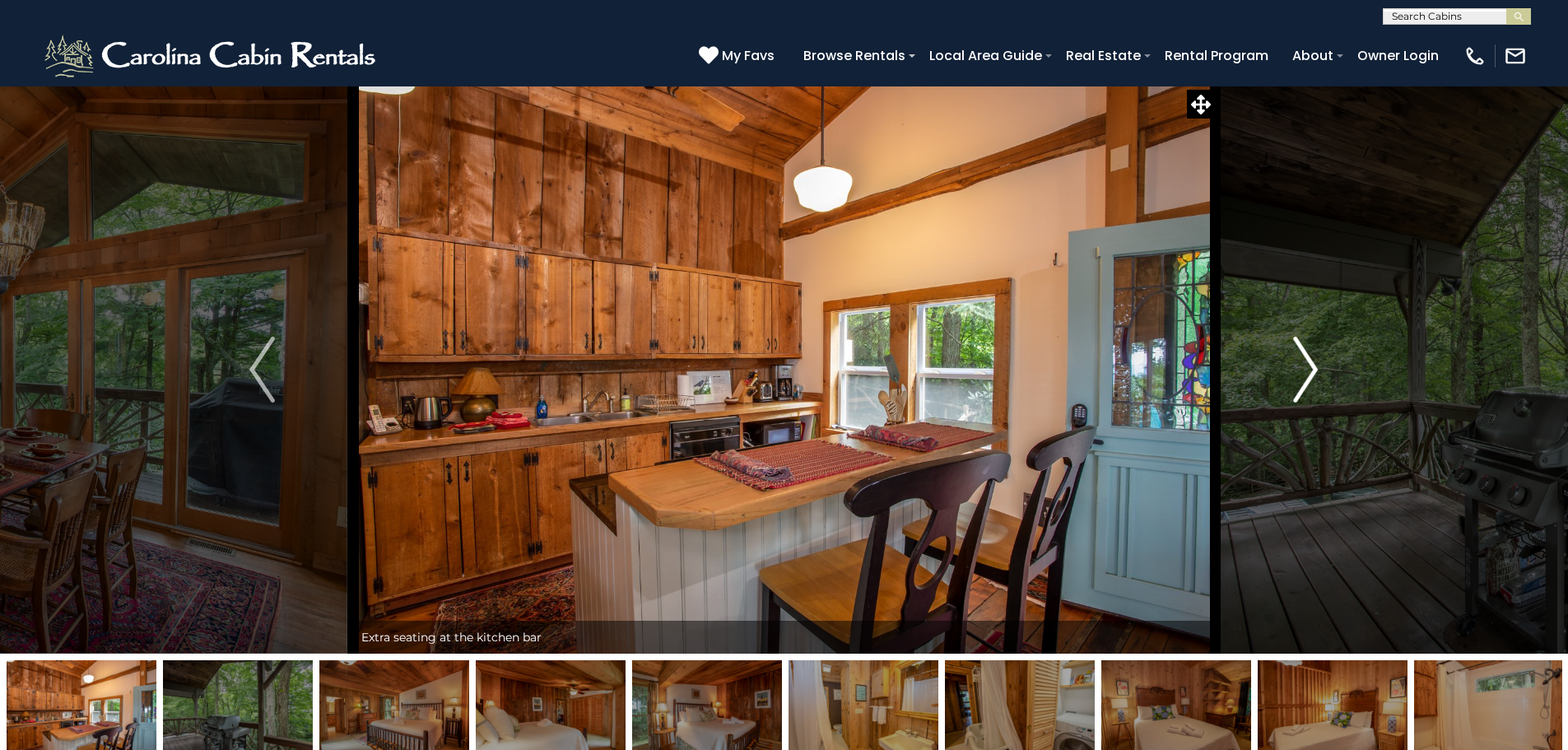
click at [1312, 374] on img "Next" at bounding box center [1305, 369] width 24 height 66
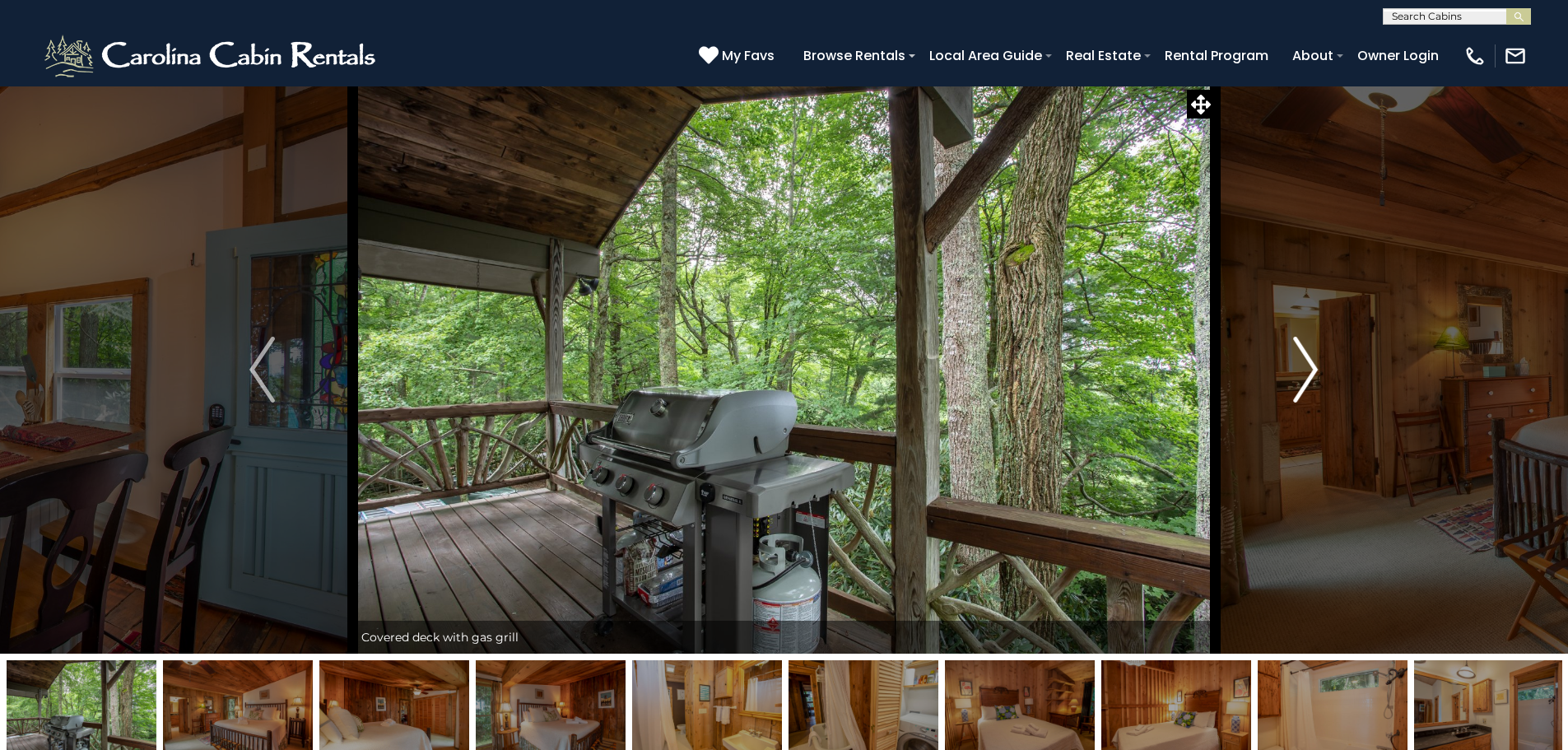
click at [1312, 374] on img "Next" at bounding box center [1305, 369] width 24 height 66
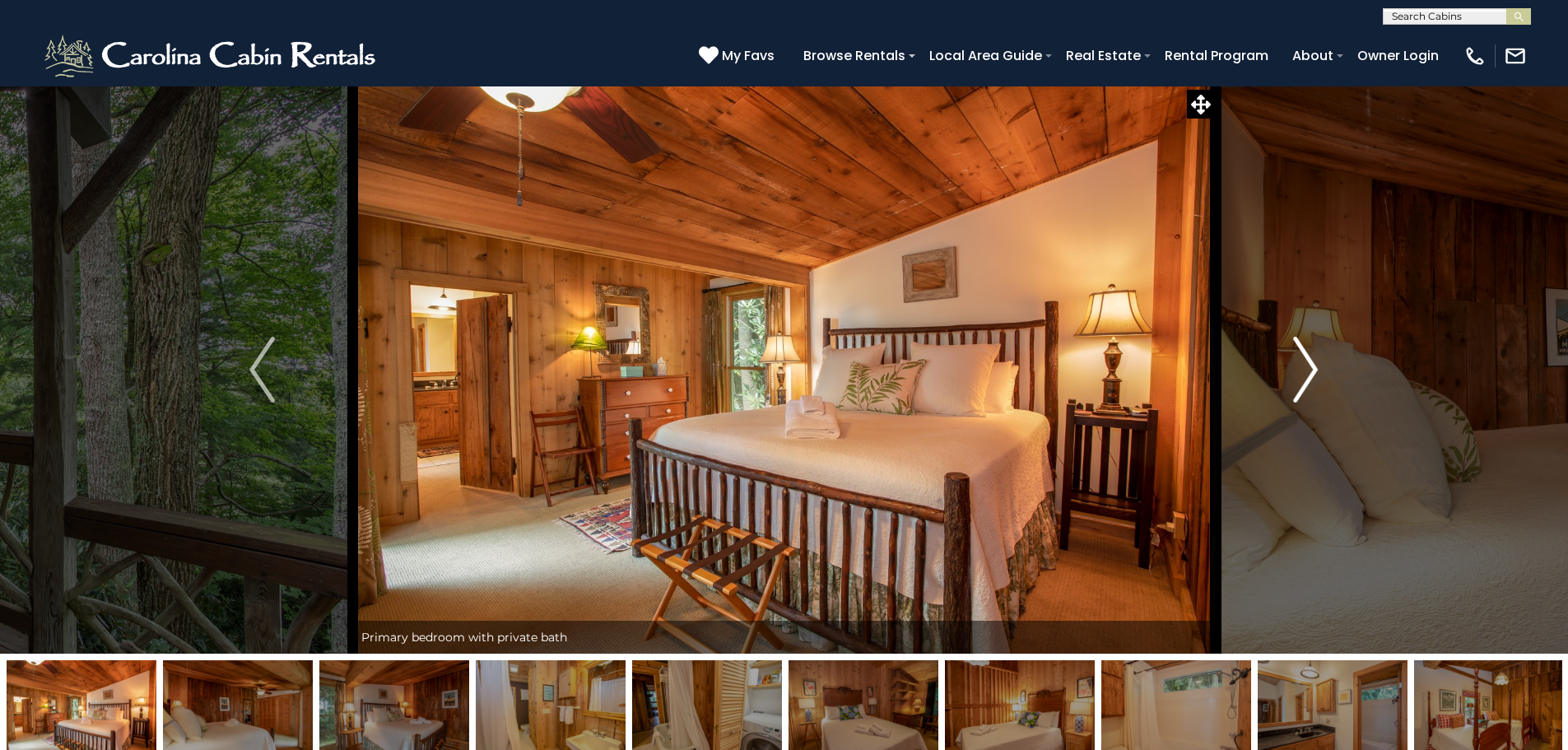
click at [1312, 374] on img "Next" at bounding box center [1305, 369] width 24 height 66
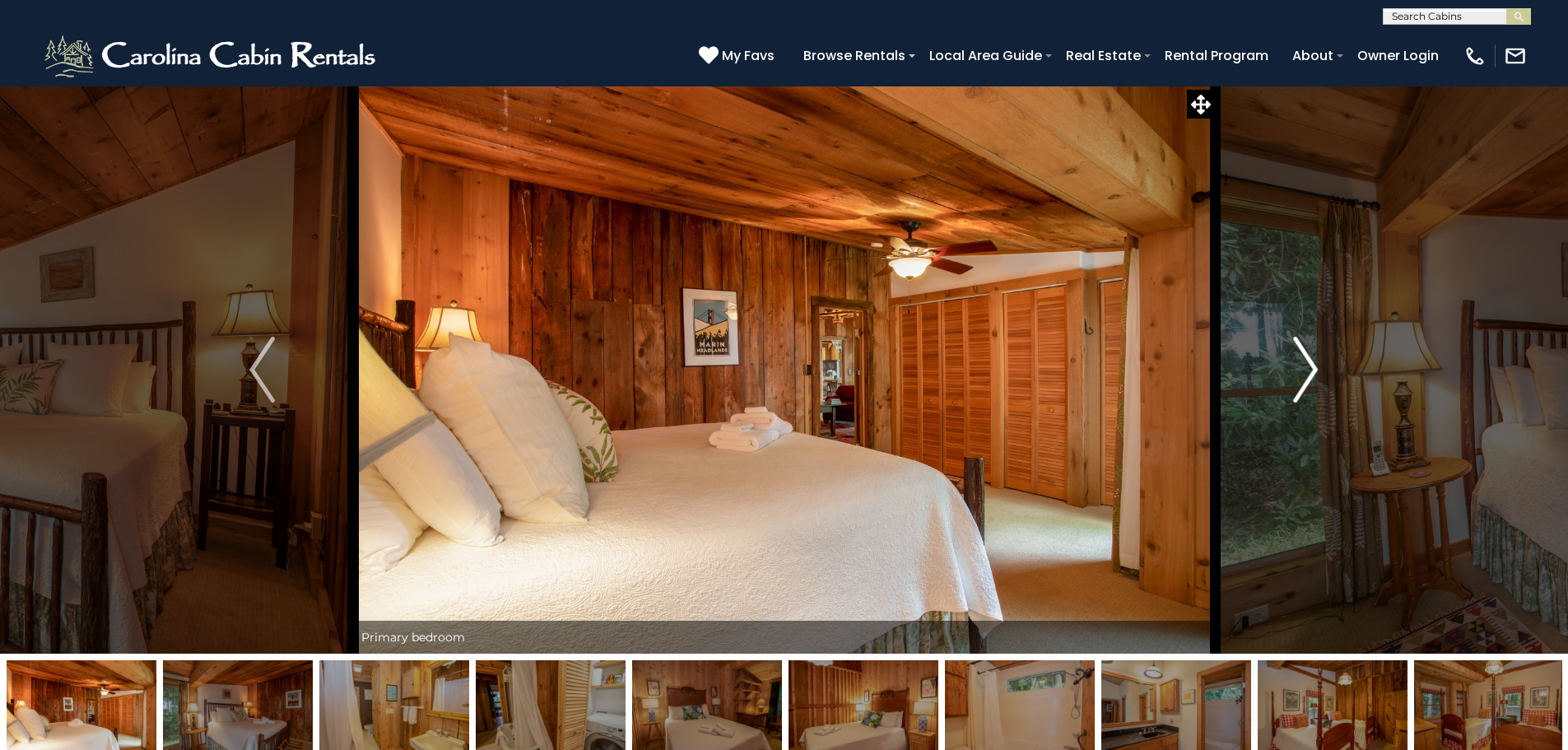
click at [1312, 374] on img "Next" at bounding box center [1305, 369] width 24 height 66
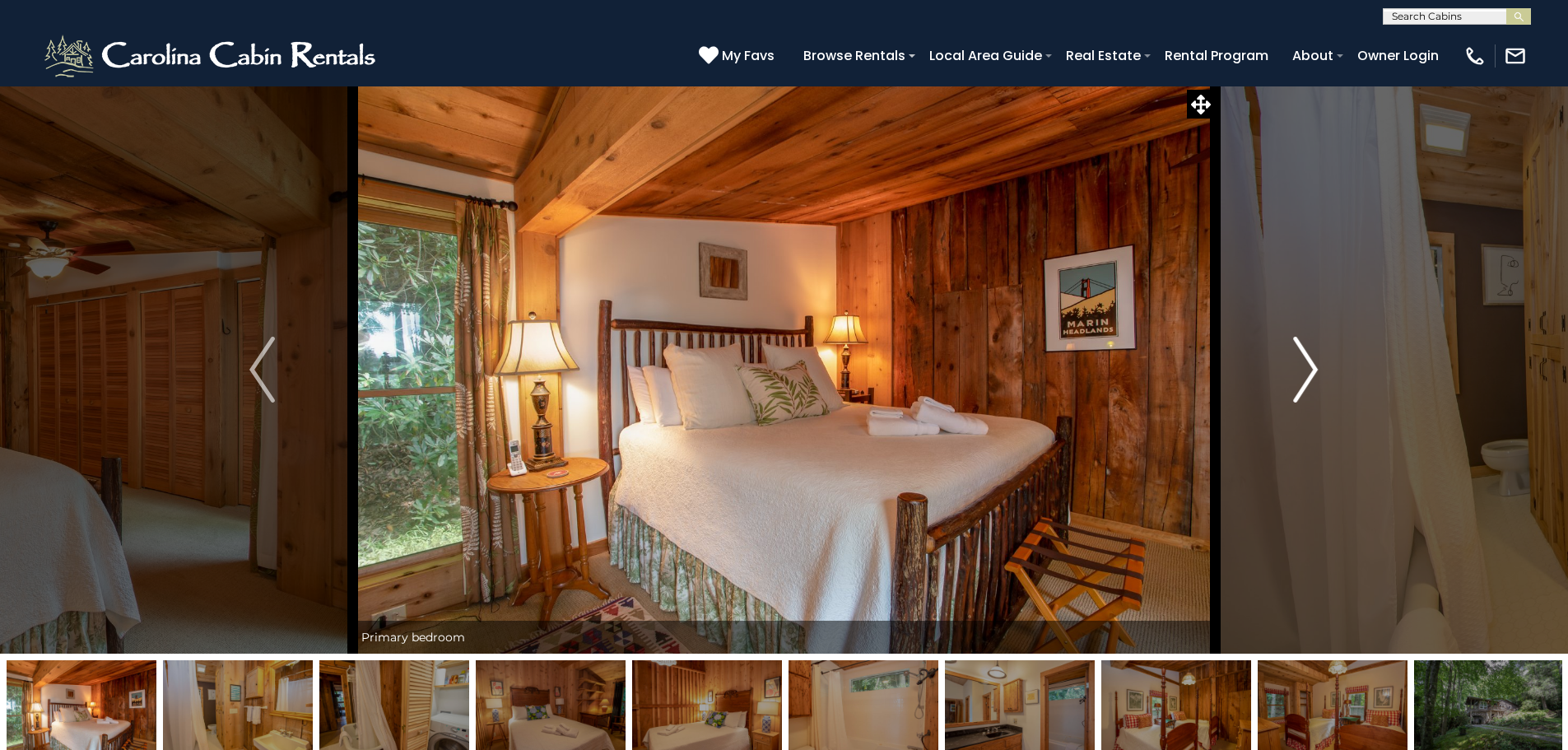
click at [1312, 374] on img "Next" at bounding box center [1305, 369] width 24 height 66
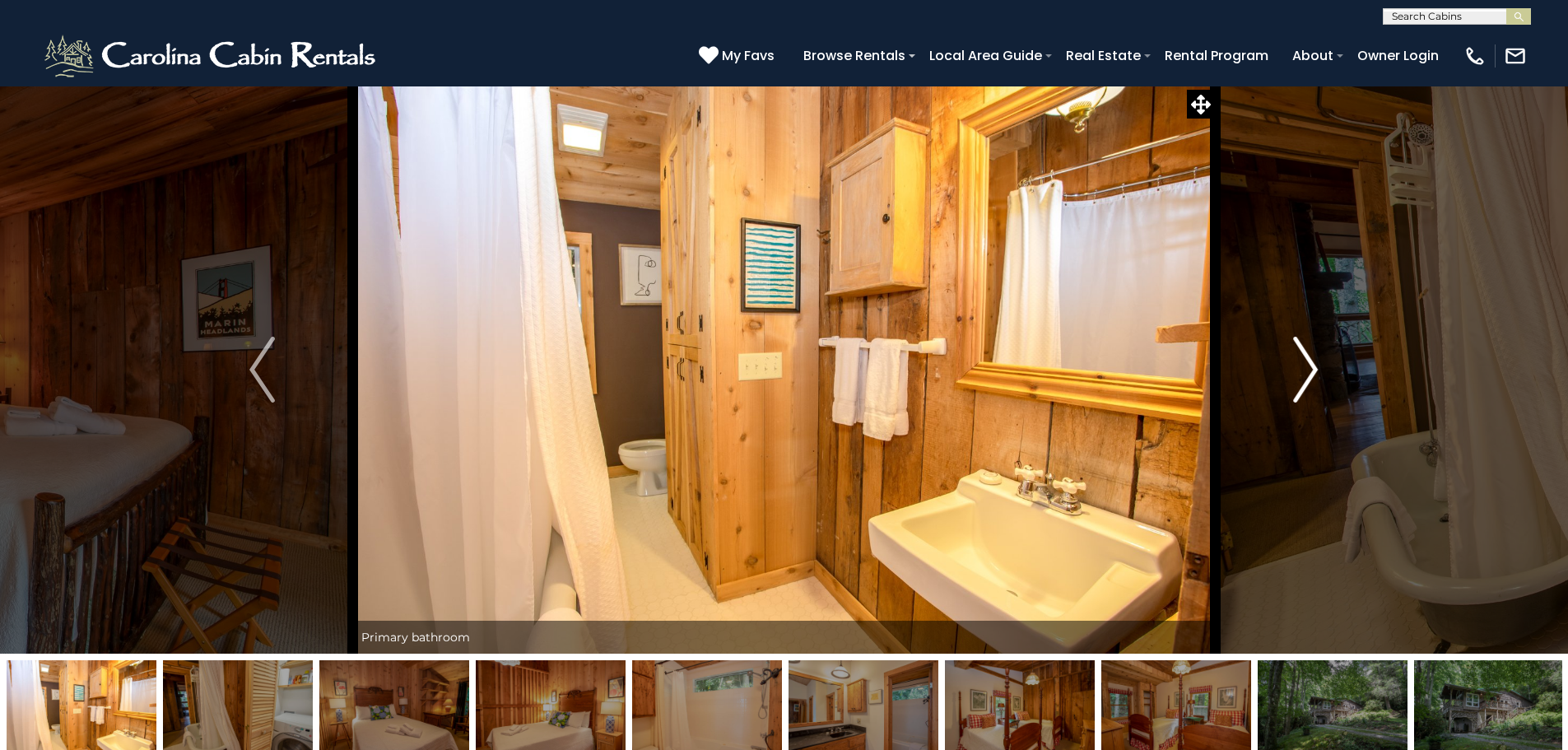
click at [1312, 374] on img "Next" at bounding box center [1305, 369] width 24 height 66
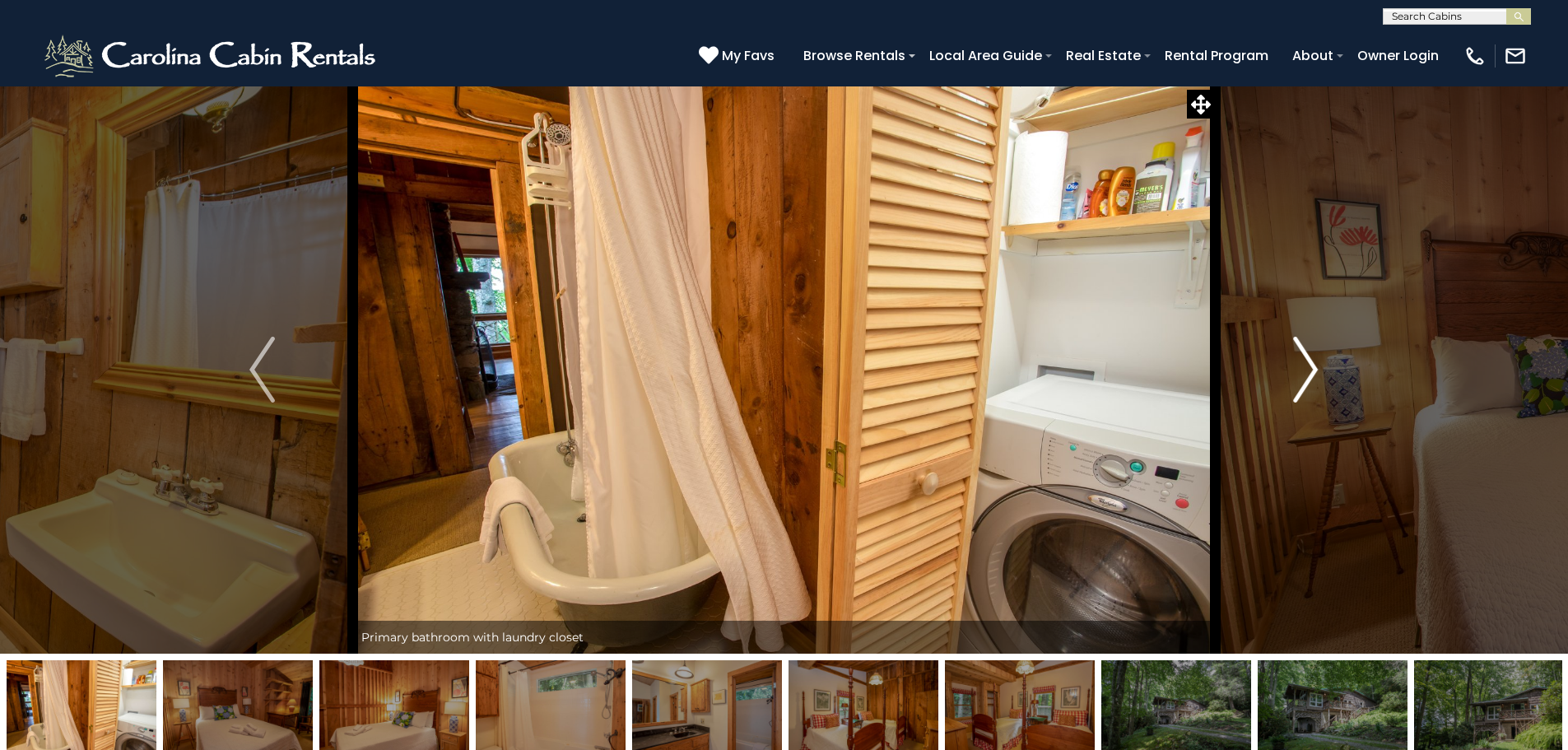
click at [1312, 374] on img "Next" at bounding box center [1305, 369] width 24 height 66
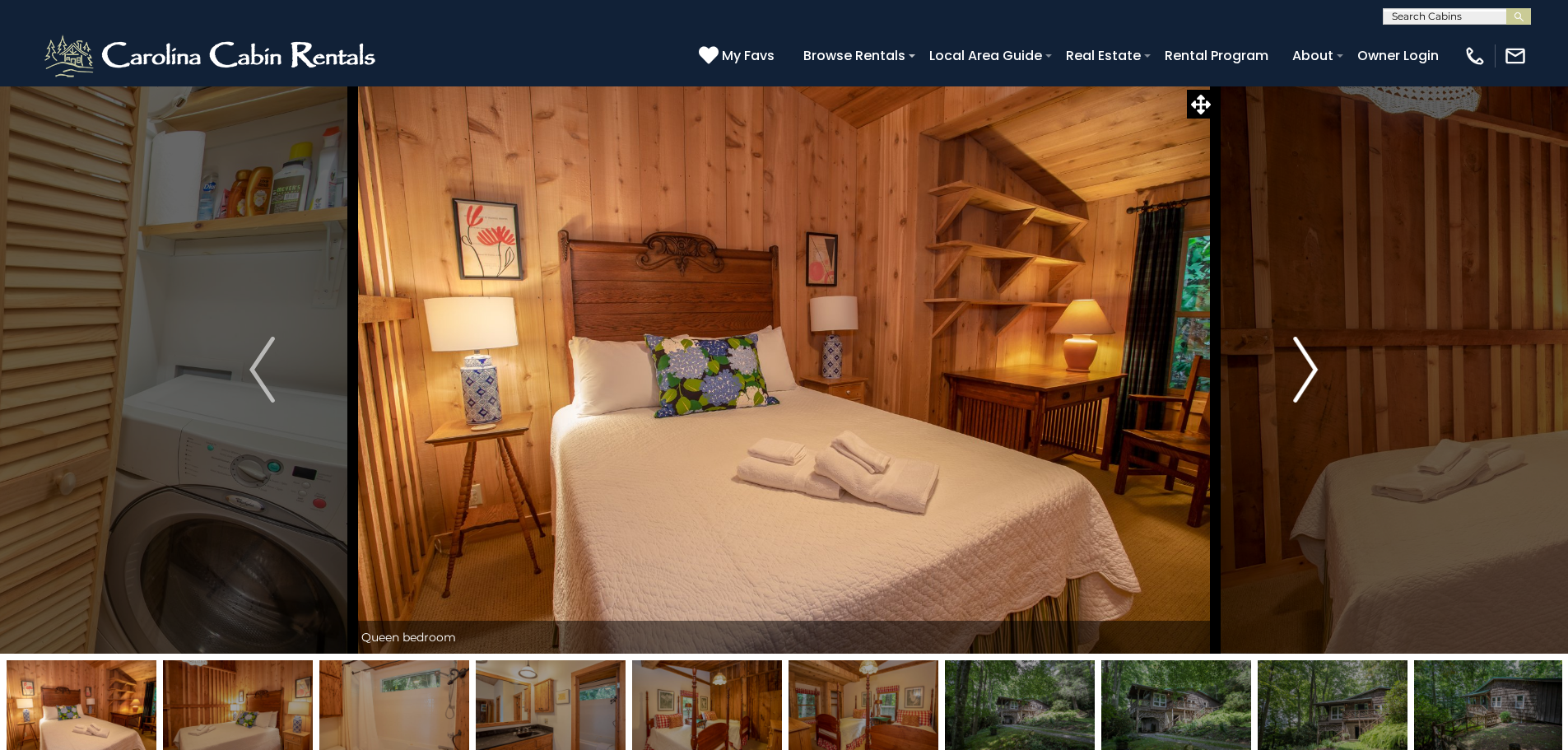
click at [1312, 374] on img "Next" at bounding box center [1305, 369] width 24 height 66
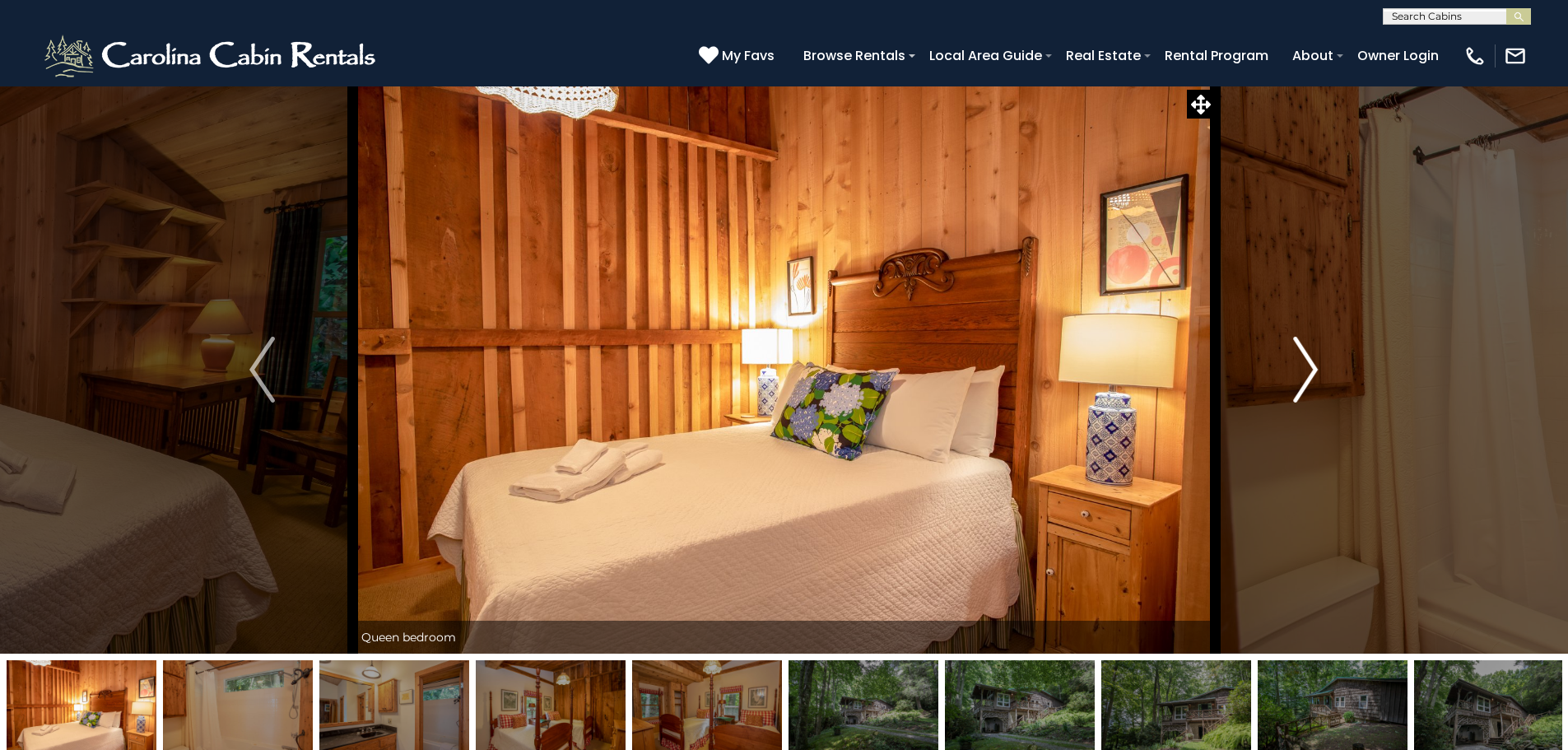
click at [1312, 374] on img "Next" at bounding box center [1305, 369] width 24 height 66
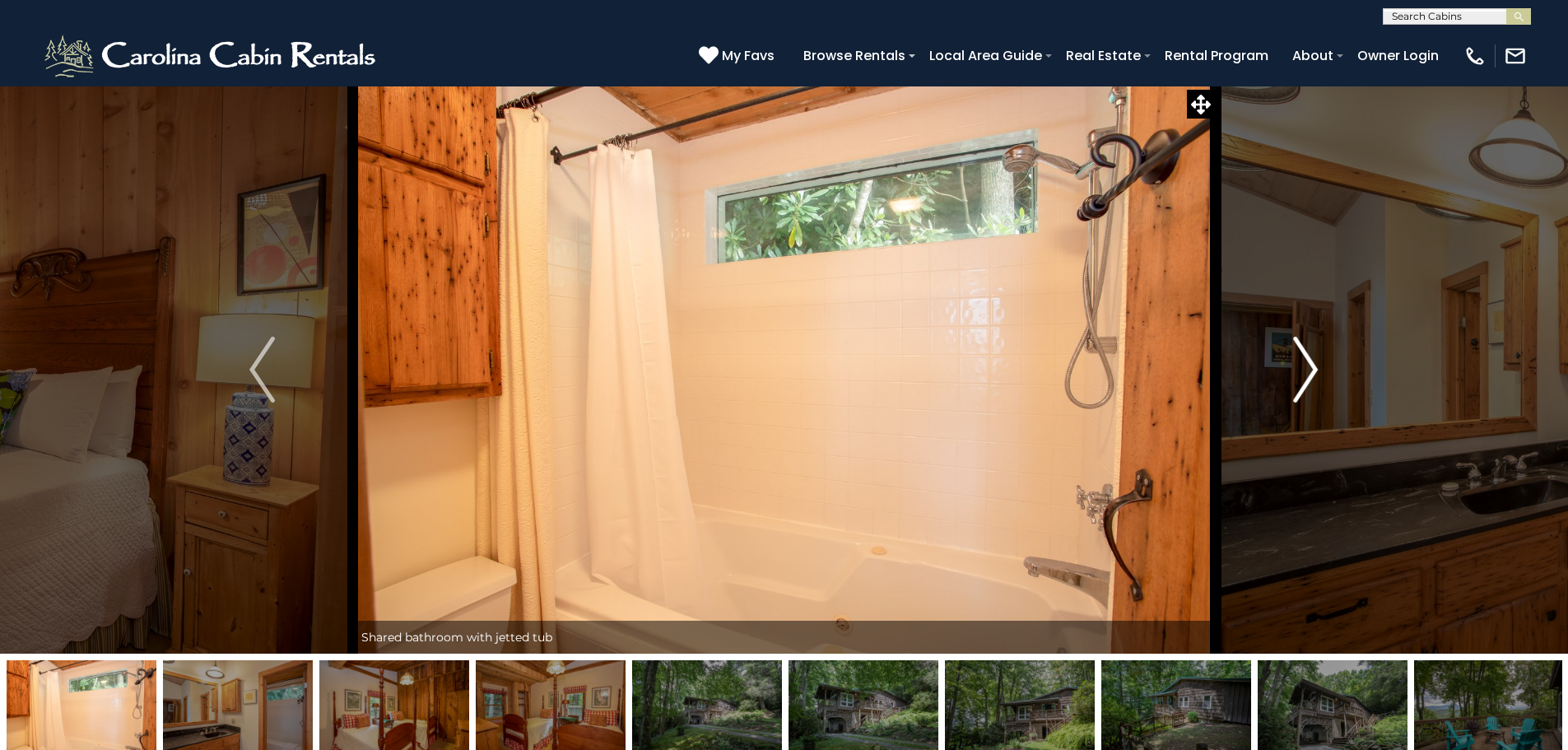
click at [1312, 374] on img "Next" at bounding box center [1305, 369] width 24 height 66
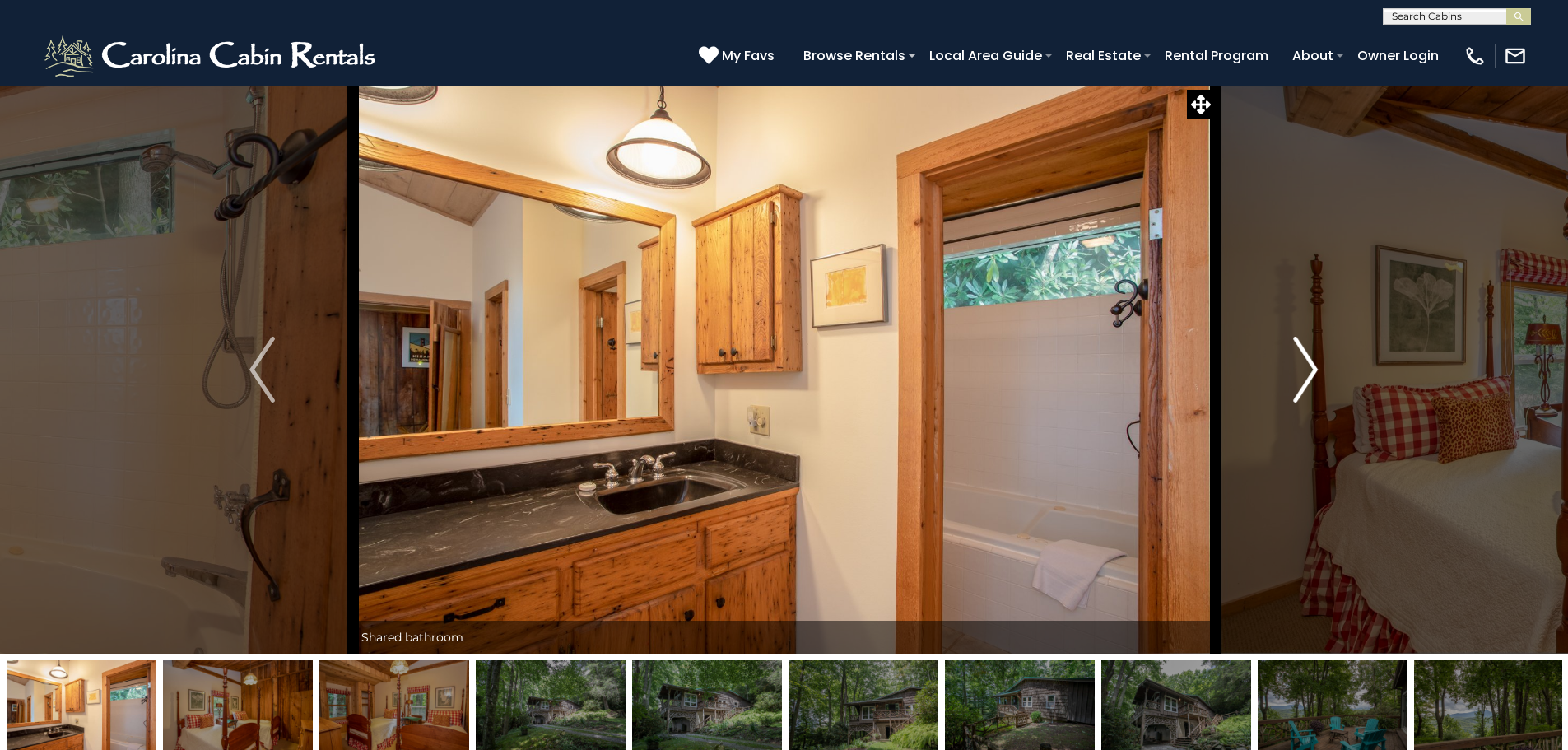
click at [1312, 374] on img "Next" at bounding box center [1305, 369] width 24 height 66
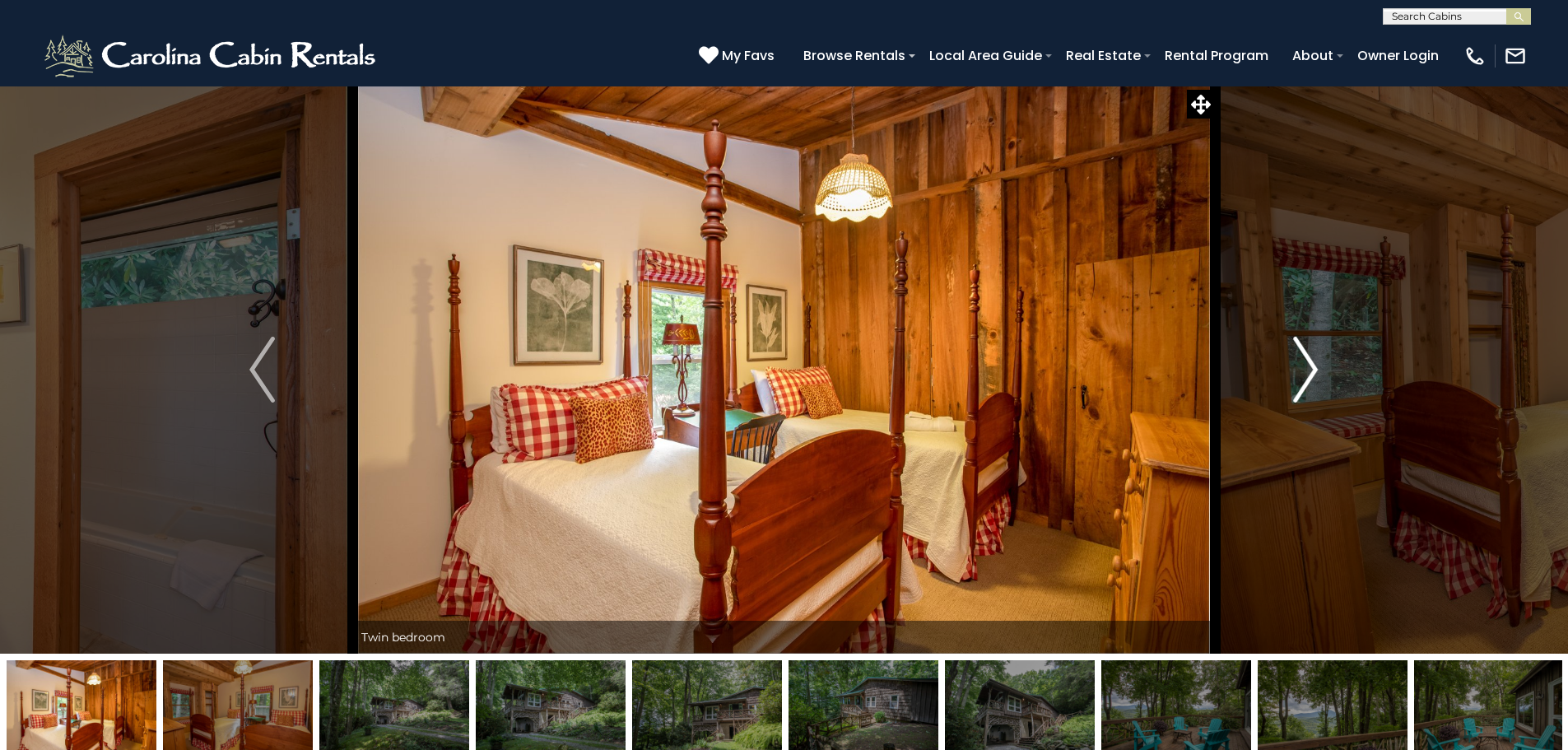
click at [1312, 374] on img "Next" at bounding box center [1305, 369] width 24 height 66
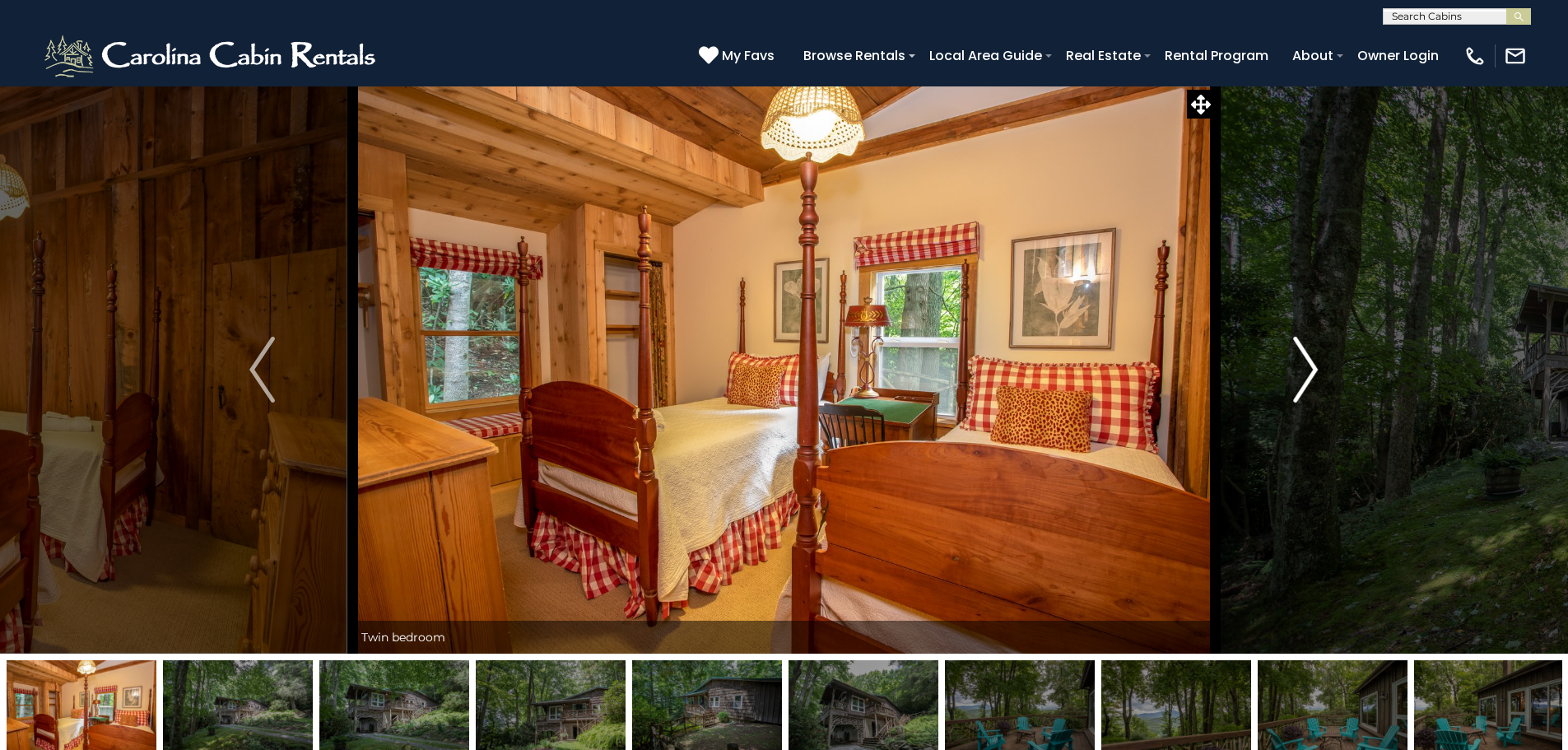
click at [1312, 374] on img "Next" at bounding box center [1305, 369] width 24 height 66
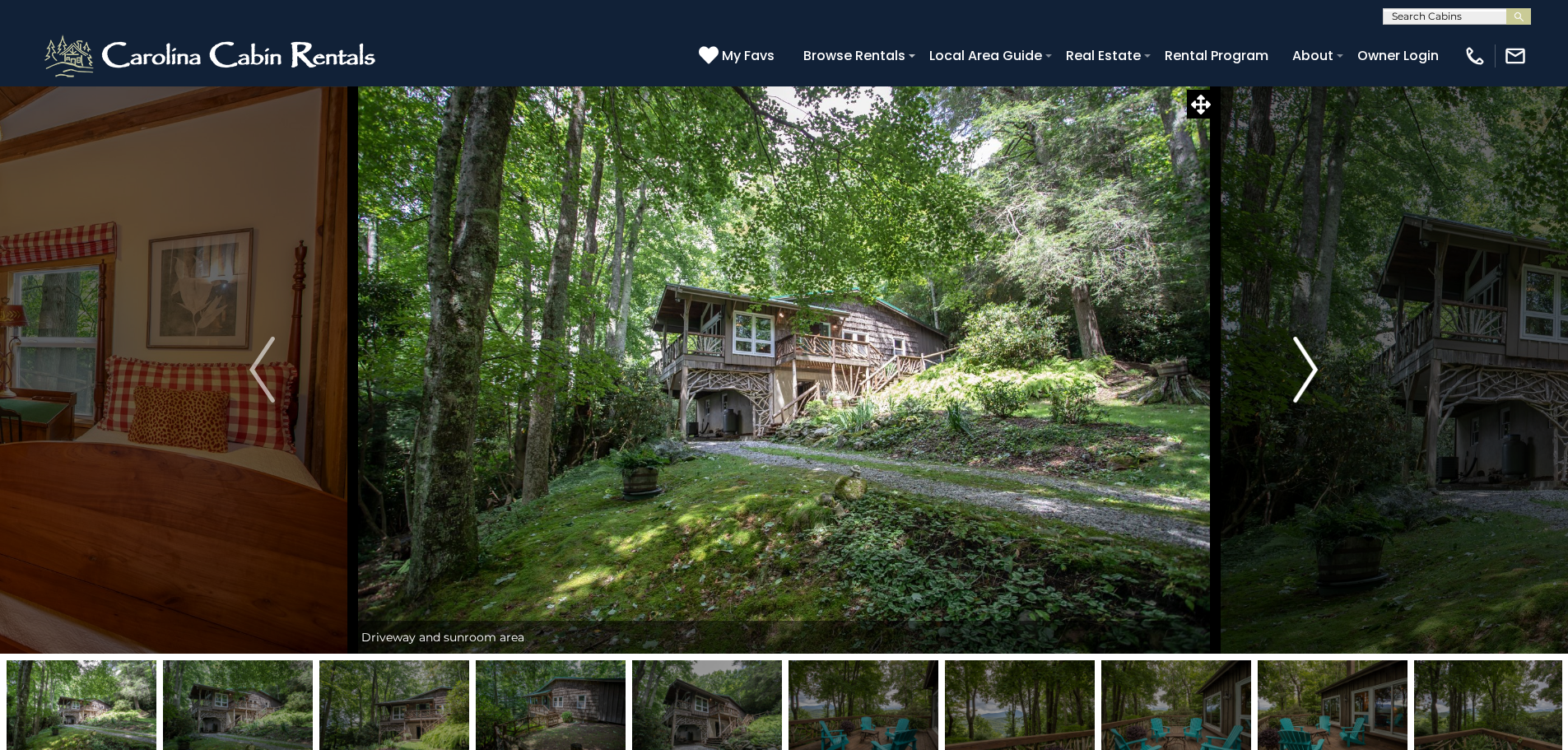
click at [1312, 374] on img "Next" at bounding box center [1305, 369] width 24 height 66
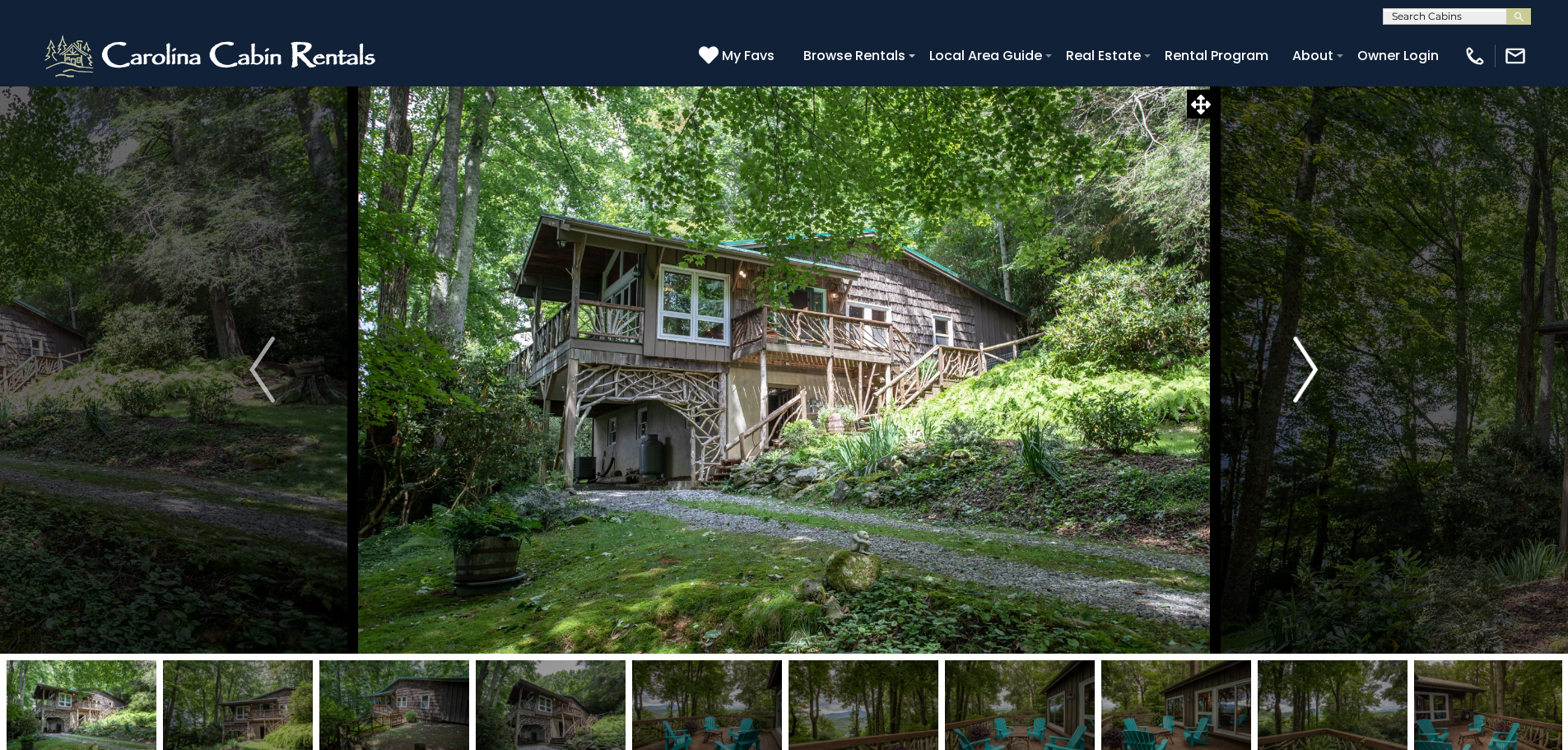
click at [1312, 374] on img "Next" at bounding box center [1305, 369] width 24 height 66
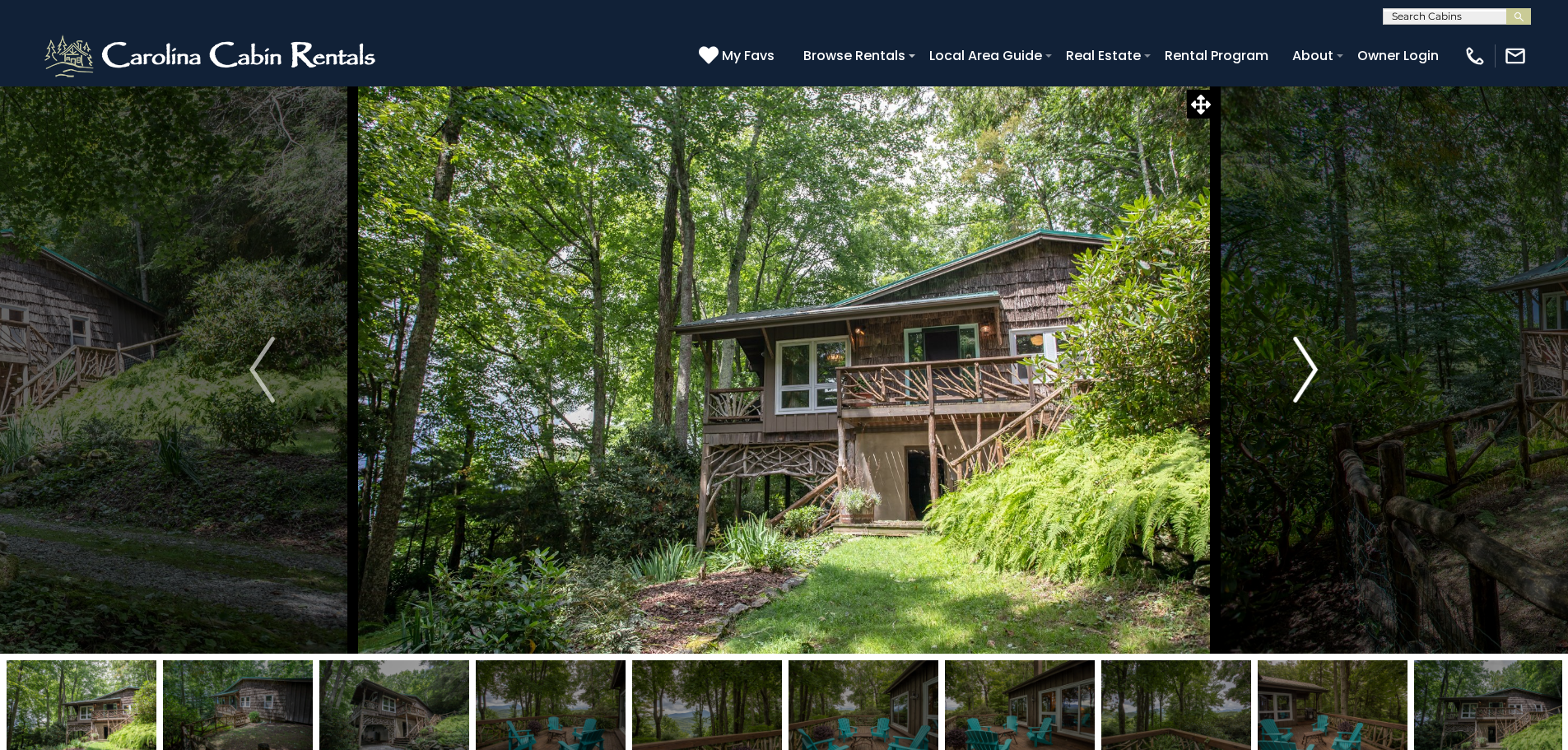
click at [1312, 374] on img "Next" at bounding box center [1305, 369] width 24 height 66
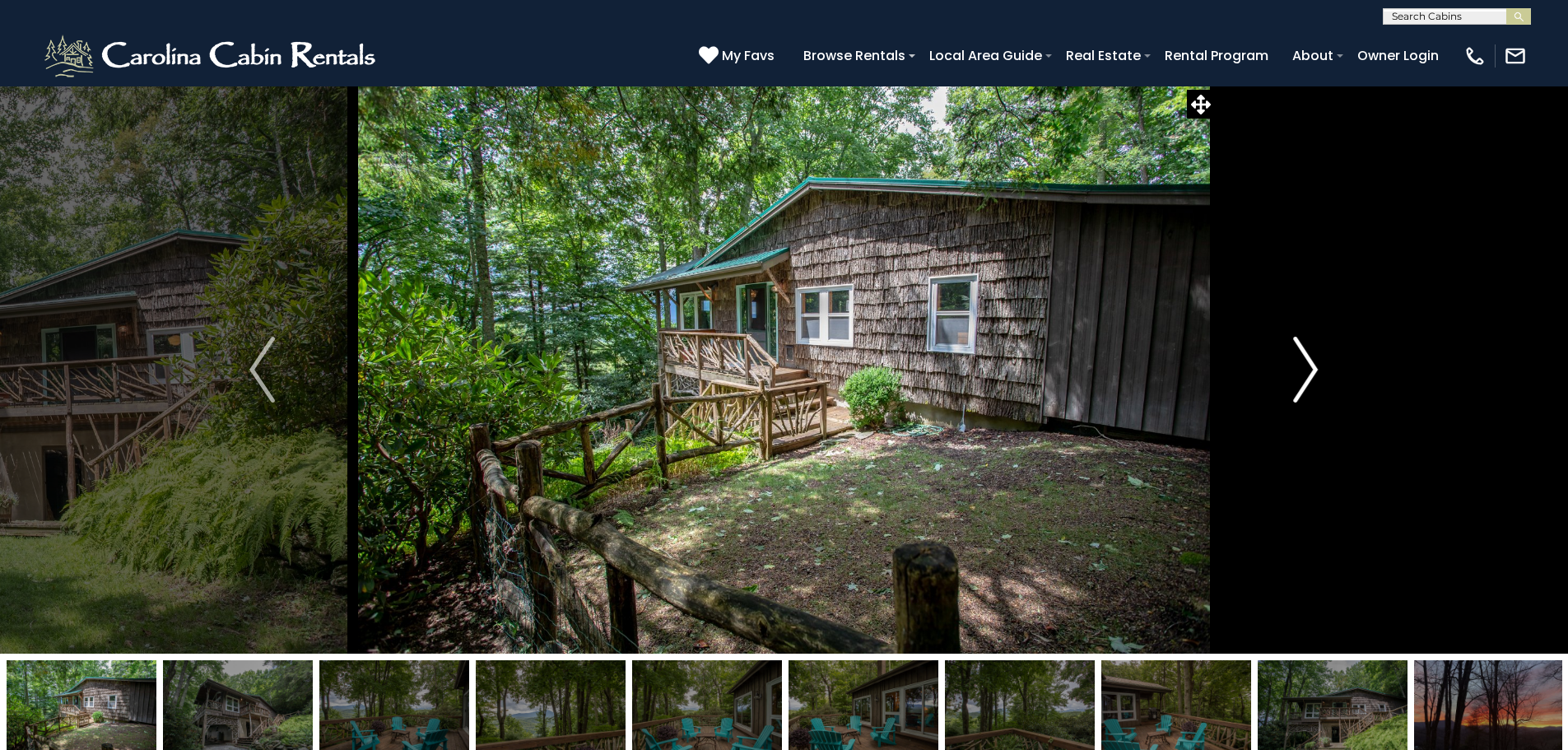
click at [1312, 374] on img "Next" at bounding box center [1305, 369] width 24 height 66
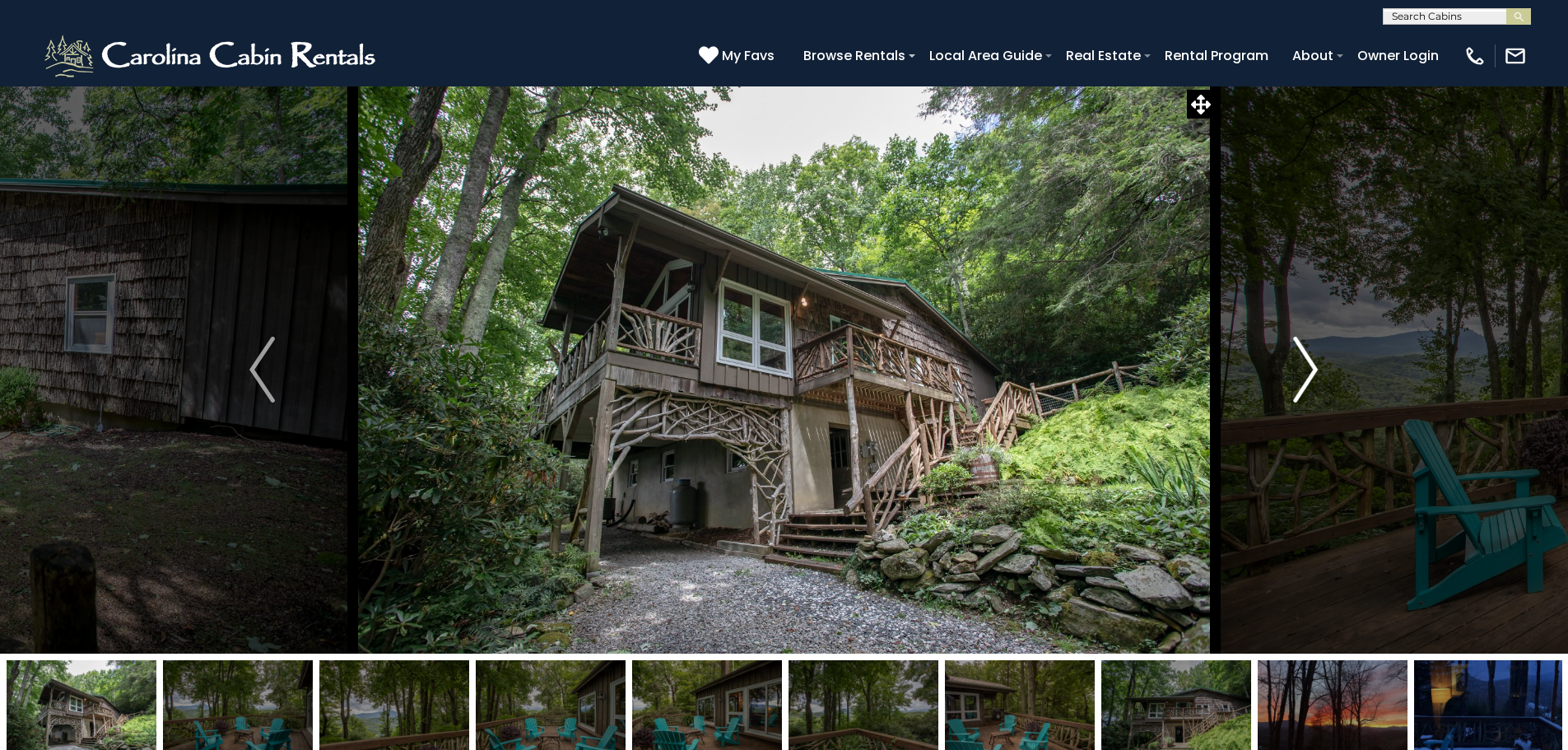
click at [1312, 374] on img "Next" at bounding box center [1305, 369] width 24 height 66
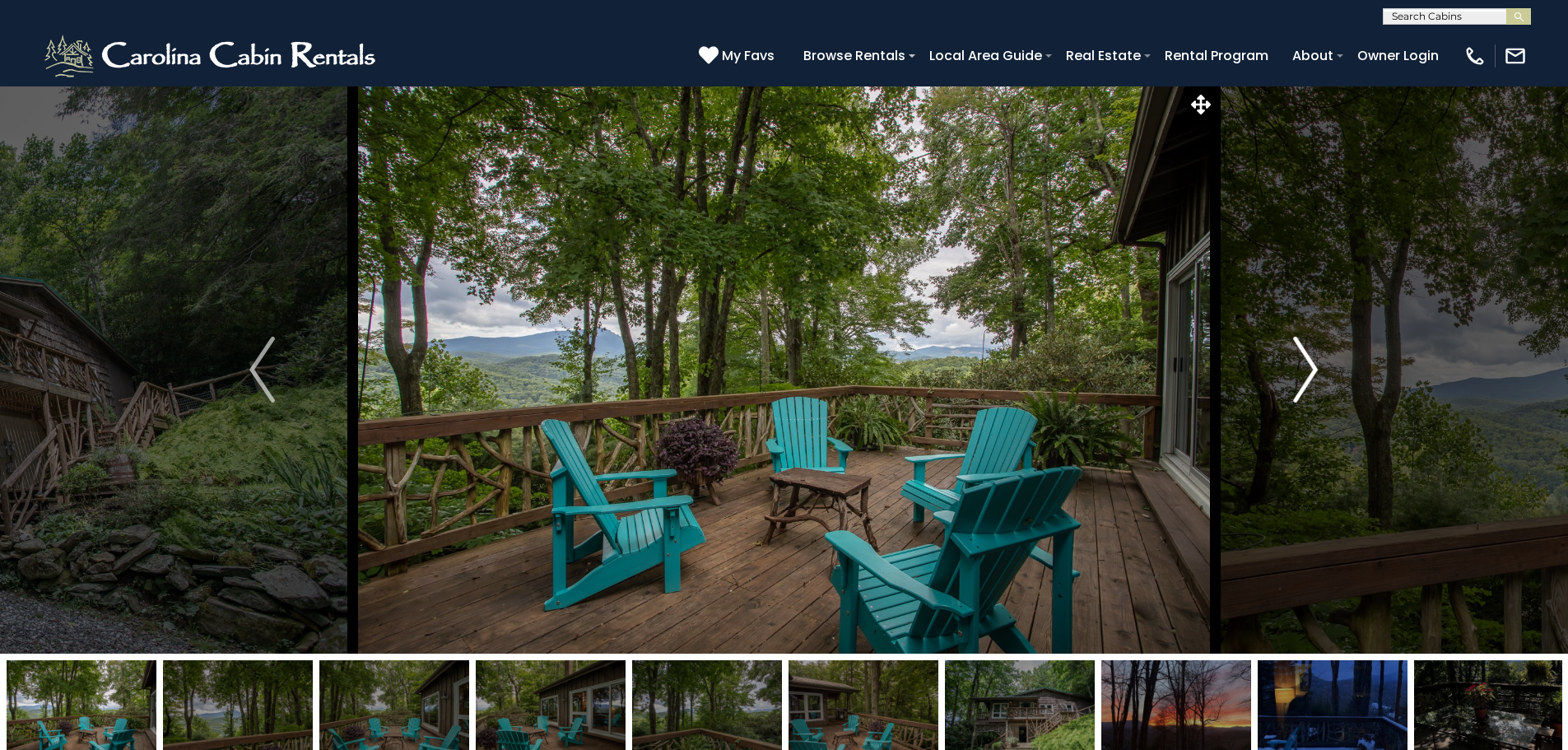
click at [1313, 373] on img "Next" at bounding box center [1305, 369] width 24 height 66
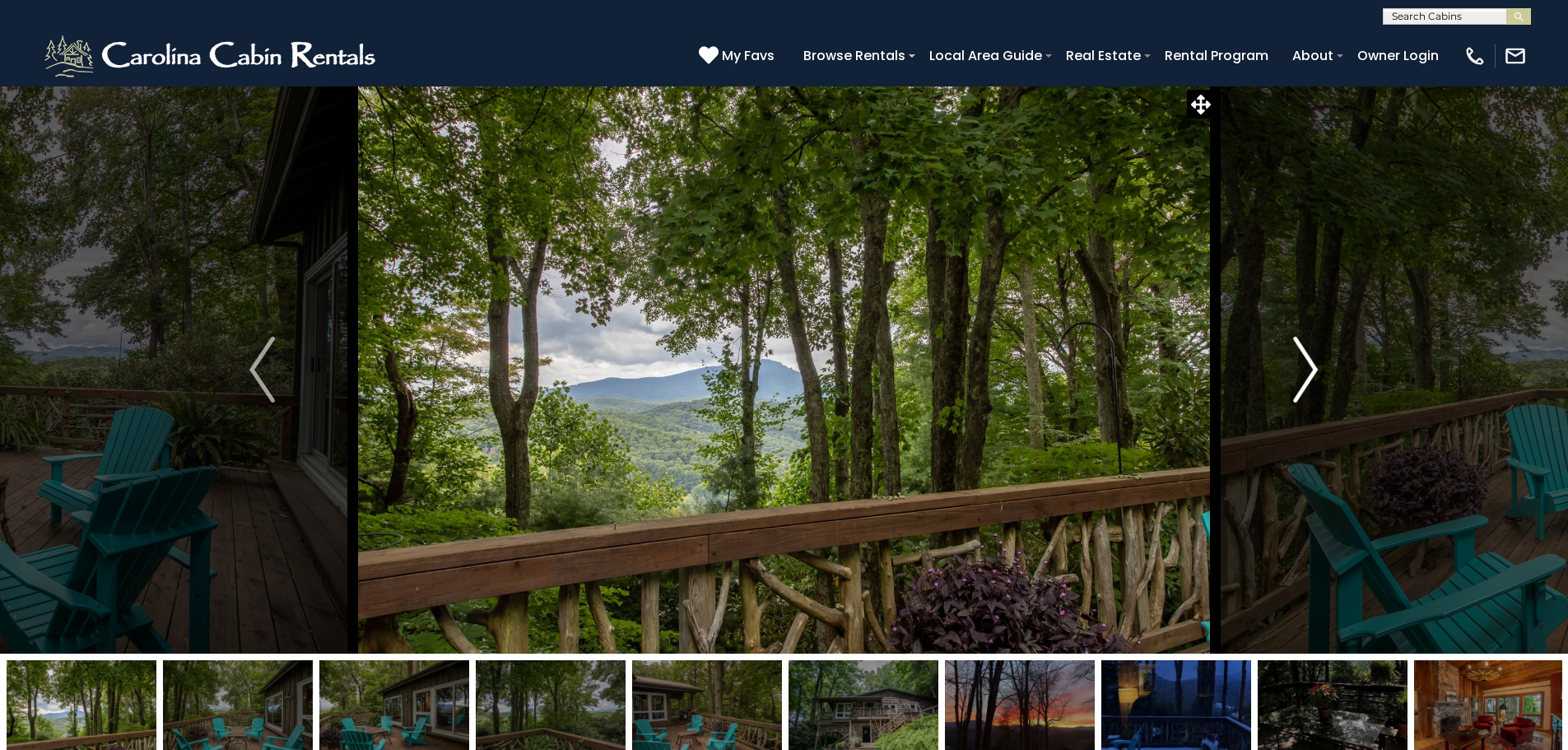
click at [1313, 373] on img "Next" at bounding box center [1305, 369] width 24 height 66
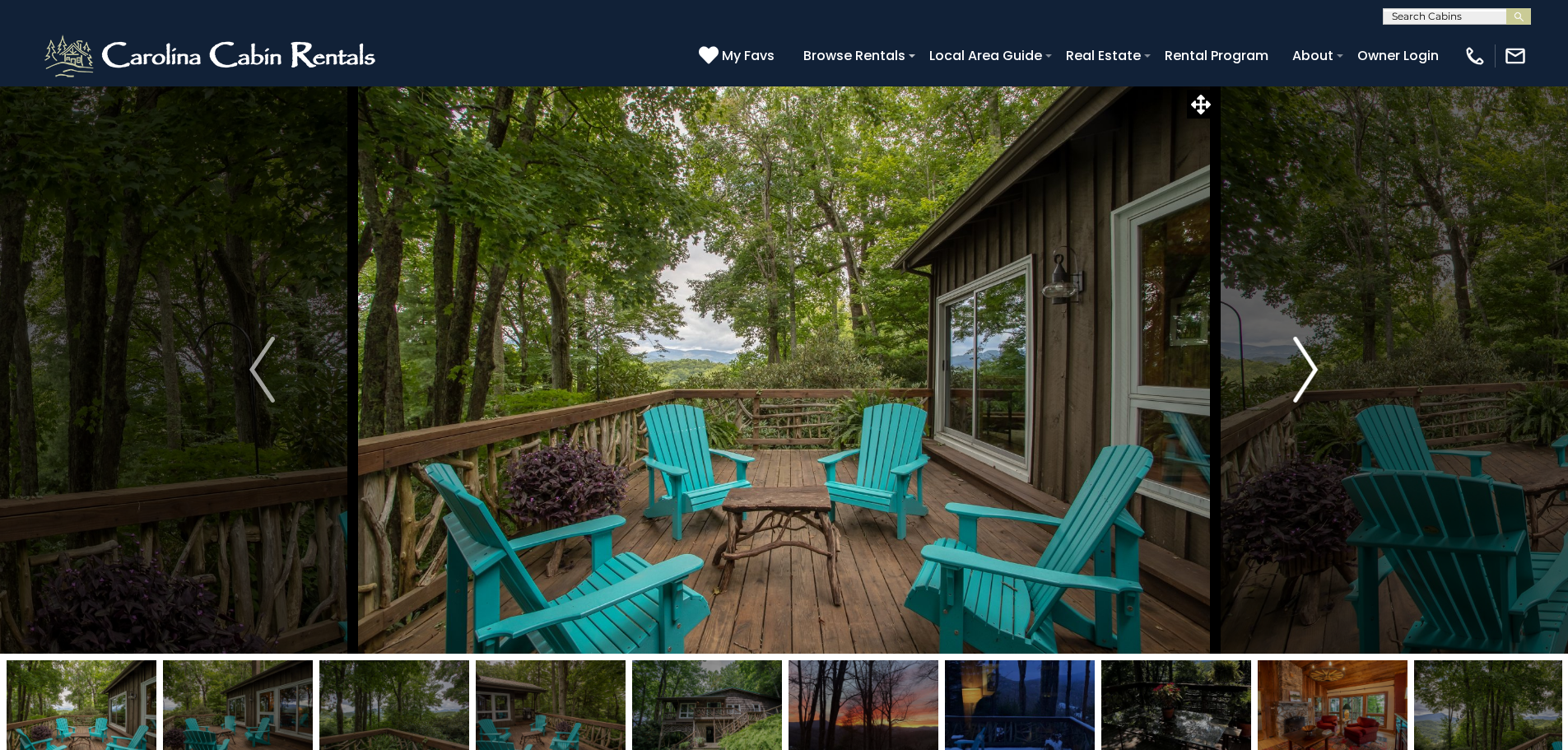
click at [1313, 373] on img "Next" at bounding box center [1305, 369] width 24 height 66
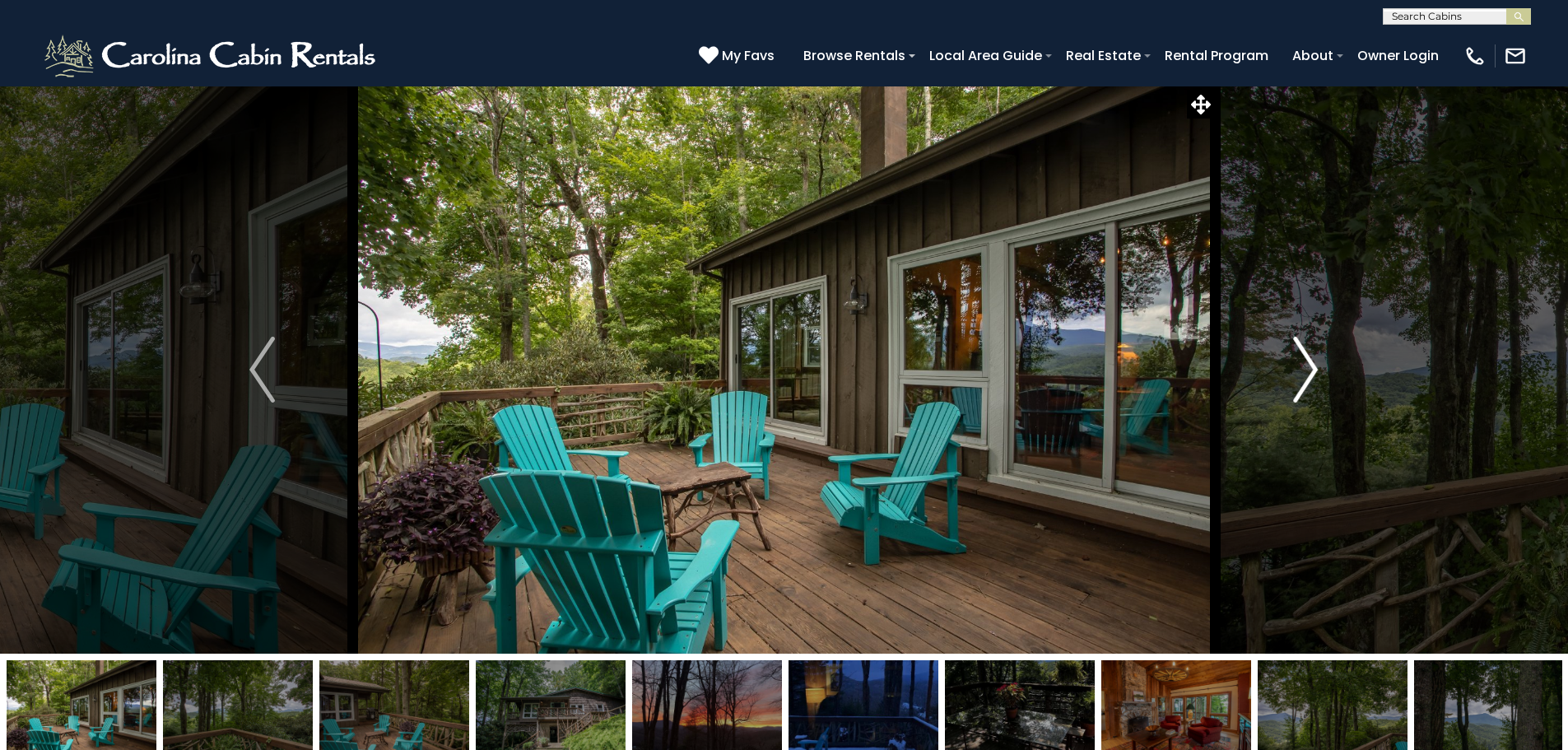
click at [1313, 373] on img "Next" at bounding box center [1305, 369] width 24 height 66
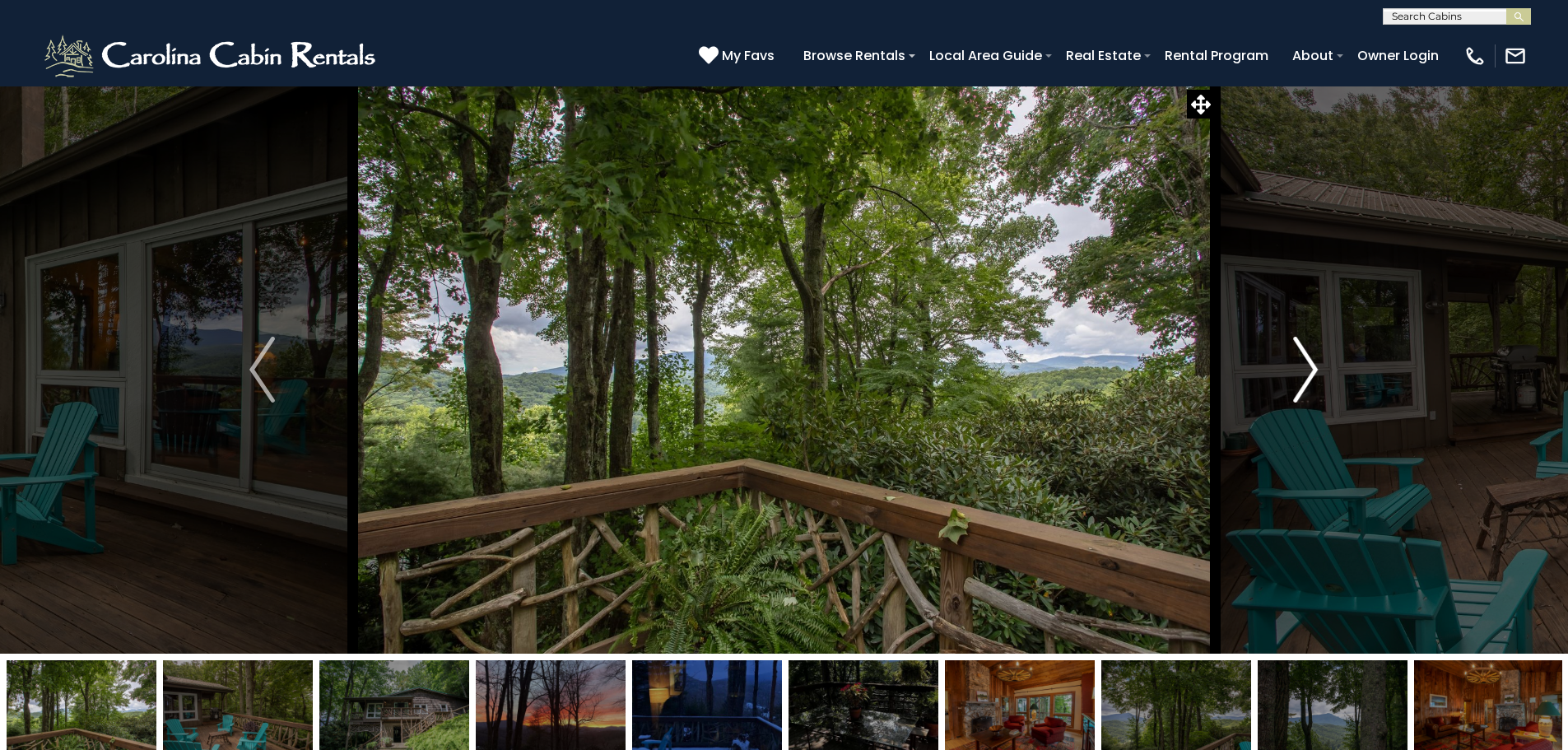
click at [1313, 373] on img "Next" at bounding box center [1305, 369] width 24 height 66
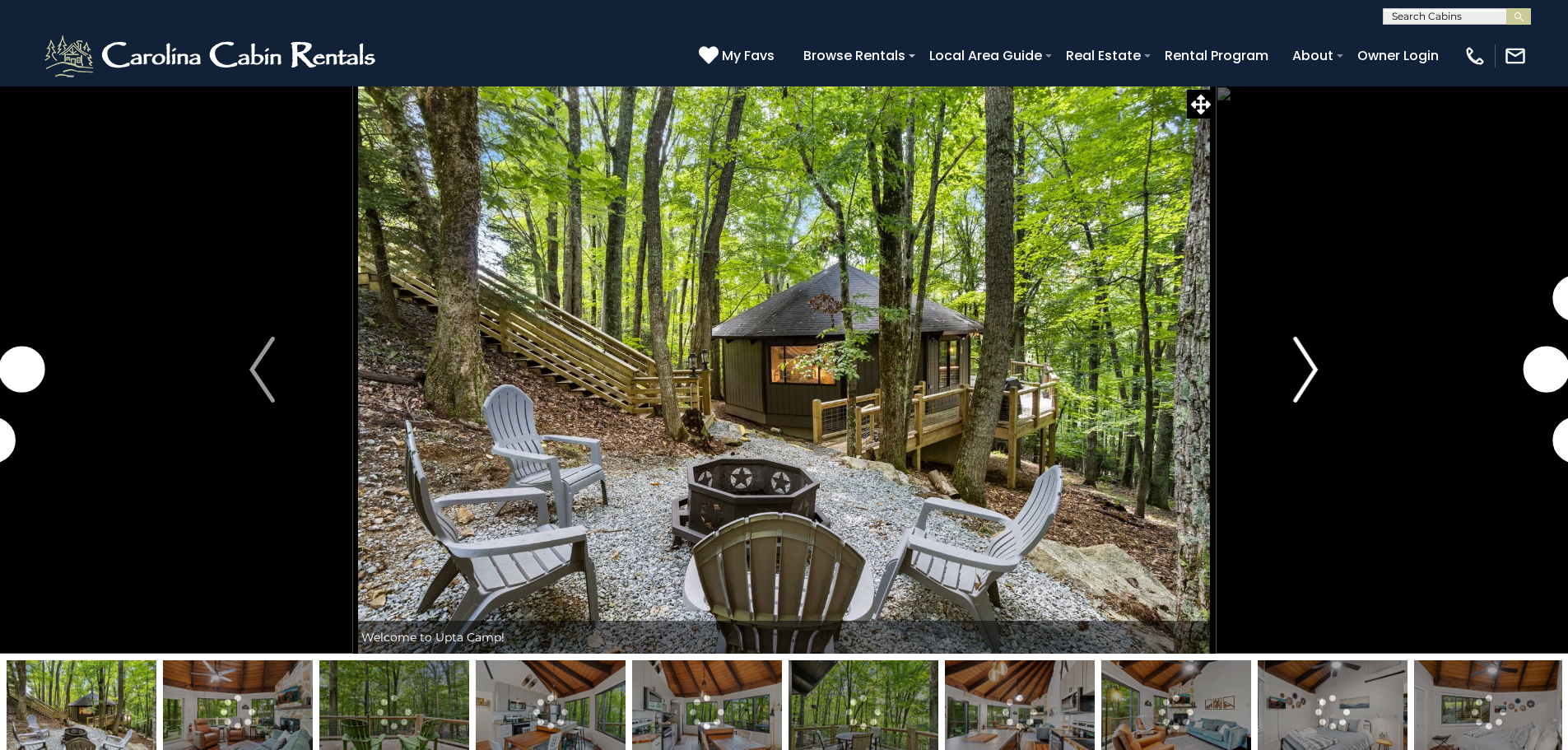
click at [1299, 372] on img "Next" at bounding box center [1305, 369] width 24 height 66
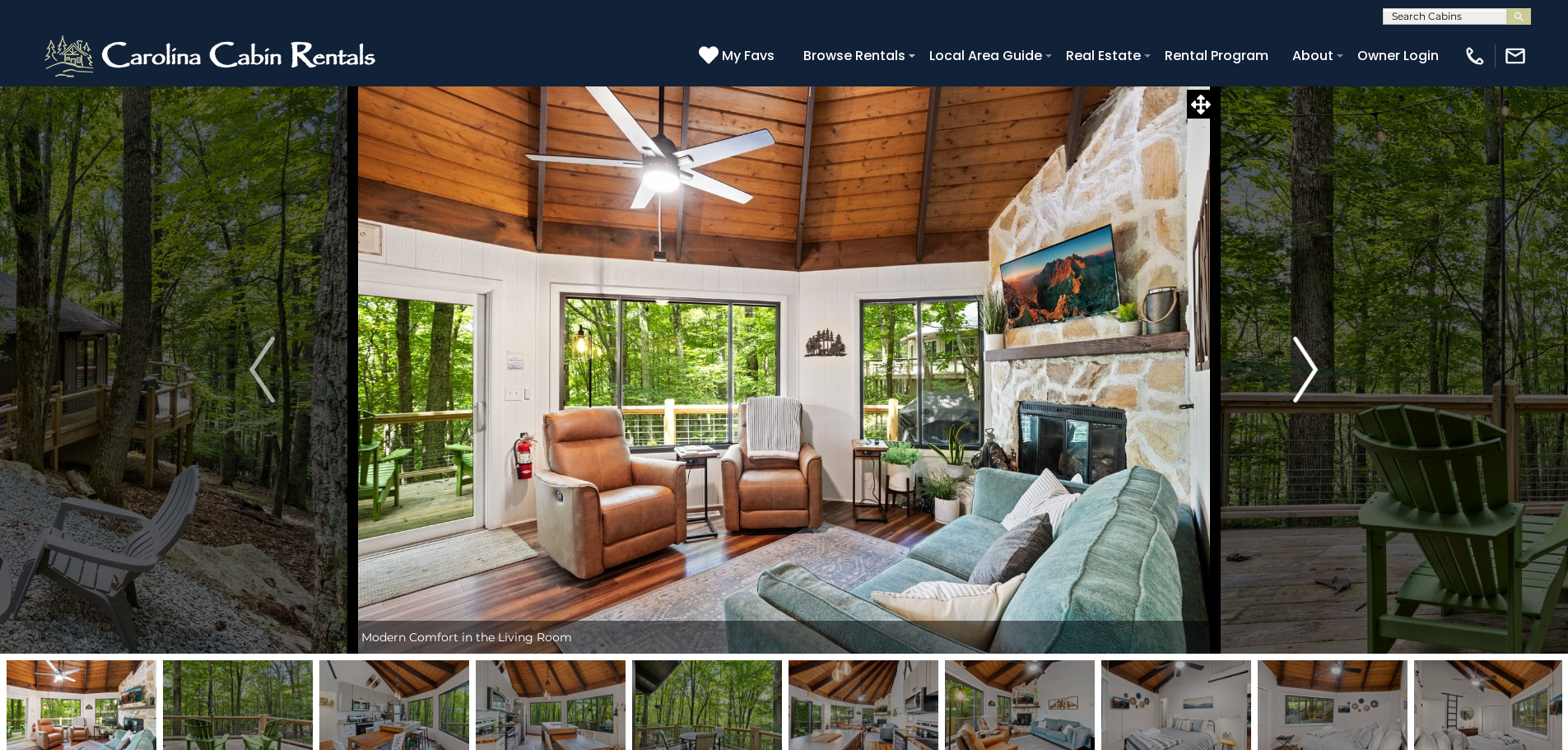
click at [1300, 372] on img "Next" at bounding box center [1305, 369] width 24 height 66
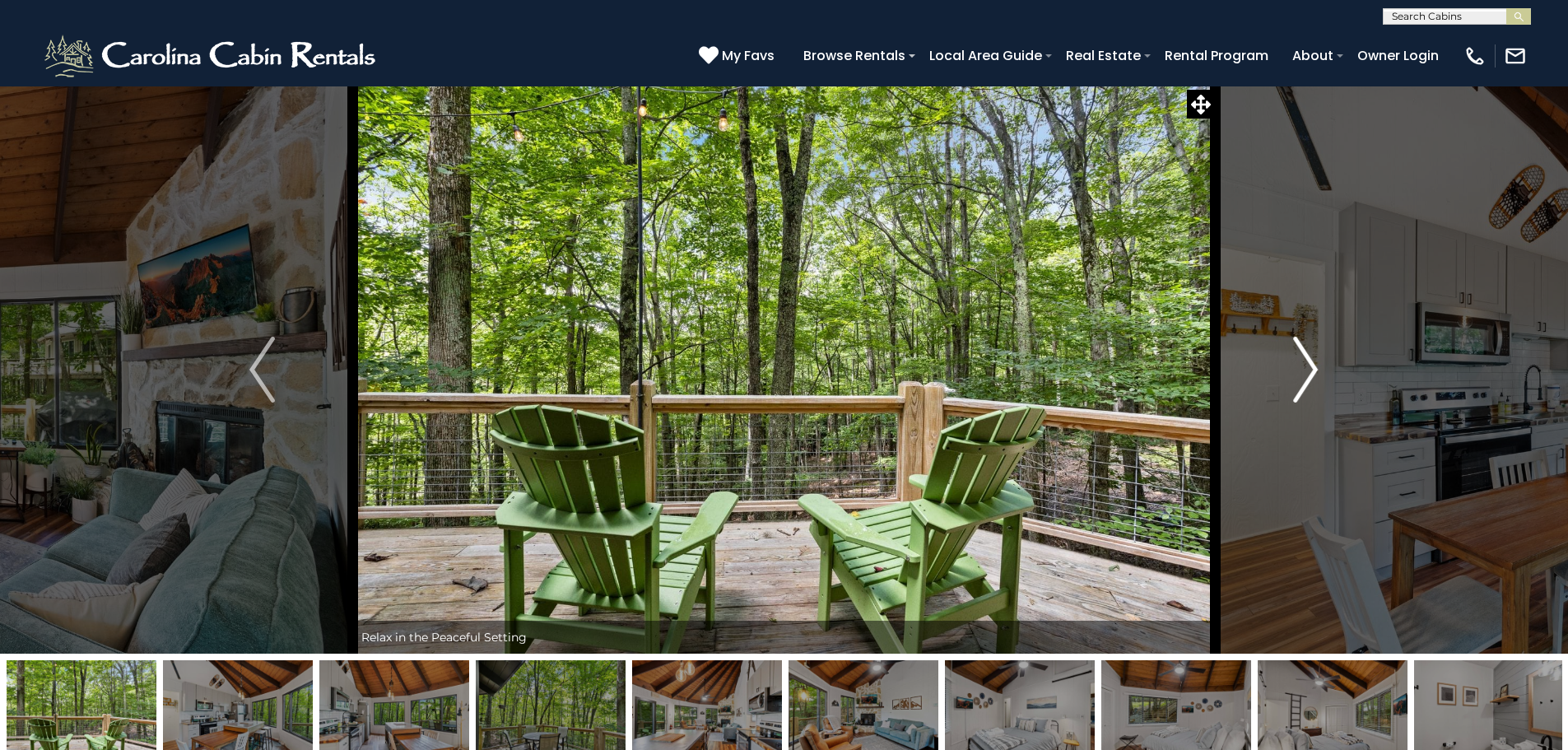
click at [1300, 372] on img "Next" at bounding box center [1305, 369] width 24 height 66
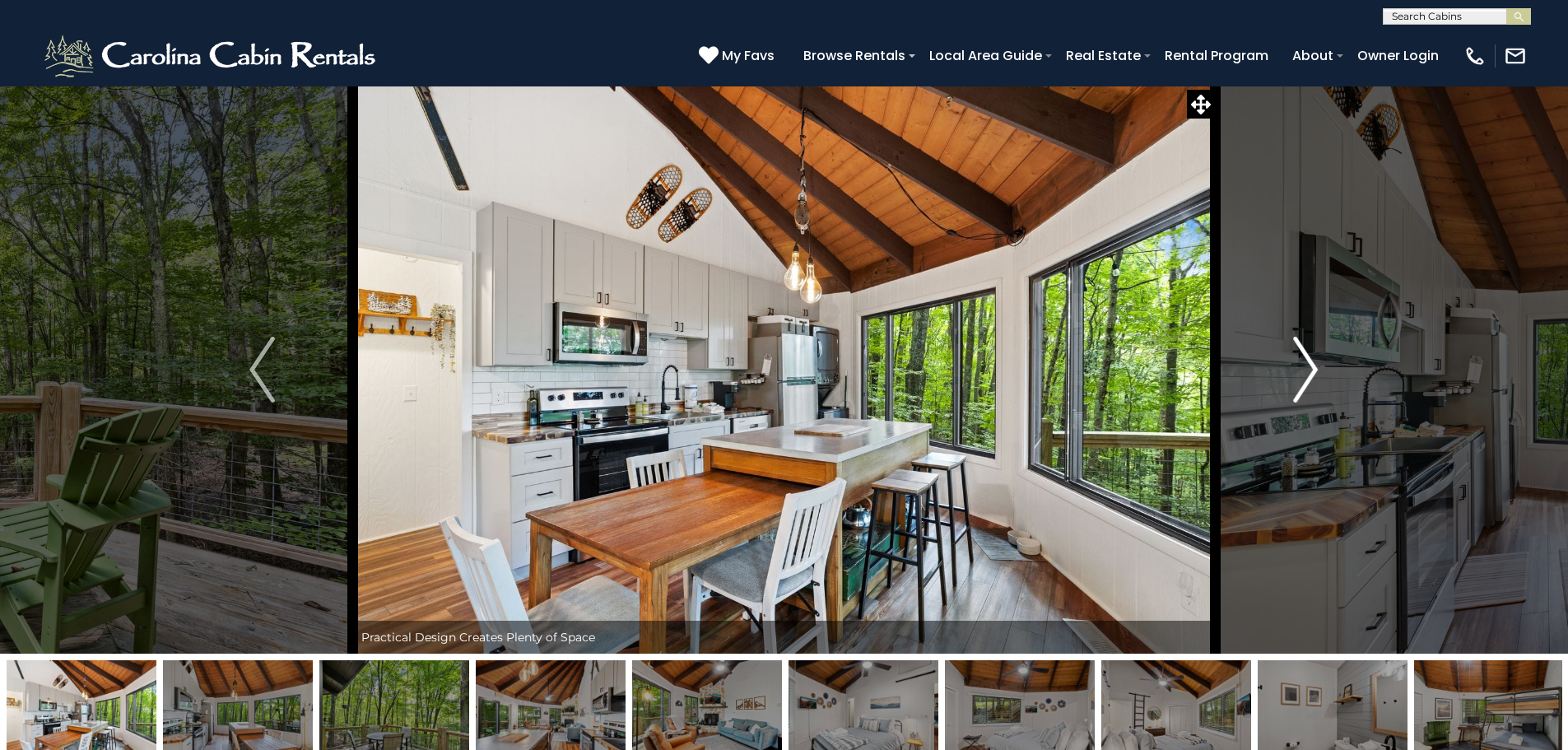
click at [1300, 372] on img "Next" at bounding box center [1305, 369] width 24 height 66
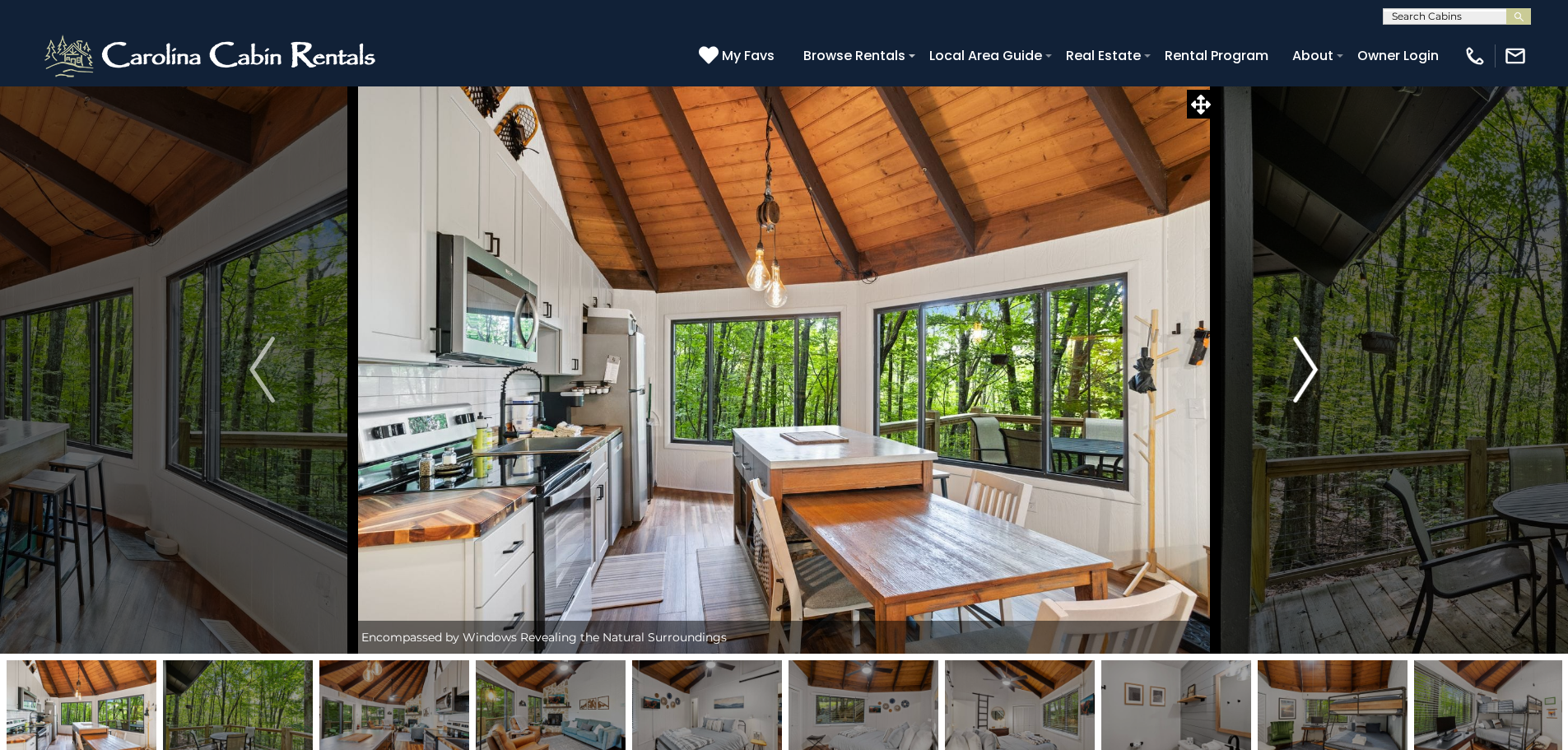
click at [1300, 372] on img "Next" at bounding box center [1305, 369] width 24 height 66
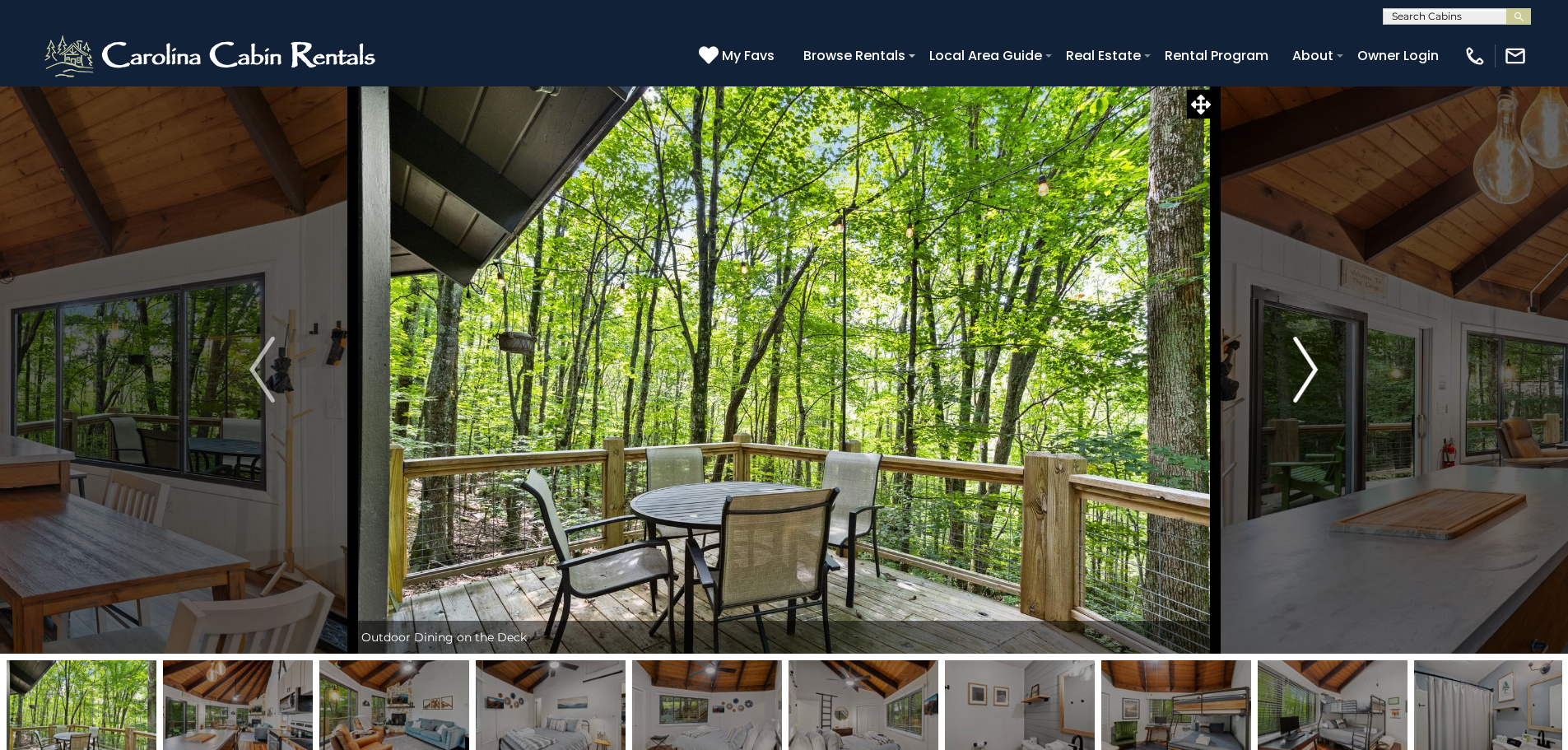
click at [1300, 372] on img "Next" at bounding box center [1305, 369] width 24 height 66
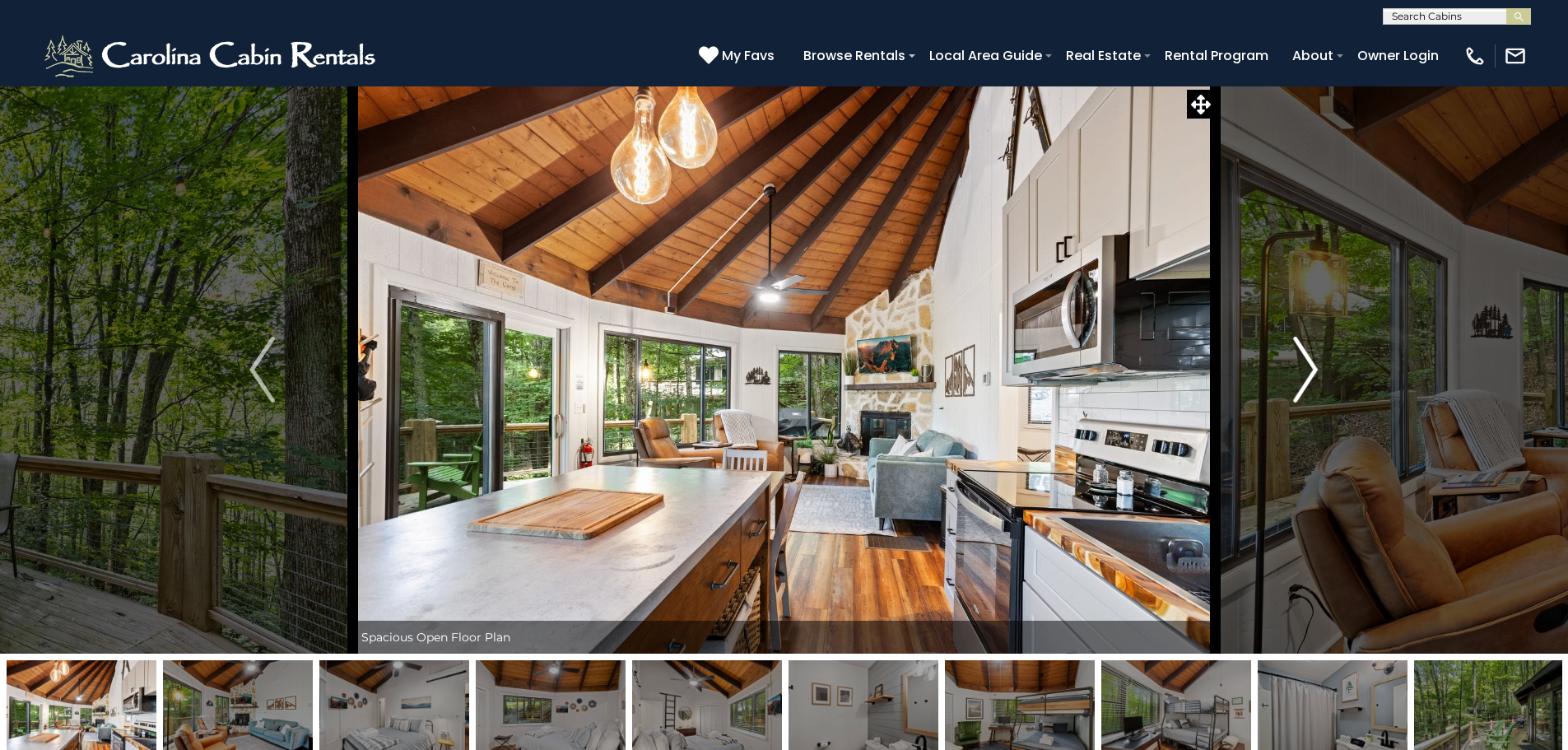
click at [1300, 372] on img "Next" at bounding box center [1305, 369] width 24 height 66
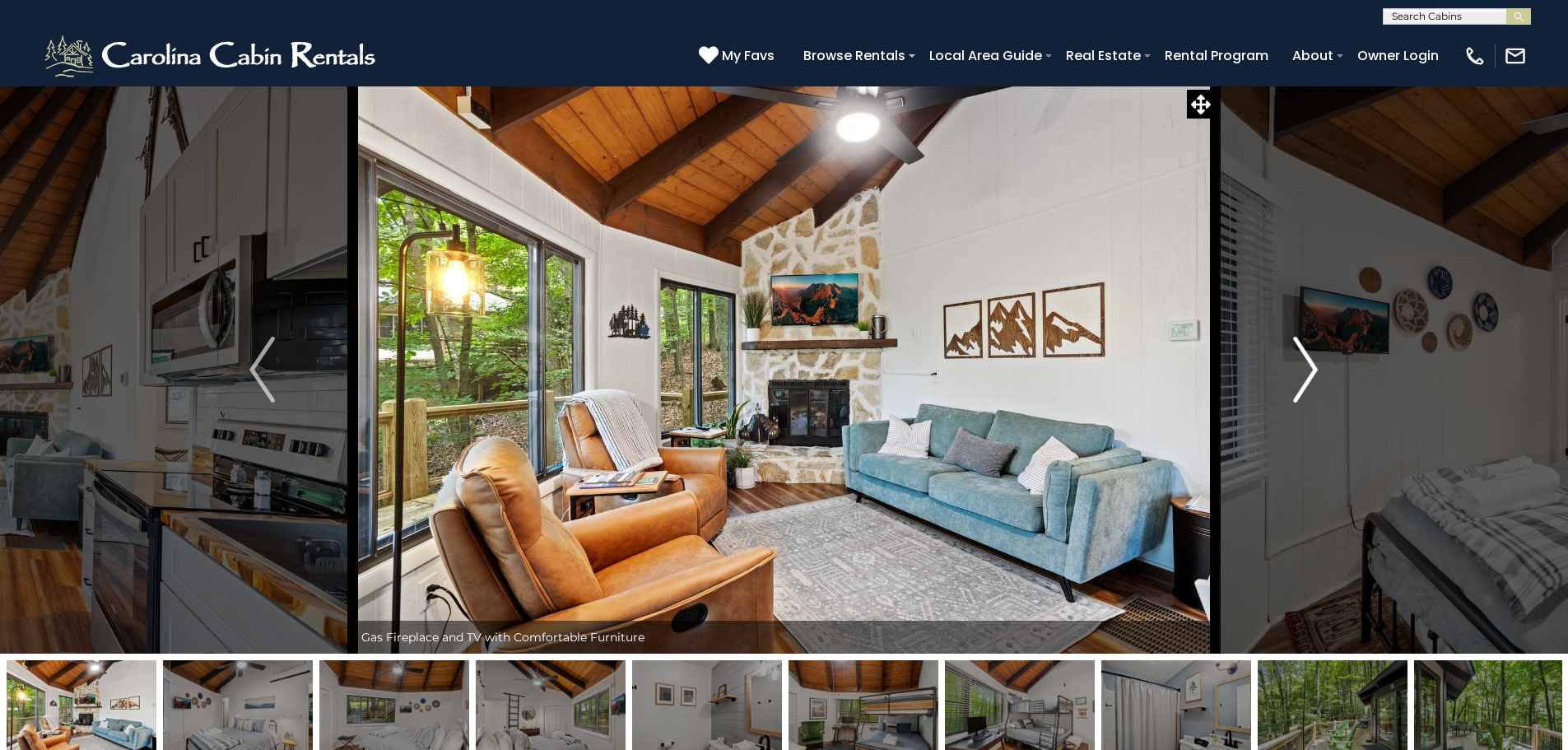
click at [1300, 372] on img "Next" at bounding box center [1305, 369] width 24 height 66
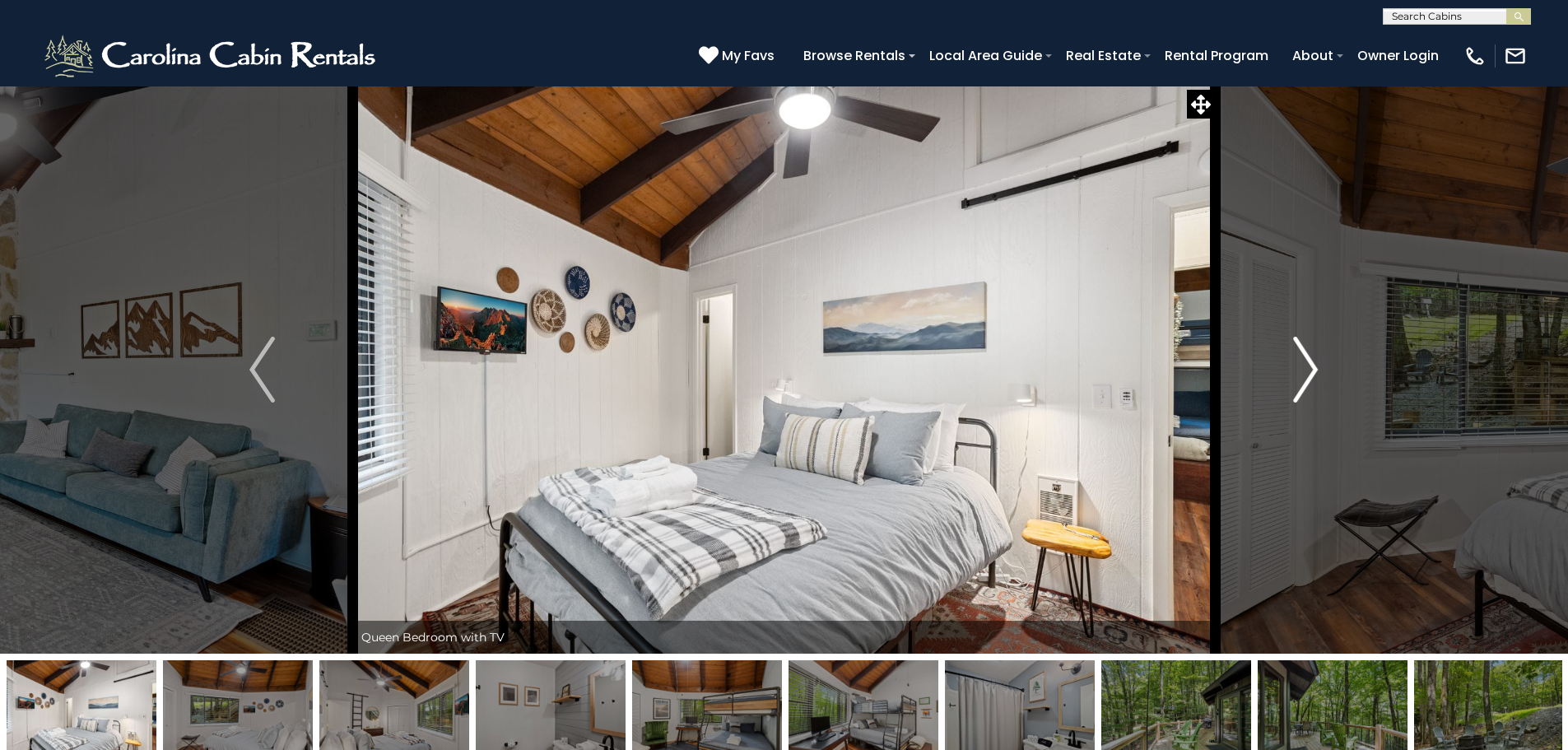
click at [1300, 372] on img "Next" at bounding box center [1305, 369] width 24 height 66
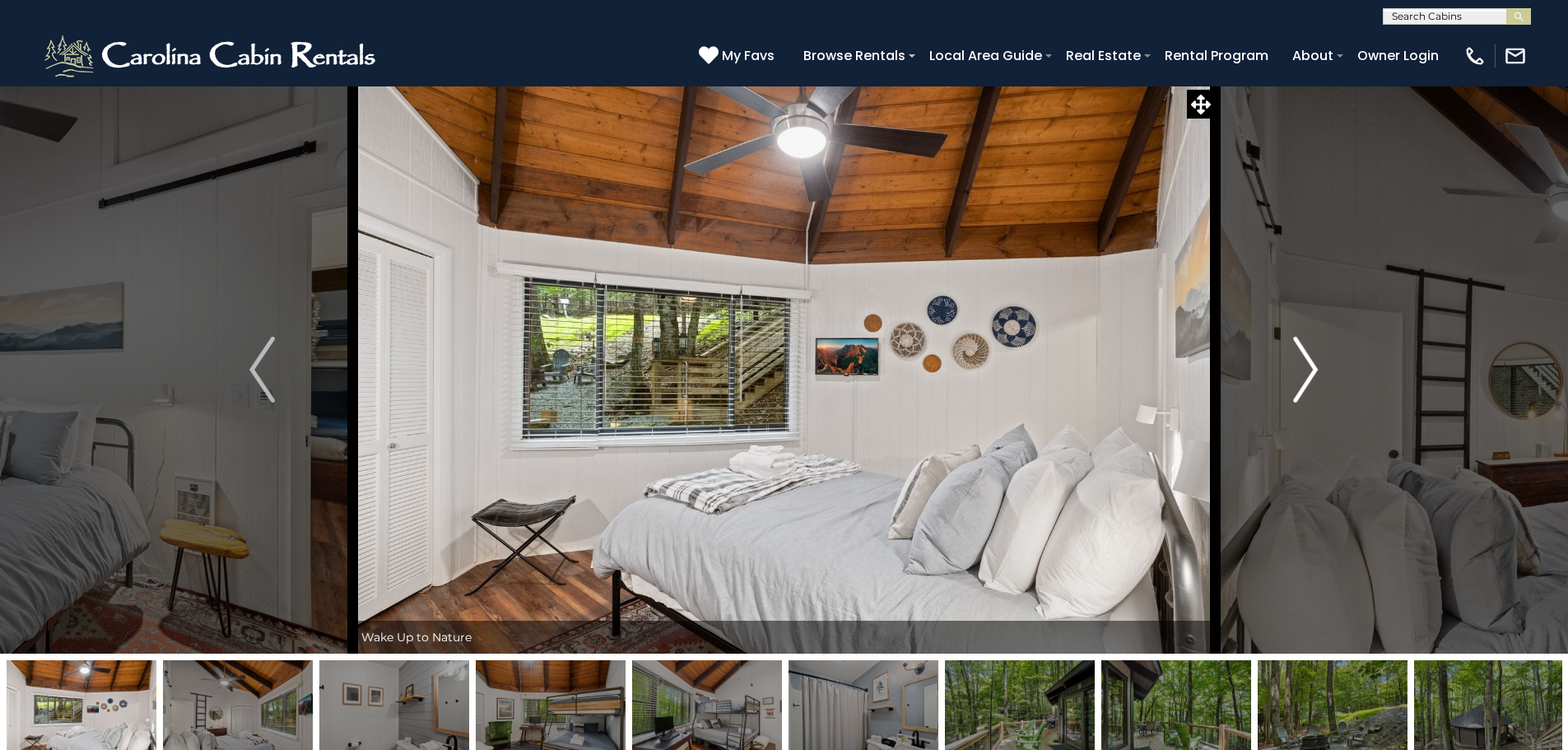
click at [1300, 372] on img "Next" at bounding box center [1305, 369] width 24 height 66
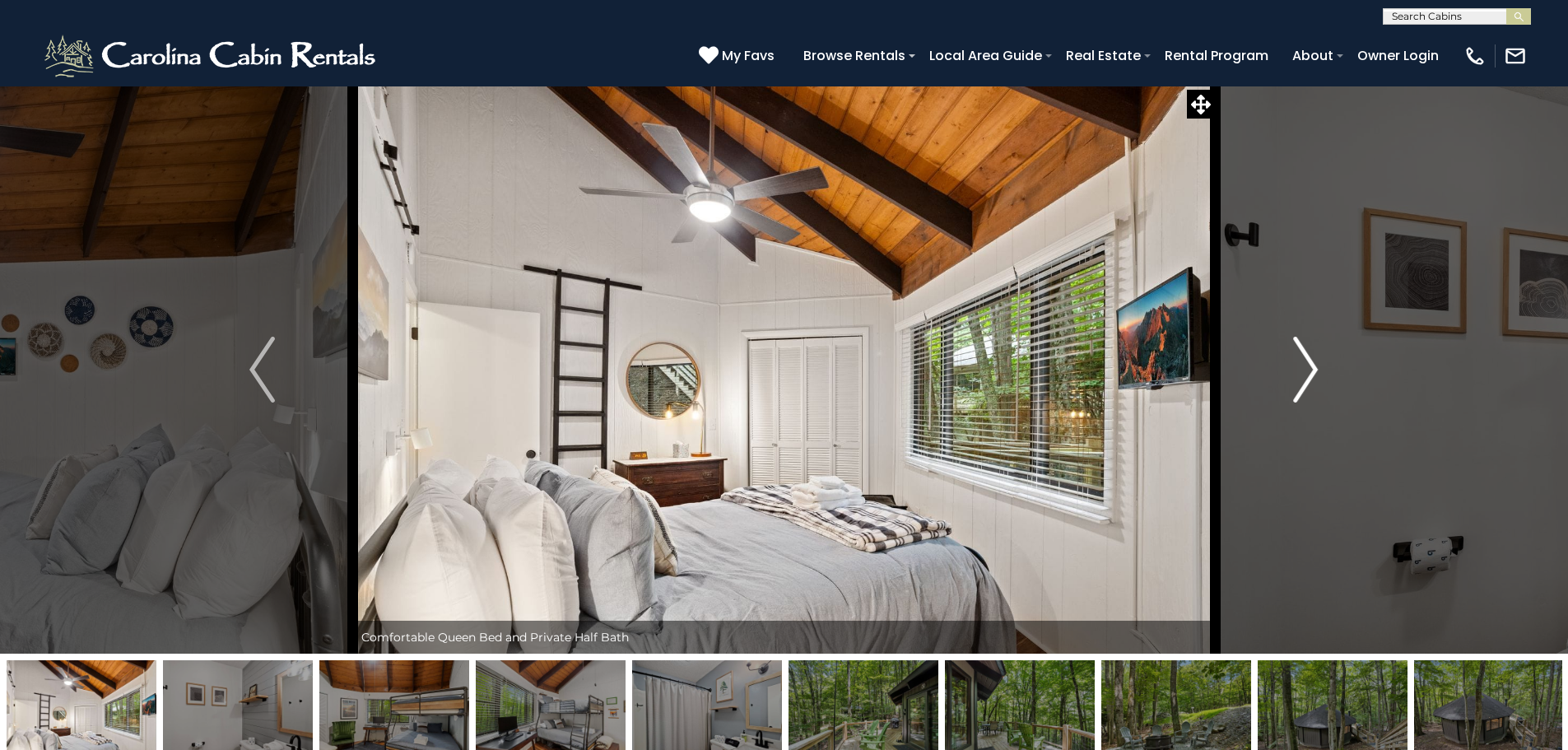
click at [1300, 372] on img "Next" at bounding box center [1305, 369] width 24 height 66
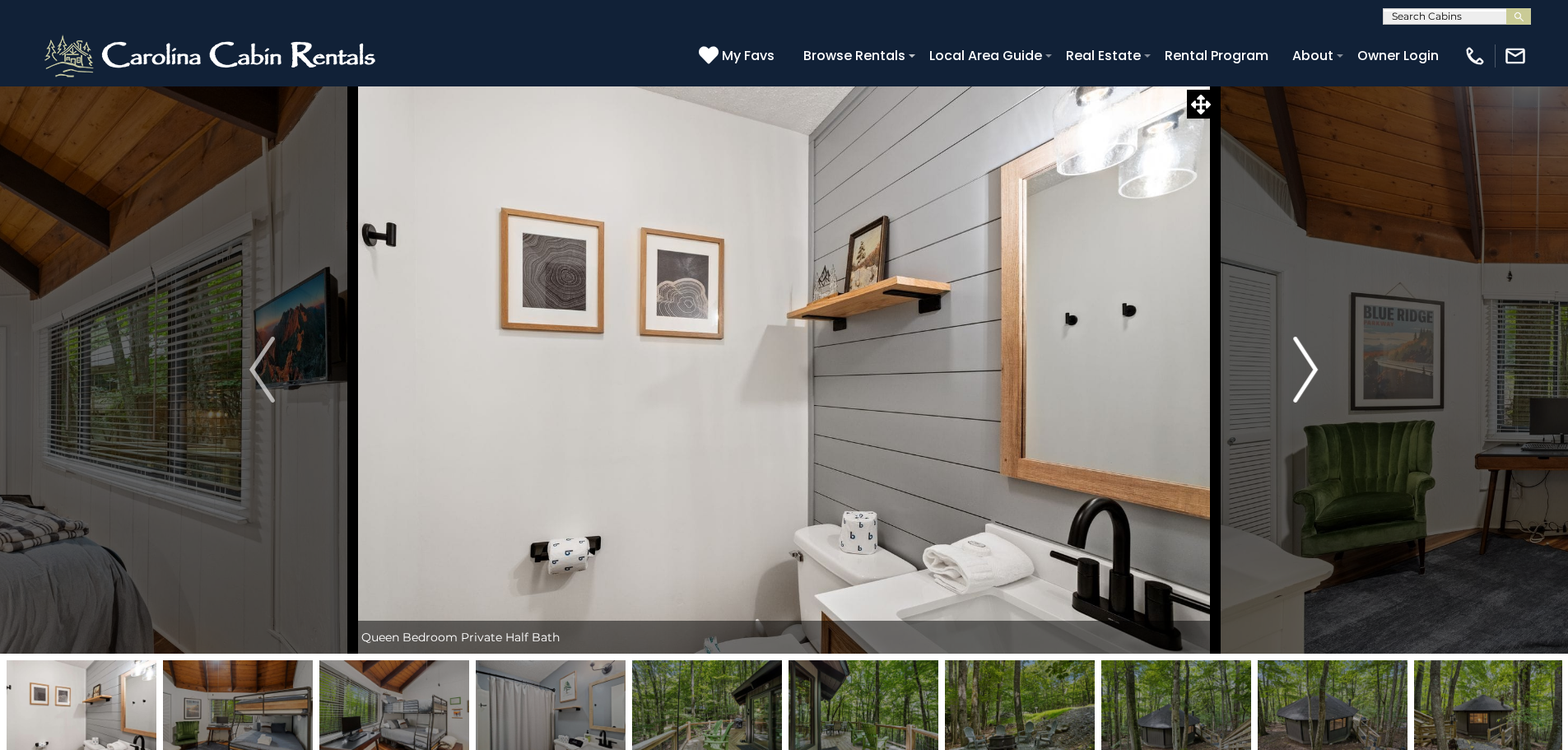
click at [1300, 372] on img "Next" at bounding box center [1305, 369] width 24 height 66
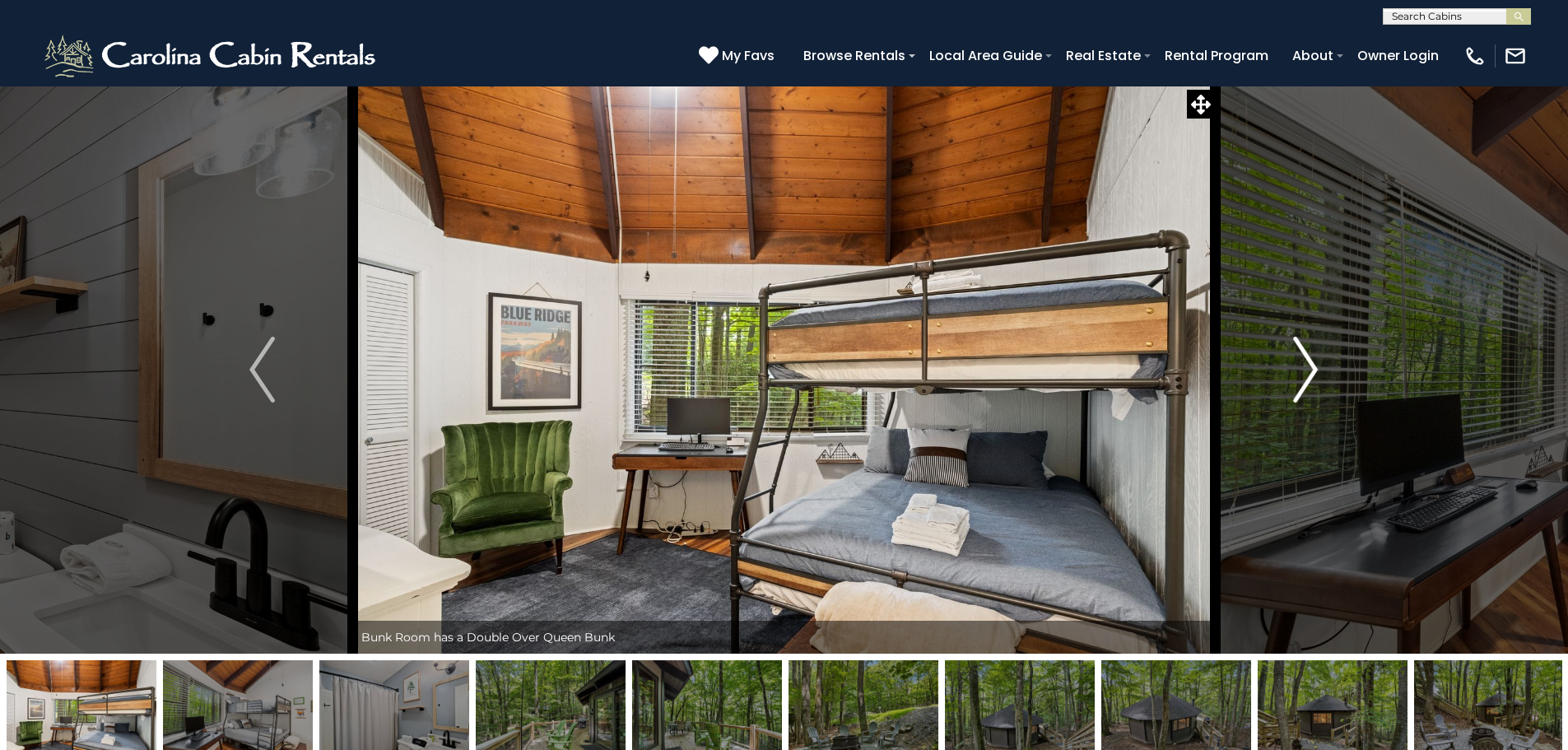
click at [1300, 372] on img "Next" at bounding box center [1305, 369] width 24 height 66
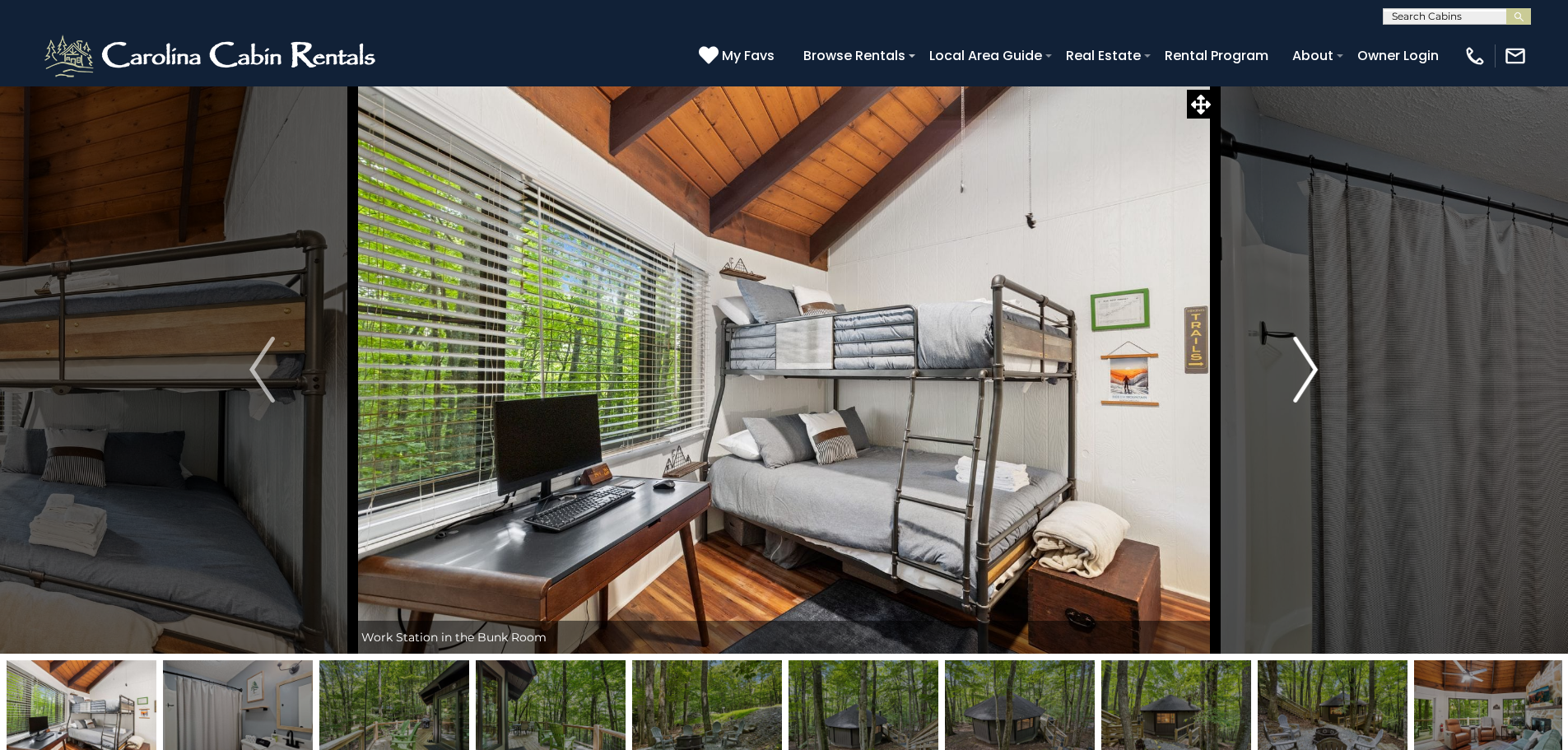
click at [1300, 372] on img "Next" at bounding box center [1305, 369] width 24 height 66
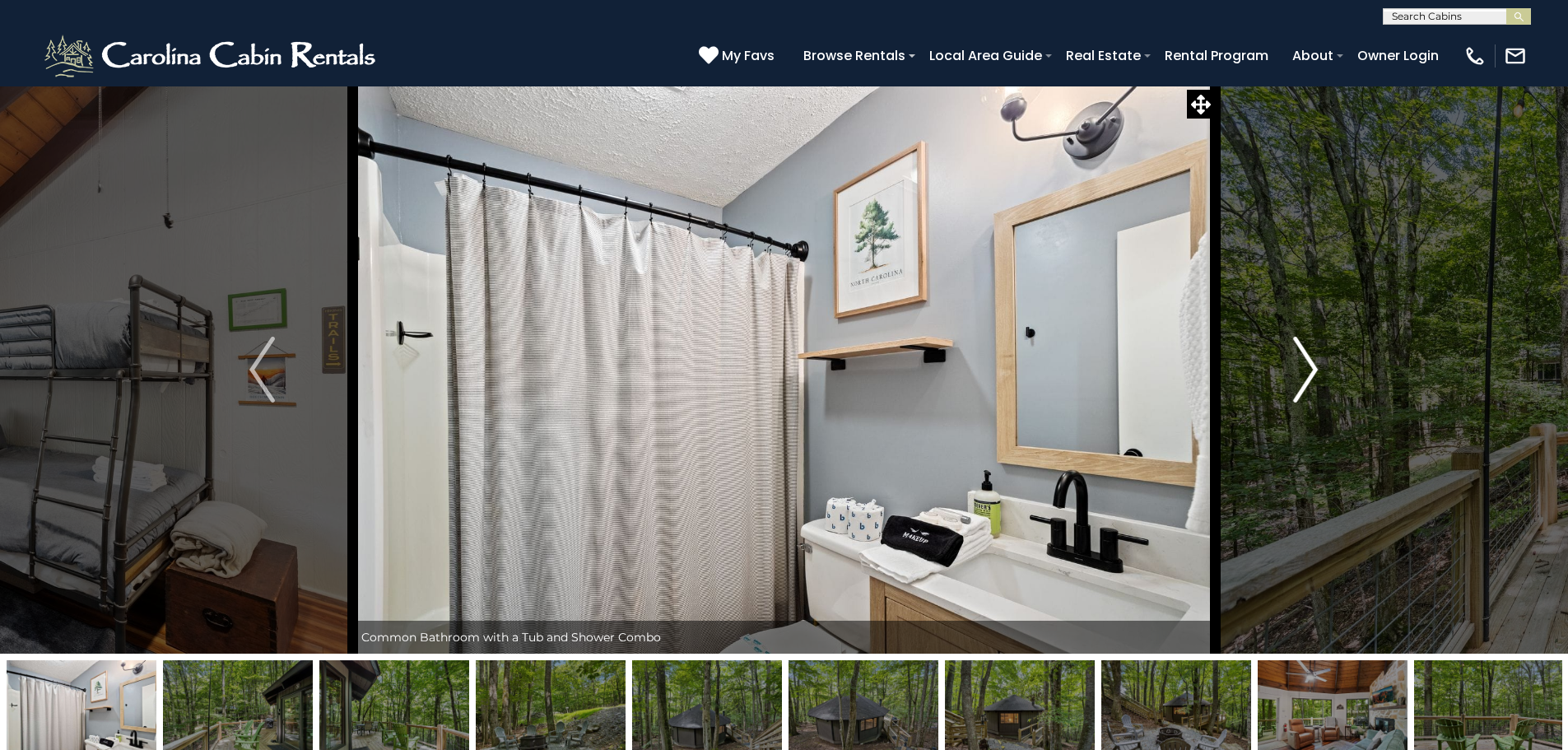
click at [1300, 372] on img "Next" at bounding box center [1305, 369] width 24 height 66
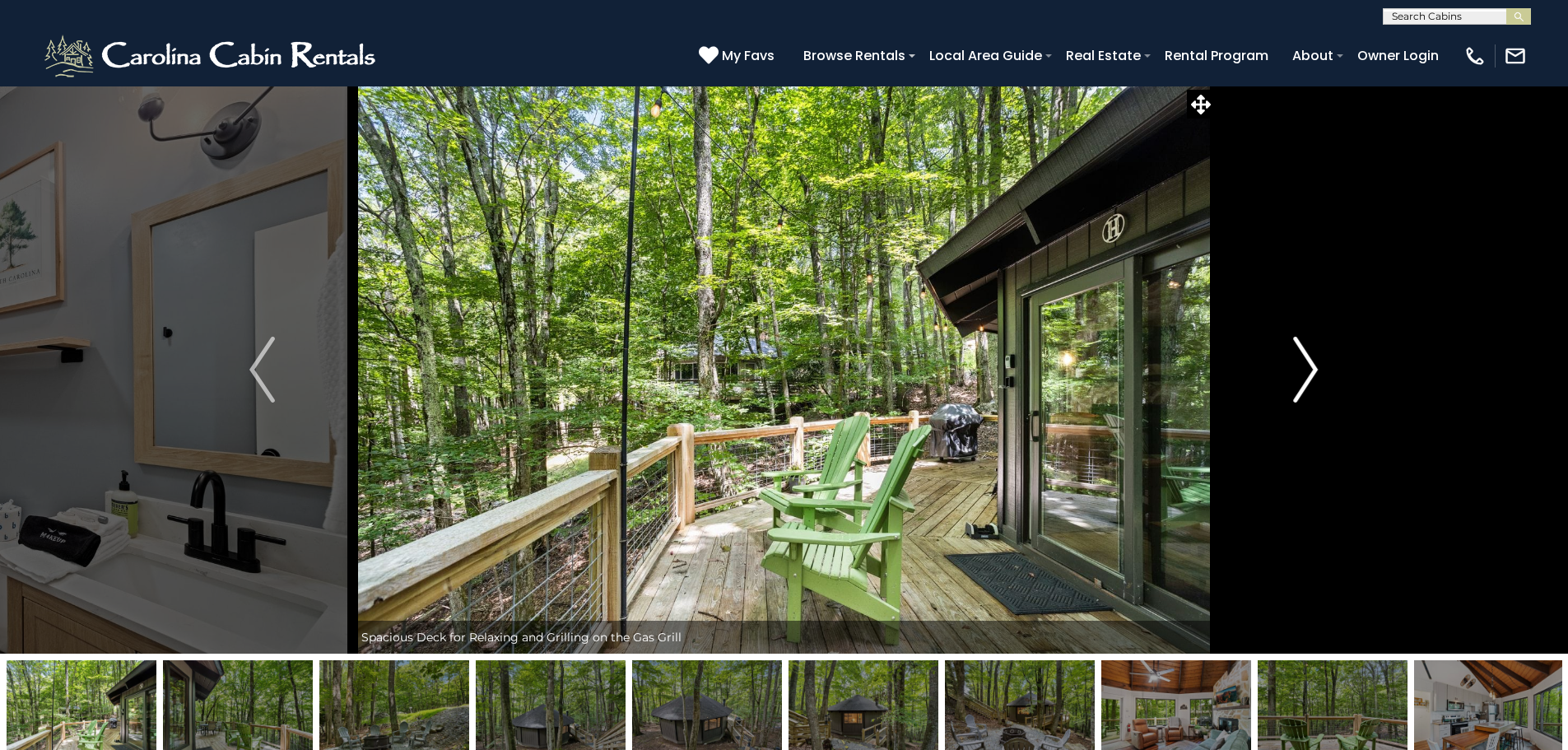
click at [1300, 372] on img "Next" at bounding box center [1305, 369] width 24 height 66
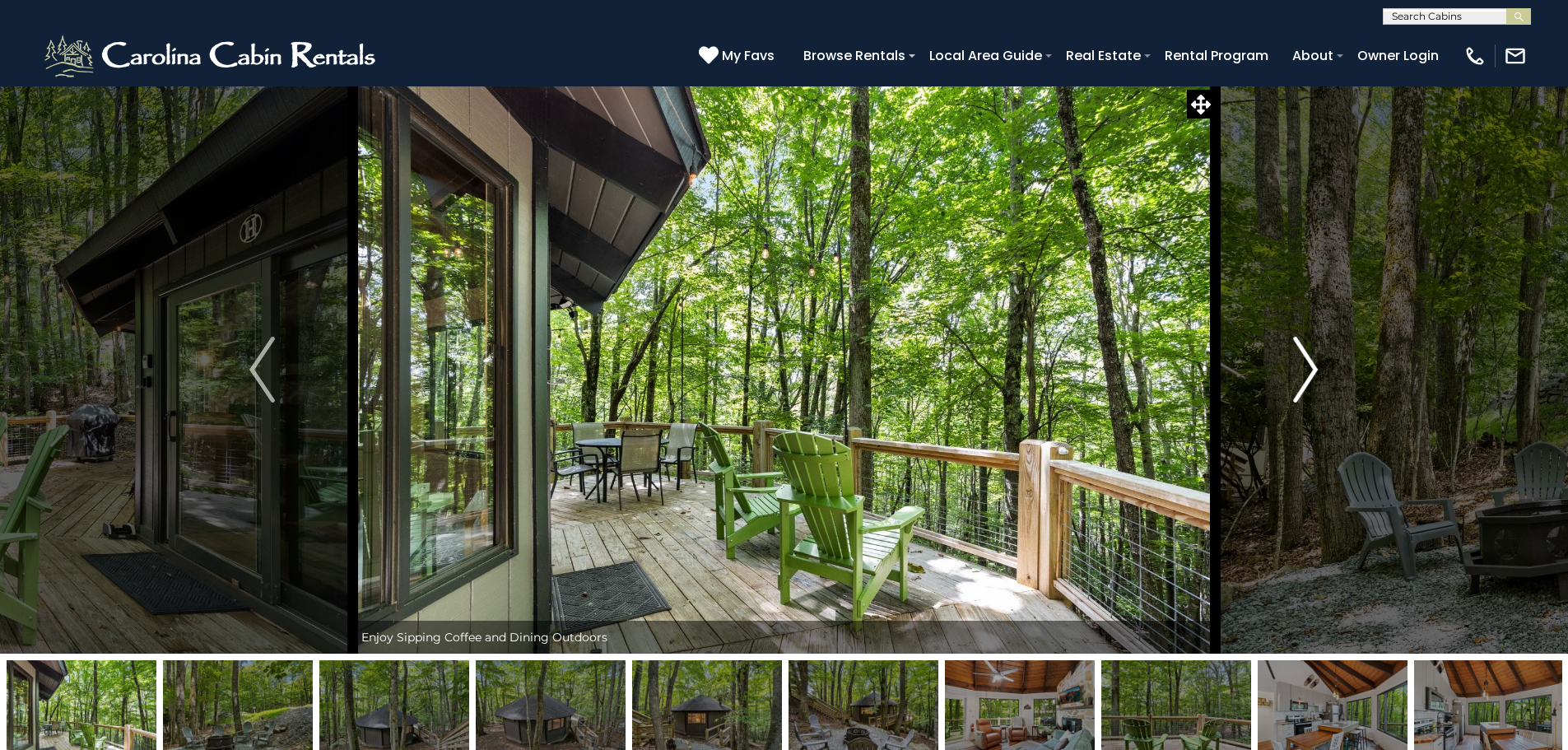
click at [1300, 372] on img "Next" at bounding box center [1305, 369] width 24 height 66
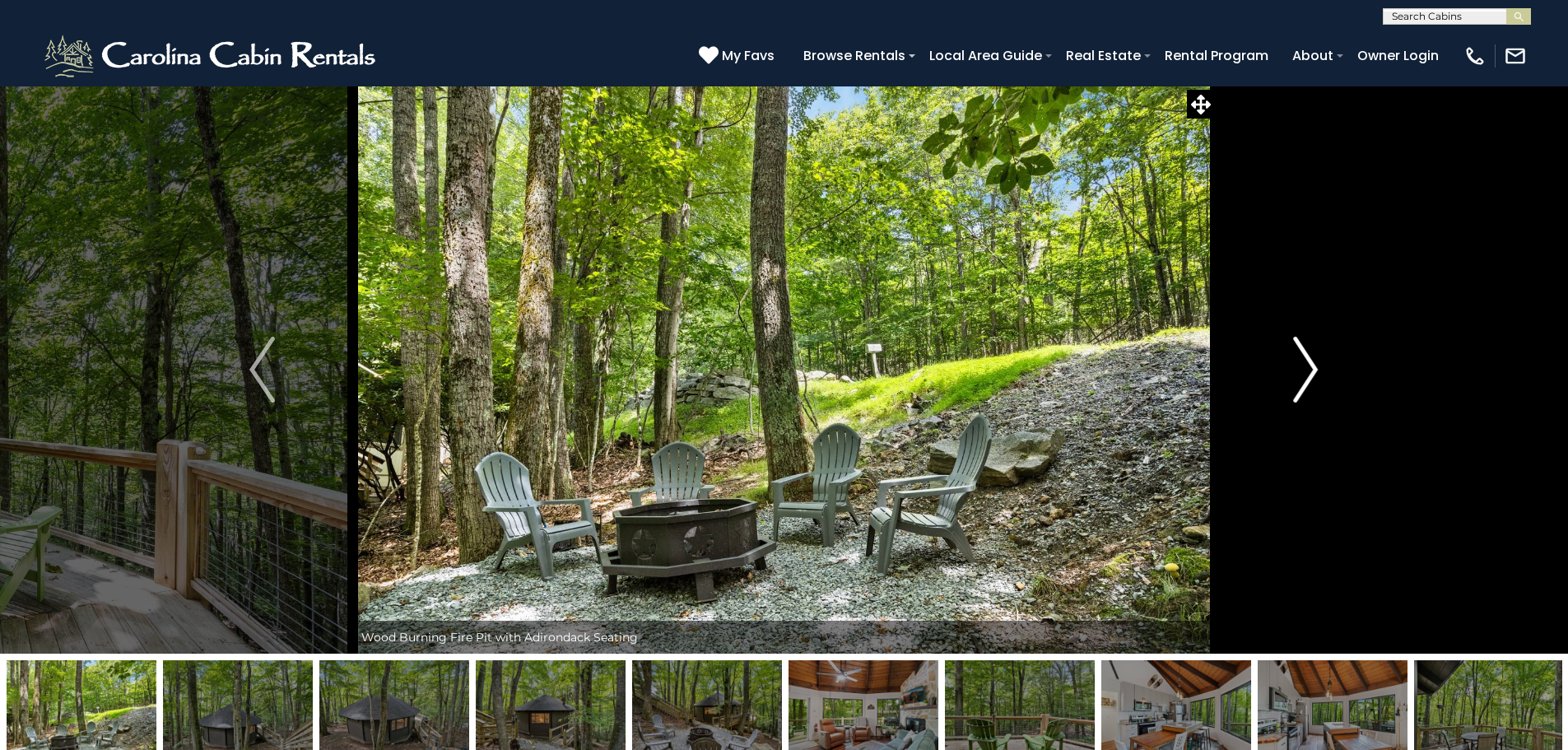
click at [1300, 372] on img "Next" at bounding box center [1305, 369] width 24 height 66
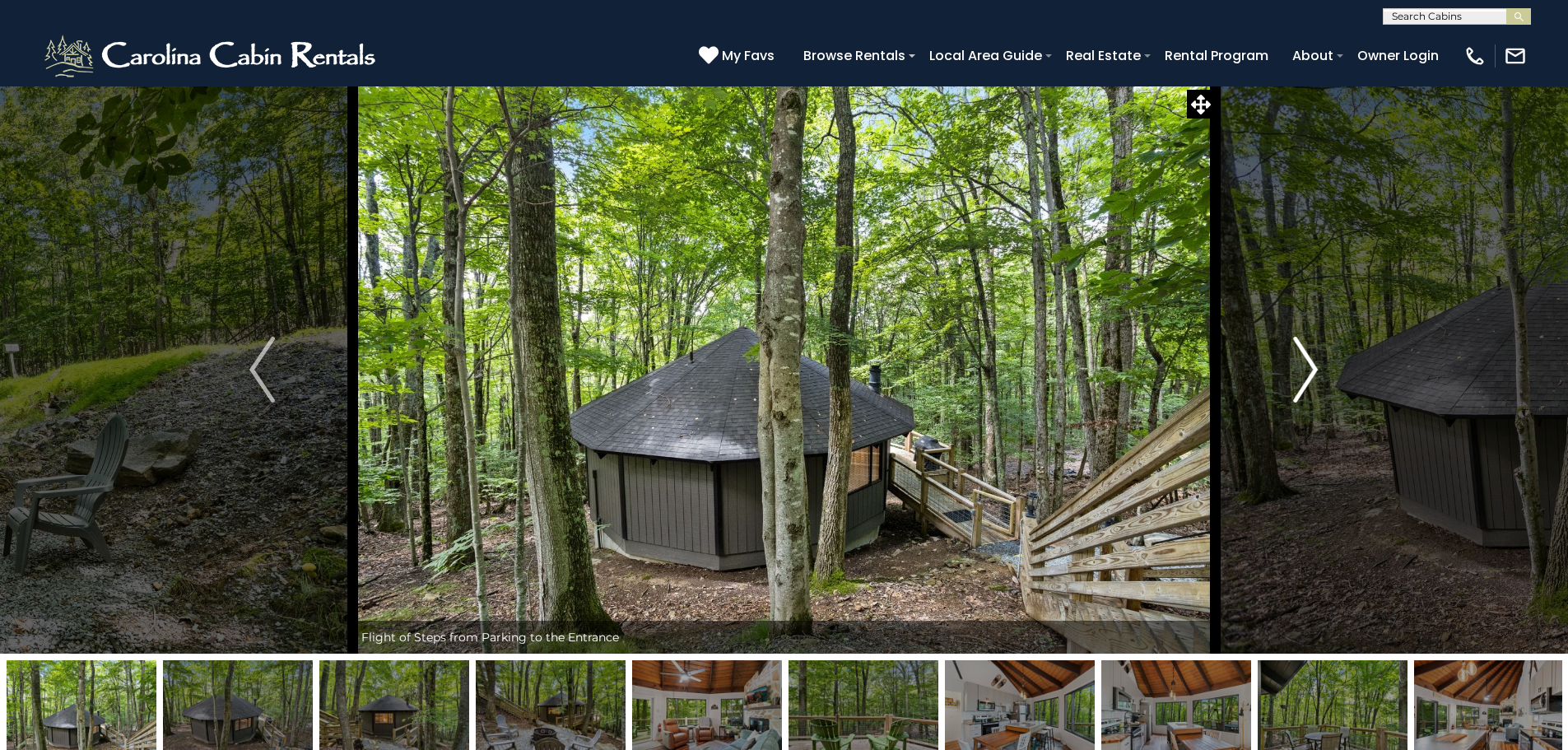
click at [1300, 372] on img "Next" at bounding box center [1305, 369] width 24 height 66
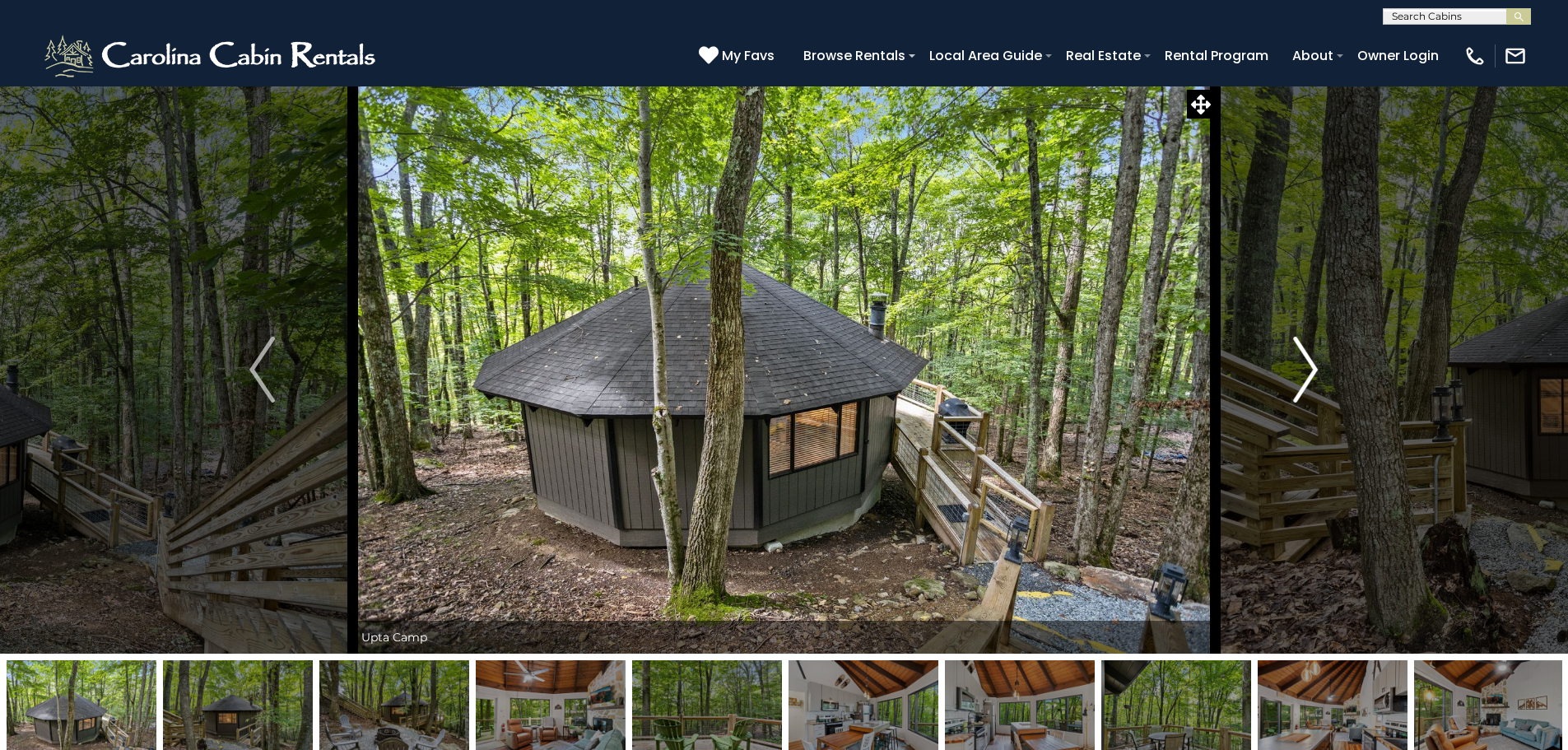
click at [1300, 372] on img "Next" at bounding box center [1305, 369] width 24 height 66
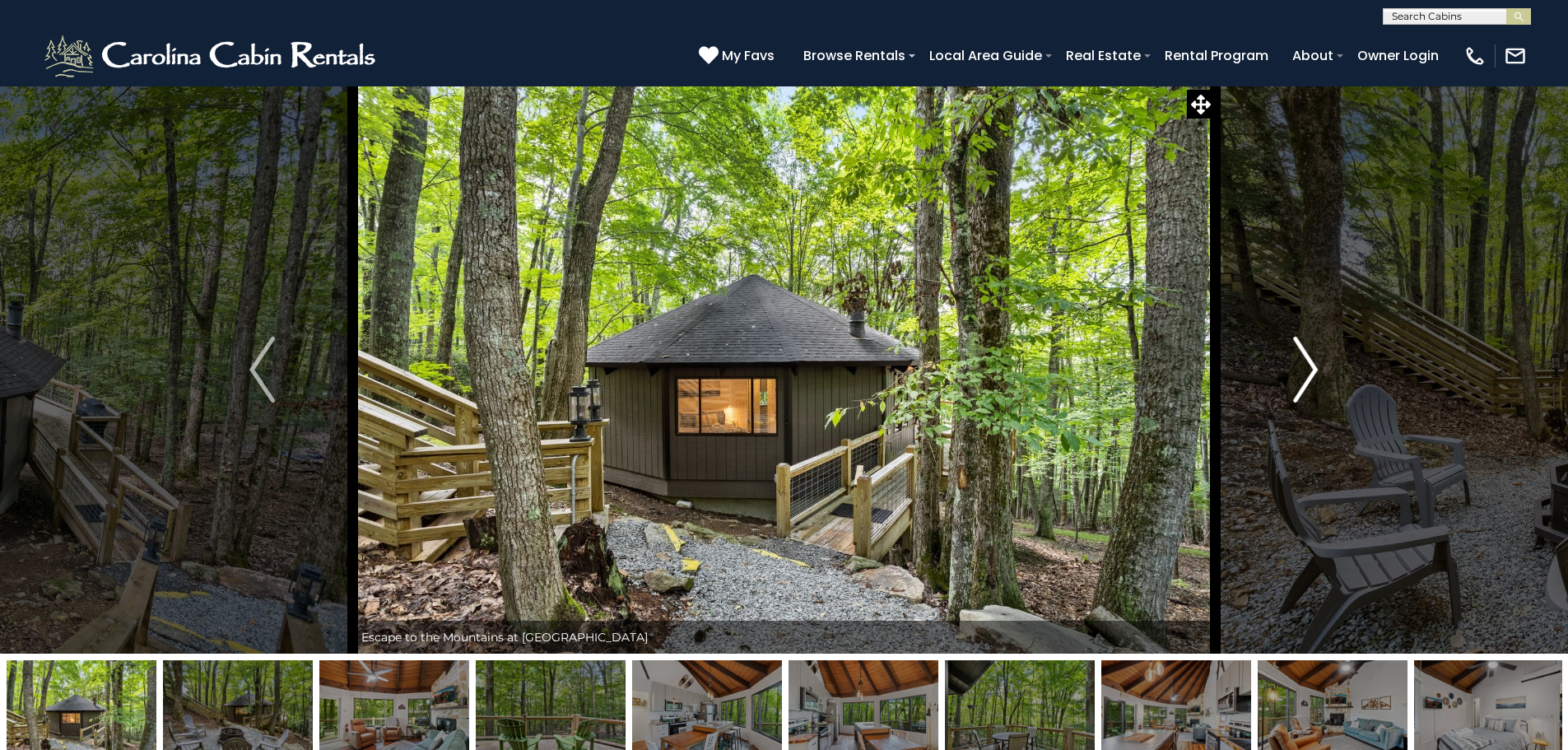
click at [1300, 372] on img "Next" at bounding box center [1305, 369] width 24 height 66
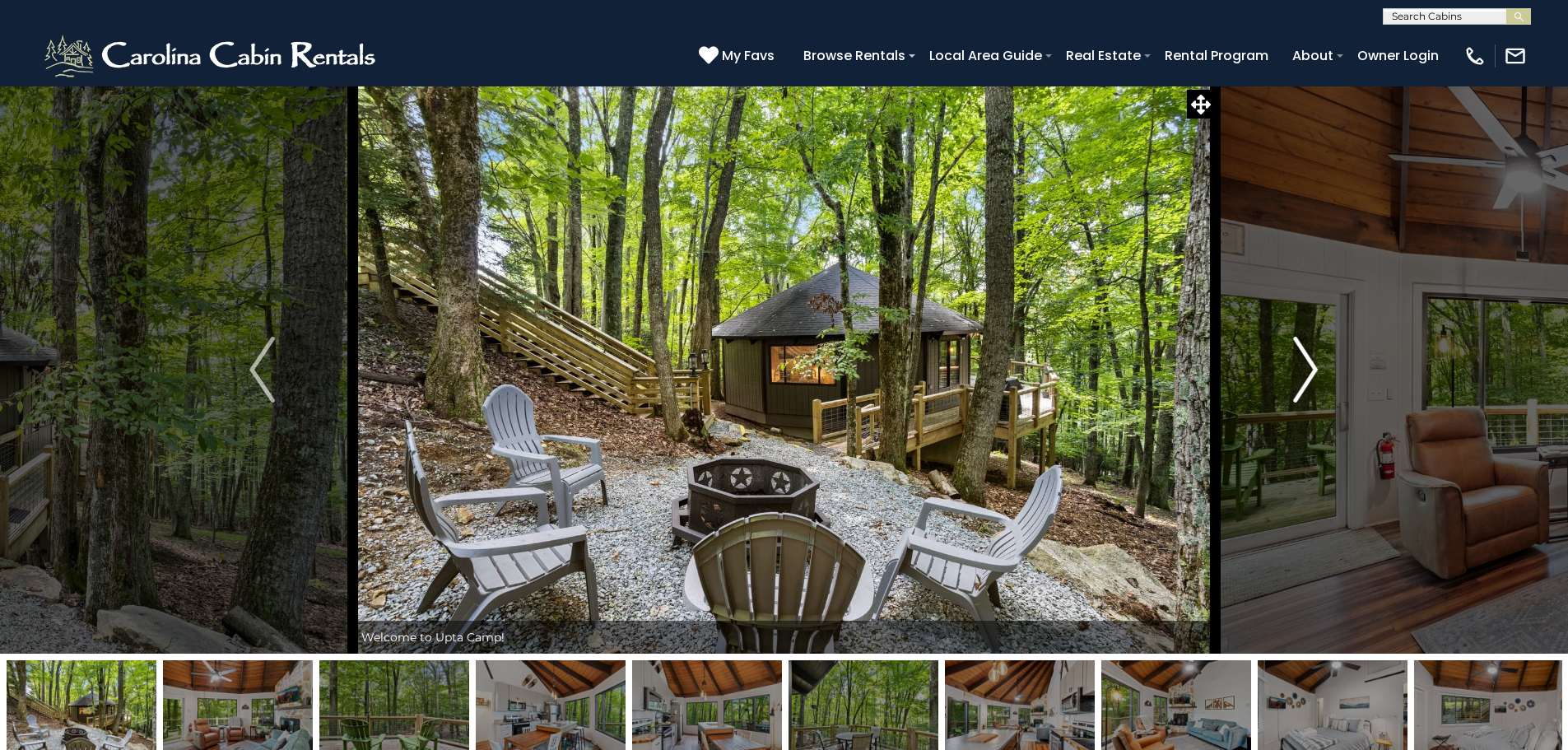
click at [1300, 372] on img "Next" at bounding box center [1305, 369] width 24 height 66
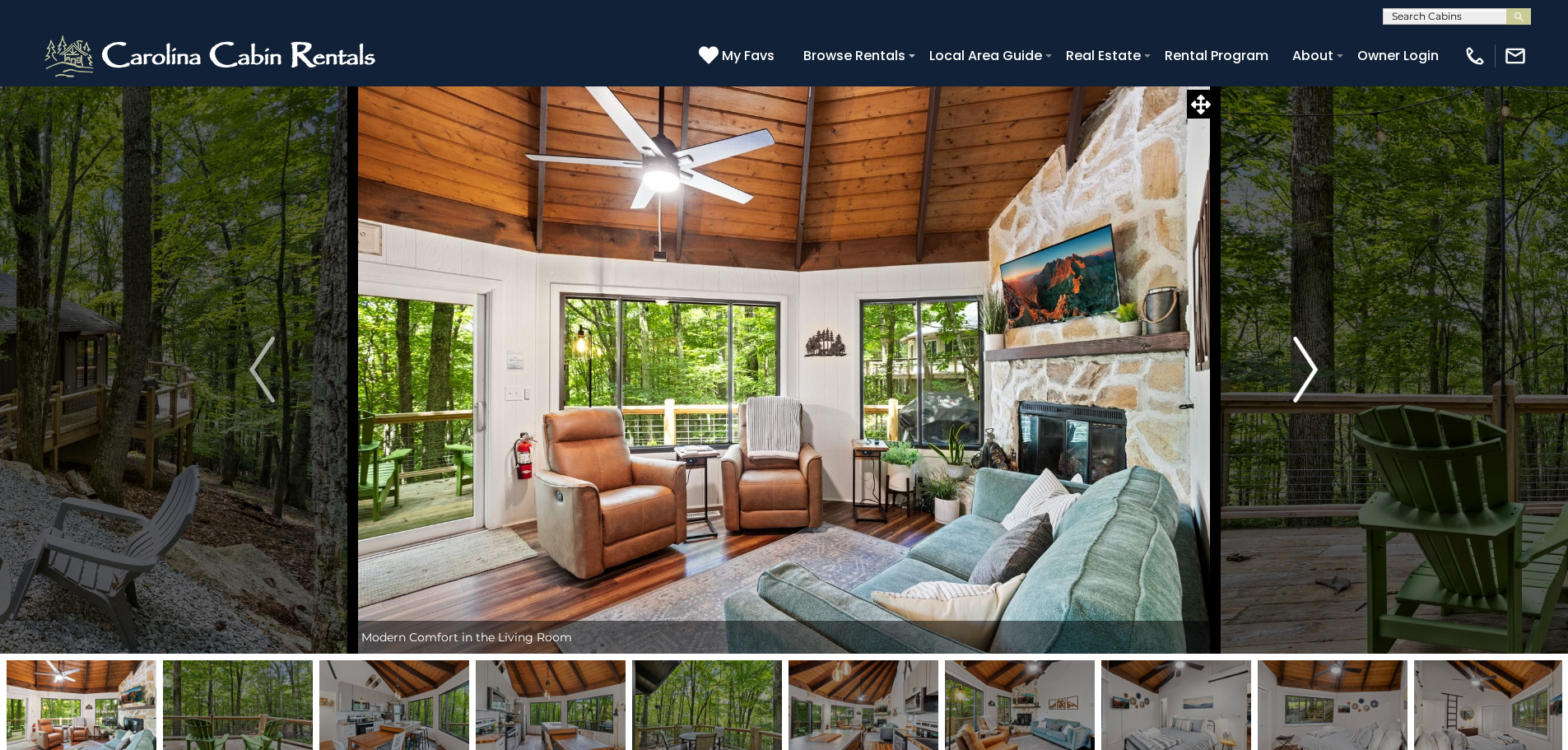
click at [1300, 372] on img "Next" at bounding box center [1305, 369] width 24 height 66
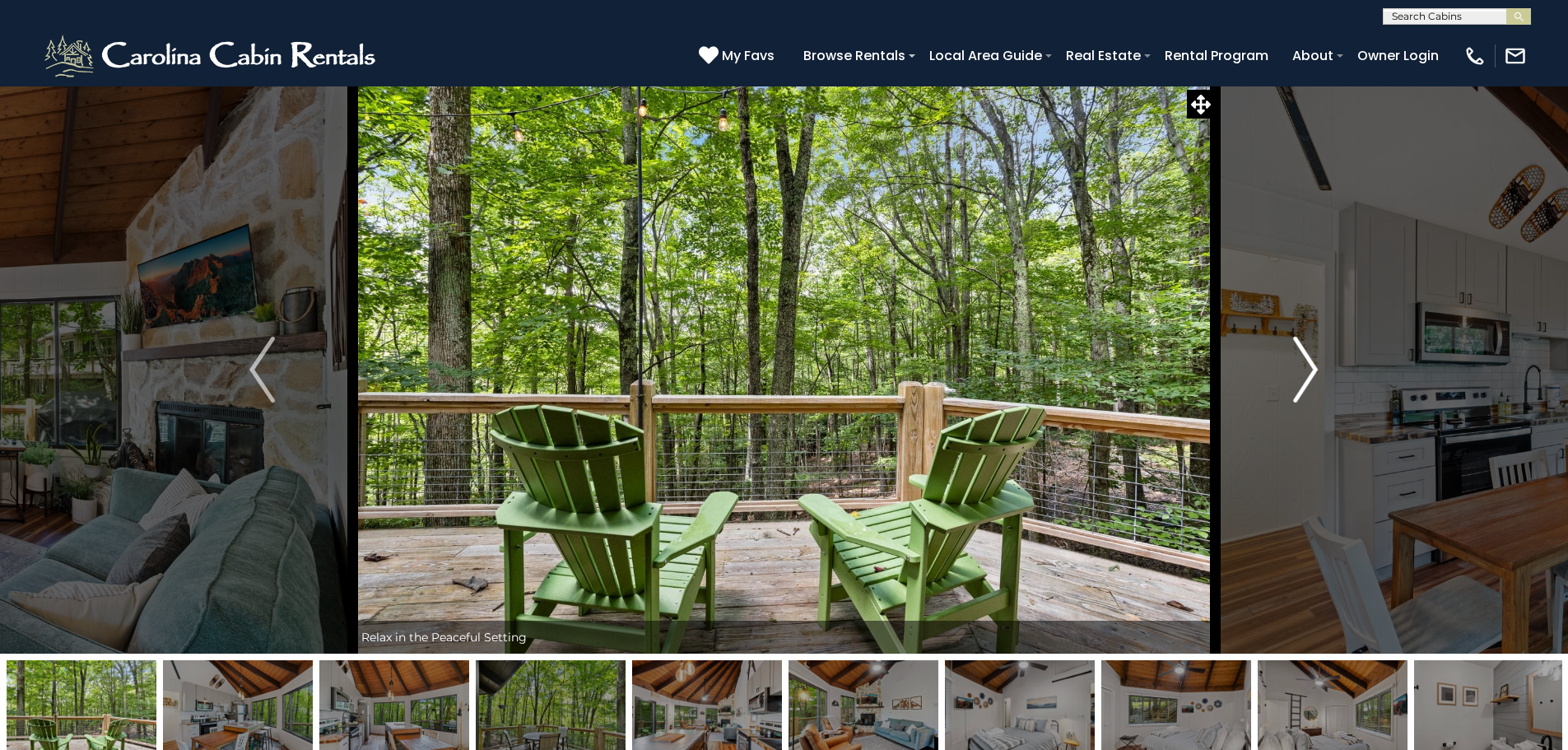
click at [1300, 372] on img "Next" at bounding box center [1305, 369] width 24 height 66
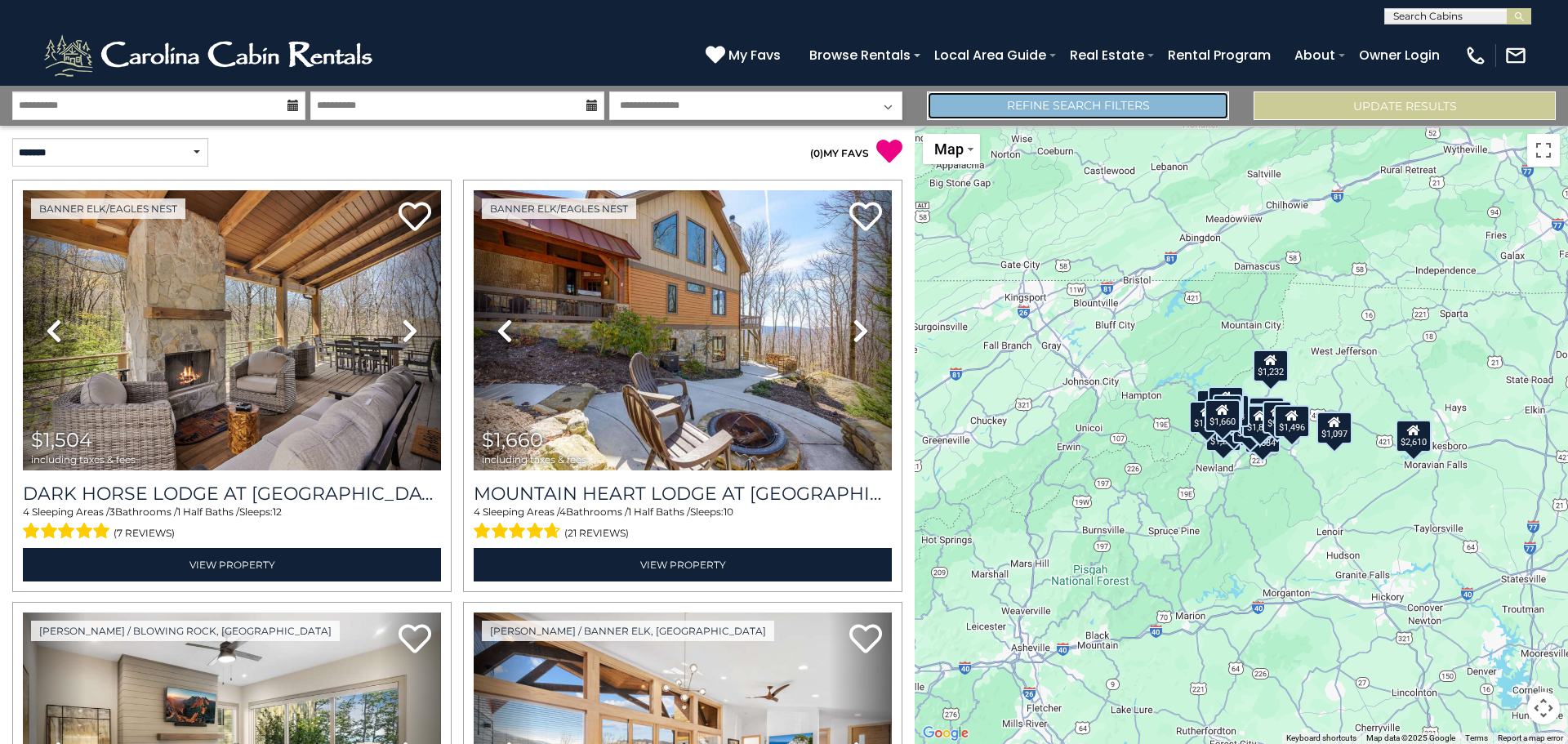
click at [1048, 111] on link "Refine Search Filters" at bounding box center [1078, 106] width 303 height 29
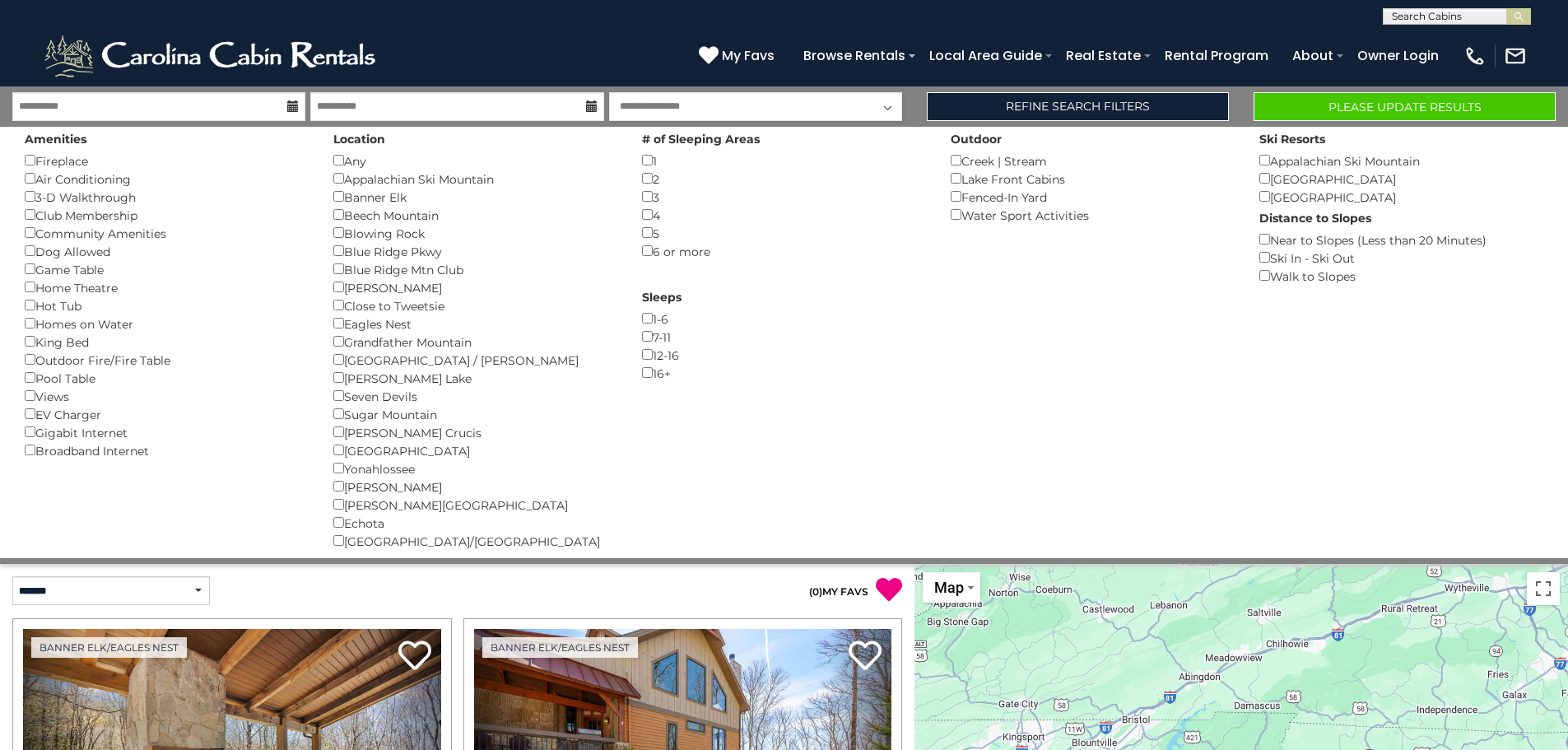
click at [28, 402] on div "Views ()" at bounding box center [166, 395] width 284 height 18
click at [1391, 103] on button "Please Update Results" at bounding box center [1404, 107] width 302 height 29
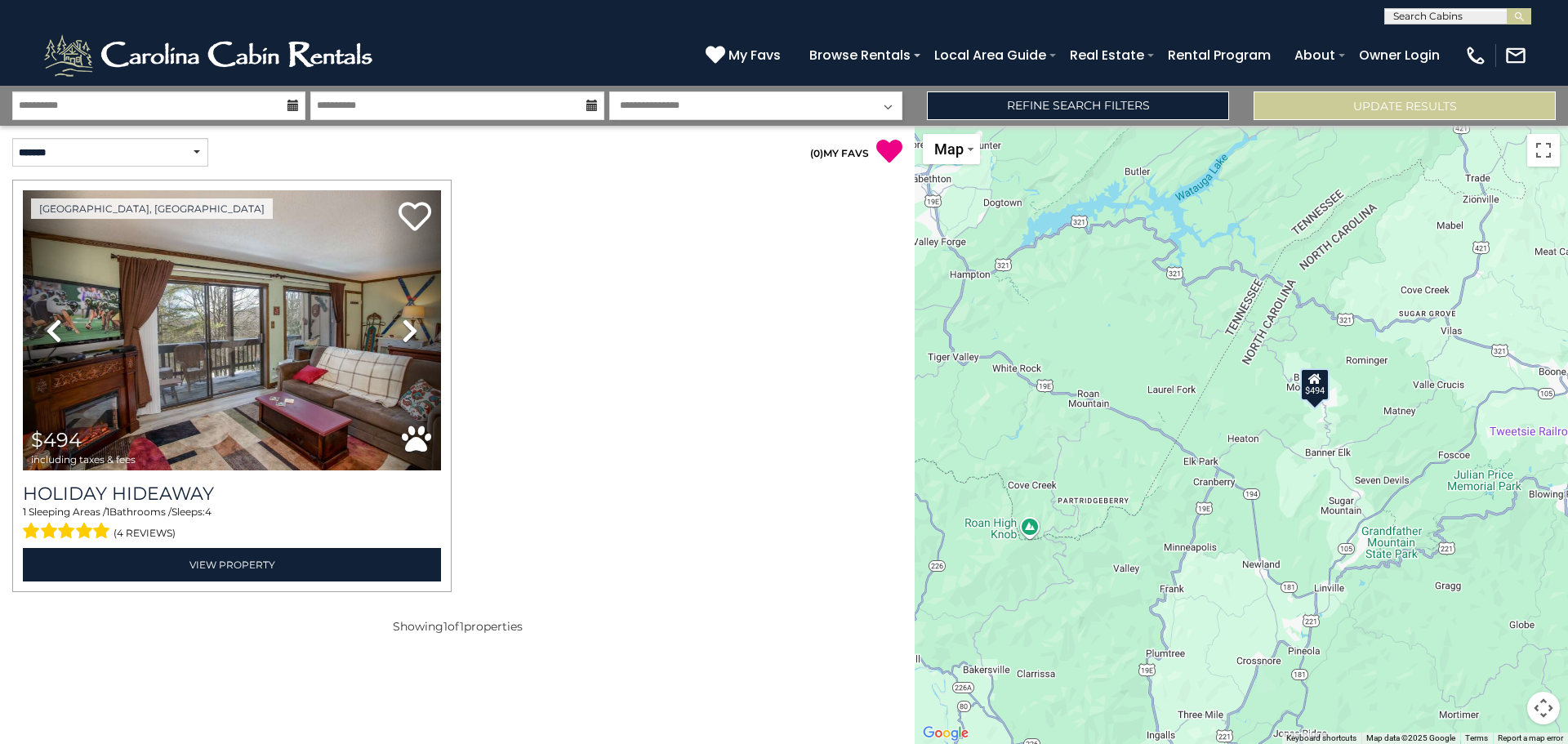
click at [1547, 713] on button "Map camera controls" at bounding box center [1544, 707] width 32 height 32
click at [1508, 711] on button "Zoom out" at bounding box center [1502, 707] width 32 height 32
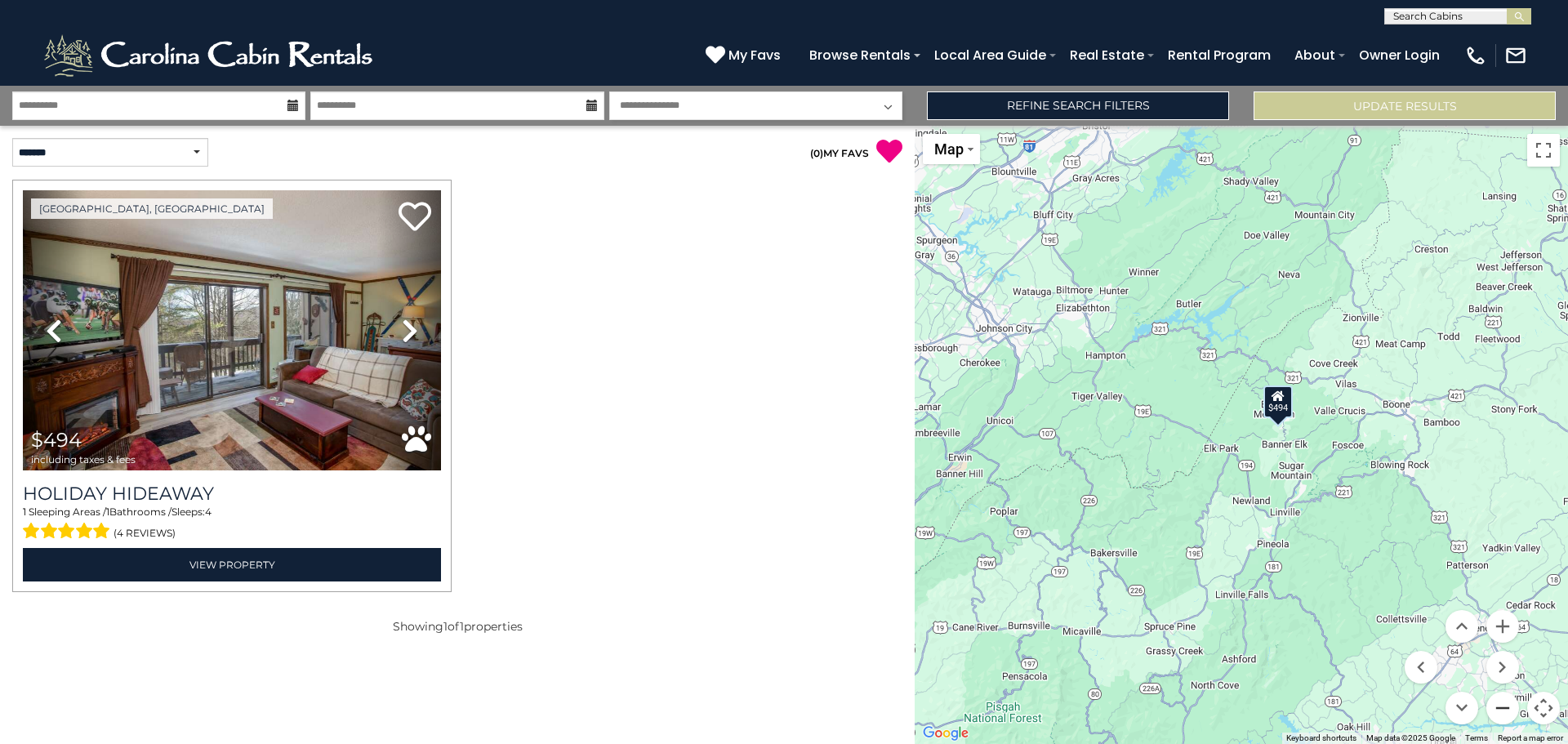
click at [1506, 711] on button "Zoom out" at bounding box center [1502, 707] width 32 height 32
